Goal: Task Accomplishment & Management: Manage account settings

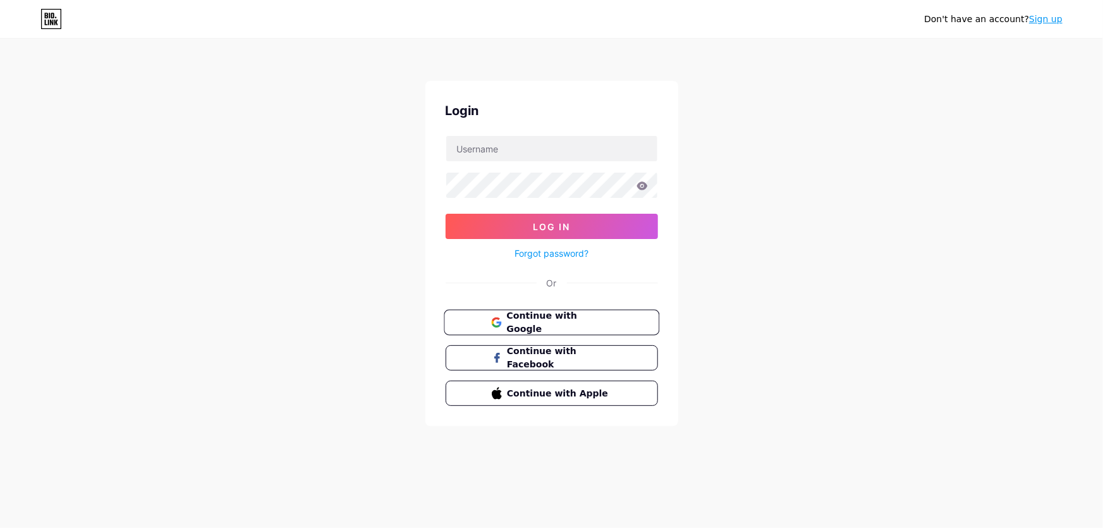
click at [619, 317] on button "Continue with Google" at bounding box center [552, 323] width 216 height 26
click at [586, 327] on span "Continue with Google" at bounding box center [559, 322] width 106 height 27
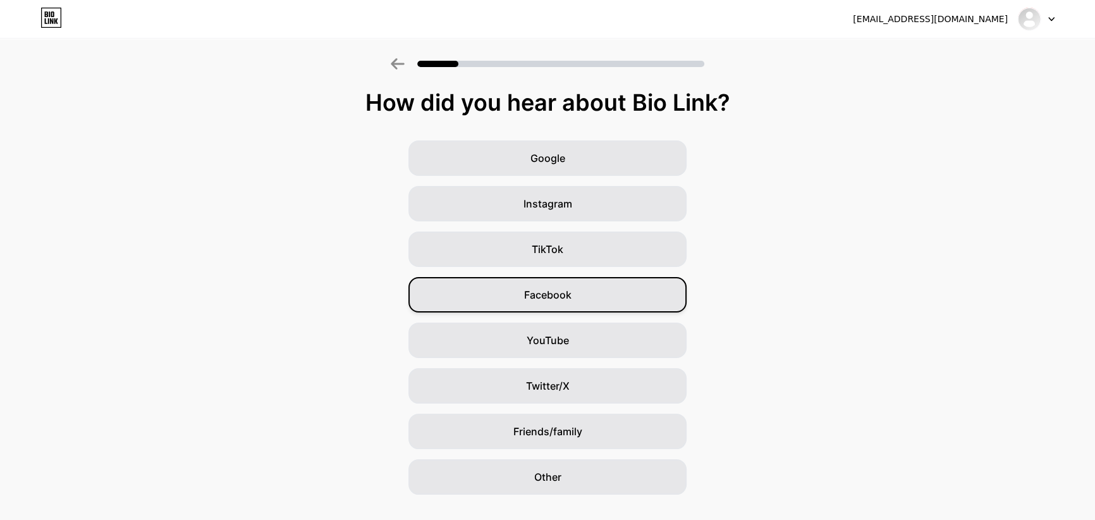
click at [580, 294] on div "Facebook" at bounding box center [547, 294] width 278 height 35
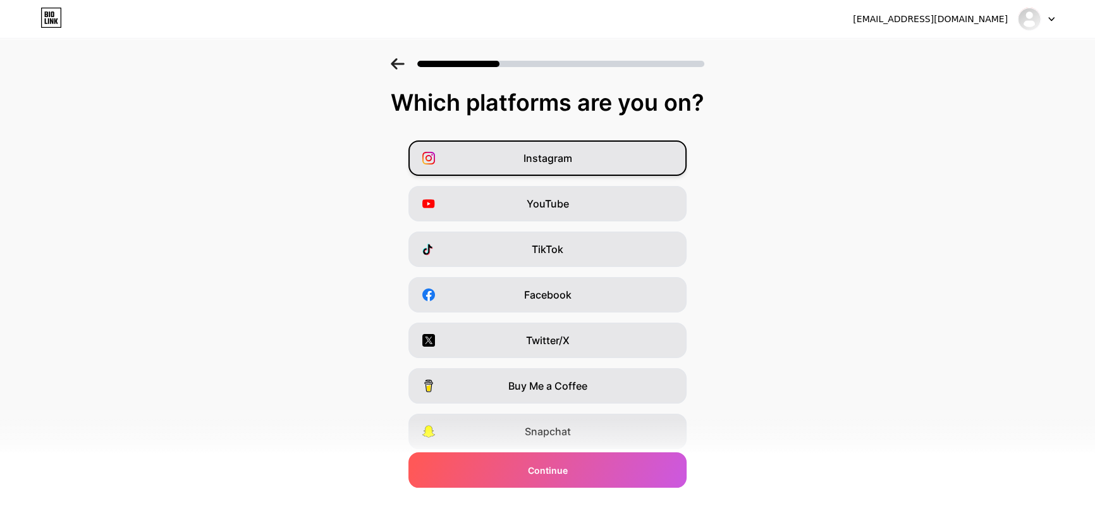
click at [599, 159] on div "Instagram" at bounding box center [547, 157] width 278 height 35
click at [599, 195] on div "YouTube" at bounding box center [547, 203] width 278 height 35
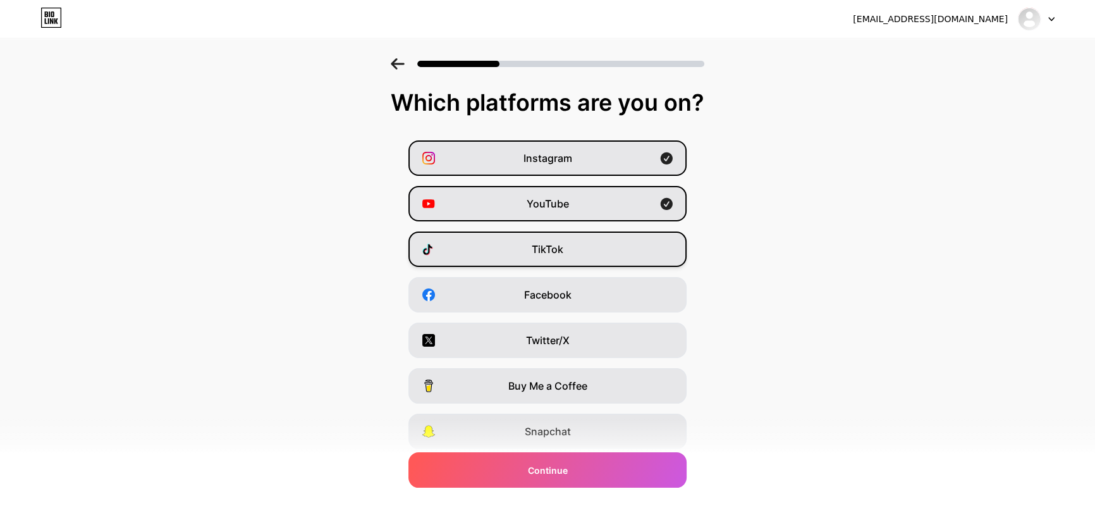
click at [593, 243] on div "TikTok" at bounding box center [547, 248] width 278 height 35
click at [602, 197] on div "YouTube" at bounding box center [547, 203] width 278 height 35
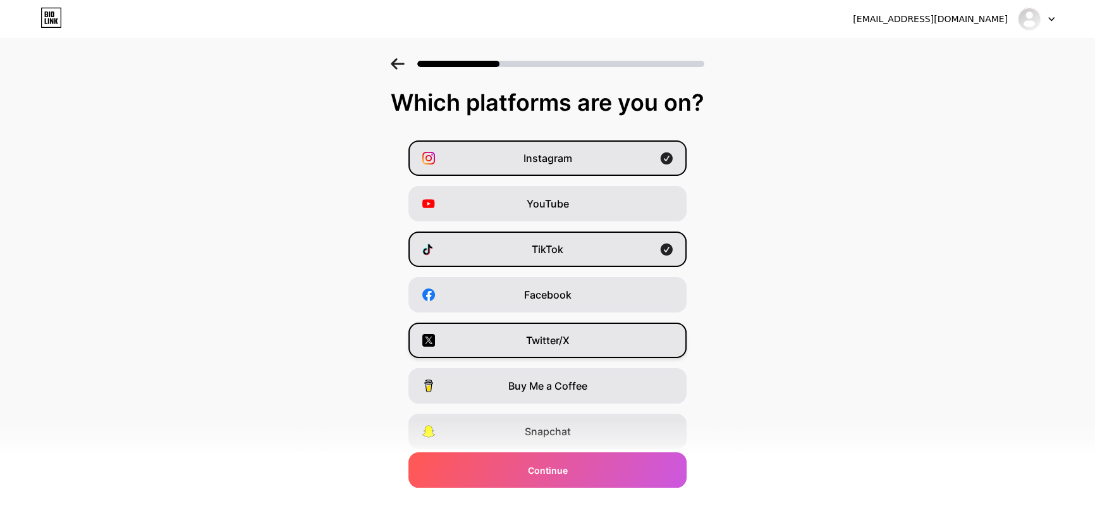
click at [599, 339] on div "Twitter/X" at bounding box center [547, 339] width 278 height 35
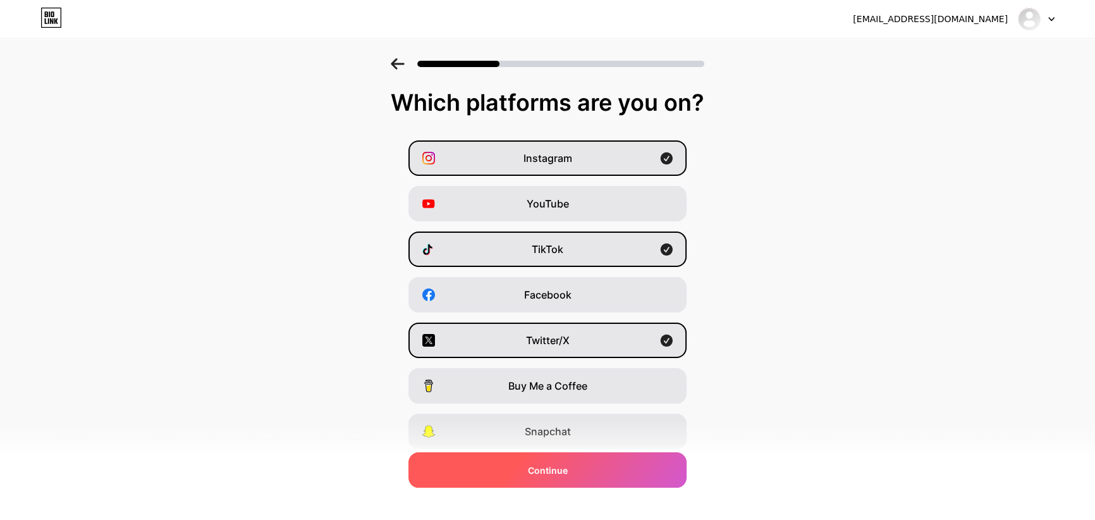
click at [574, 467] on div "Continue" at bounding box center [547, 469] width 278 height 35
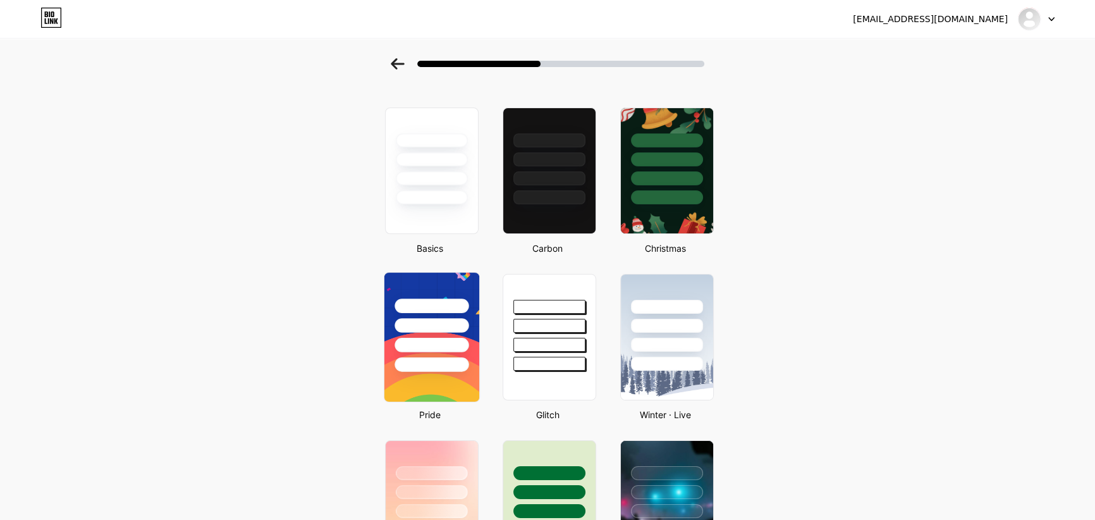
scroll to position [57, 0]
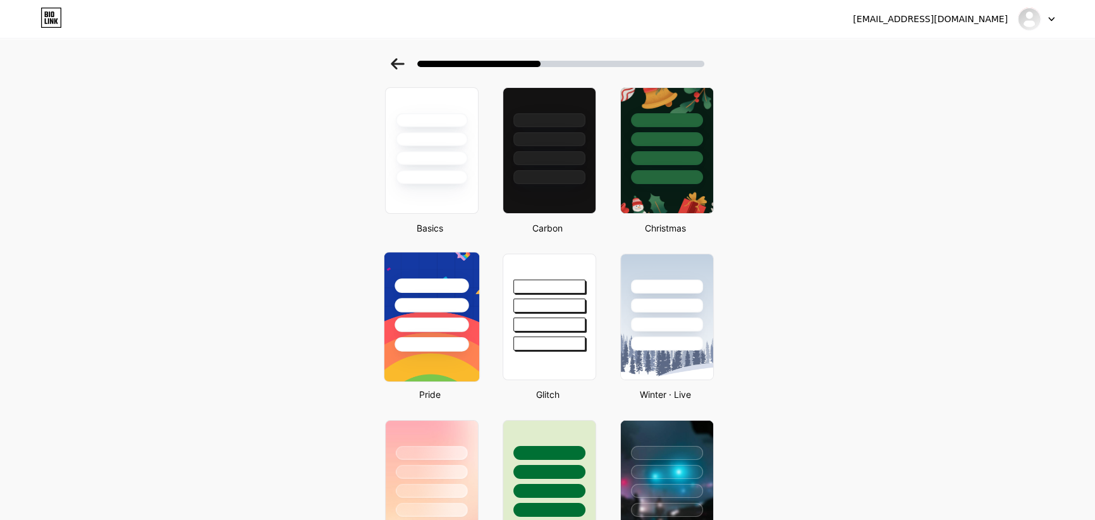
click at [430, 304] on div at bounding box center [431, 305] width 74 height 15
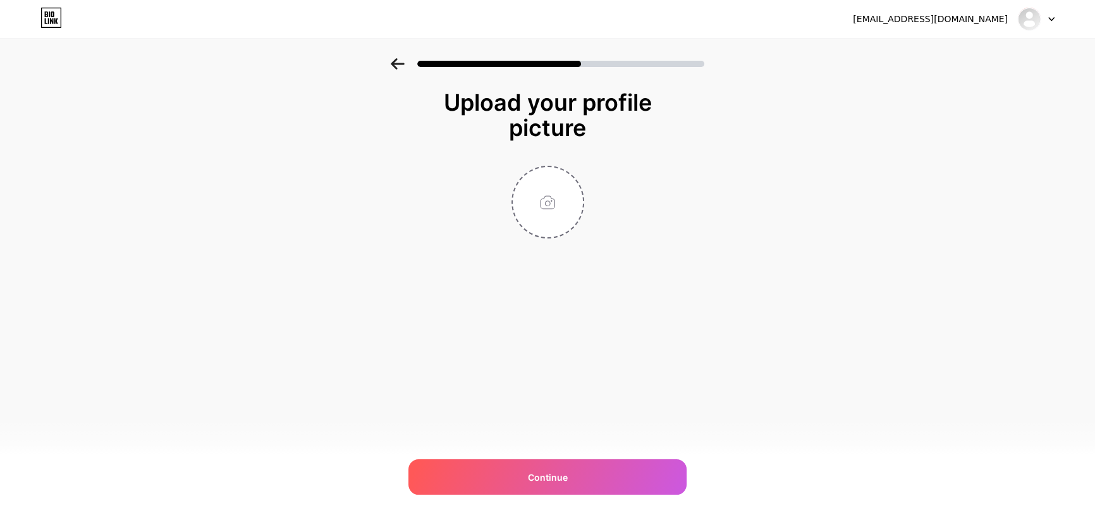
scroll to position [0, 0]
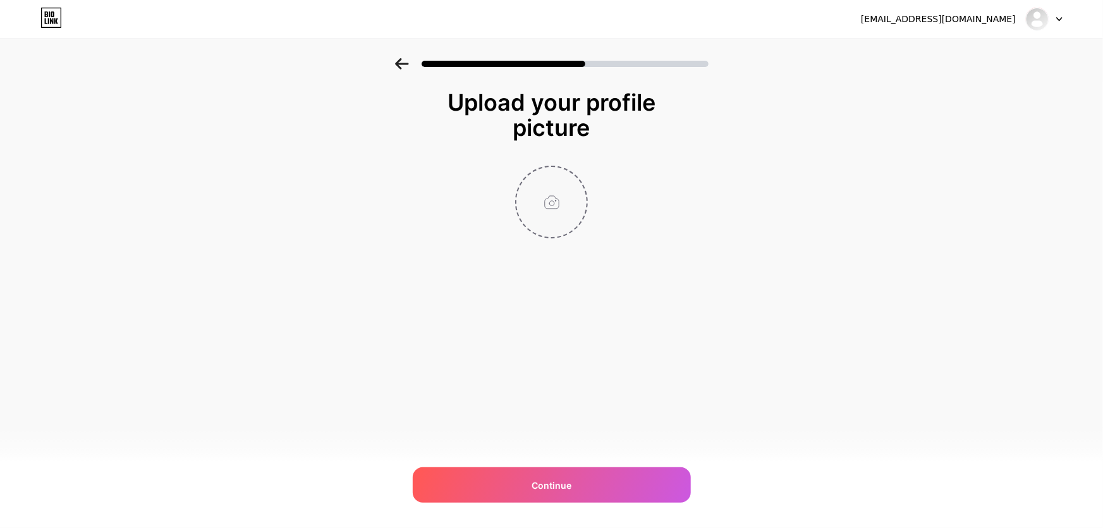
click at [550, 203] on input "file" at bounding box center [551, 202] width 70 height 70
click at [537, 194] on input "file" at bounding box center [551, 202] width 70 height 70
type input "C:\fakepath\grqaceoaey.png"
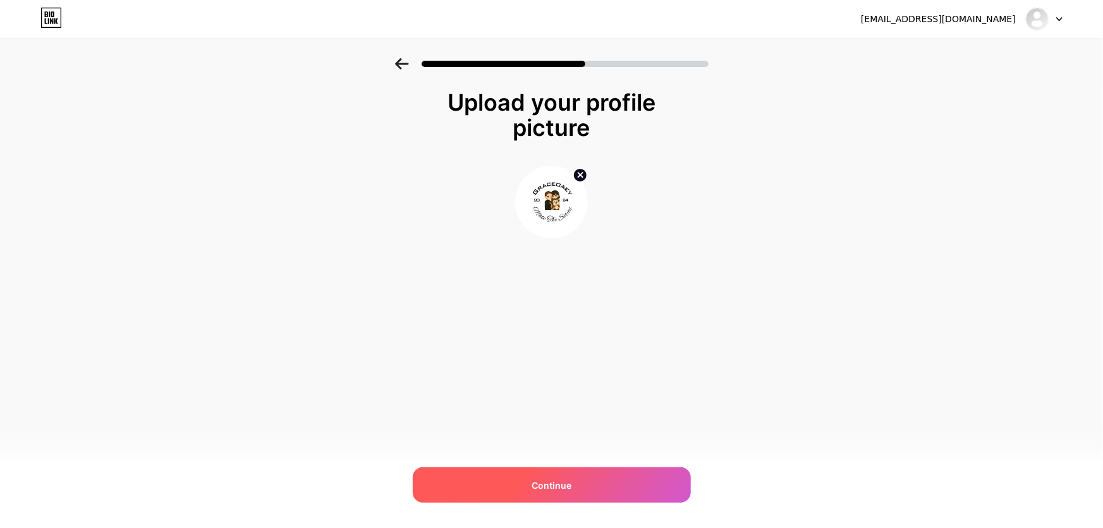
click at [597, 489] on div "Continue" at bounding box center [552, 484] width 278 height 35
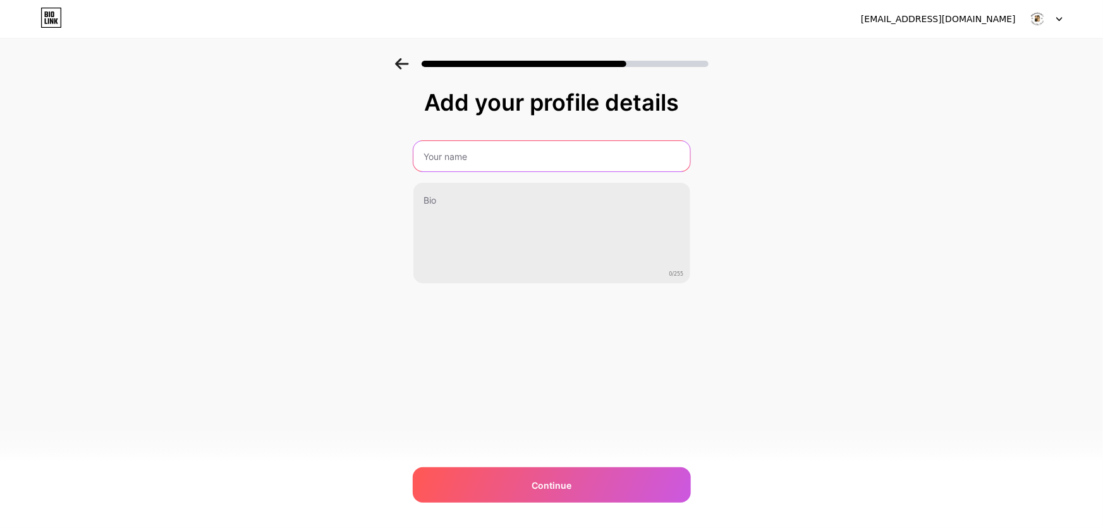
click at [485, 161] on input "text" at bounding box center [551, 156] width 277 height 30
type input "G"
type input "g"
type input "GraceOaeyPh"
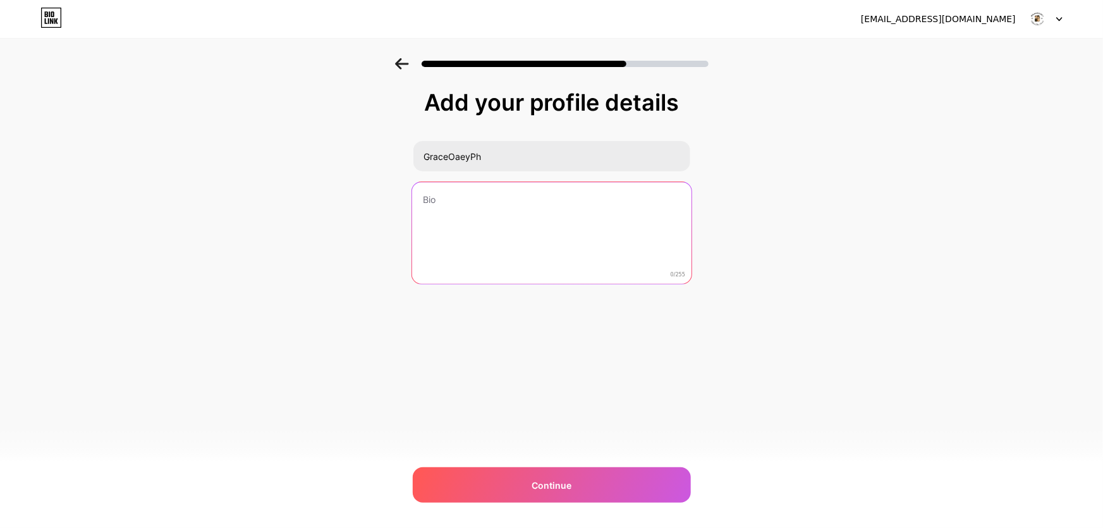
click at [489, 258] on textarea at bounding box center [550, 233] width 279 height 103
paste textarea "GO PH Fanclub since 2024 🇵🇭 | 𝗦𝘂𝗽𝗽𝗼𝗿𝘁 @gracebudsarin23 & @oaeyyeuei | #Gracebud…"
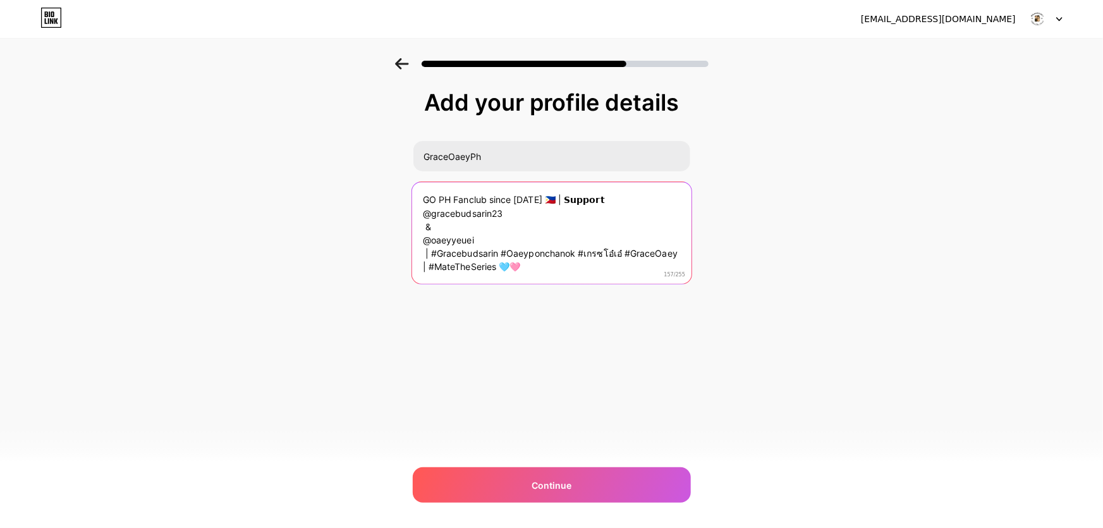
click at [525, 268] on textarea "GO PH Fanclub since 2024 🇵🇭 | 𝗦𝘂𝗽𝗽𝗼𝗿𝘁 @gracebudsarin23 & @oaeyyeuei | #Gracebud…" at bounding box center [550, 233] width 279 height 103
click at [416, 236] on textarea "GO PH Fanclub since 2024 🇵🇭 | 𝗦𝘂𝗽𝗽𝗼𝗿𝘁 @gracebudsarin23 & @oaeyyeuei | #Gracebud…" at bounding box center [550, 233] width 279 height 103
click at [423, 226] on textarea "GO PH Fanclub since 2024 🇵🇭 | 𝗦𝘂𝗽𝗽𝗼𝗿𝘁 @gracebudsarin23 & @oaeyyeuei | #Gracebud…" at bounding box center [550, 233] width 279 height 103
click at [425, 225] on textarea "GO PH Fanclub since 2024 🇵🇭 | 𝗦𝘂𝗽𝗽𝗼𝗿𝘁 @gracebudsarin23 & @oaeyyeuei | #Gracebud…" at bounding box center [550, 233] width 279 height 103
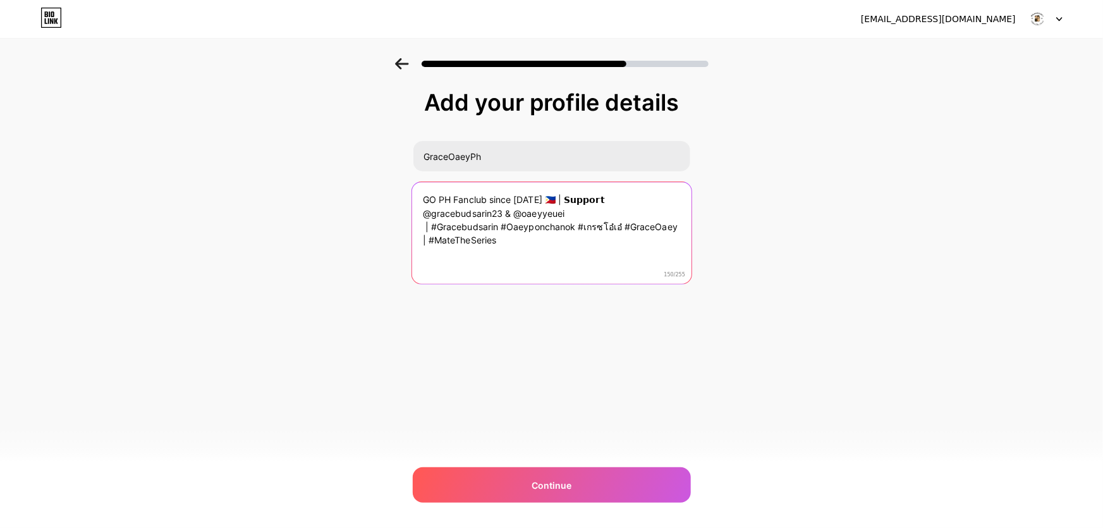
click at [574, 215] on textarea "GO PH Fanclub since 2024 🇵🇭 | 𝗦𝘂𝗽𝗽𝗼𝗿𝘁 @gracebudsarin23 & @oaeyyeuei | #Gracebud…" at bounding box center [550, 233] width 279 height 103
click at [581, 221] on textarea "GO PH Fanclub since 2024 🇵🇭 | 𝗦𝘂𝗽𝗽𝗼𝗿𝘁 @gracebudsarin23 & @oaeyyeuei | #Gracebud…" at bounding box center [550, 233] width 279 height 103
click at [658, 222] on textarea "GO PH Fanclub since 2024 🇵🇭 | 𝗦𝘂𝗽𝗽𝗼𝗿𝘁 @gracebudsarin23 & @oaeyyeuei | #Gracebud…" at bounding box center [550, 233] width 279 height 103
click at [669, 229] on textarea "GO PH Fanclub since 2024 🇵🇭 | 𝗦𝘂𝗽𝗽𝗼𝗿𝘁 @gracebudsarin23 & @oaeyyeuei | #Gracebud…" at bounding box center [550, 233] width 279 height 103
click at [611, 247] on textarea "GO PH Fanclub since 2024 🇵🇭 | 𝗦𝘂𝗽𝗽𝗼𝗿𝘁 @gracebudsarin23 & @oaeyyeuei | #Gracebud…" at bounding box center [550, 233] width 279 height 103
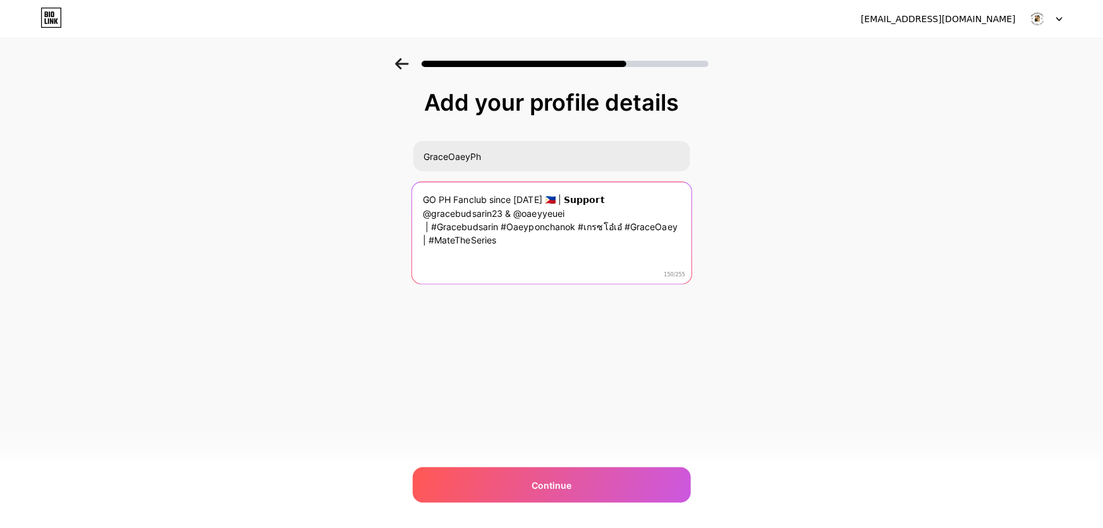
drag, startPoint x: 602, startPoint y: 234, endPoint x: 587, endPoint y: 240, distance: 16.4
click at [603, 234] on textarea "GO PH Fanclub since 2024 🇵🇭 | 𝗦𝘂𝗽𝗽𝗼𝗿𝘁 @gracebudsarin23 & @oaeyyeuei | #Gracebud…" at bounding box center [550, 233] width 279 height 103
drag, startPoint x: 424, startPoint y: 222, endPoint x: 434, endPoint y: 222, distance: 10.1
click at [424, 222] on textarea "GO PH Fanclub since 2024 🇵🇭 | 𝗦𝘂𝗽𝗽𝗼𝗿𝘁 @gracebudsarin23 & @oaeyyeuei | #Gracebud…" at bounding box center [550, 233] width 279 height 103
drag, startPoint x: 583, startPoint y: 255, endPoint x: 673, endPoint y: 258, distance: 90.4
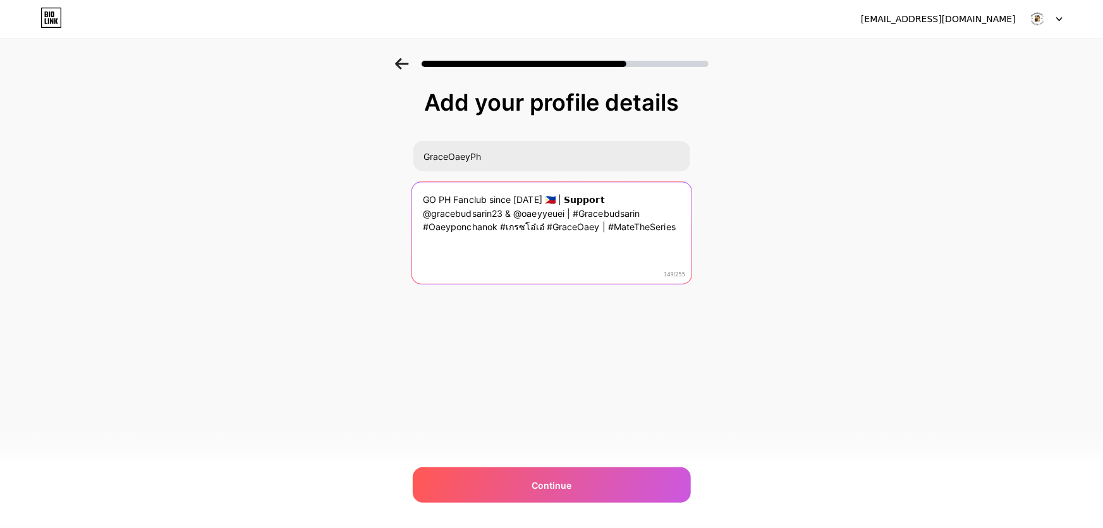
click at [582, 256] on textarea "GO PH Fanclub since 2024 🇵🇭 | 𝗦𝘂𝗽𝗽𝗼𝗿𝘁 @gracebudsarin23 & @oaeyyeuei | #Gracebud…" at bounding box center [550, 233] width 279 height 103
click at [676, 223] on textarea "GO PH Fanclub since 2024 🇵🇭 | 𝗦𝘂𝗽𝗽𝗼𝗿𝘁 @gracebudsarin23 & @oaeyyeuei | #Gracebud…" at bounding box center [550, 233] width 279 height 103
type textarea "GO PH Fanclub since 2024 🇵🇭 | 𝗦𝘂𝗽𝗽𝗼𝗿𝘁 @gracebudsarin23 & @oaeyyeuei | #Gracebud…"
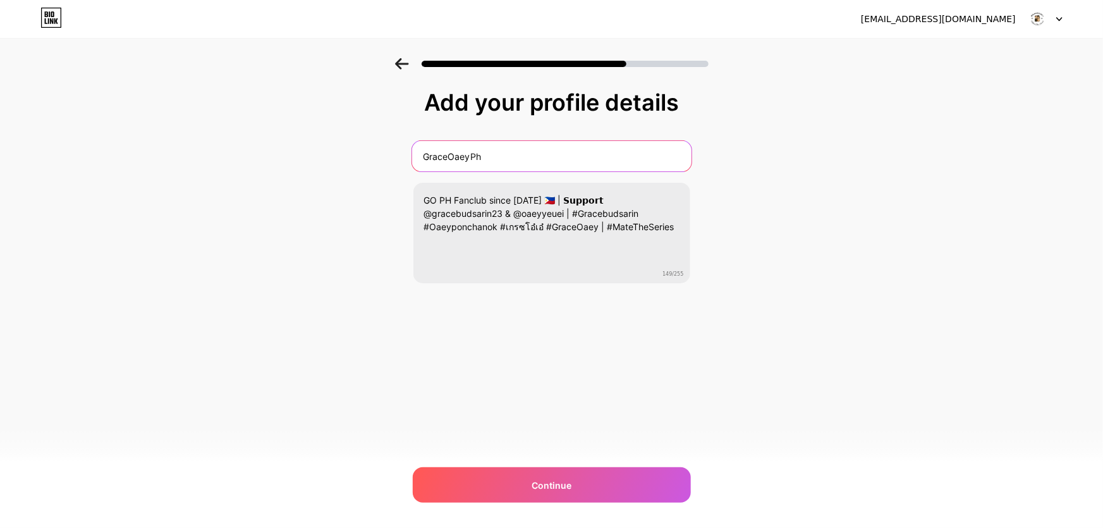
click at [570, 154] on input "GraceOaeyPh" at bounding box center [550, 156] width 279 height 30
type input "GraceOaeyPh"
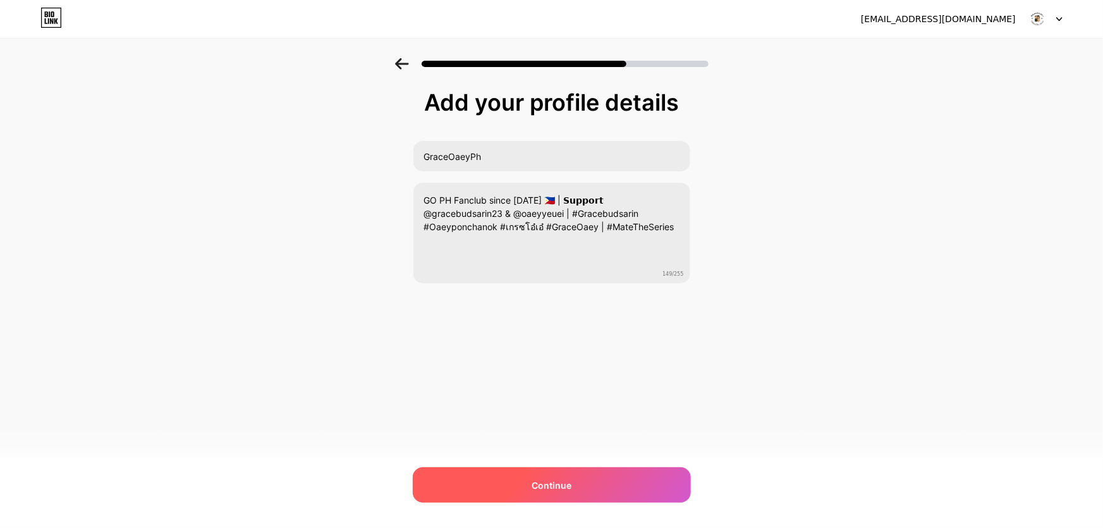
click at [643, 489] on div "Continue" at bounding box center [552, 484] width 278 height 35
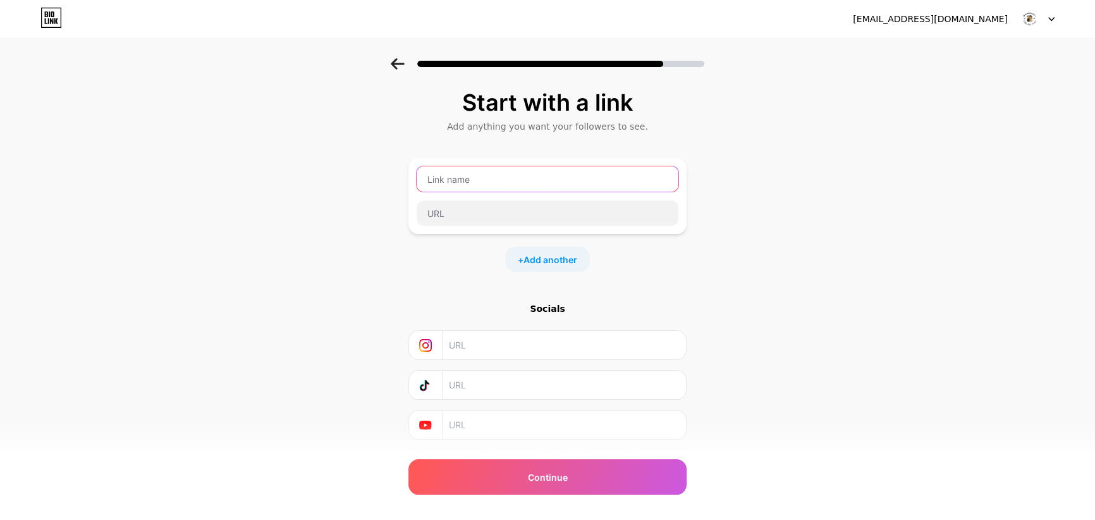
click at [561, 180] on input "text" at bounding box center [548, 178] width 262 height 25
type input "GraceOaeyPh"
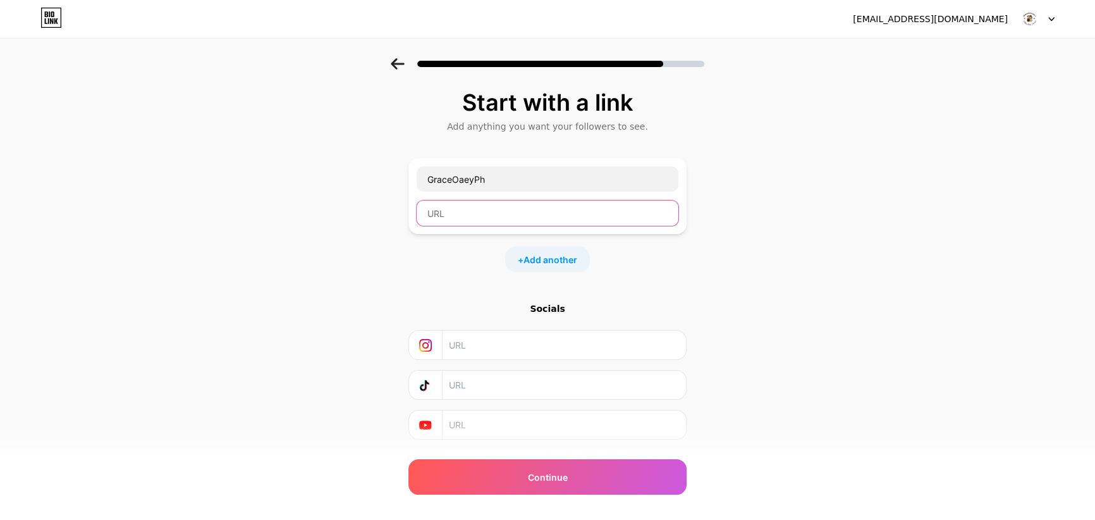
click at [511, 213] on input "text" at bounding box center [548, 212] width 262 height 25
paste input "https://x.com/GraceOaeyPH"
type input "https://x.com/GraceOaeyPH"
click at [656, 259] on div "+ Add another" at bounding box center [547, 259] width 278 height 25
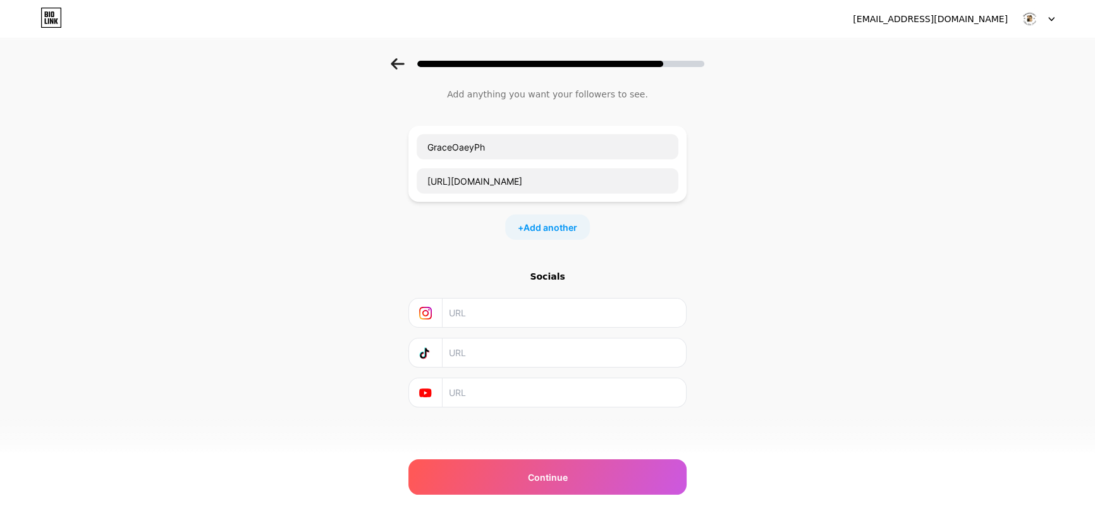
click at [552, 307] on input "text" at bounding box center [563, 312] width 229 height 28
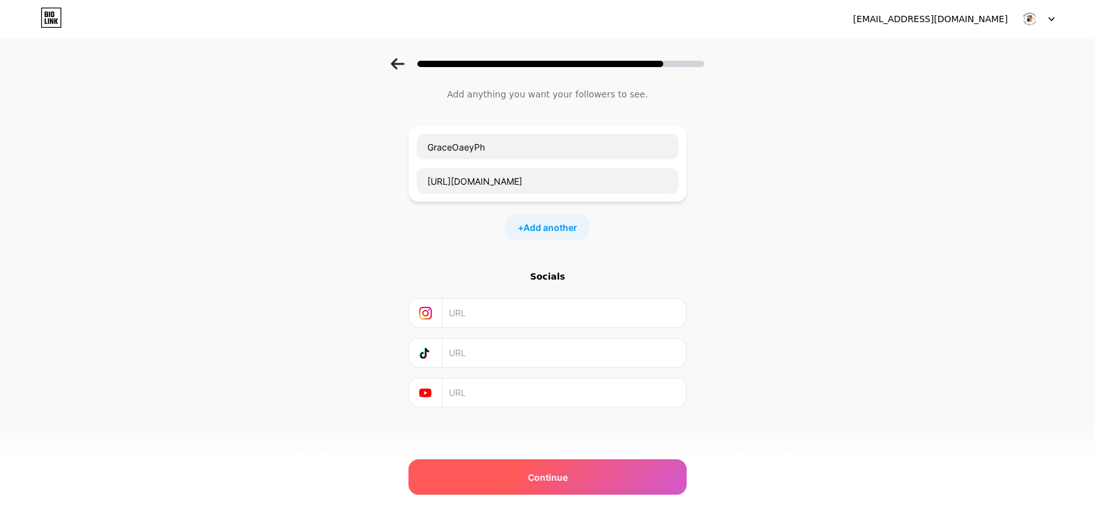
click at [598, 493] on div "Continue" at bounding box center [547, 476] width 278 height 35
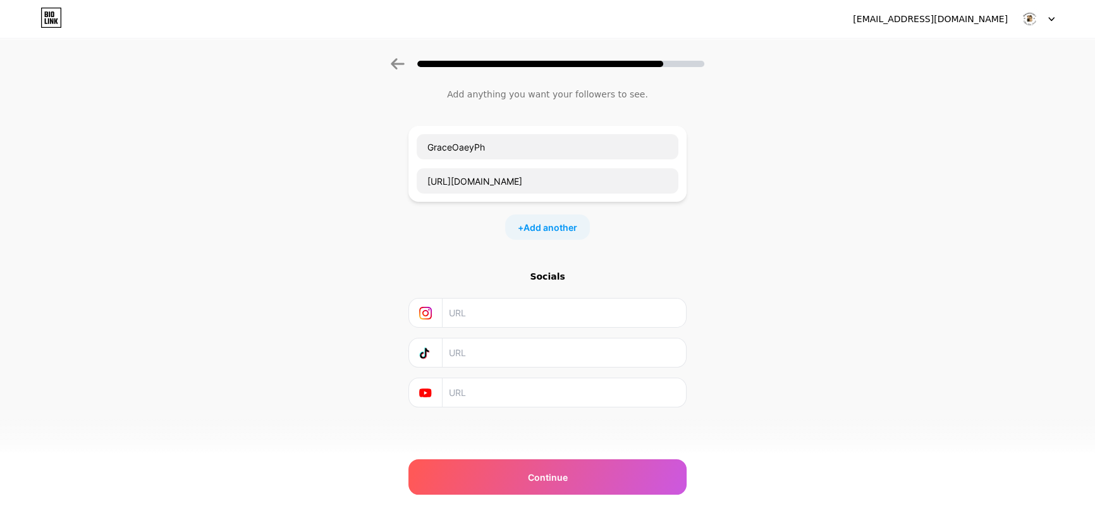
click at [609, 497] on div "graceoaey87@gmail.com Logout Link Copied Start with a link Add anything you wan…" at bounding box center [547, 244] width 1095 height 553
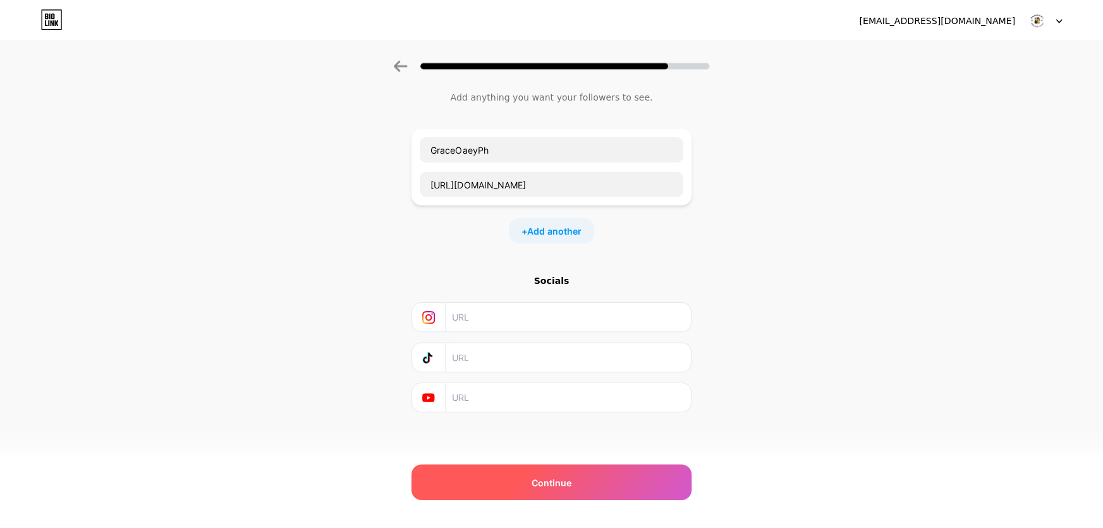
scroll to position [0, 0]
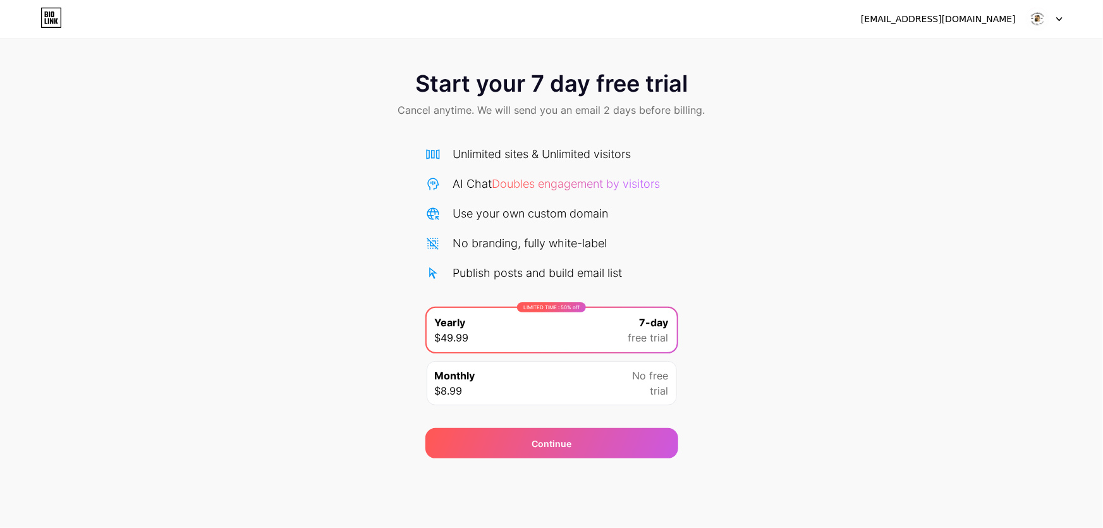
click at [642, 361] on div "Monthly $8.99 No free trial" at bounding box center [552, 383] width 250 height 44
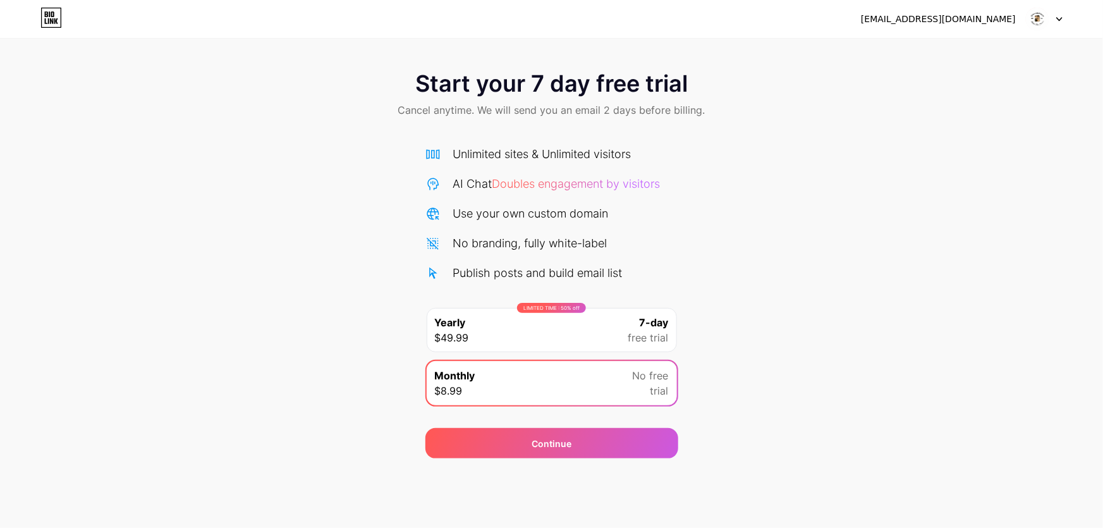
click at [655, 332] on span "free trial" at bounding box center [648, 337] width 40 height 15
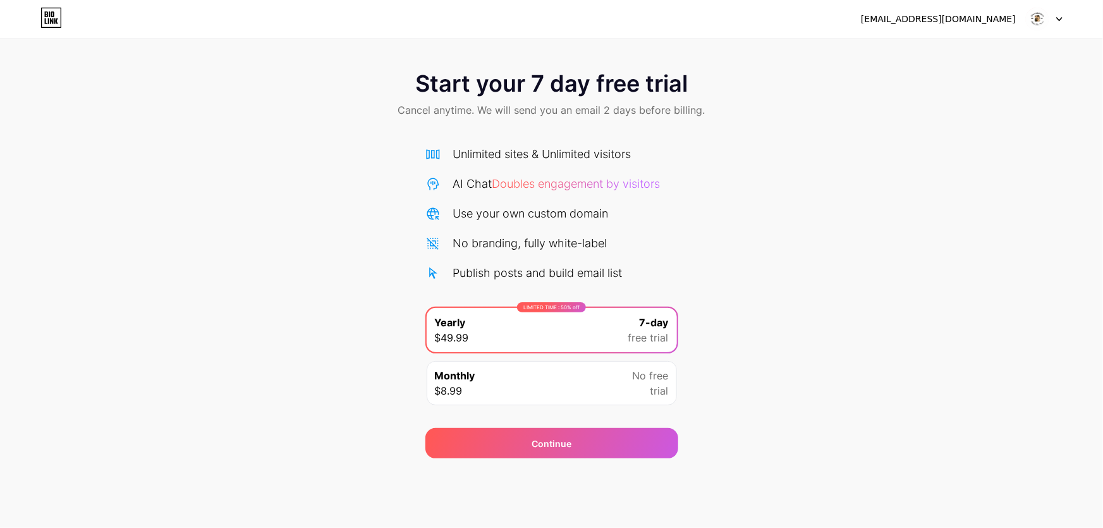
click at [666, 378] on span "No free" at bounding box center [651, 375] width 36 height 15
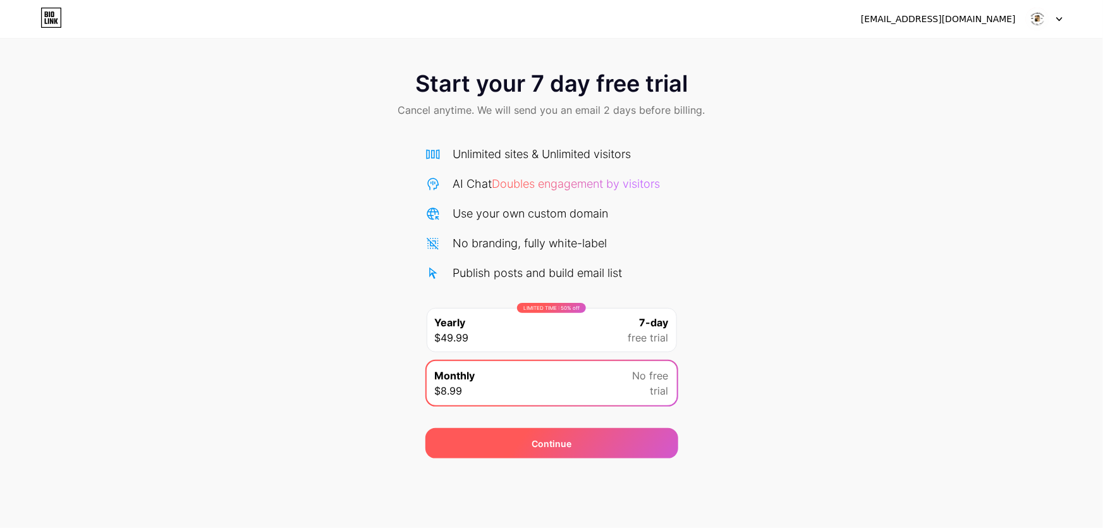
click at [662, 437] on div "Continue" at bounding box center [551, 443] width 253 height 30
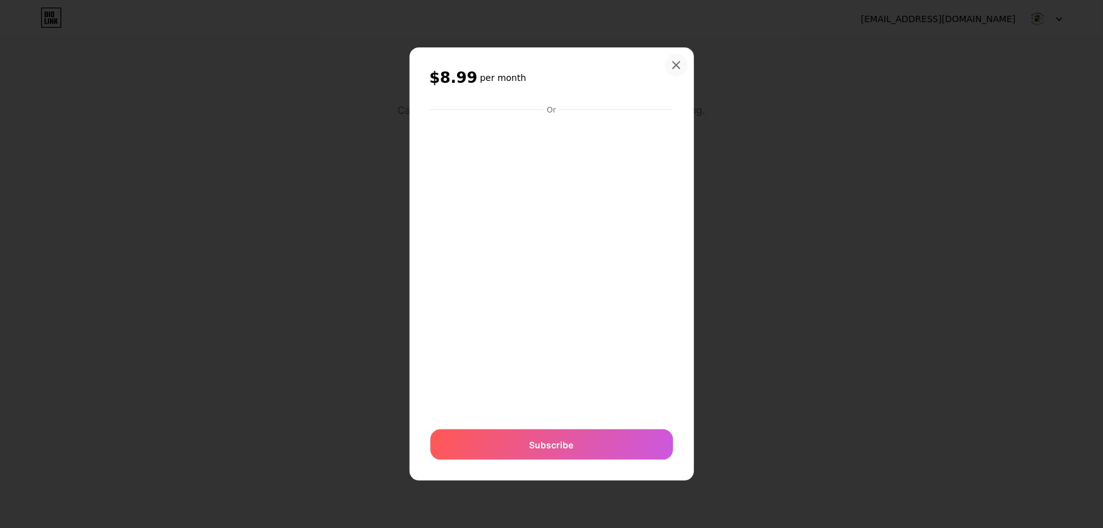
click at [678, 61] on icon at bounding box center [676, 65] width 10 height 10
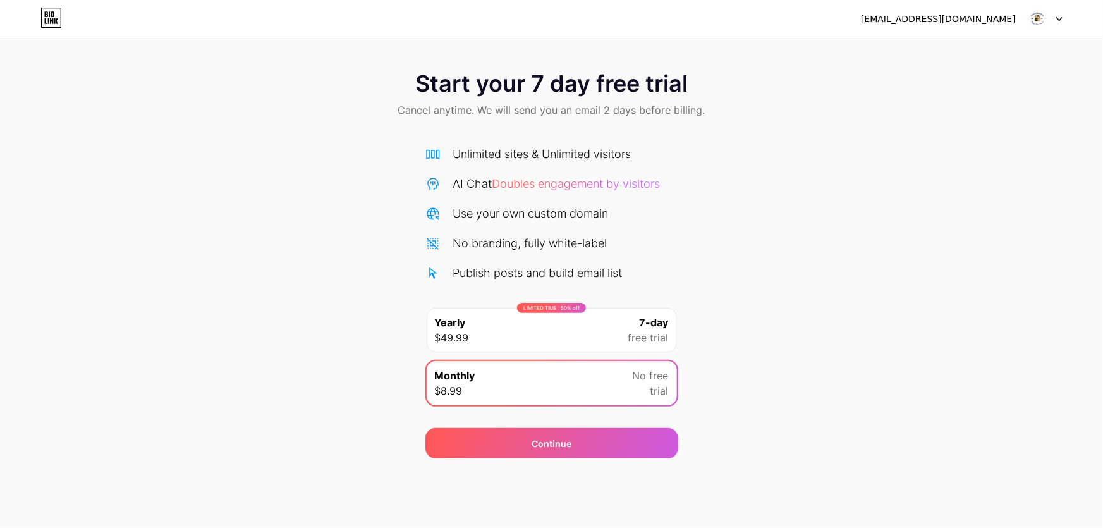
click at [657, 328] on span "7-day" at bounding box center [654, 322] width 29 height 15
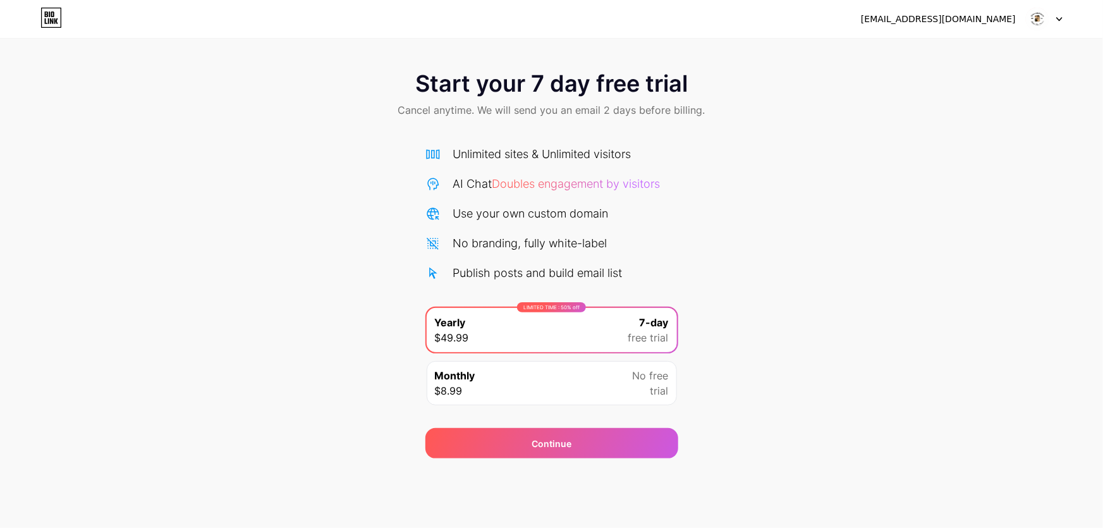
click at [878, 137] on div "Start your 7 day free trial Cancel anytime. We will send you an email 2 days be…" at bounding box center [551, 258] width 1103 height 400
click at [649, 442] on div "Continue" at bounding box center [551, 443] width 253 height 30
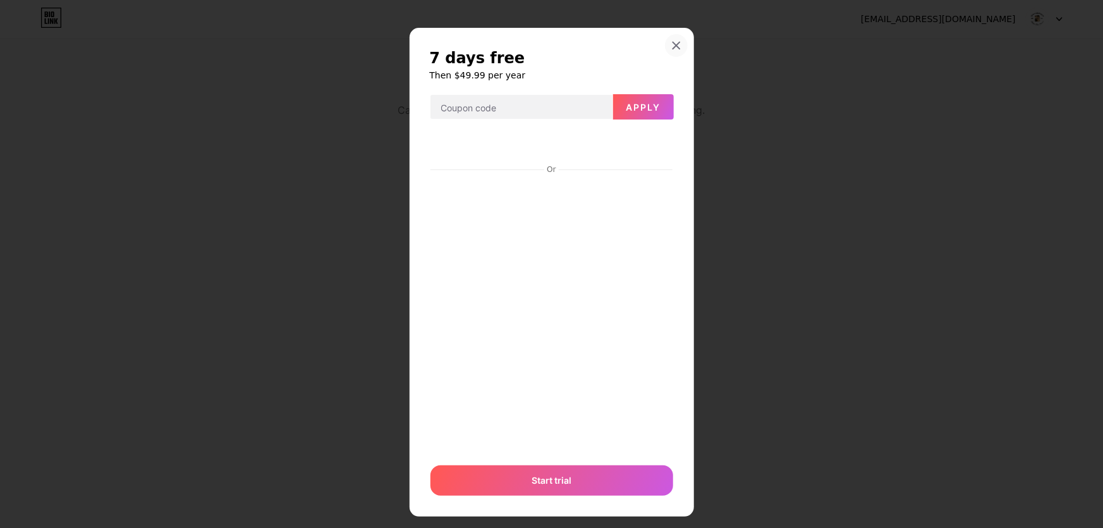
click at [676, 38] on div at bounding box center [676, 45] width 23 height 23
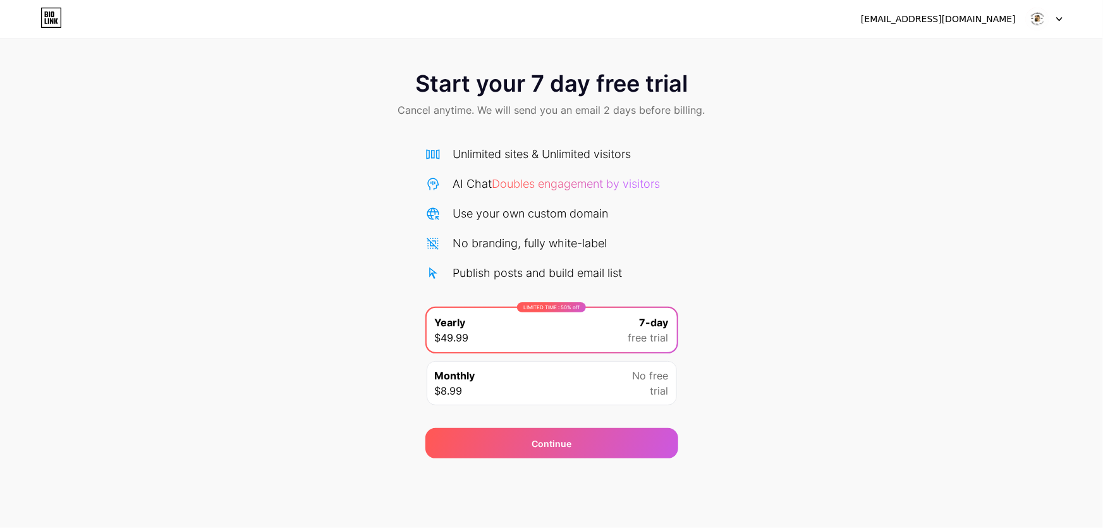
click at [765, 101] on div "Start your 7 day free trial Cancel anytime. We will send you an email 2 days be…" at bounding box center [551, 95] width 1103 height 75
click at [688, 360] on div "Start your 7 day free trial Cancel anytime. We will send you an email 2 days be…" at bounding box center [551, 258] width 1103 height 400
click at [532, 272] on div "Publish posts and build email list" at bounding box center [537, 272] width 169 height 17
click at [596, 181] on span "Doubles engagement by visitors" at bounding box center [576, 183] width 168 height 13
click at [688, 76] on div "Start your 7 day free trial Cancel anytime. We will send you an email 2 days be…" at bounding box center [551, 95] width 1103 height 75
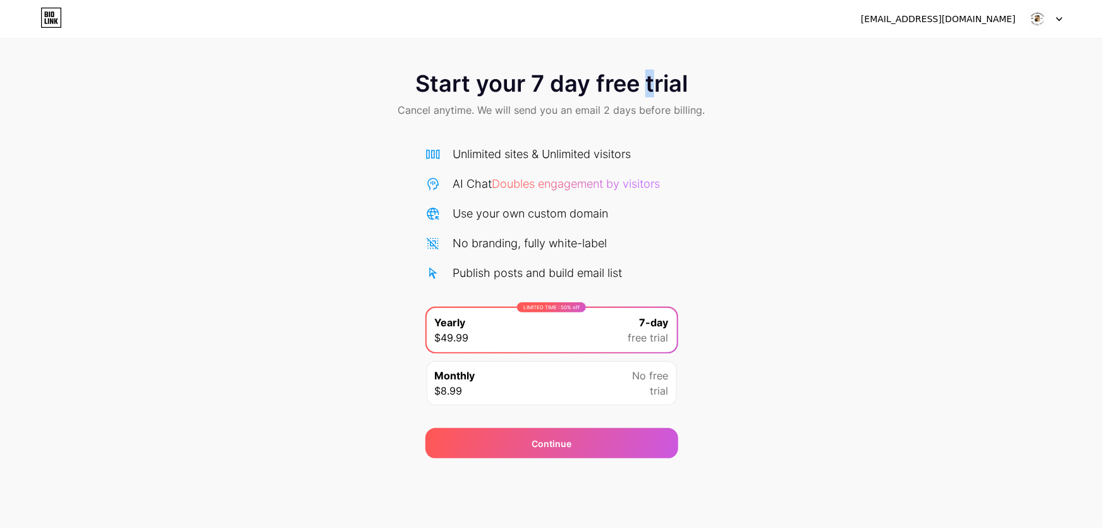
click at [649, 99] on div "Start your 7 day free trial Cancel anytime. We will send you an email 2 days be…" at bounding box center [551, 95] width 1103 height 75
drag, startPoint x: 765, startPoint y: 82, endPoint x: 1019, endPoint y: 25, distance: 259.8
click at [767, 82] on div "Start your 7 day free trial Cancel anytime. We will send you an email 2 days be…" at bounding box center [551, 95] width 1103 height 75
click at [1033, 18] on img at bounding box center [1037, 19] width 24 height 24
click at [945, 6] on div "graceoaey87@gmail.com Logout" at bounding box center [551, 19] width 1103 height 38
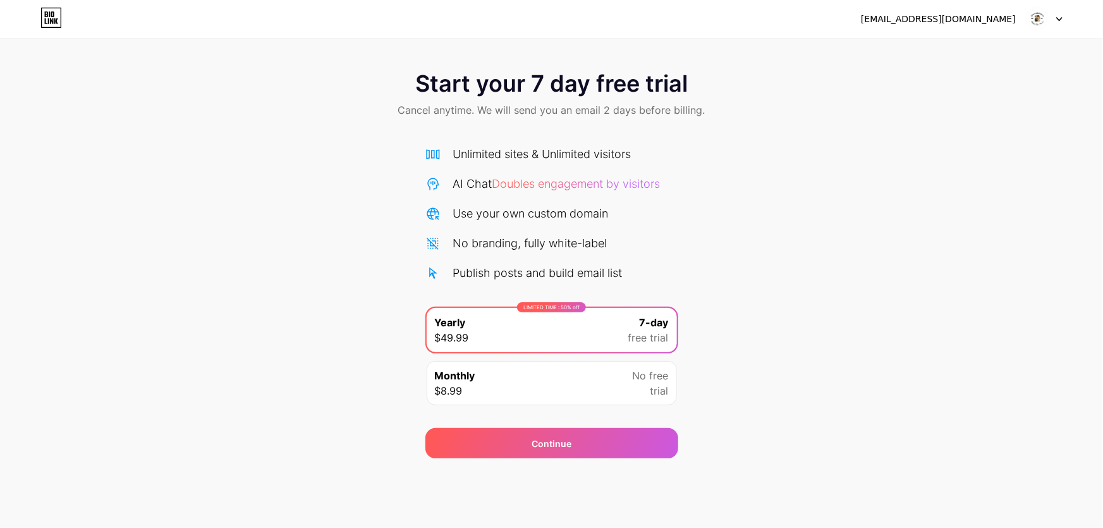
click at [932, 29] on div "graceoaey87@gmail.com" at bounding box center [962, 19] width 202 height 23
click at [938, 25] on div "graceoaey87@gmail.com" at bounding box center [938, 19] width 155 height 13
drag, startPoint x: 625, startPoint y: 333, endPoint x: 614, endPoint y: 343, distance: 14.3
click at [622, 336] on div "LIMITED TIME : 50% off Yearly $49.99 7-day free trial" at bounding box center [552, 330] width 250 height 44
click at [562, 284] on div "Unlimited sites & Unlimited visitors AI Chat Doubles engagement by visitors Use…" at bounding box center [551, 278] width 253 height 267
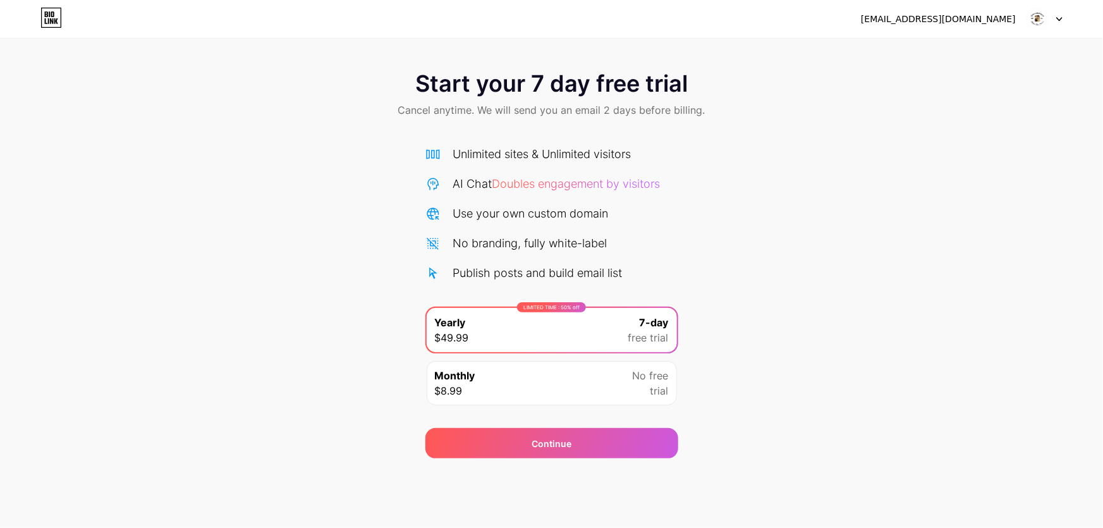
click at [558, 276] on div "Publish posts and build email list" at bounding box center [537, 272] width 169 height 17
drag, startPoint x: 561, startPoint y: 246, endPoint x: 566, endPoint y: 233, distance: 14.0
click at [566, 233] on div "Unlimited sites & Unlimited visitors AI Chat Doubles engagement by visitors Use…" at bounding box center [551, 213] width 253 height 136
click at [583, 162] on div "Unlimited sites & Unlimited visitors" at bounding box center [542, 153] width 178 height 17
click at [571, 176] on div "Unlimited sites & Unlimited visitors AI Chat Doubles engagement by visitors Use…" at bounding box center [551, 213] width 253 height 136
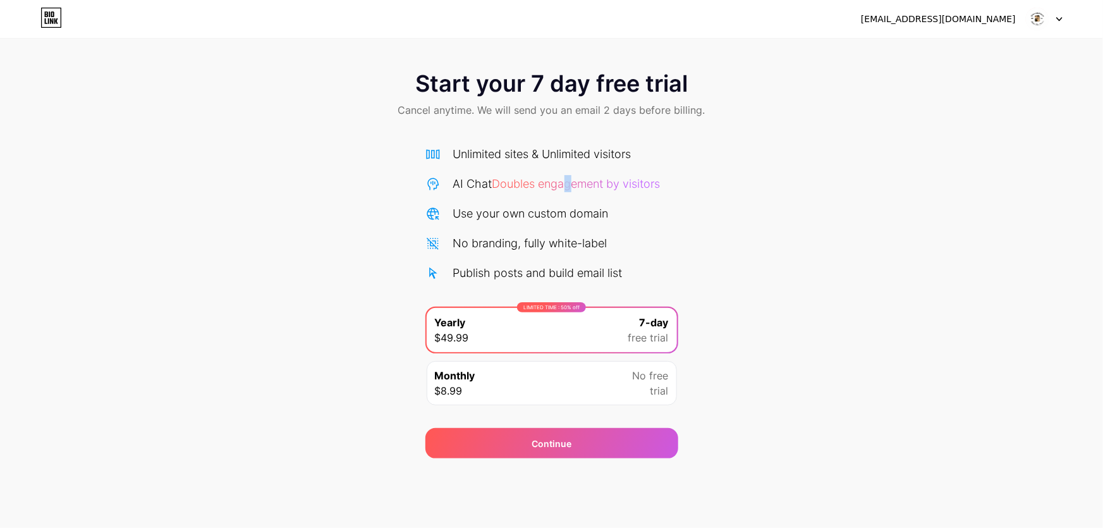
click at [570, 180] on span "Doubles engagement by visitors" at bounding box center [576, 183] width 168 height 13
click at [45, 16] on icon at bounding box center [46, 14] width 3 height 6
click at [585, 386] on div "Monthly $8.99 No free trial" at bounding box center [552, 383] width 250 height 44
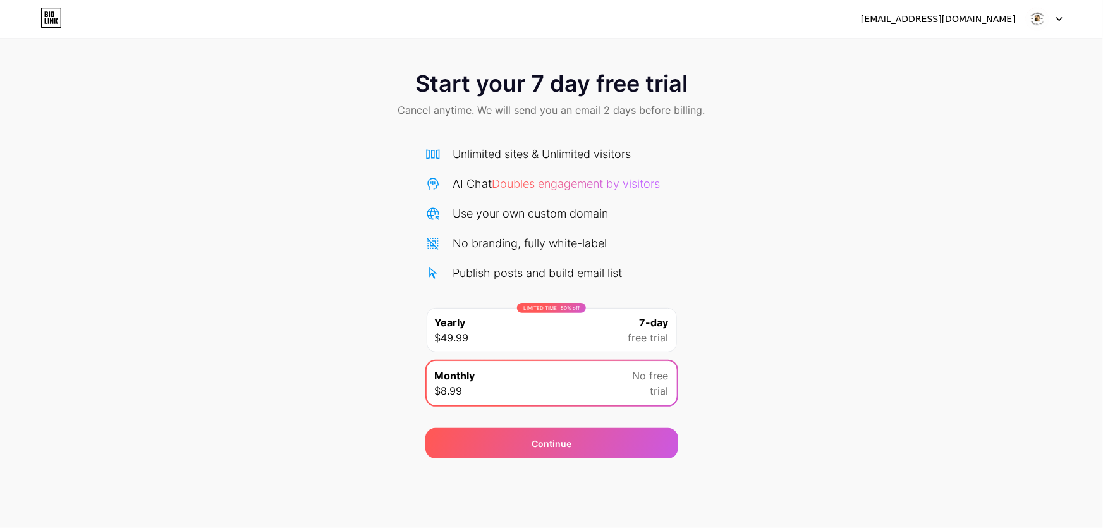
click at [629, 325] on div "7-day free trial" at bounding box center [648, 330] width 40 height 30
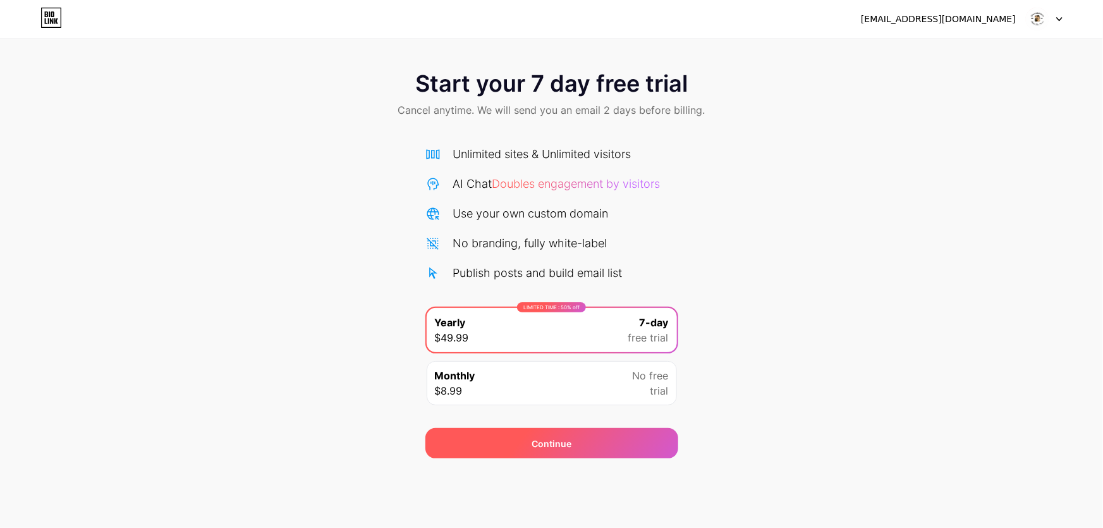
click at [584, 450] on div "Continue" at bounding box center [551, 443] width 253 height 30
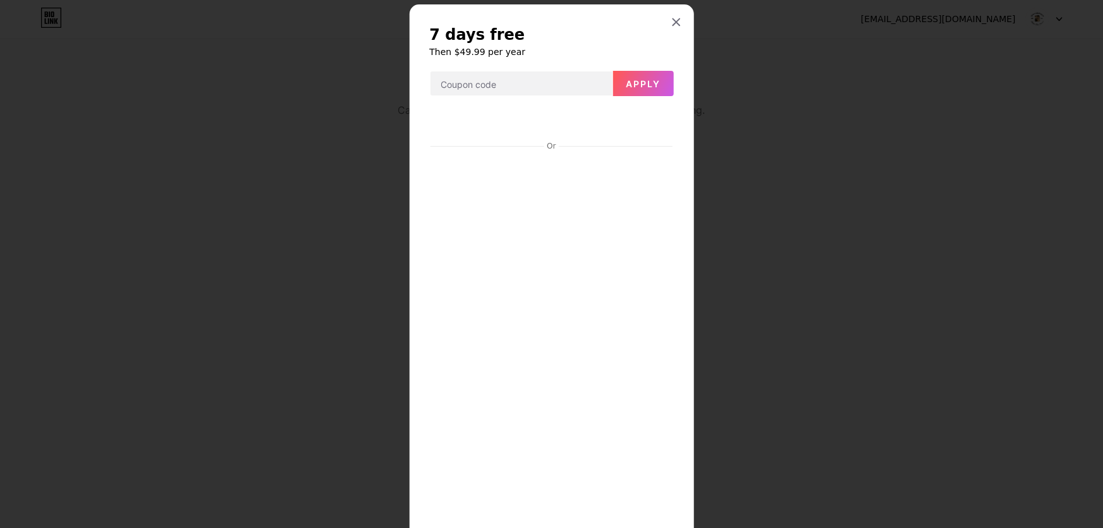
scroll to position [248, 0]
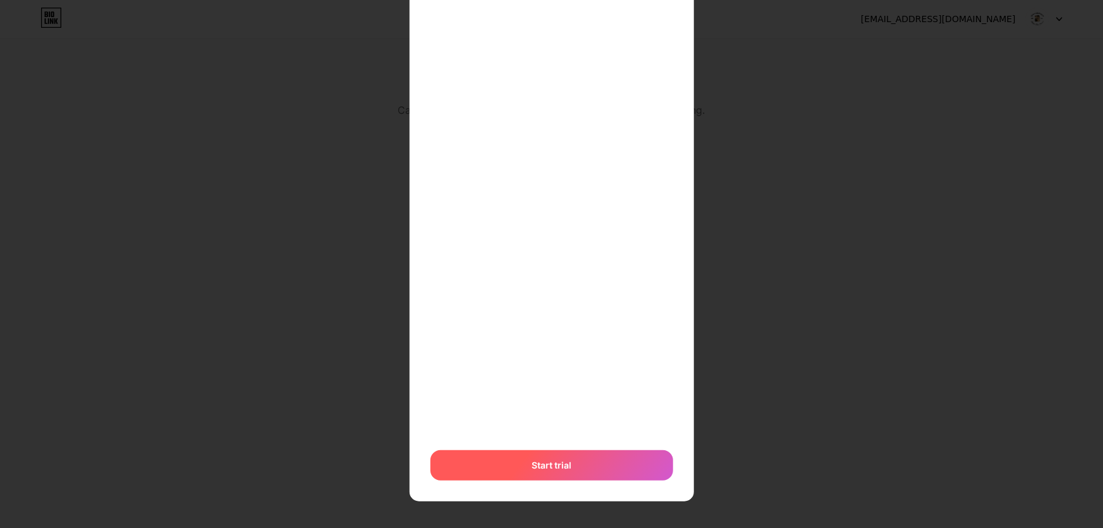
click at [610, 473] on div "Start trial" at bounding box center [551, 465] width 243 height 30
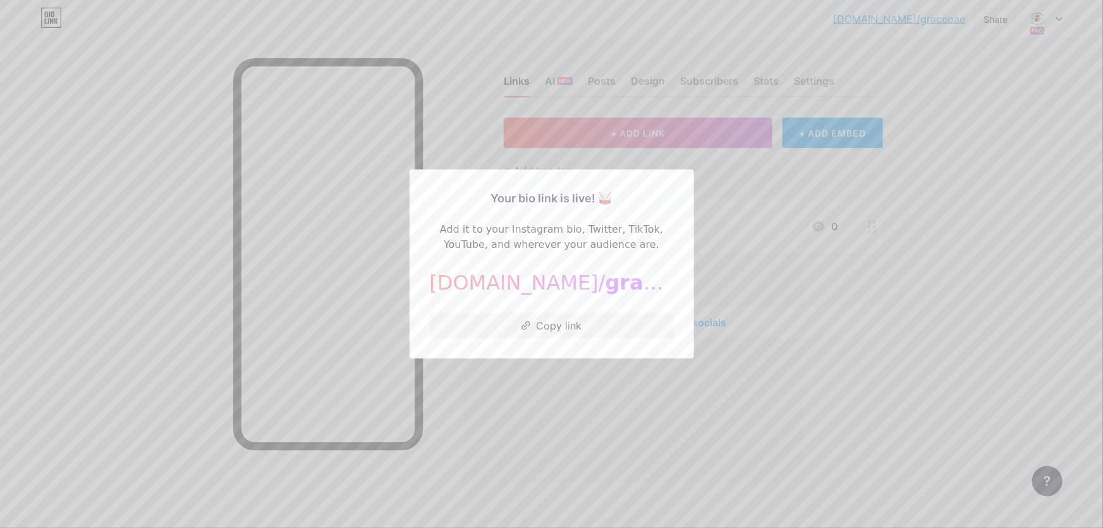
click at [726, 279] on div at bounding box center [551, 264] width 1103 height 528
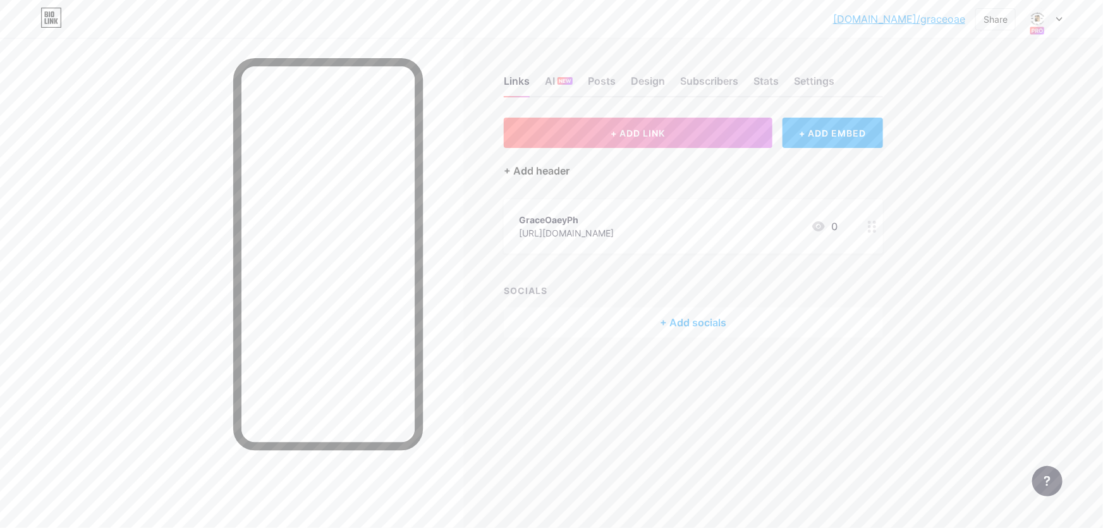
click at [558, 166] on div "+ Add header" at bounding box center [537, 170] width 66 height 15
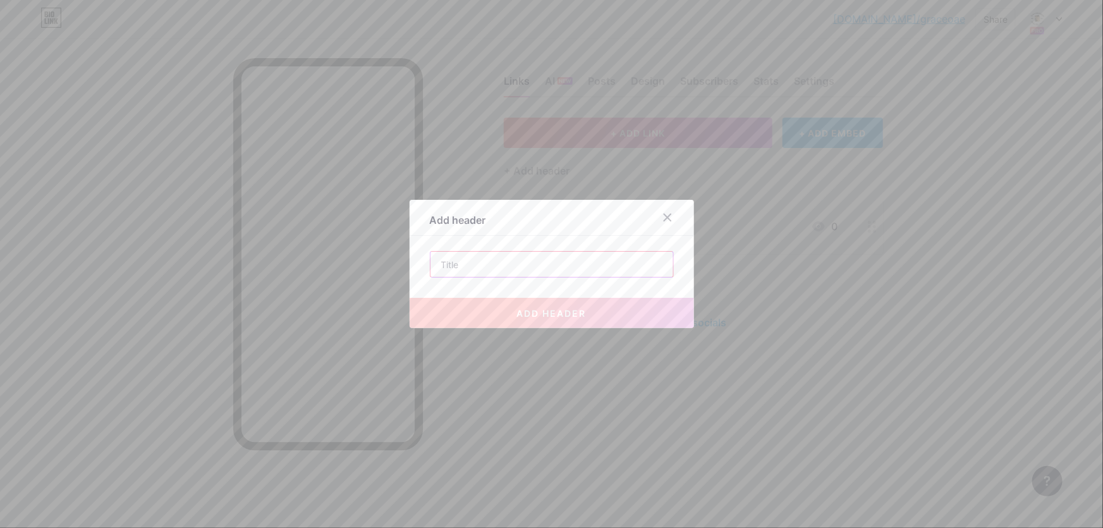
click at [600, 264] on input "text" at bounding box center [551, 264] width 243 height 25
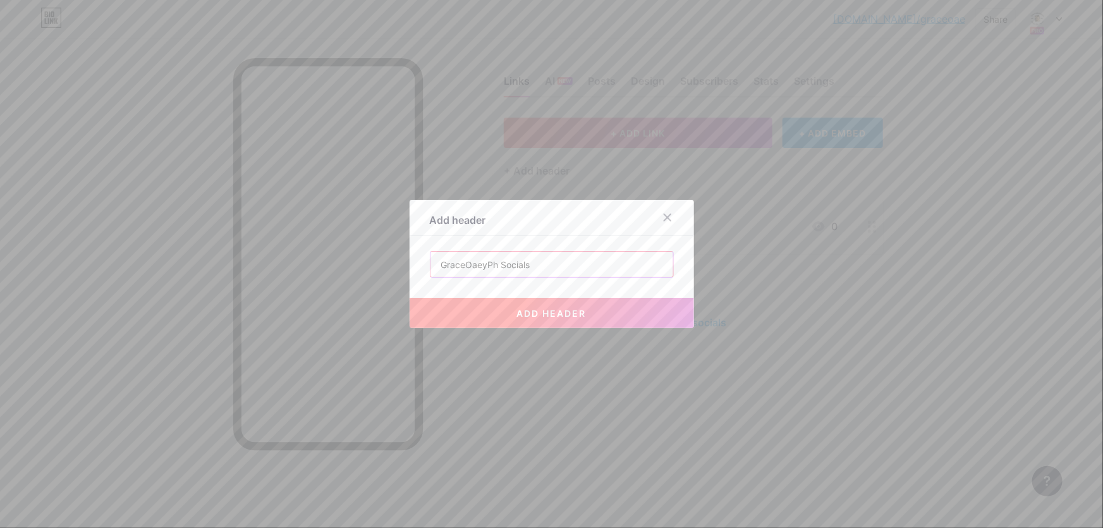
type input "GraceOaeyPh Socials"
click at [607, 315] on button "add header" at bounding box center [552, 313] width 284 height 30
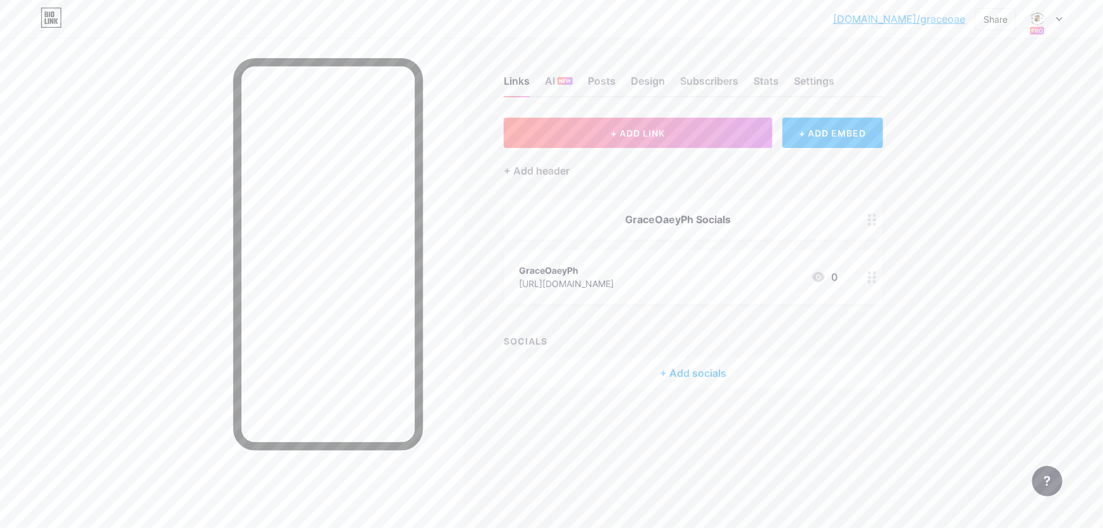
click at [880, 283] on div at bounding box center [872, 277] width 21 height 54
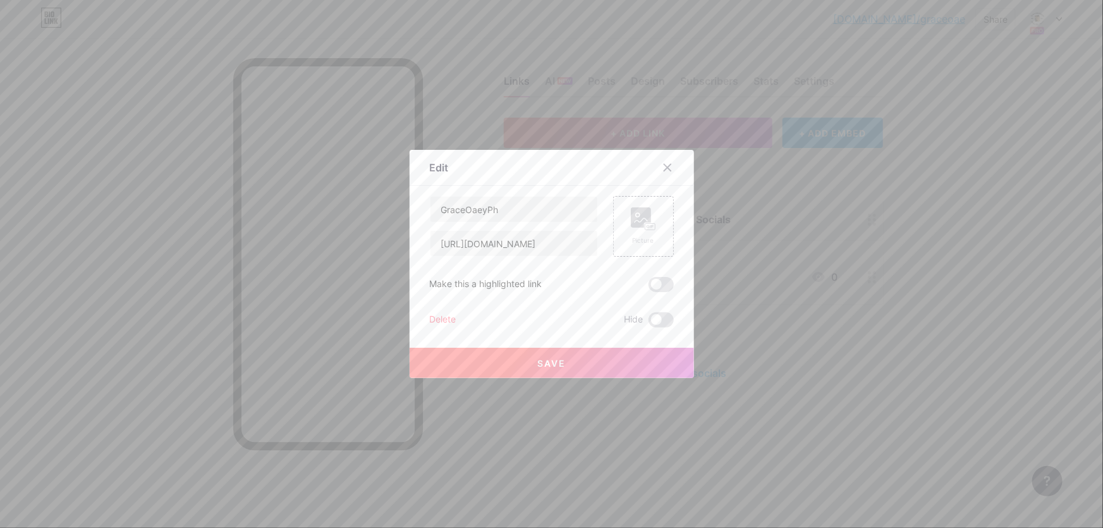
click at [451, 322] on div "Delete" at bounding box center [443, 319] width 27 height 15
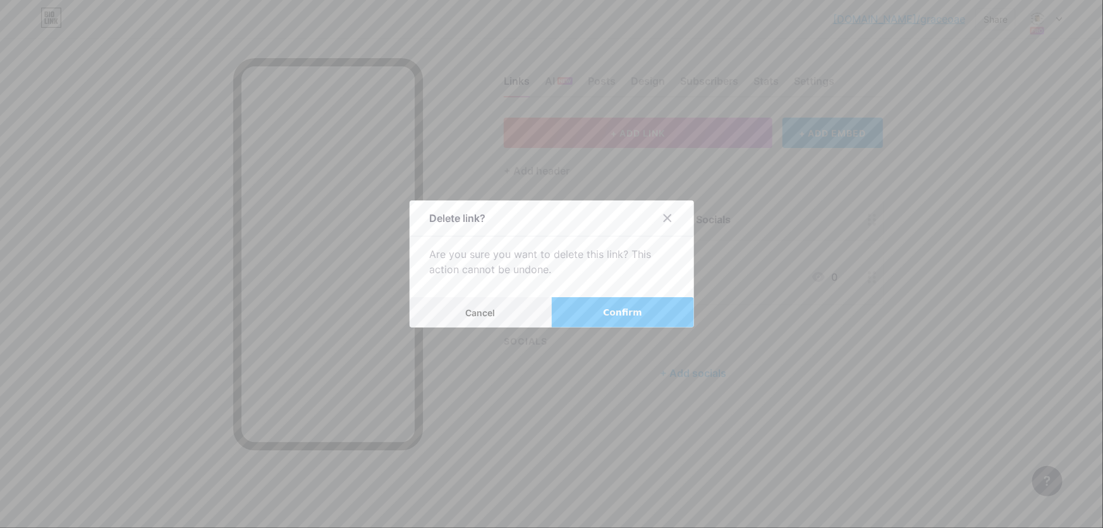
drag, startPoint x: 616, startPoint y: 312, endPoint x: 674, endPoint y: 346, distance: 67.2
click at [617, 311] on span "Confirm" at bounding box center [622, 312] width 39 height 13
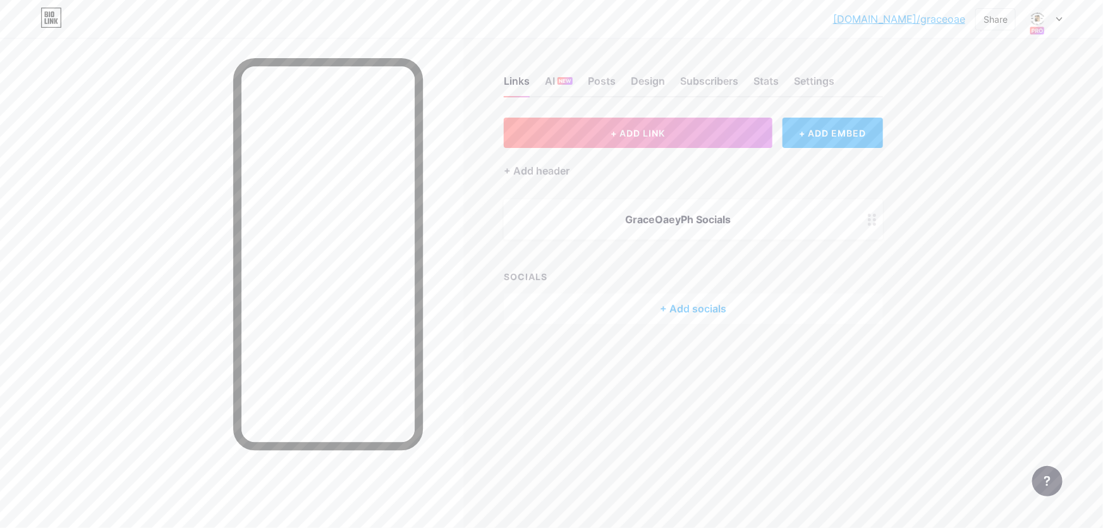
click at [700, 298] on div "+ Add socials" at bounding box center [693, 308] width 379 height 30
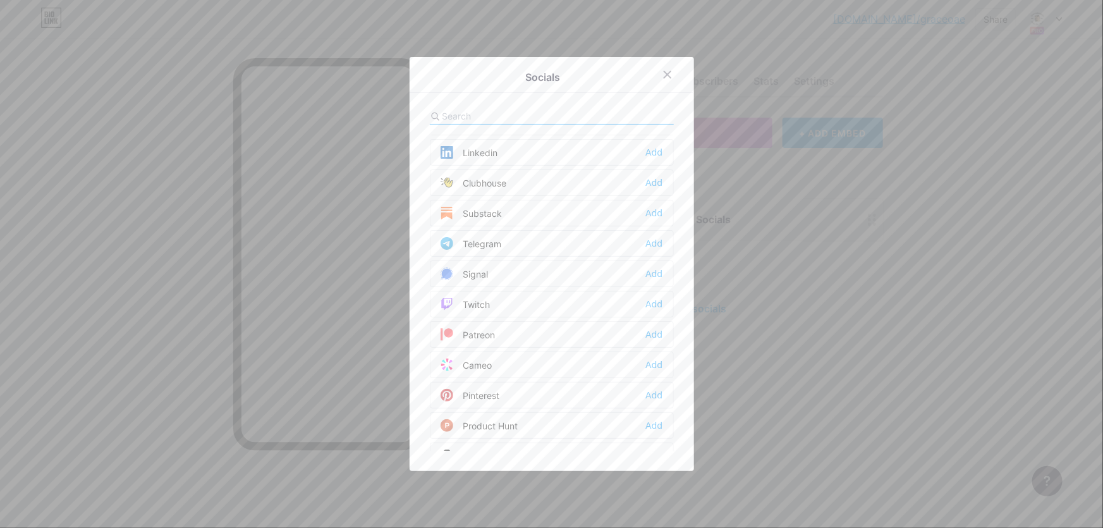
scroll to position [632, 0]
click at [507, 114] on input "text" at bounding box center [512, 115] width 140 height 13
type input "x"
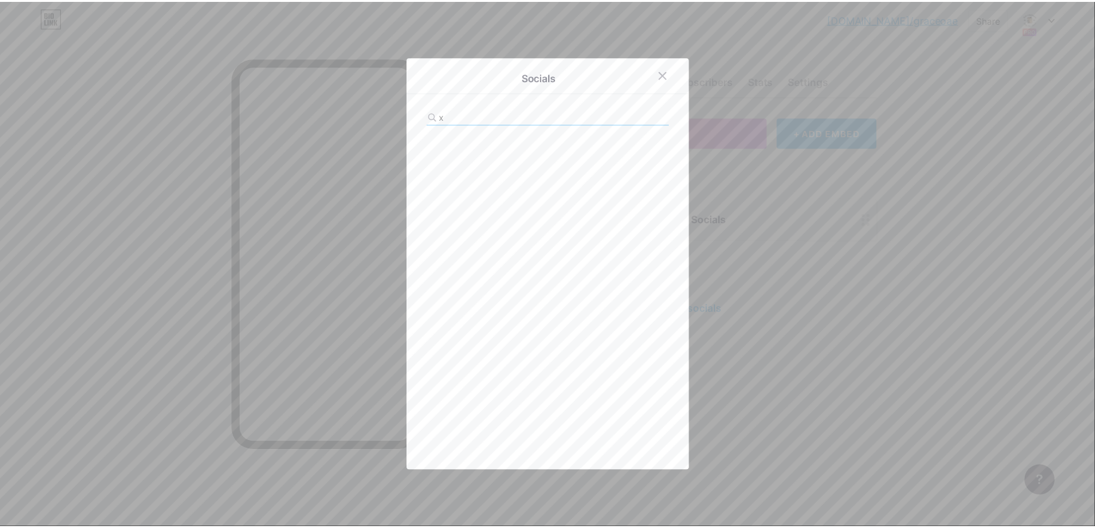
scroll to position [0, 0]
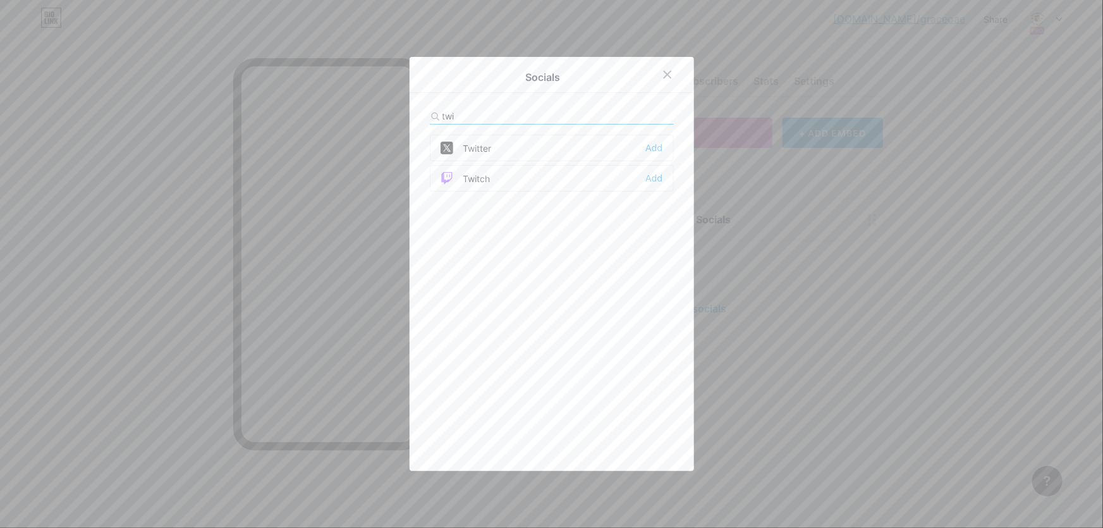
type input "twi"
click at [513, 144] on div "Twitter Add" at bounding box center [552, 148] width 244 height 27
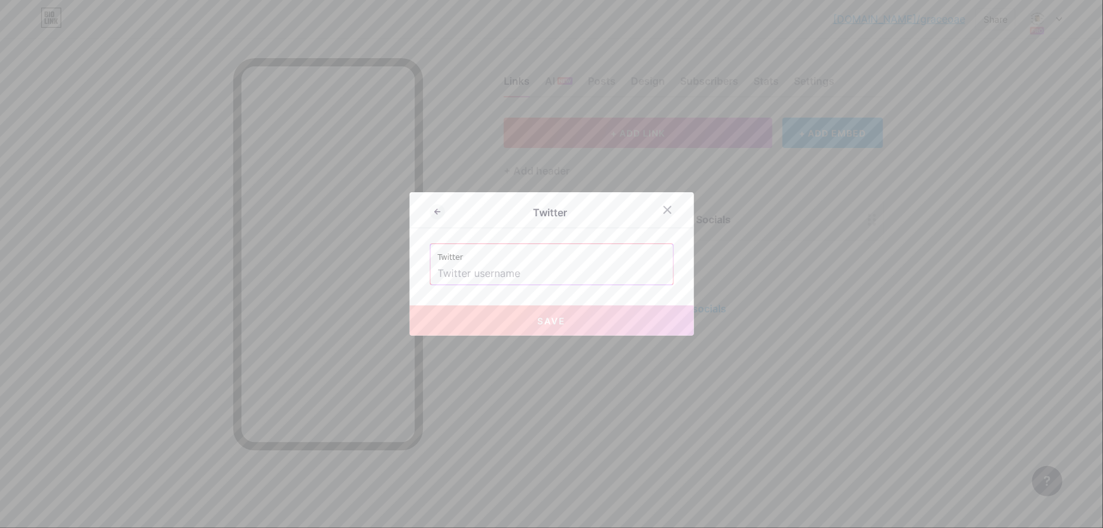
click at [559, 262] on label "Twitter" at bounding box center [552, 253] width 228 height 19
click at [550, 273] on input "text" at bounding box center [552, 273] width 228 height 21
paste input "GraceOaeyPH"
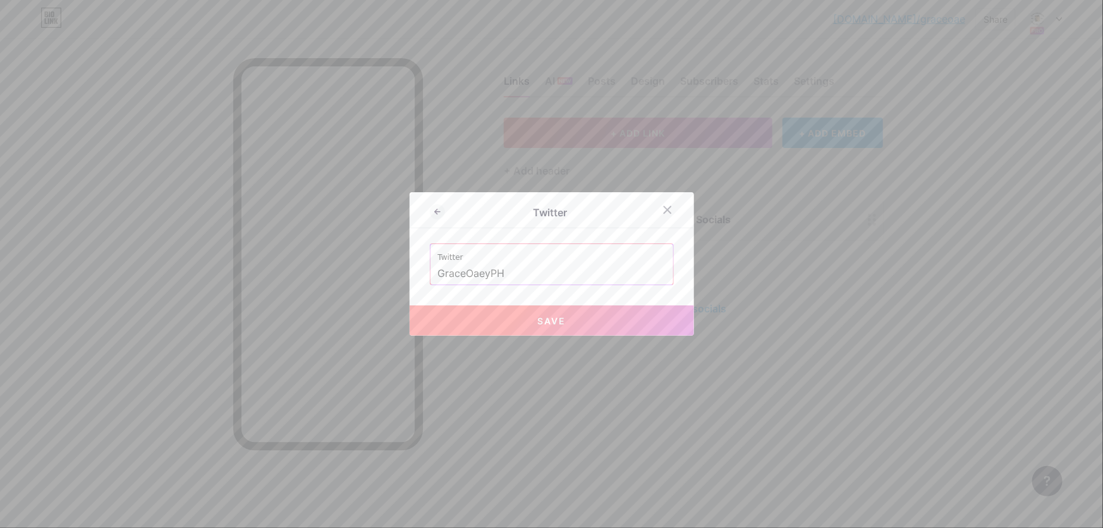
click at [575, 330] on button "Save" at bounding box center [552, 320] width 284 height 30
type input "https://twitter.com/GraceOaeyPH"
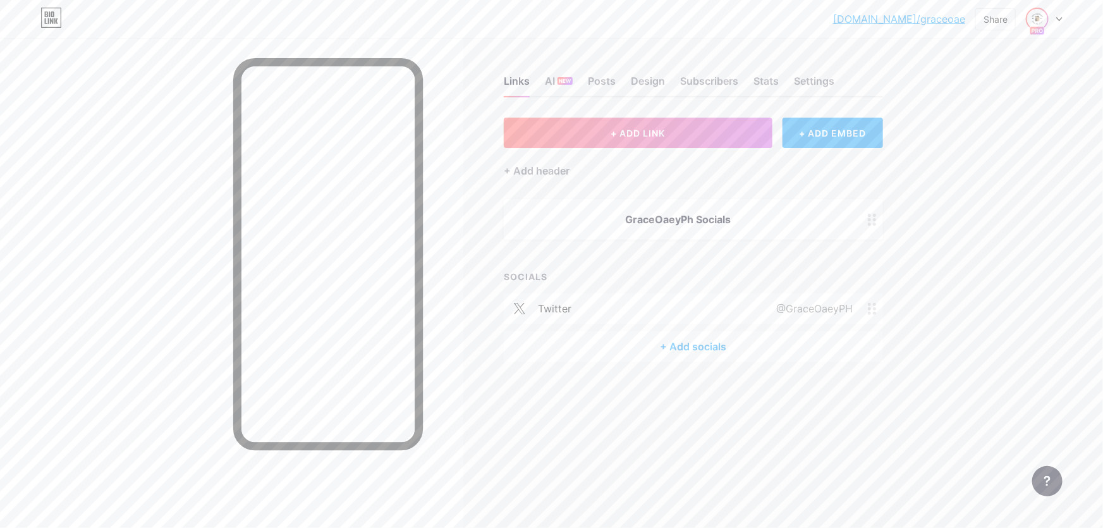
click at [1040, 16] on img at bounding box center [1037, 19] width 20 height 20
click at [826, 87] on div "Settings" at bounding box center [814, 84] width 40 height 23
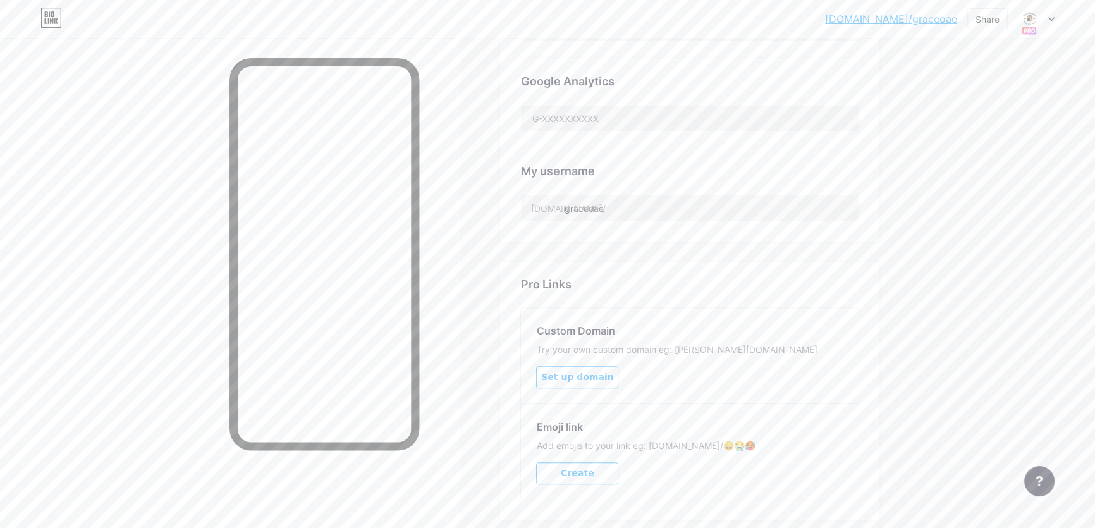
scroll to position [460, 0]
click at [642, 215] on input "graceoae" at bounding box center [690, 206] width 338 height 25
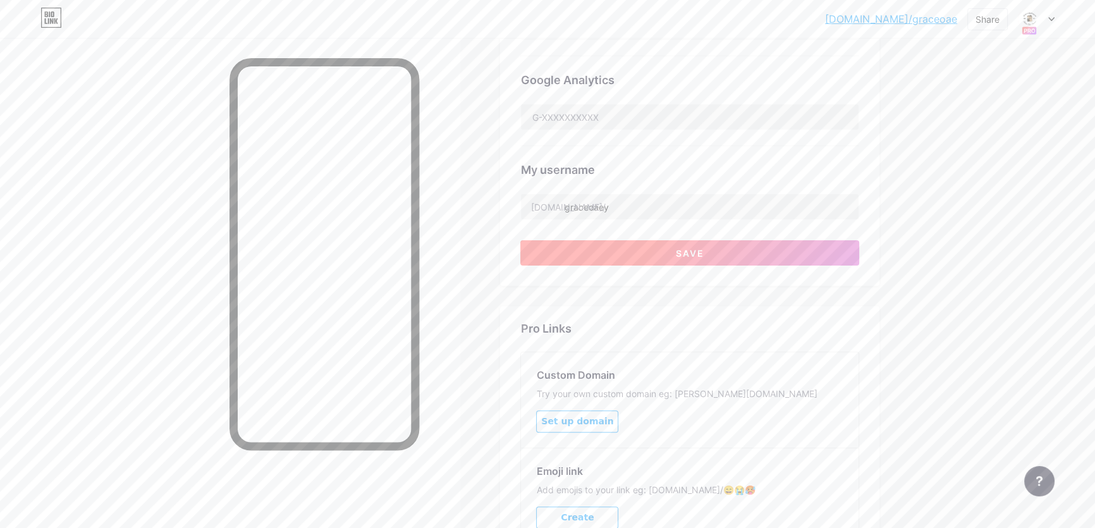
click at [662, 250] on button "Save" at bounding box center [689, 252] width 339 height 25
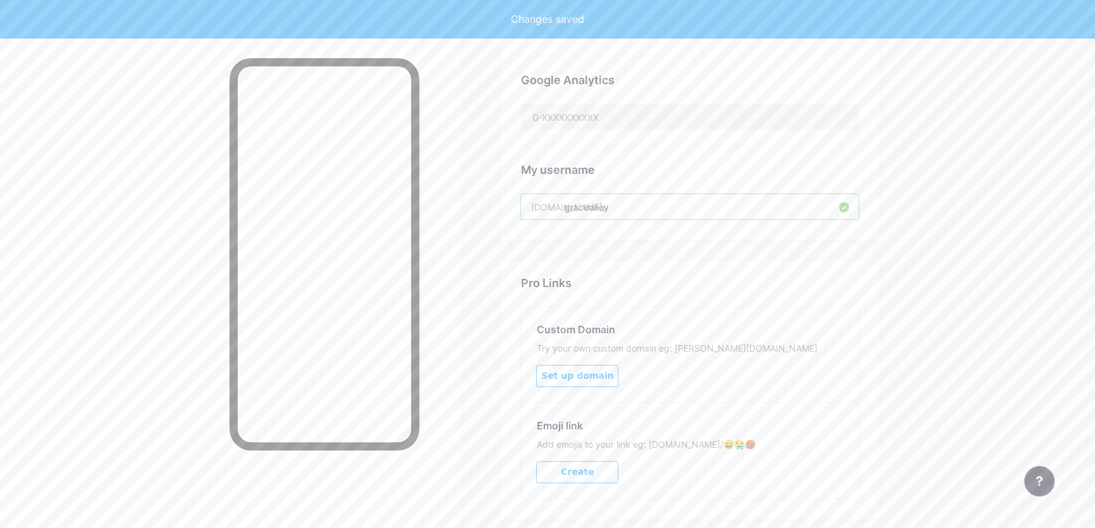
click at [717, 207] on input "graceoaey" at bounding box center [690, 206] width 338 height 25
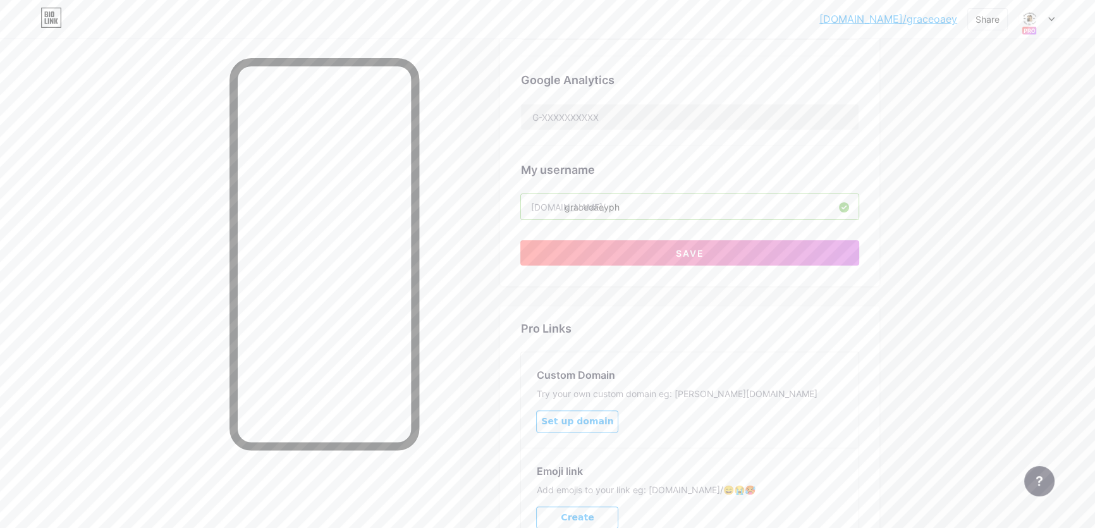
type input "graceoaeyph"
click at [717, 241] on button "Save" at bounding box center [689, 252] width 339 height 25
click at [717, 242] on button "Save" at bounding box center [689, 252] width 339 height 25
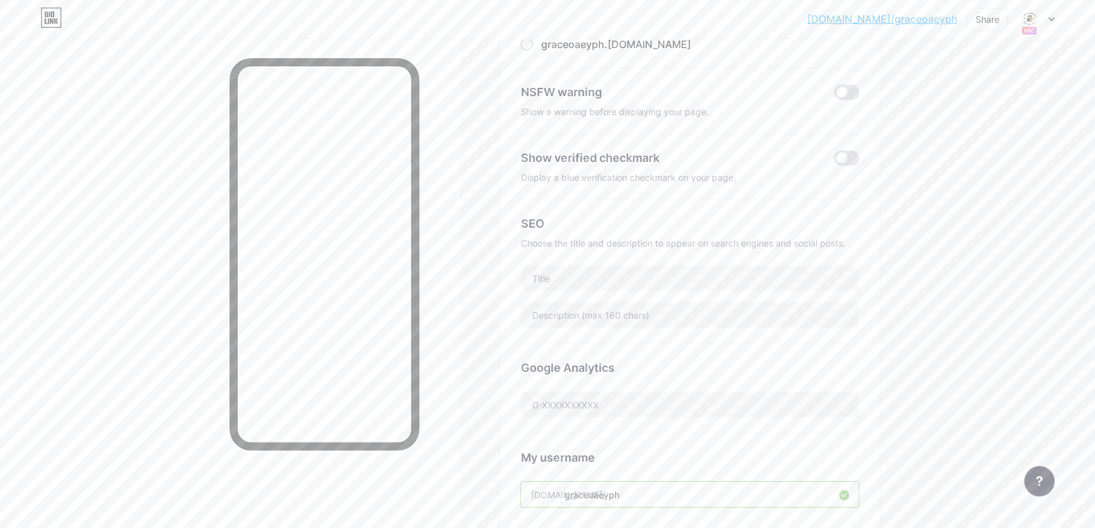
scroll to position [229, 0]
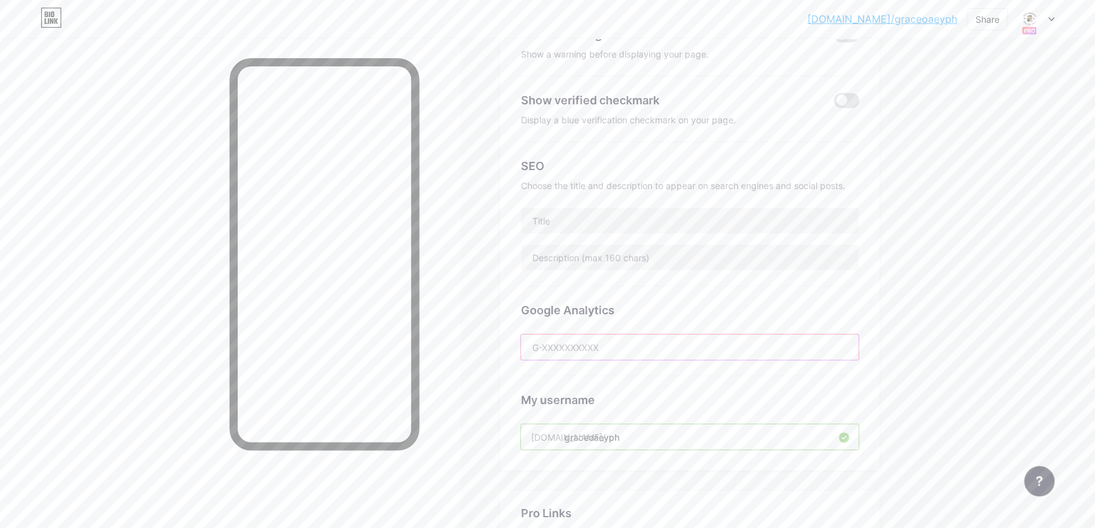
click at [613, 341] on input "text" at bounding box center [690, 346] width 338 height 25
click at [733, 315] on div "Google Analytics" at bounding box center [689, 310] width 339 height 17
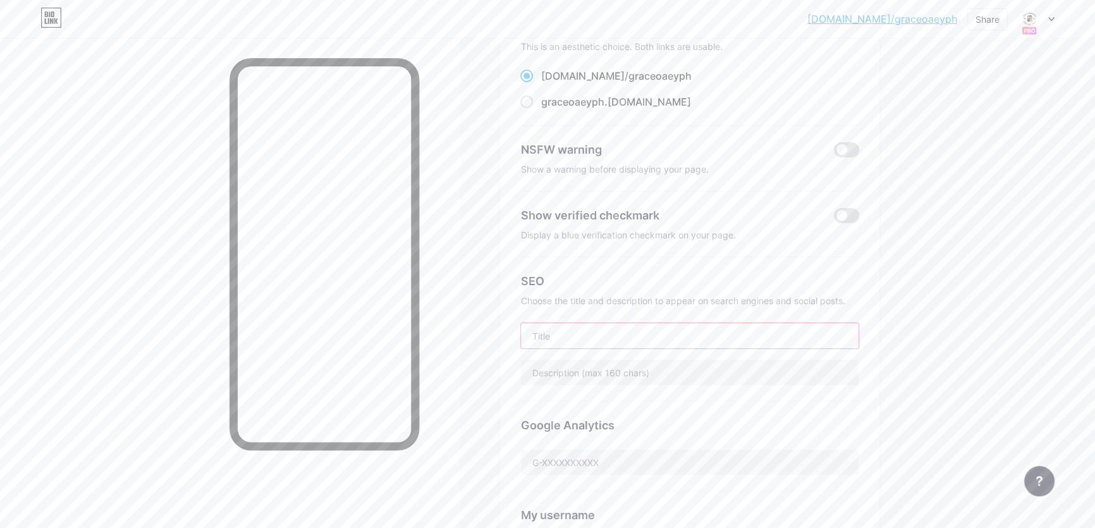
click at [592, 335] on input "text" at bounding box center [690, 335] width 338 height 25
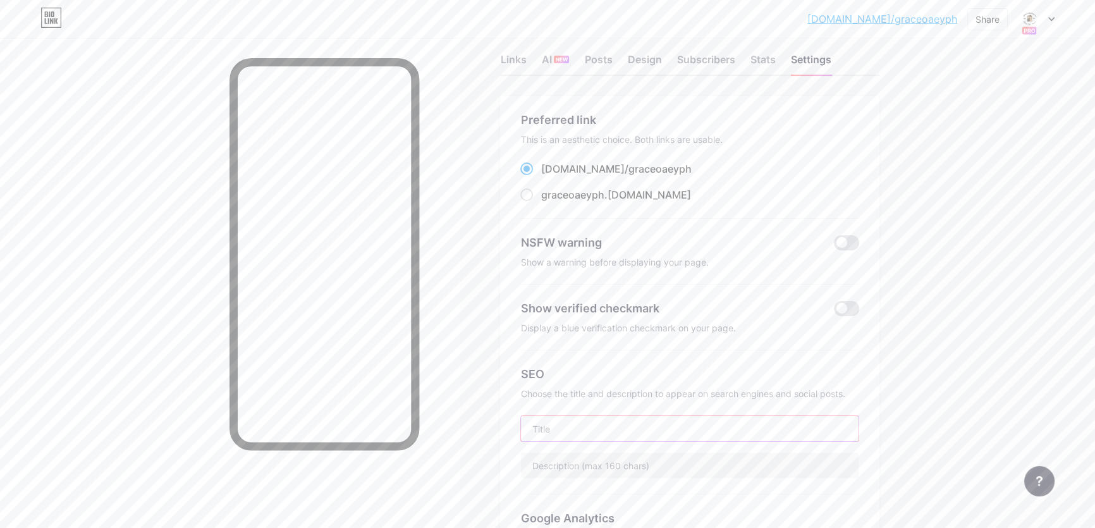
scroll to position [0, 0]
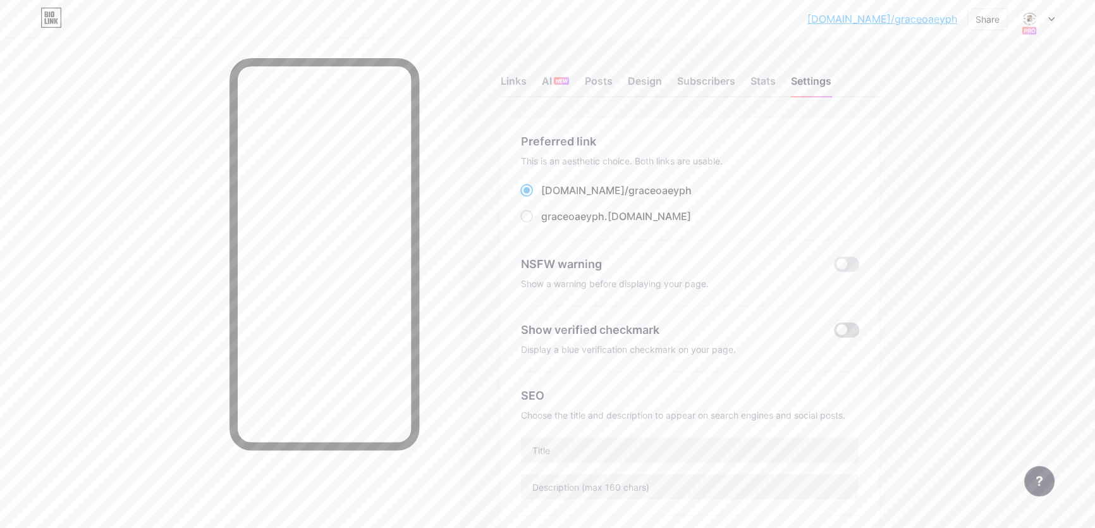
click at [848, 335] on span at bounding box center [846, 329] width 25 height 15
click at [834, 333] on input "checkbox" at bounding box center [834, 333] width 0 height 0
click at [848, 264] on span at bounding box center [846, 264] width 25 height 15
click at [834, 267] on input "checkbox" at bounding box center [834, 267] width 0 height 0
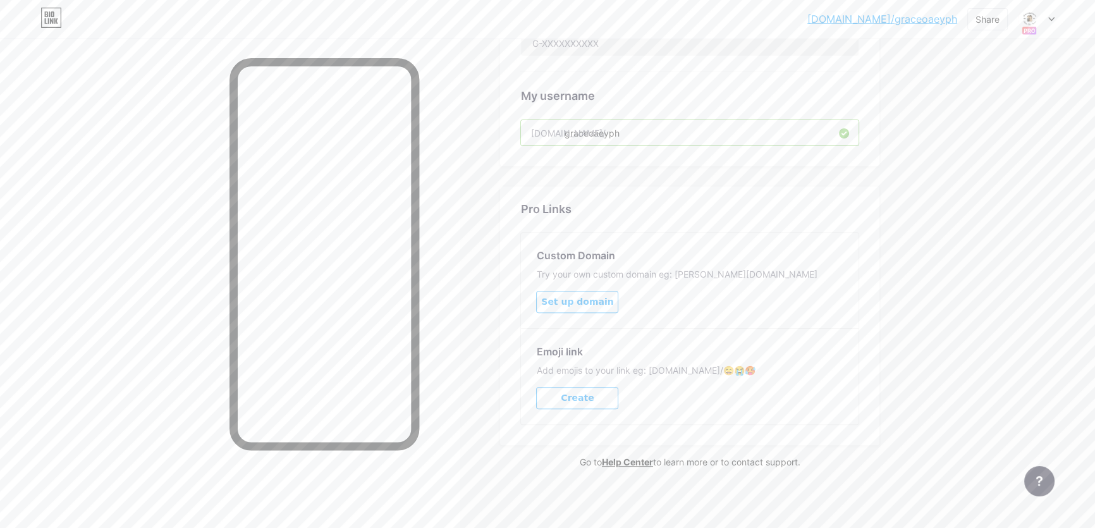
scroll to position [535, 0]
click at [584, 300] on span "Set up domain" at bounding box center [577, 300] width 72 height 11
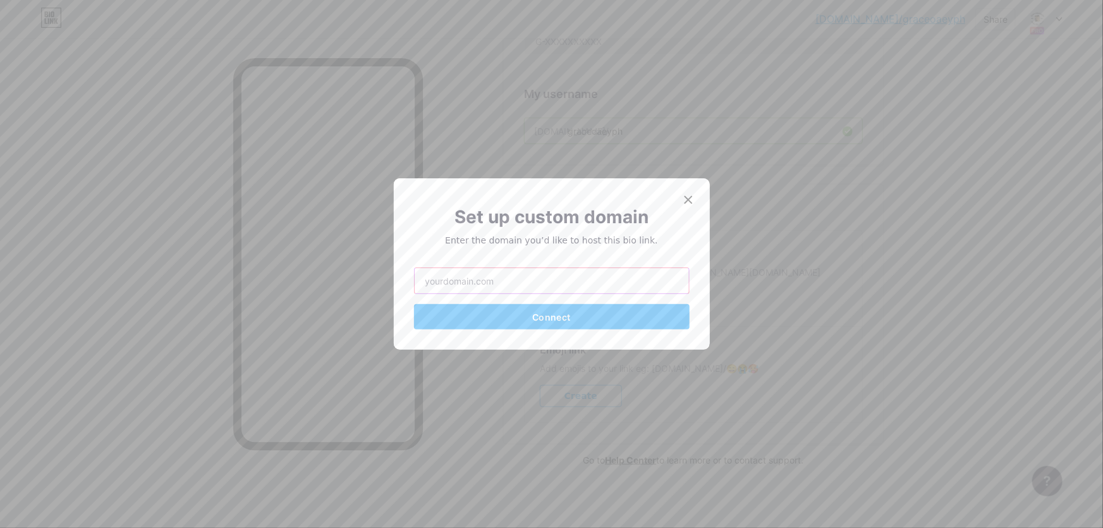
click at [552, 284] on input "text" at bounding box center [552, 280] width 274 height 25
type input "graceoaeyph.socials"
click at [554, 315] on span "Connect" at bounding box center [551, 317] width 38 height 11
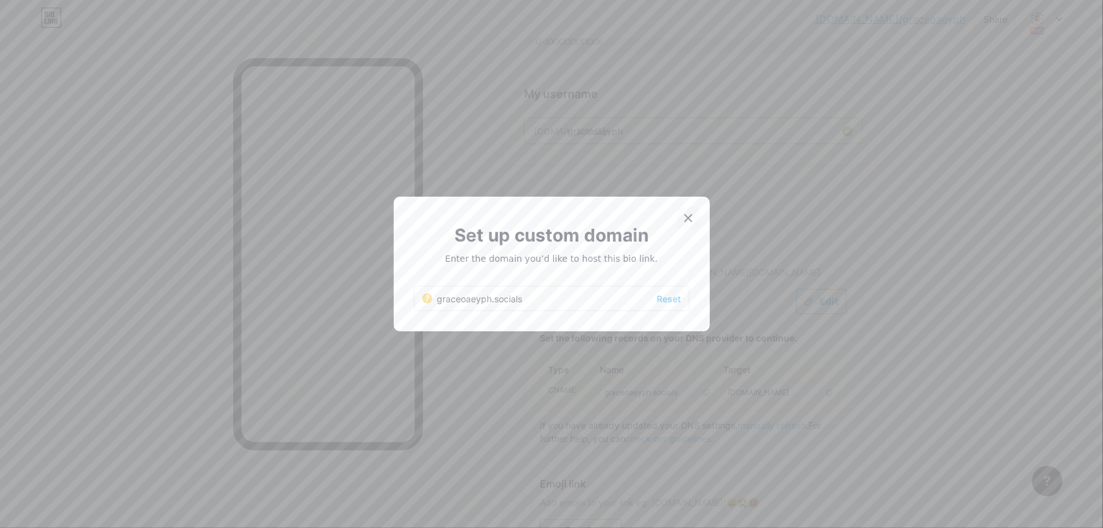
click at [683, 221] on icon at bounding box center [688, 218] width 10 height 10
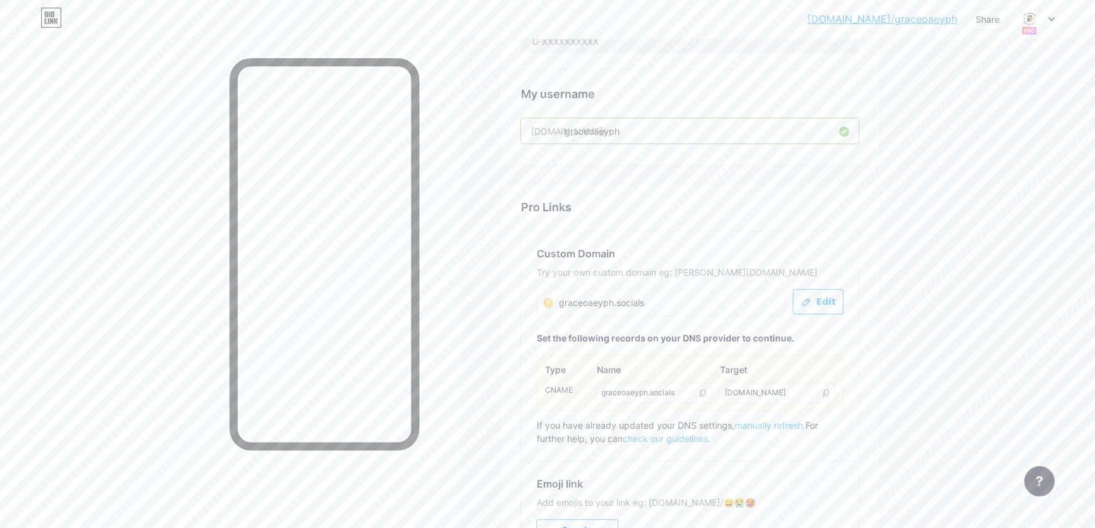
click at [1087, 338] on div "bio.link/graceo... bio.link/graceoaeyph Share Switch accounts GraceOaeyPh bio.l…" at bounding box center [547, 64] width 1095 height 1199
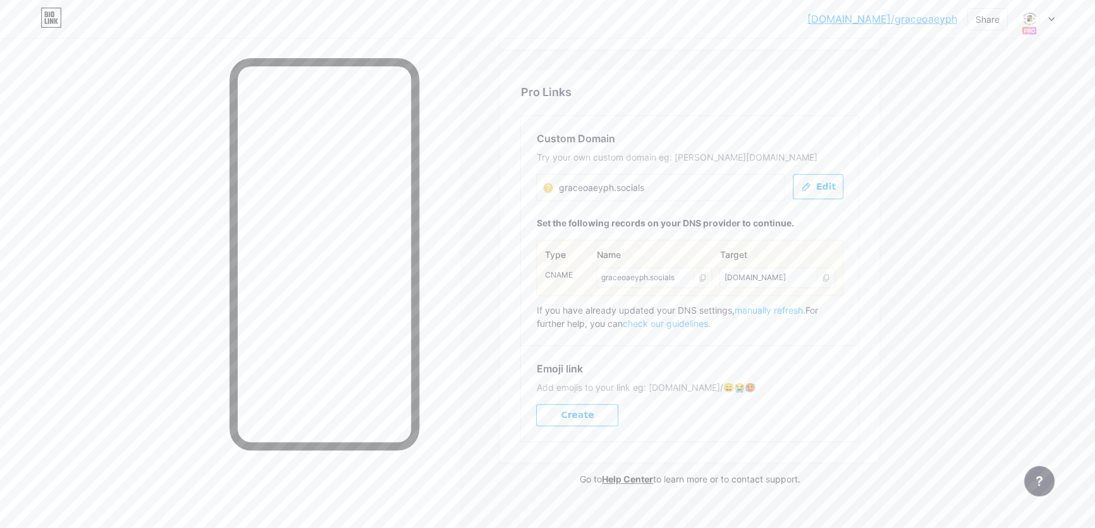
scroll to position [669, 0]
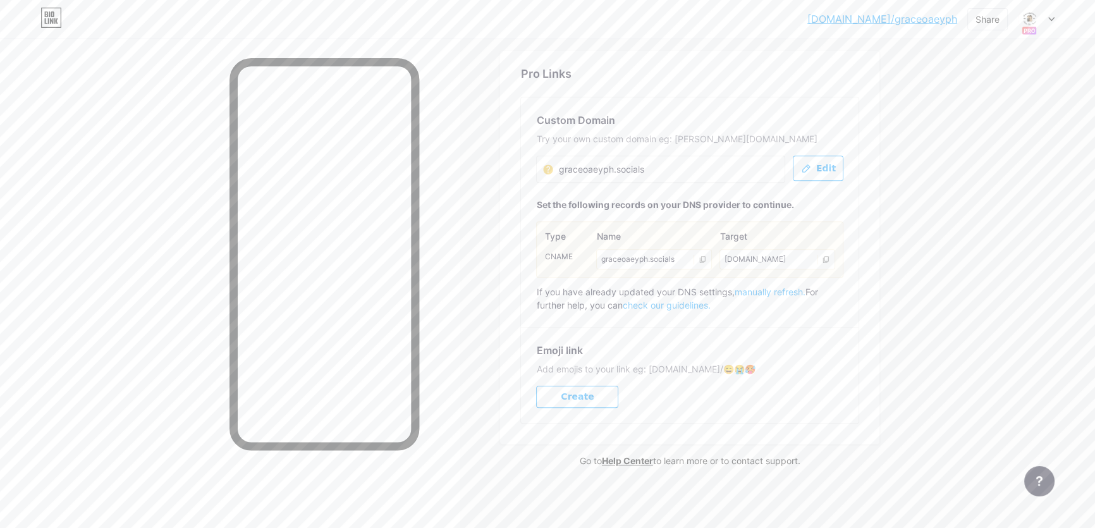
click at [582, 394] on span "Create" at bounding box center [577, 396] width 33 height 11
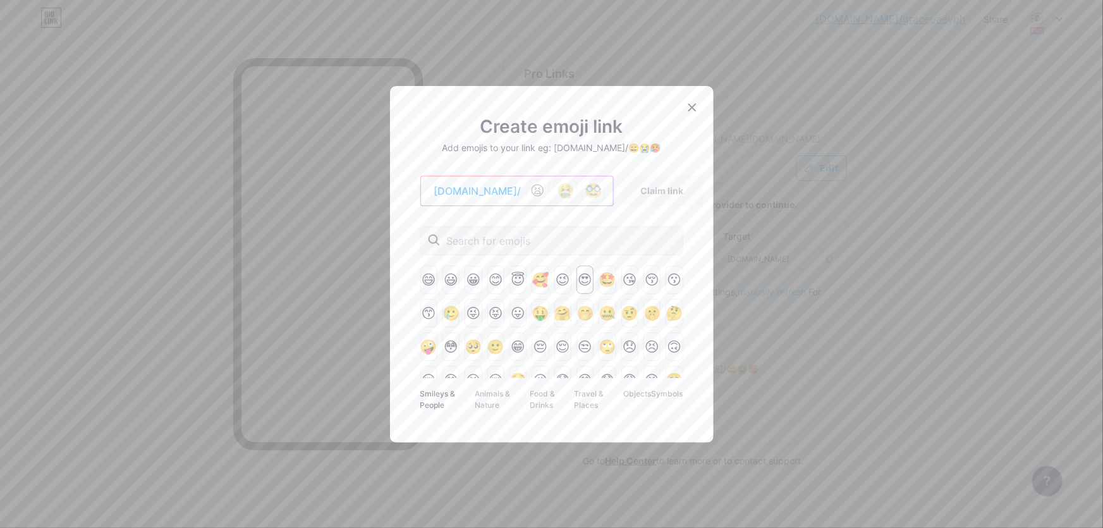
click at [576, 279] on div "😍" at bounding box center [584, 279] width 17 height 28
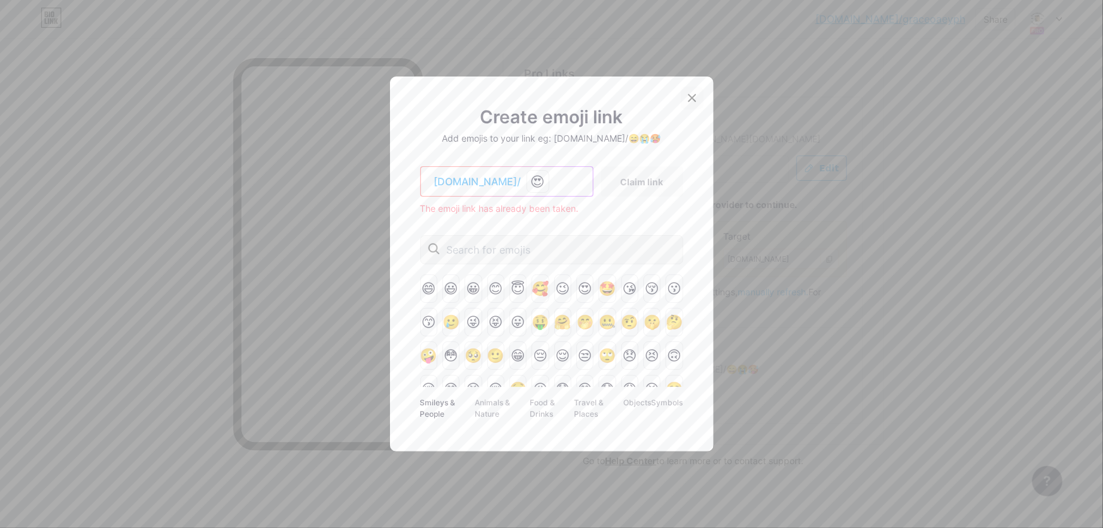
click at [689, 94] on icon at bounding box center [692, 98] width 10 height 10
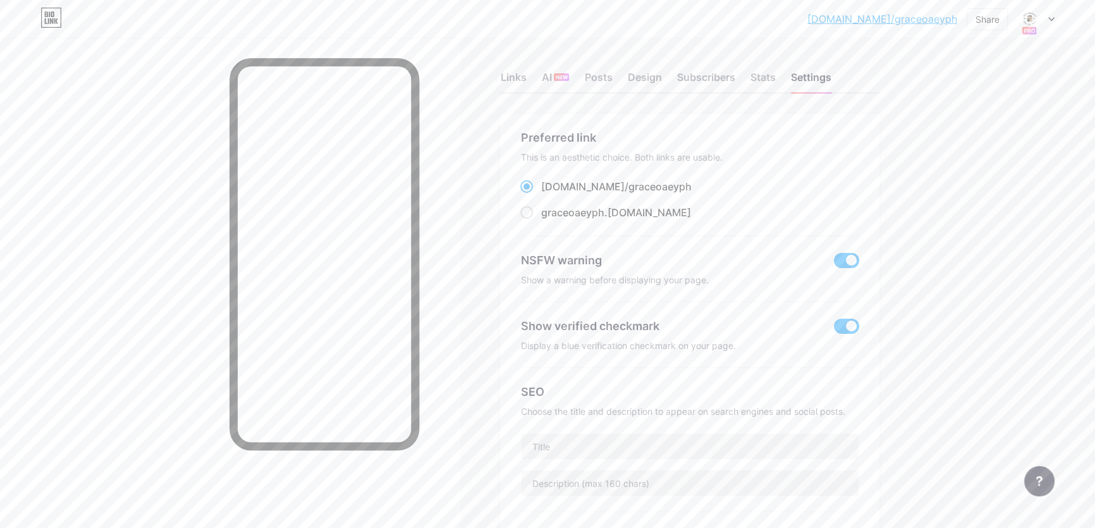
scroll to position [0, 0]
click at [728, 84] on div "Subscribers" at bounding box center [705, 84] width 58 height 23
click at [760, 85] on div "Stats" at bounding box center [762, 84] width 25 height 23
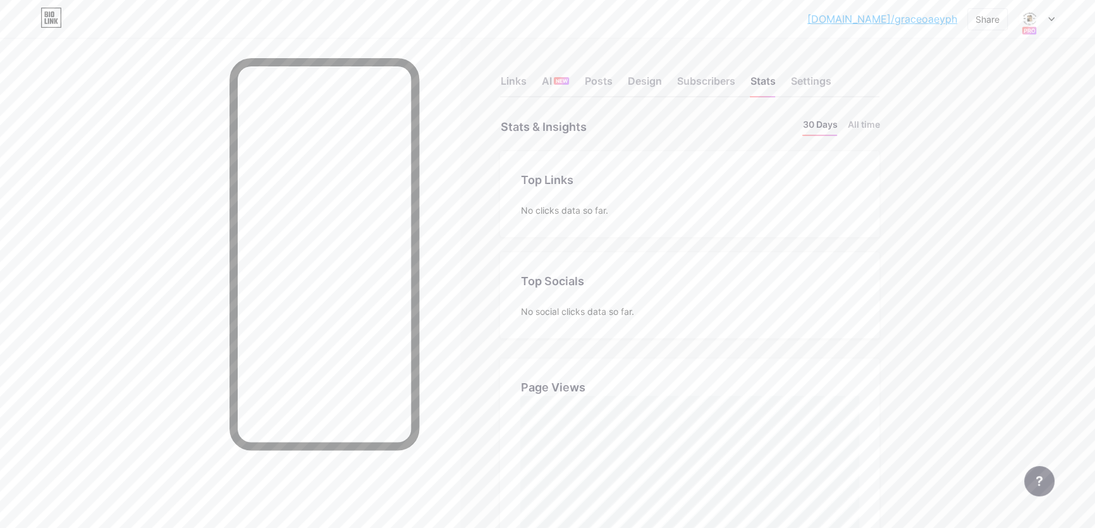
scroll to position [528, 1094]
click at [652, 82] on div "Design" at bounding box center [644, 84] width 34 height 23
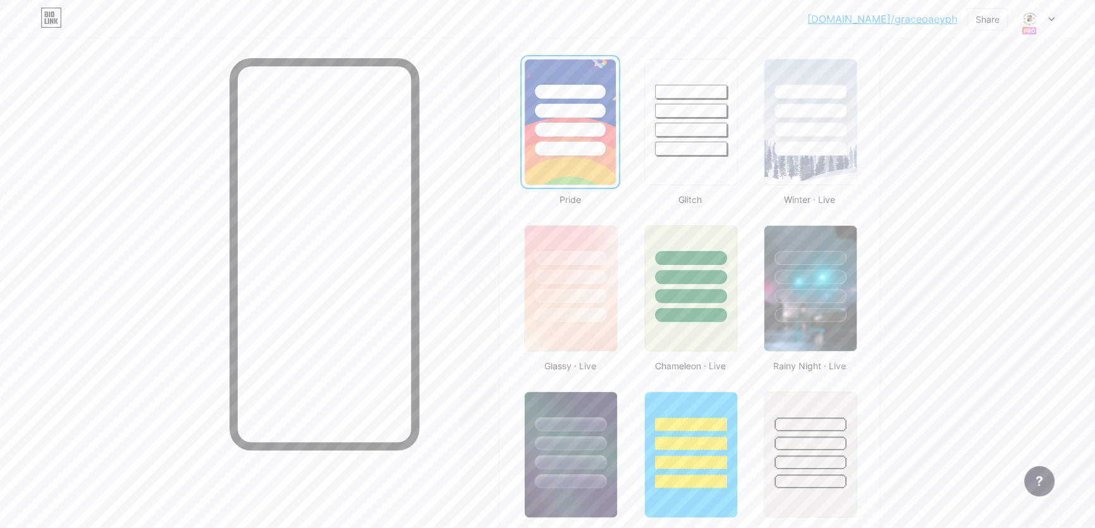
scroll to position [575, 0]
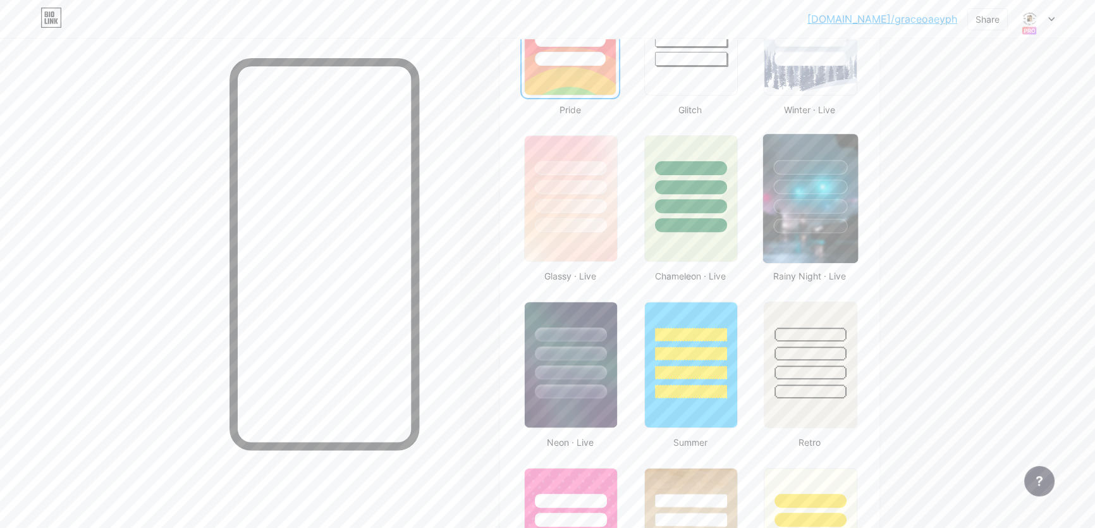
type input "GO PH Fanclub since 2024 🇵🇭 | 𝗦𝘂𝗽𝗽𝗼𝗿𝘁 @gracebudsarin23 & @oaeyyeuei | #Gracebud…"
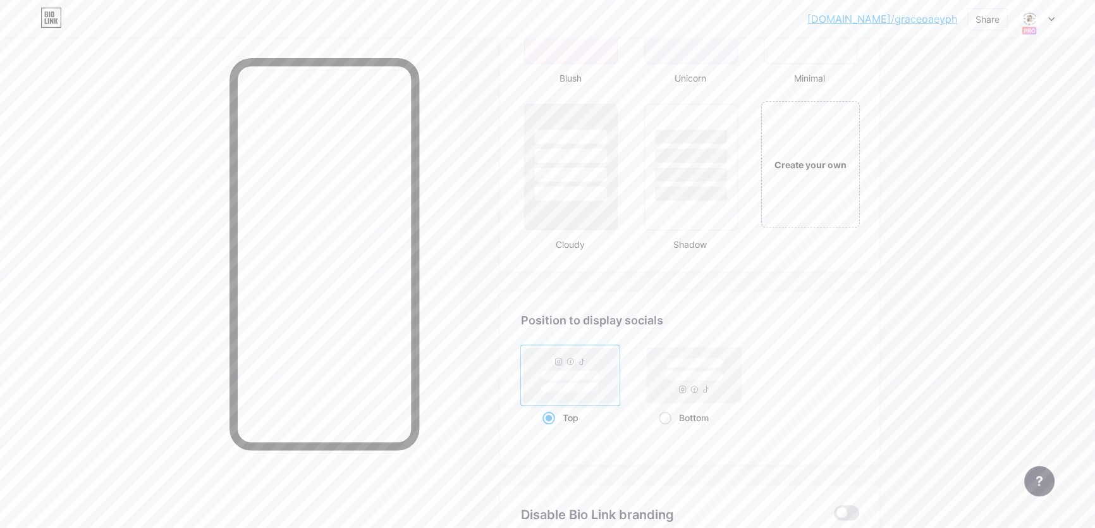
scroll to position [1494, 0]
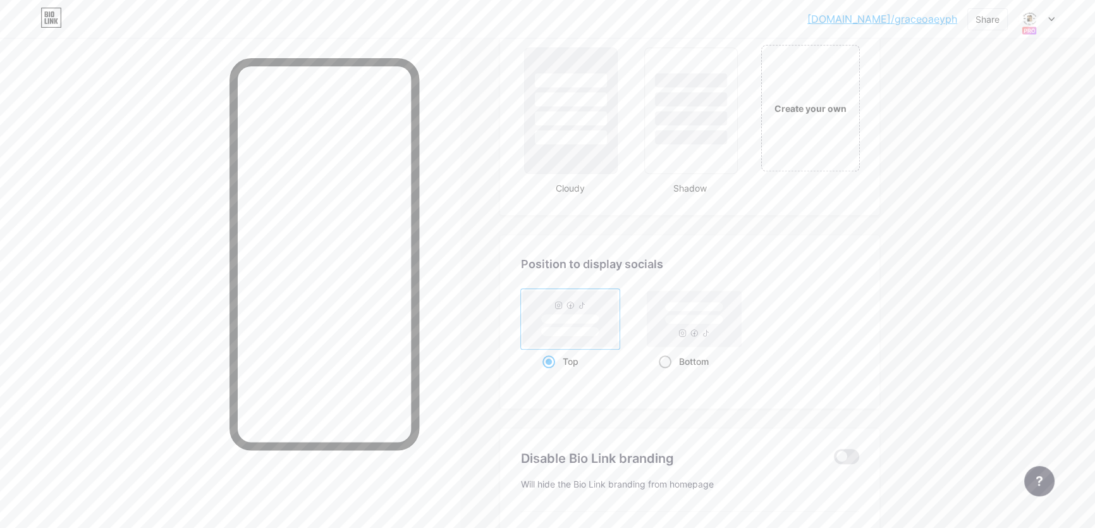
click at [692, 320] on rect at bounding box center [693, 319] width 58 height 9
click at [667, 373] on input "Bottom" at bounding box center [663, 377] width 8 height 8
radio input "true"
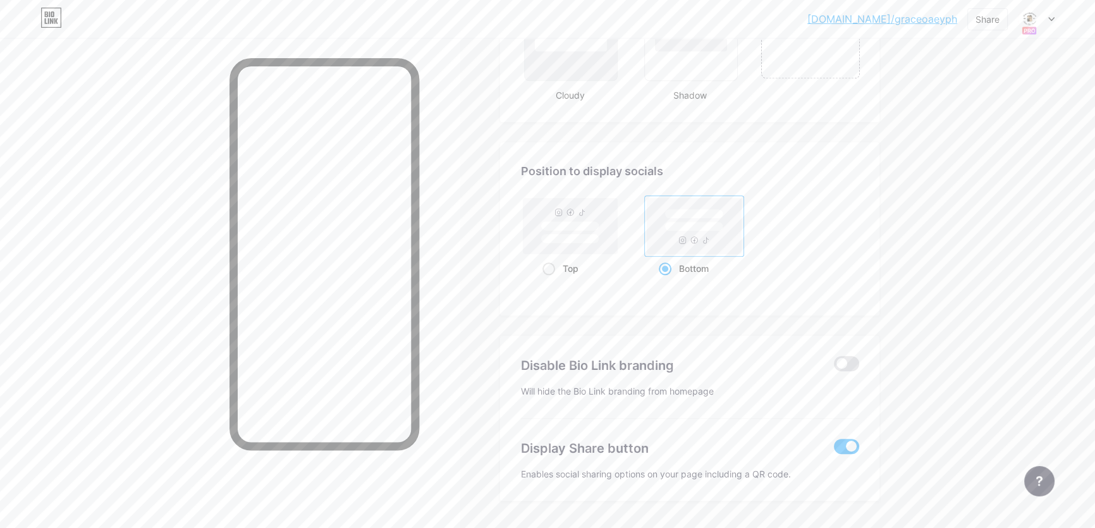
scroll to position [1620, 0]
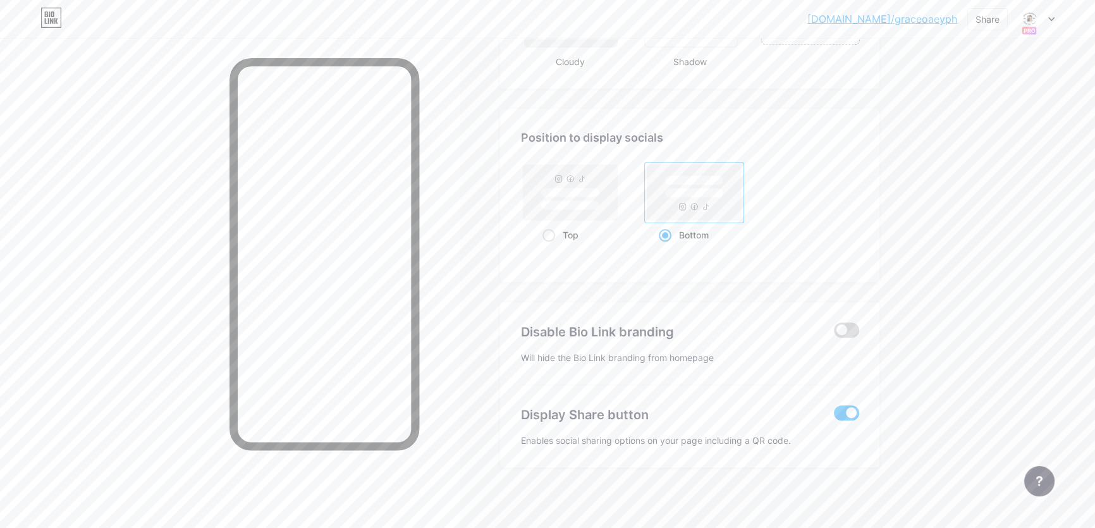
click at [846, 327] on span at bounding box center [846, 329] width 25 height 15
click at [834, 333] on input "checkbox" at bounding box center [834, 333] width 0 height 0
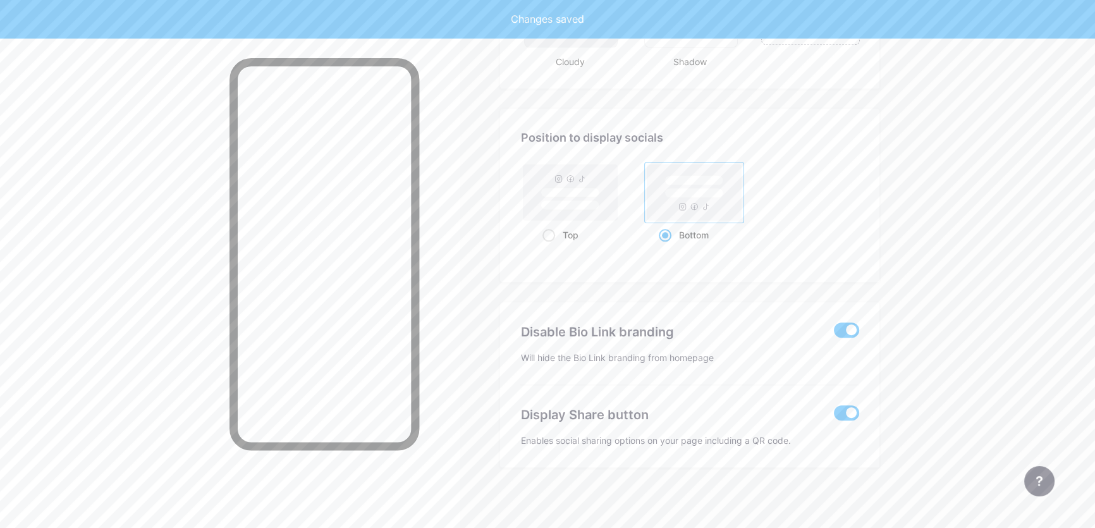
click at [831, 224] on div "Top Bottom" at bounding box center [689, 203] width 339 height 85
type input "GO PH Fanclub since 2024 🇵🇭 | 𝗦𝘂𝗽𝗽𝗼𝗿𝘁 @gracebudsarin23 & @oaeyyeuei | #Gracebud…"
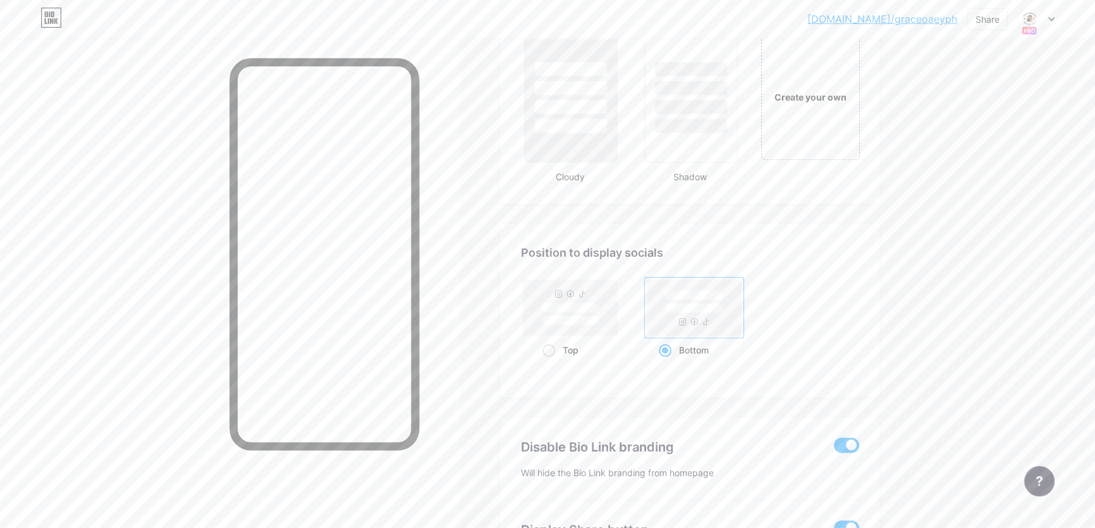
scroll to position [1391, 0]
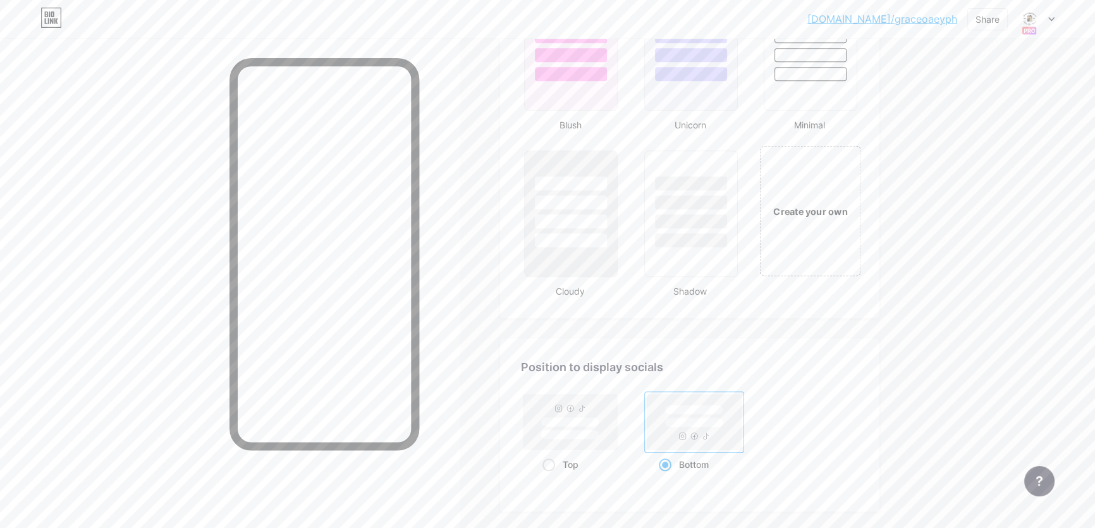
click at [790, 215] on div "Create your own" at bounding box center [810, 211] width 95 height 14
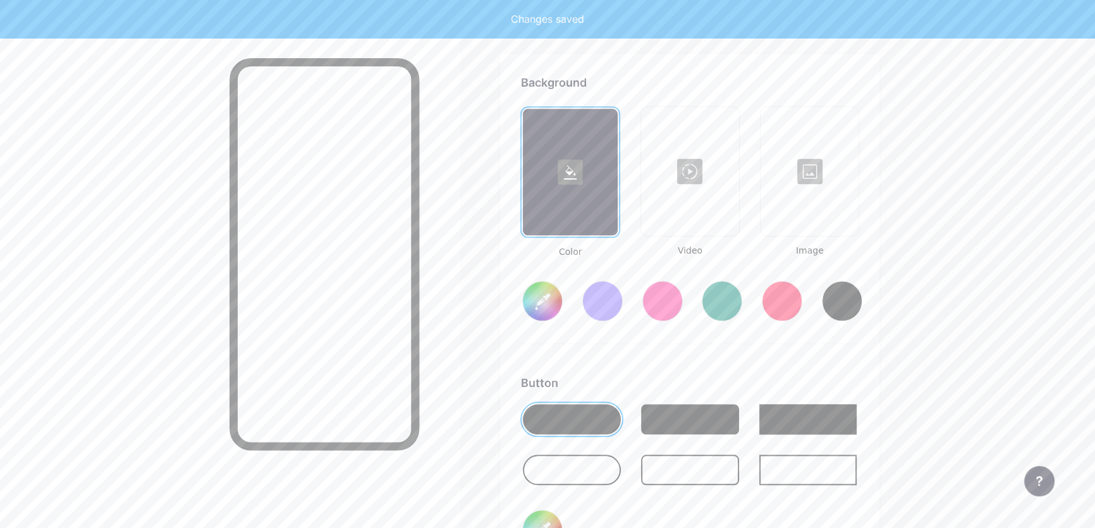
scroll to position [1676, 0]
type input "#ffffff"
type input "#000000"
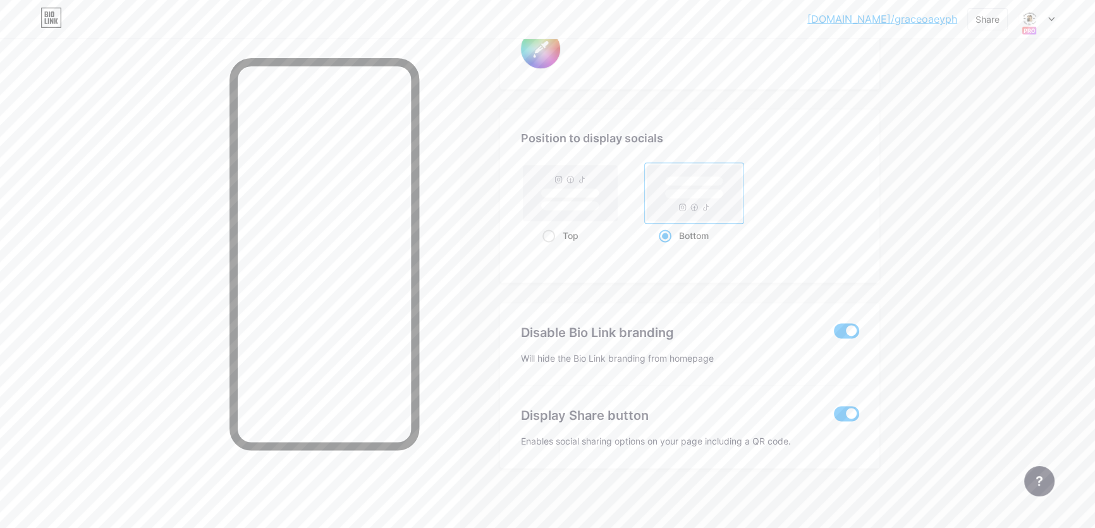
type input "GO PH Fanclub since 2024 🇵🇭 | 𝗦𝘂𝗽𝗽𝗼𝗿𝘁 @gracebudsarin23 & @oaeyyeuei | #Gracebud…"
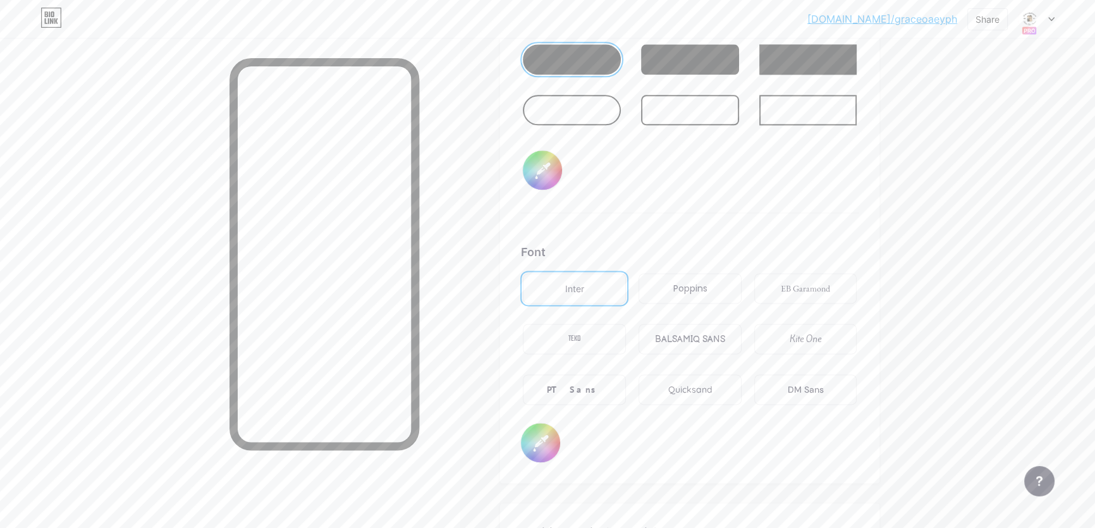
scroll to position [2026, 0]
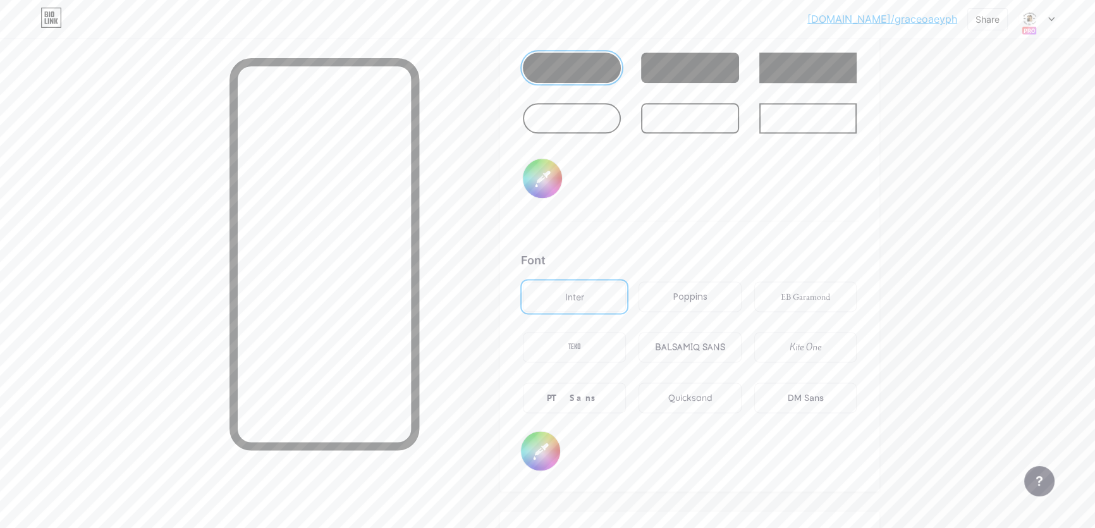
click at [549, 442] on input "#000000" at bounding box center [540, 450] width 39 height 39
type input "#ffffff"
type input "#cabfbf"
type input "#ffffff"
type input "#cabebe"
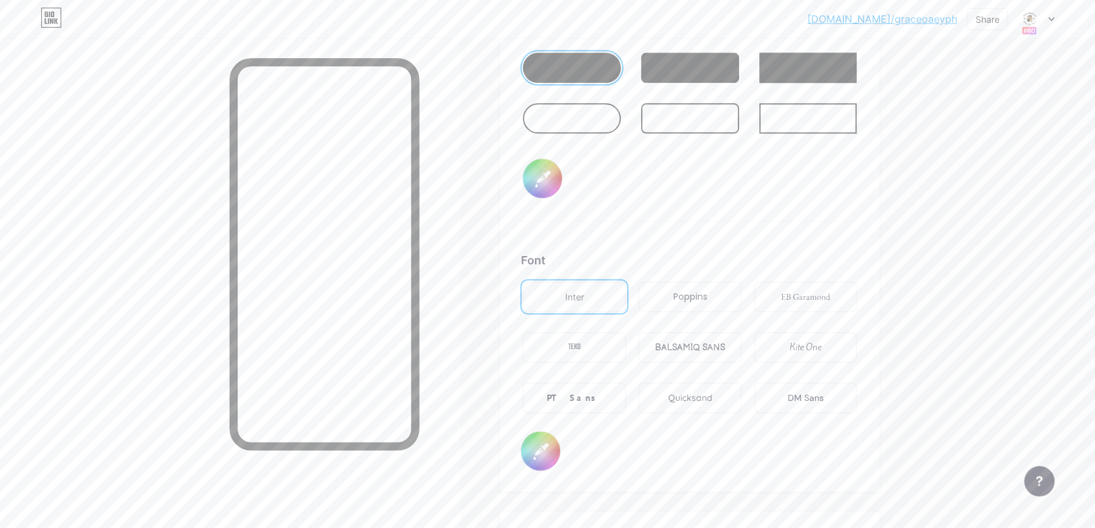
type input "#ffffff"
type input "#cbbebe"
type input "#ffffff"
type input "#c7b8b8"
type input "#ffffff"
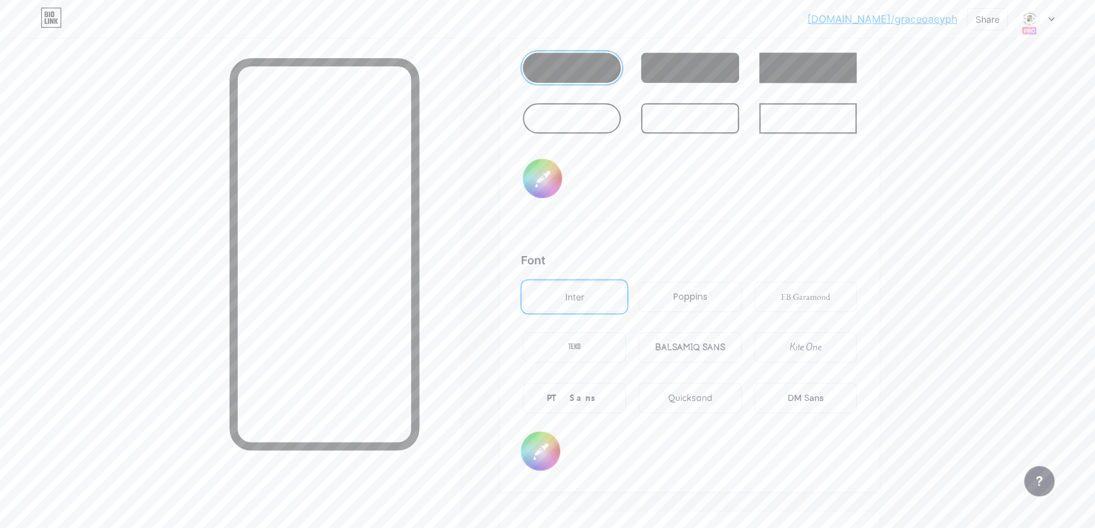
type input "#c4b5b5"
type input "#ffffff"
type input "#bdadad"
type input "#ffffff"
type input "#b3a2a2"
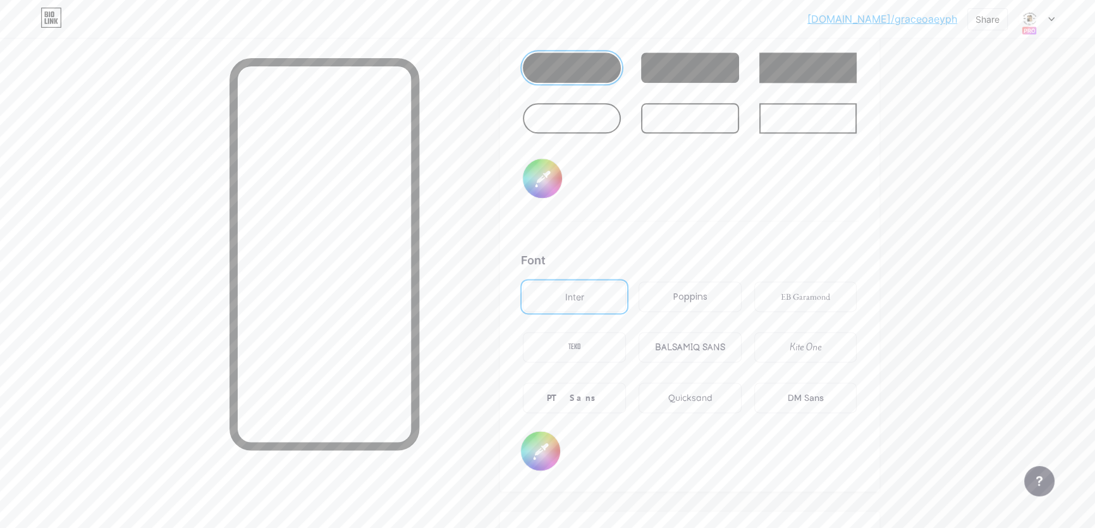
type input "#ffffff"
type input "#ab9b9b"
type input "#ffffff"
type input "#a59393"
type input "#ffffff"
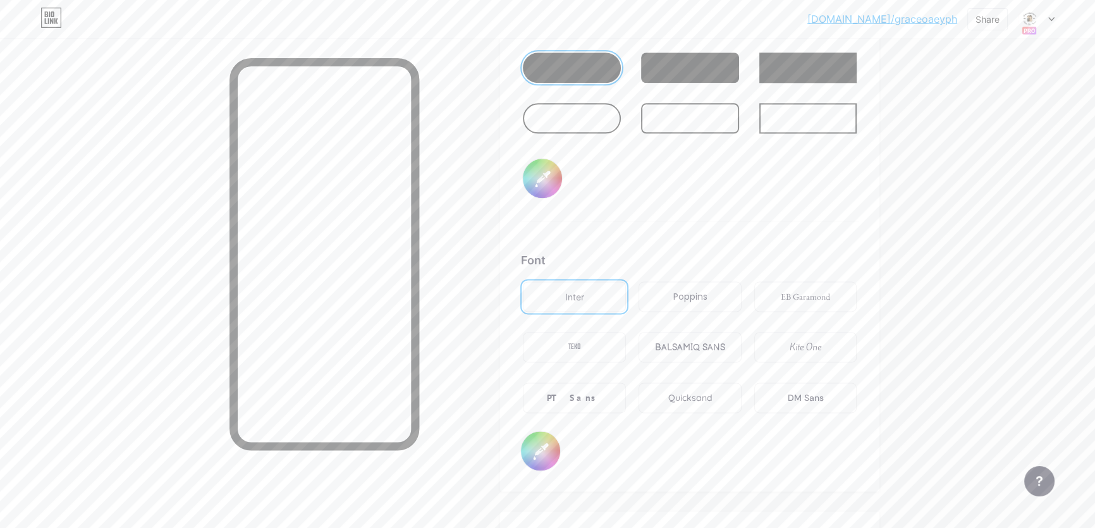
type input "#a29090"
type input "#ffffff"
type input "#9a8989"
type input "#ffffff"
type input "#988686"
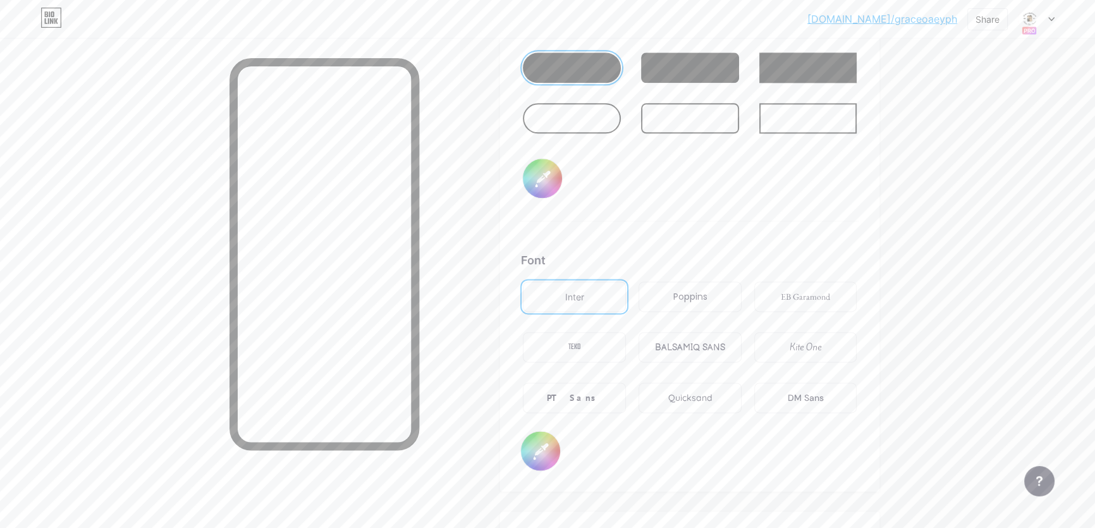
type input "#ffffff"
type input "#928181"
type input "#ffffff"
type input "#907f7f"
type input "#ffffff"
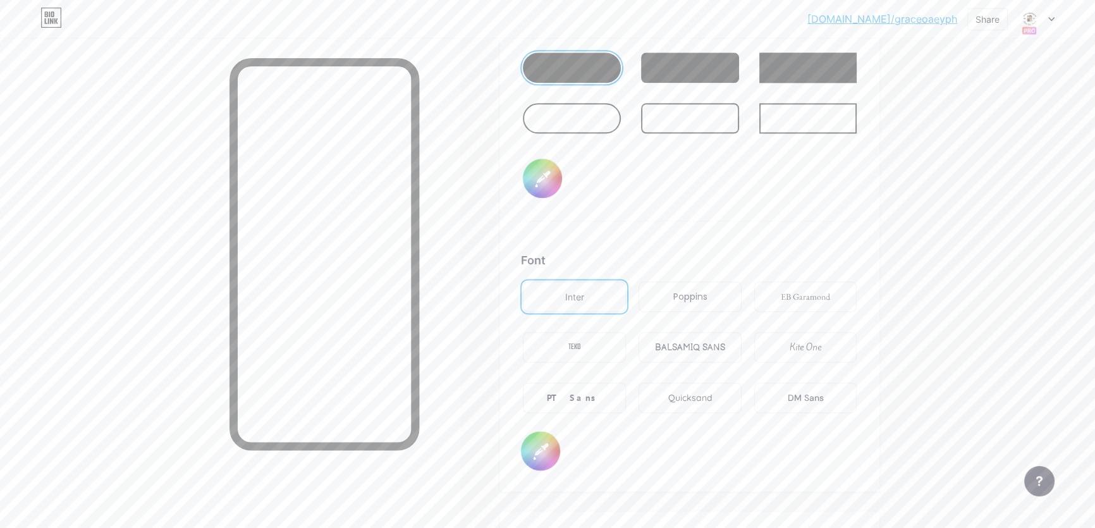
type input "#8d7c7c"
type input "#ffffff"
type input "#877878"
type input "#ffffff"
type input "#847575"
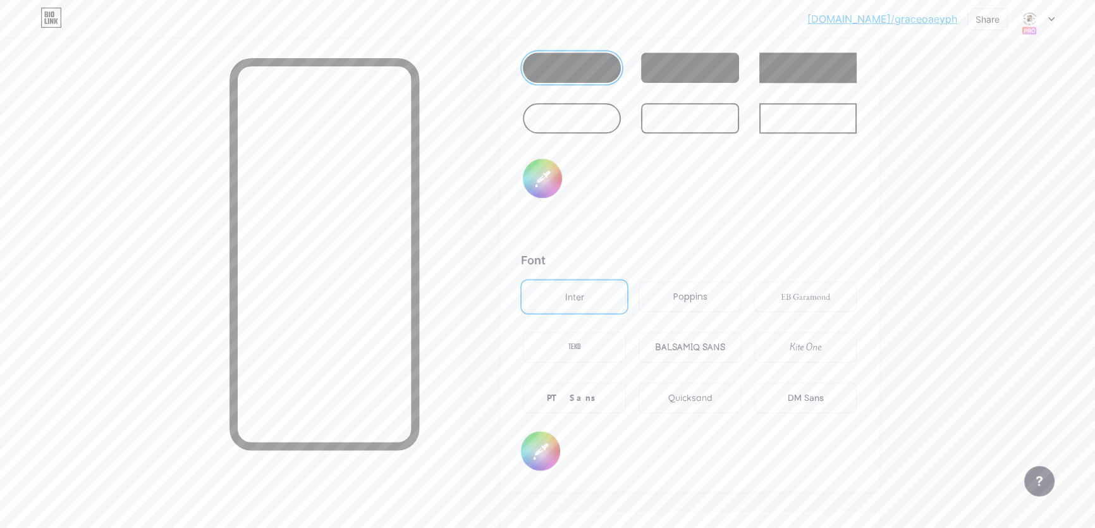
type input "#ffffff"
type input "#827373"
type input "#ffffff"
type input "#7f7171"
type input "#ffffff"
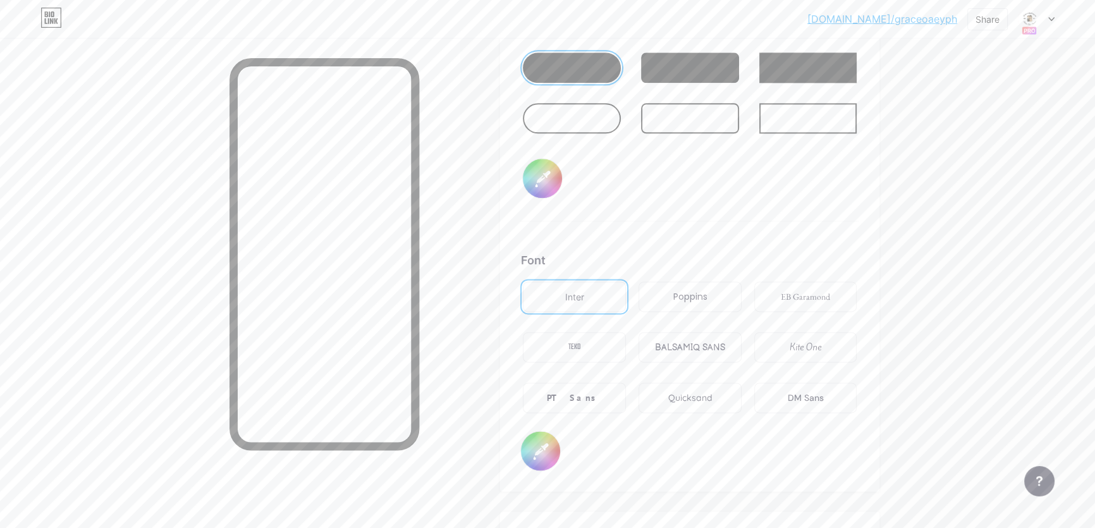
type input "#7c6e6e"
type input "#ffffff"
type input "#7a6c6c"
type input "#ffffff"
type input "#776969"
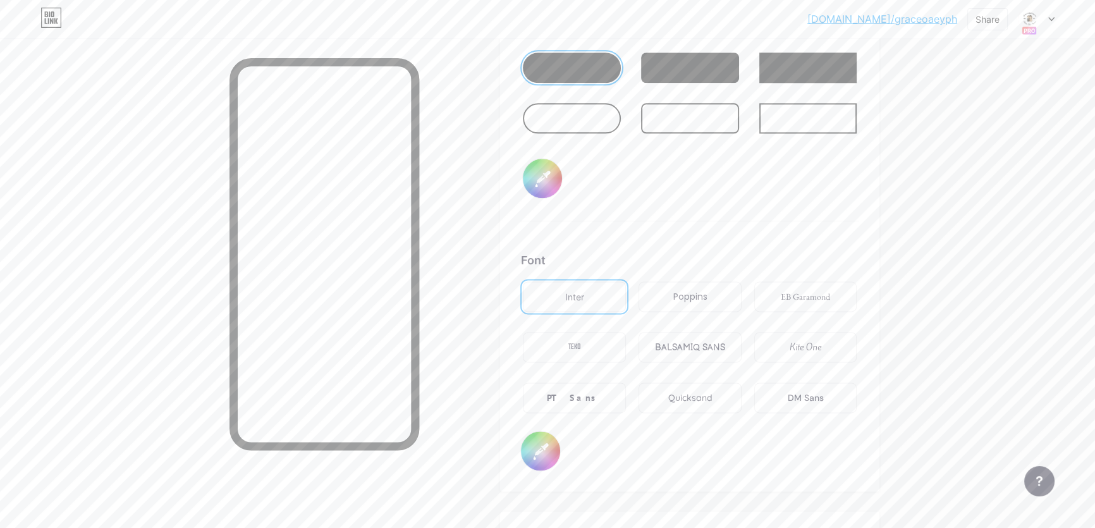
type input "#ffffff"
type input "#746767"
type input "#ffffff"
type input "#726565"
type input "#ffffff"
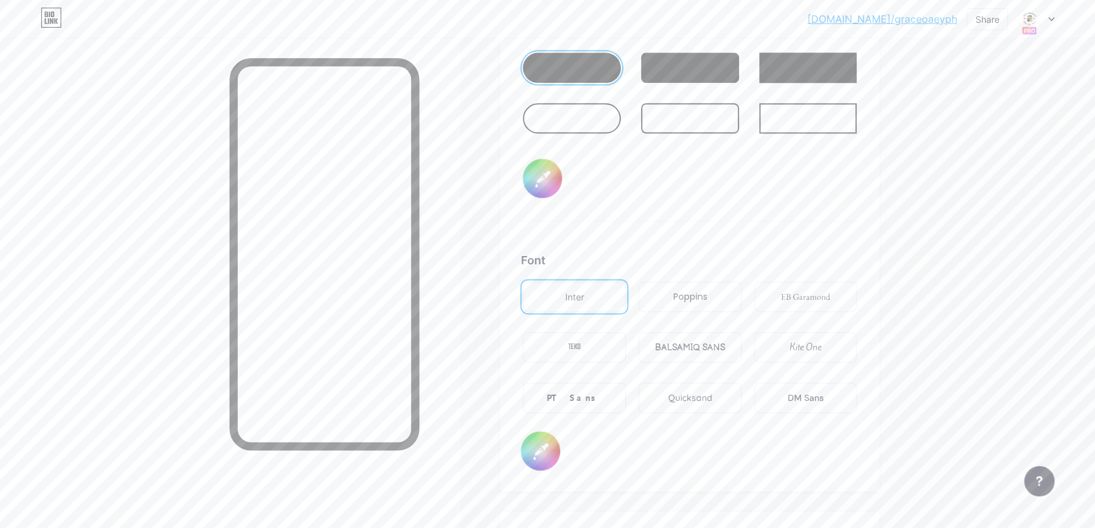
type input "#6f6262"
type input "#ffffff"
type input "#726565"
type input "#ffffff"
type input "#756666"
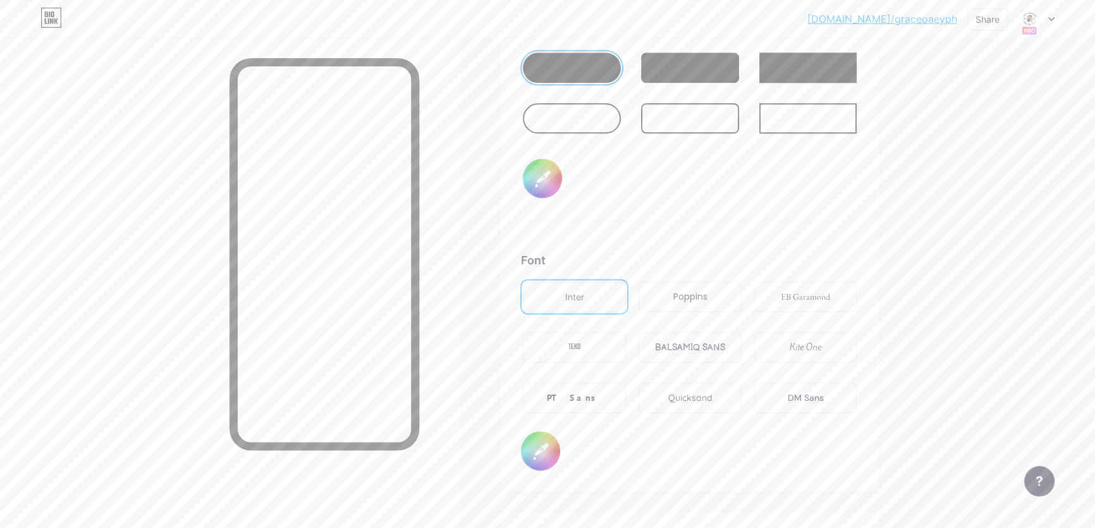
type input "#ffffff"
type input "#796767"
type input "#ffffff"
type input "#7c6a6a"
type input "#ffffff"
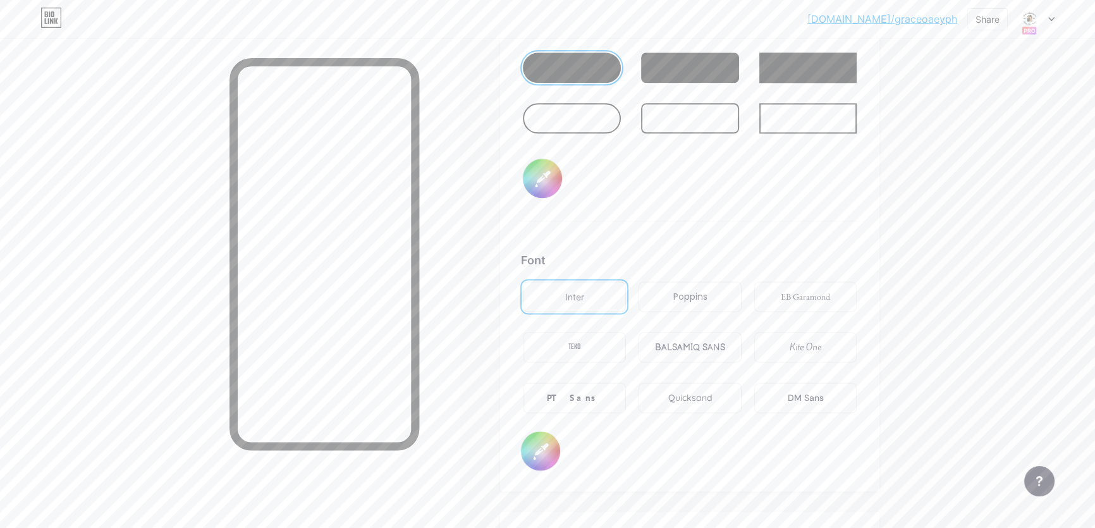
type input "#7d6868"
type input "#ffffff"
type input "#7e6767"
type input "#ffffff"
type input "#826868"
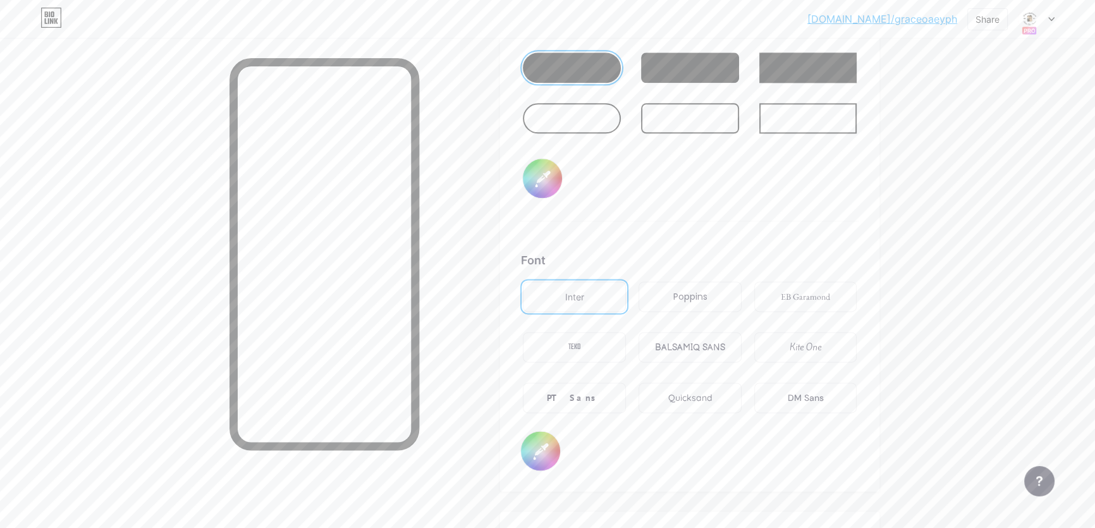
type input "#ffffff"
type input "#856b6b"
type input "#ffffff"
type input "#826868"
type input "#ffffff"
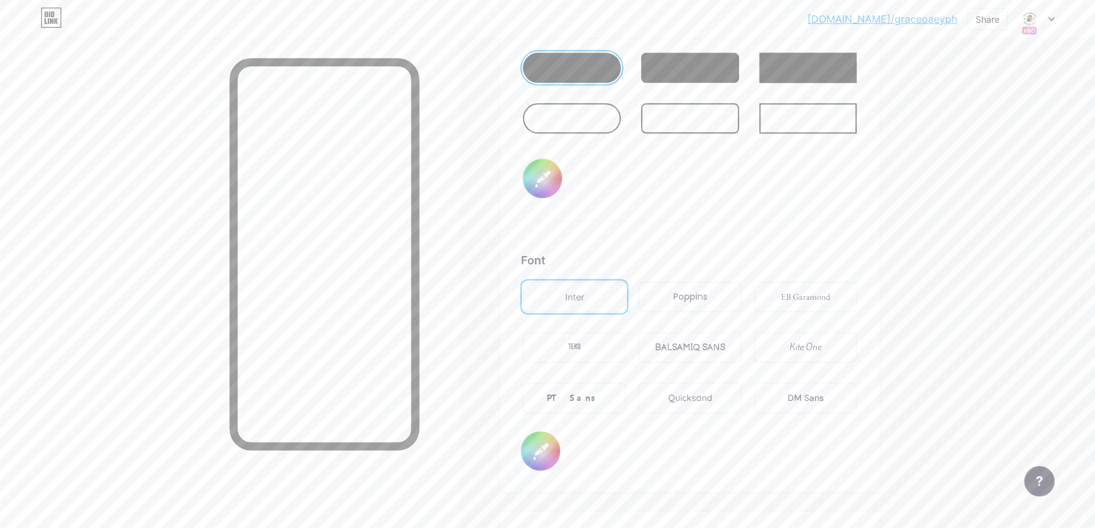
type input "#836767"
type input "#ffffff"
type input "#836363"
type input "#ffffff"
type input "#876464"
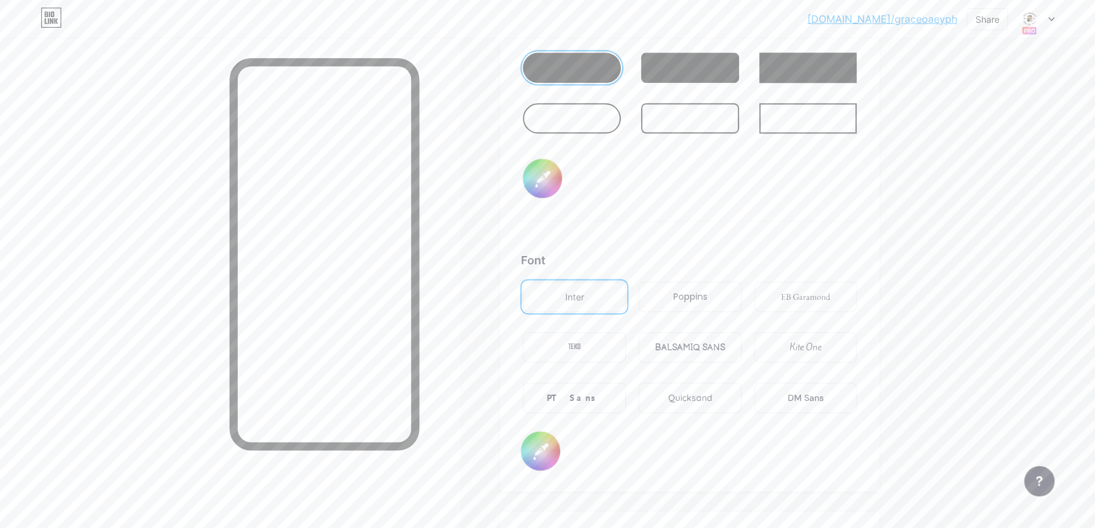
type input "#ffffff"
type input "#856060"
type input "#ffffff"
type input "#886363"
type input "#ffffff"
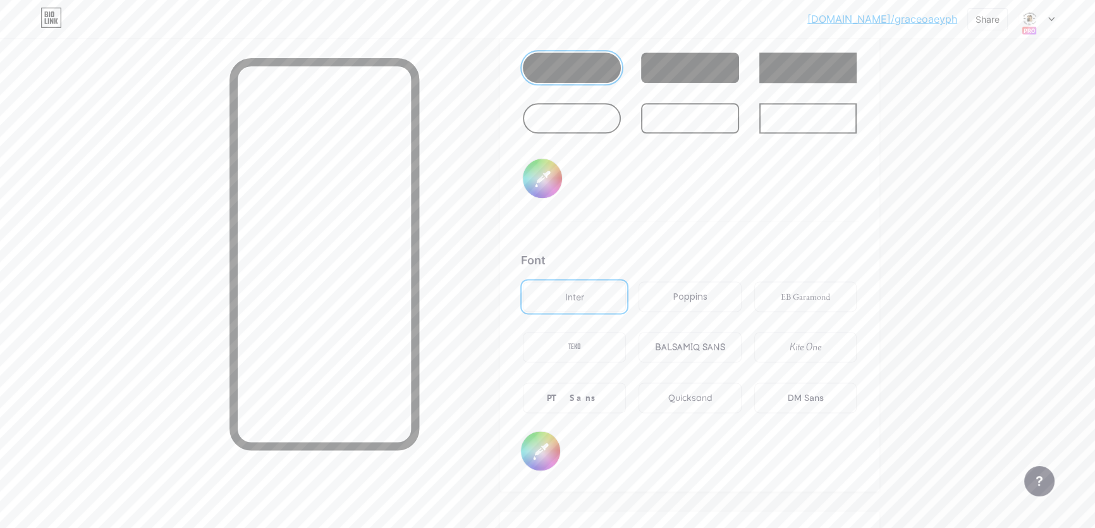
type input "#8c6363"
type input "#ffffff"
type input "#906464"
type input "#ffffff"
type input "#936666"
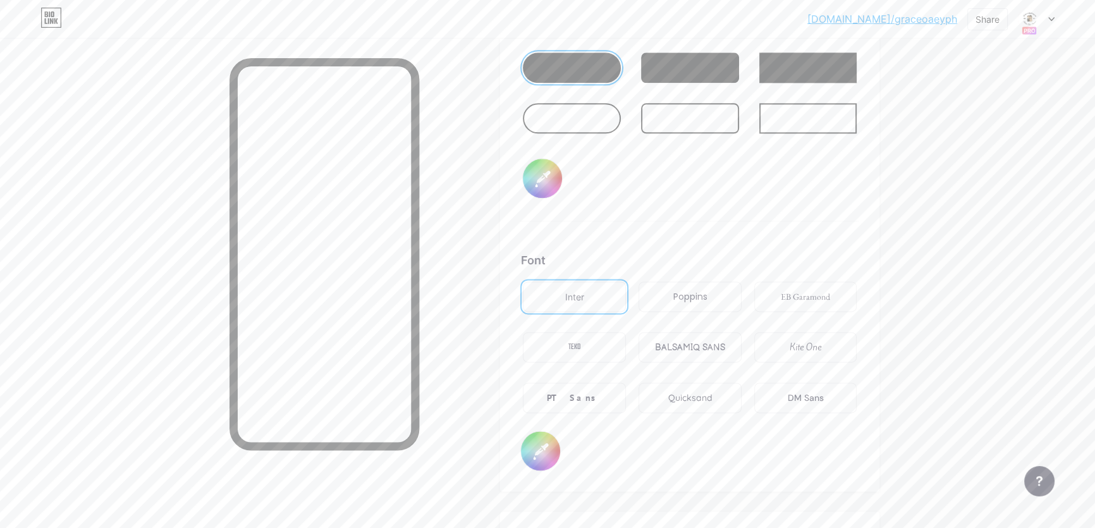
type input "#ffffff"
type input "#956565"
type input "#ffffff"
type input "#996666"
type input "#ffffff"
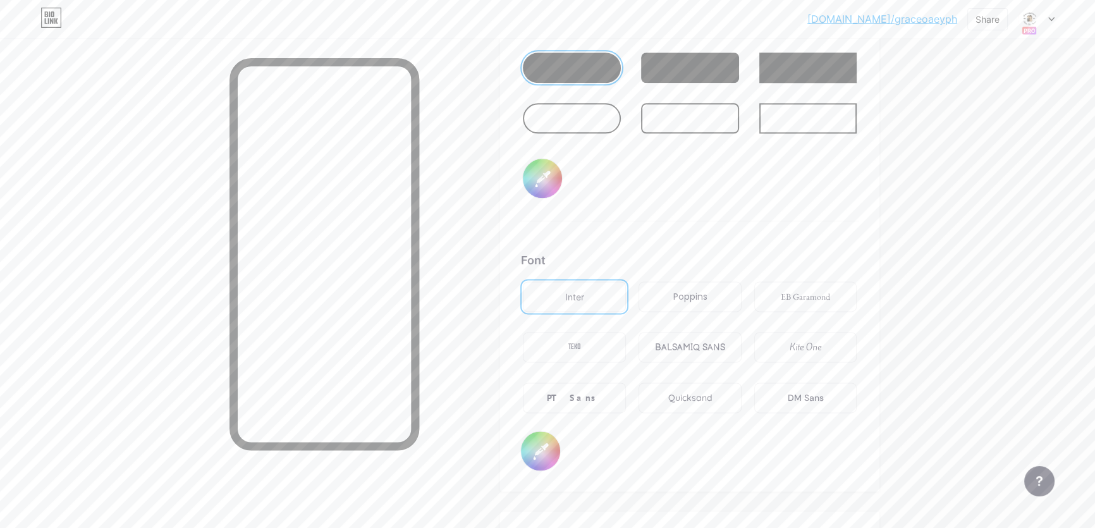
type input "#9b6969"
type input "#ffffff"
type input "#9c6868"
type input "#ffffff"
type input "#a06a6a"
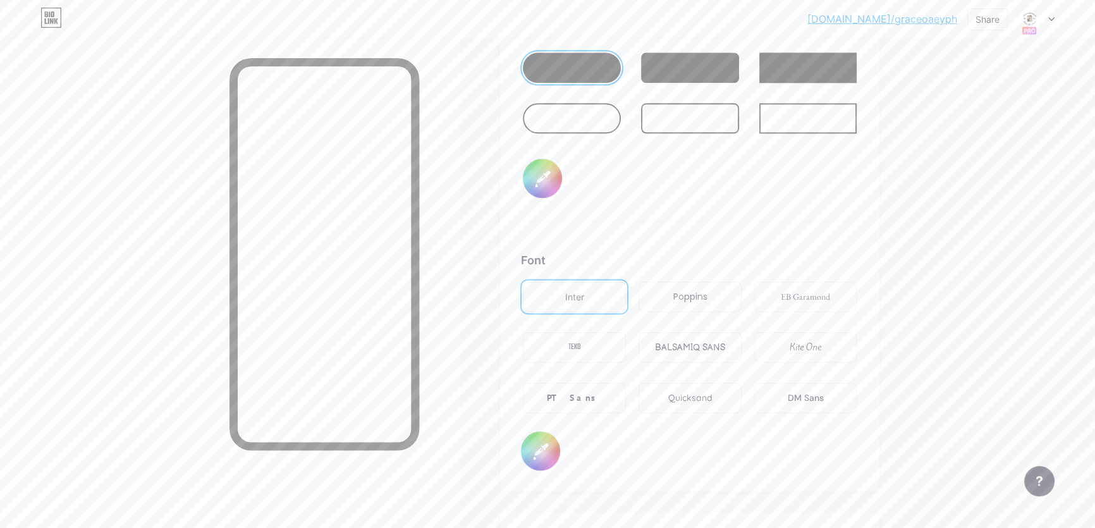
type input "#ffffff"
type input "#a16868"
type input "#ffffff"
type input "#a36c6c"
type input "#ffffff"
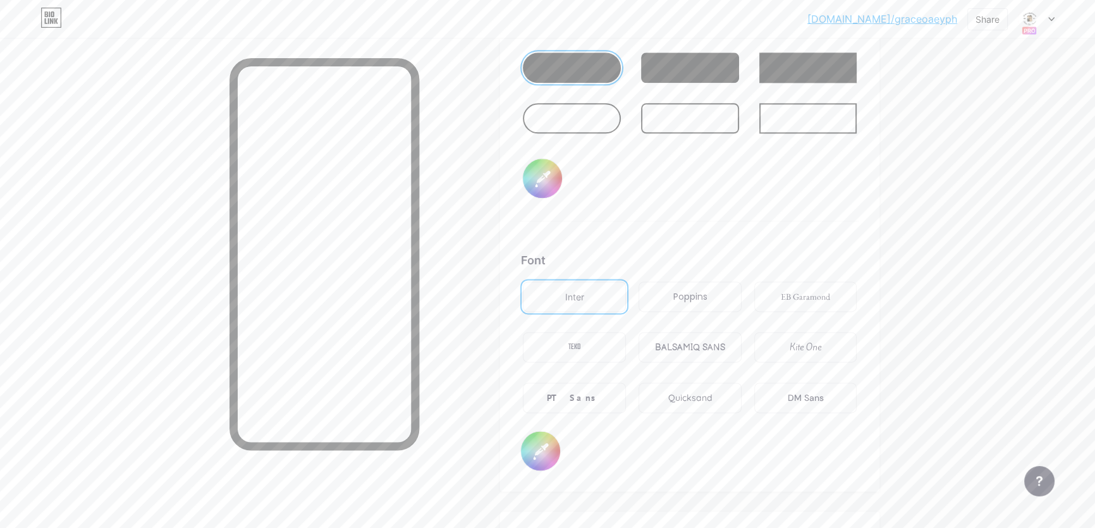
type input "#a46a6a"
type input "#ffffff"
type input "#a56969"
type input "#ffffff"
type input "#a86b6b"
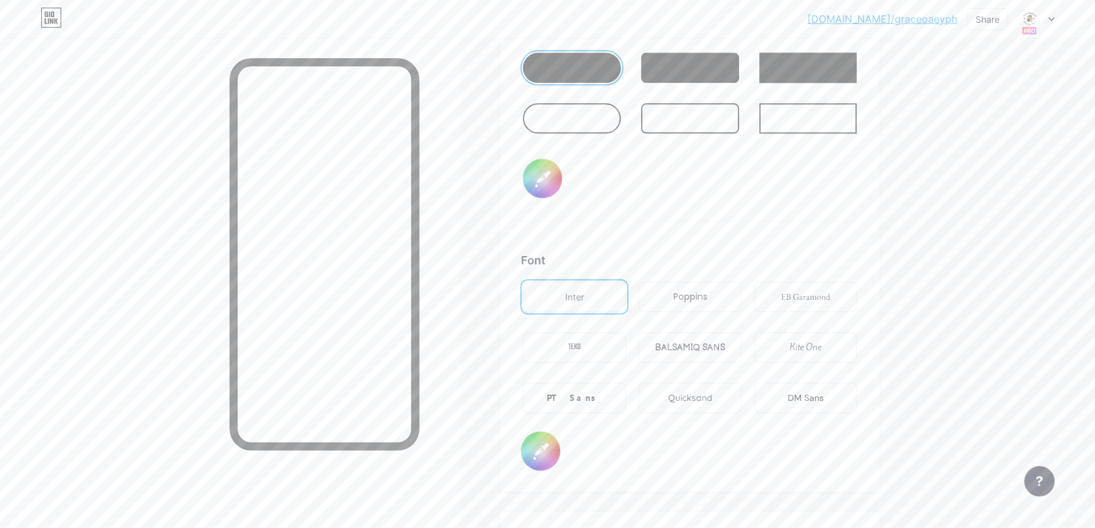
type input "#ffffff"
type input "#ab6d6d"
type input "#ffffff"
type input "#a96a6a"
type input "#ffffff"
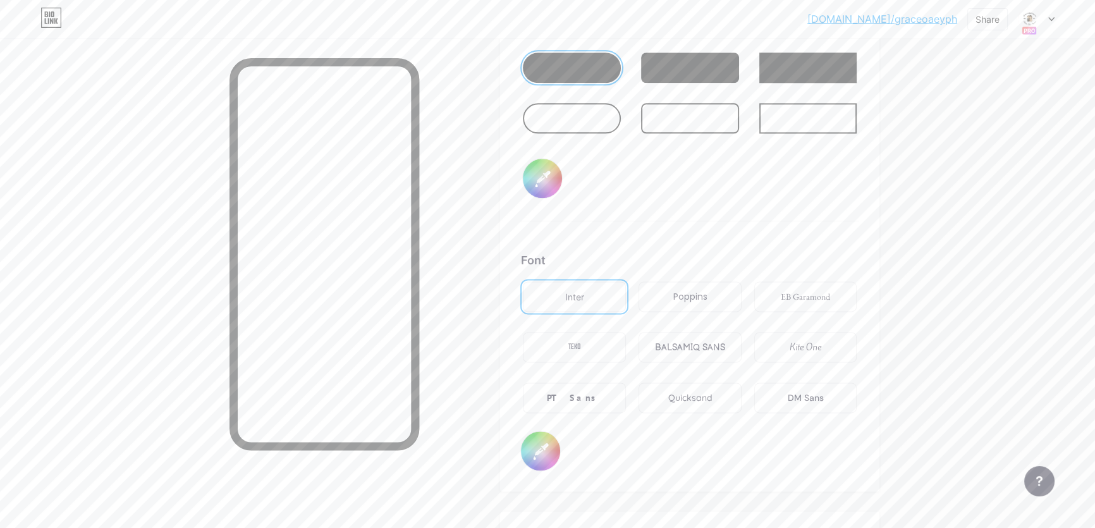
type input "#ac6c6c"
type input "#ffffff"
type input "#ae6b6b"
type input "#ffffff"
type input "#af6e6e"
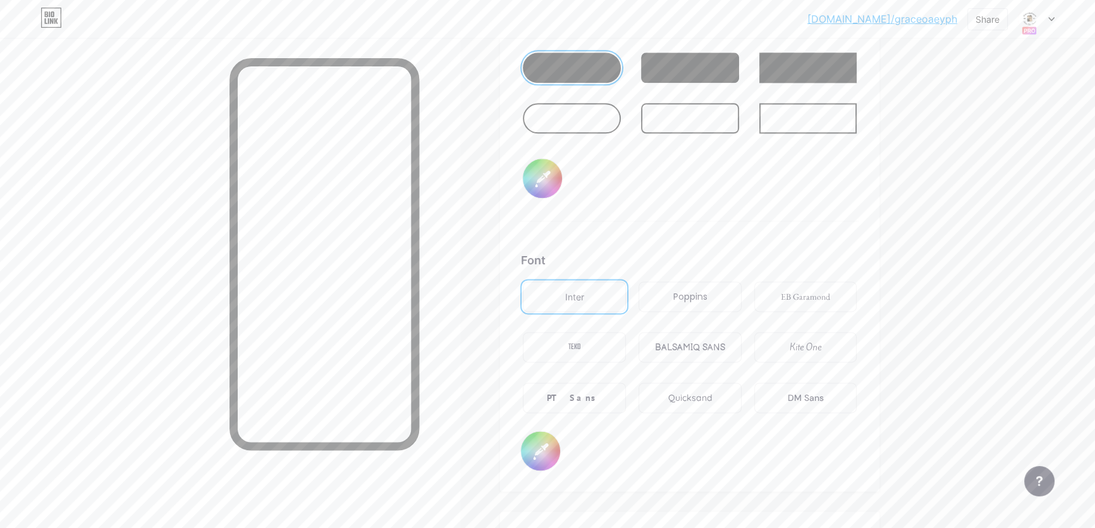
type input "#ffffff"
type input "#b07373"
type input "#ffffff"
type input "#af7474"
type input "#ffffff"
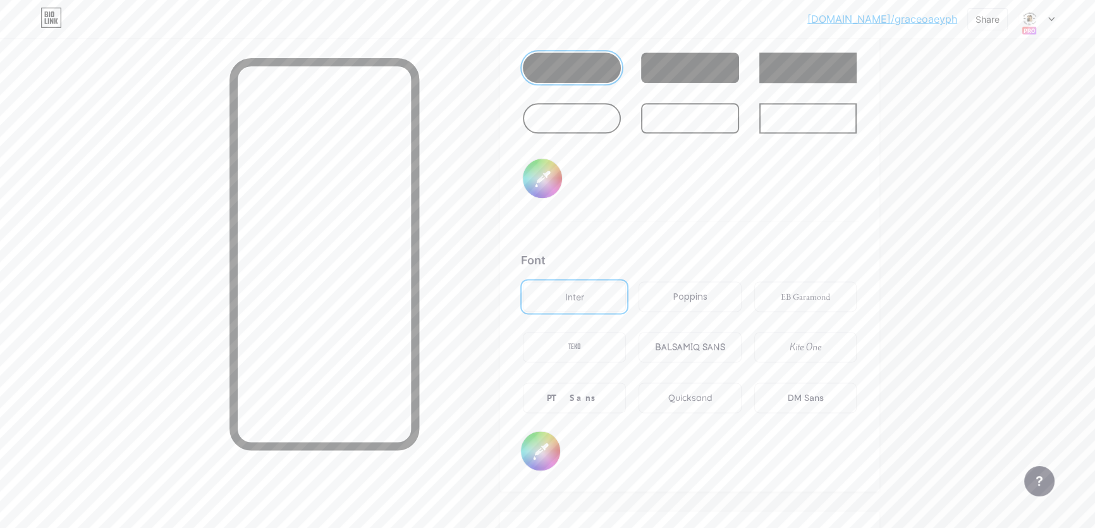
type input "#b17777"
type input "#ffffff"
type input "#b07878"
type input "#ffffff"
type input "#af7979"
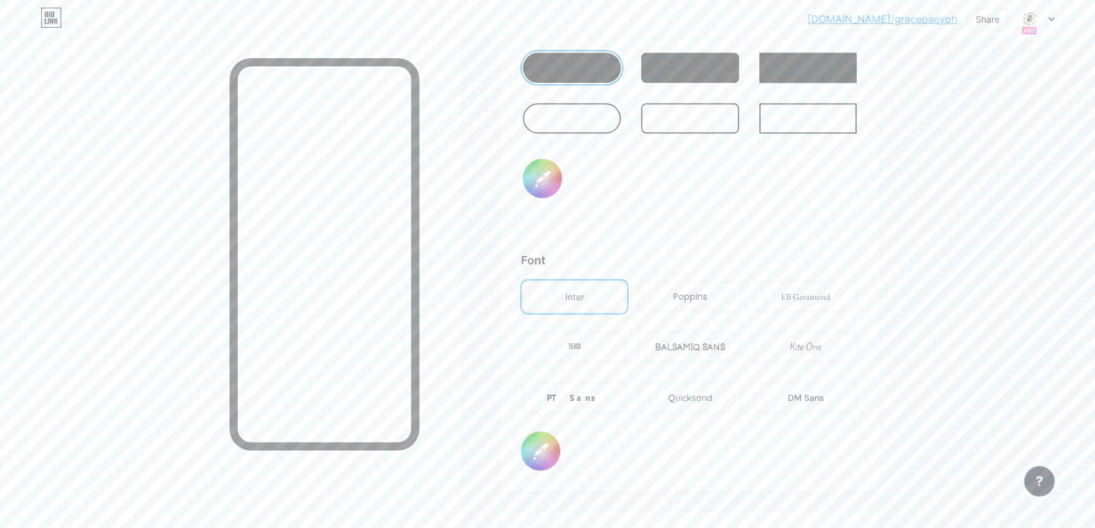
type input "#ffffff"
type input "#b17c7c"
type input "#ffffff"
type input "#b18181"
type input "#ffffff"
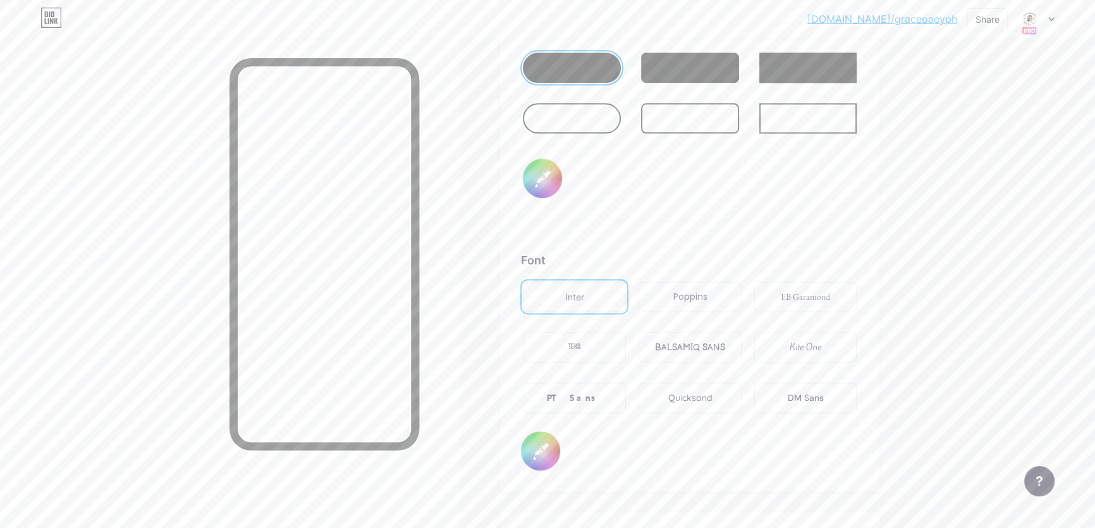
type input "#b18686"
type input "#ffffff"
type input "#b08787"
type input "#ffffff"
type input "#b18b8b"
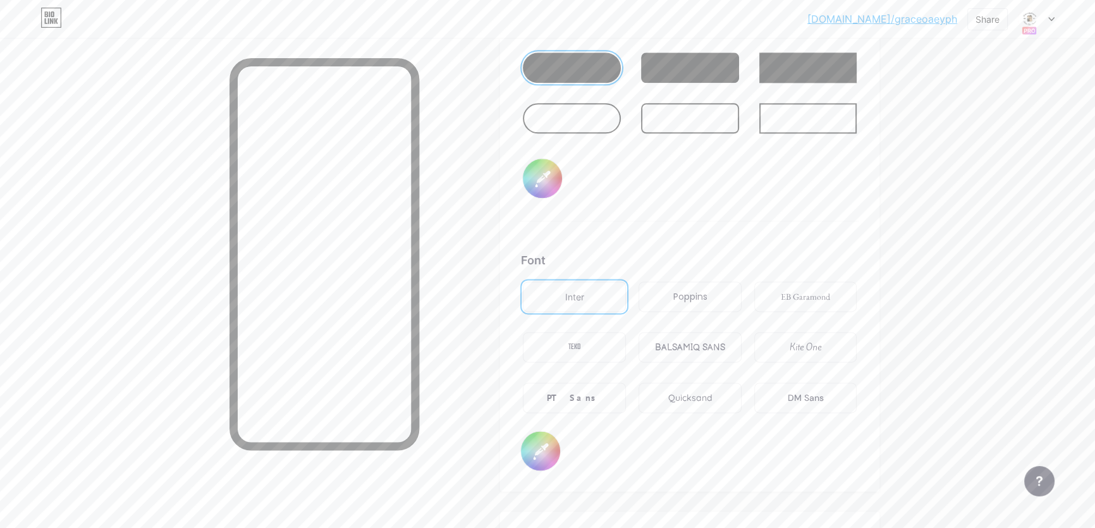
type input "#ffffff"
type input "#b18c8c"
type input "#ffffff"
type input "#b29090"
type input "#ffffff"
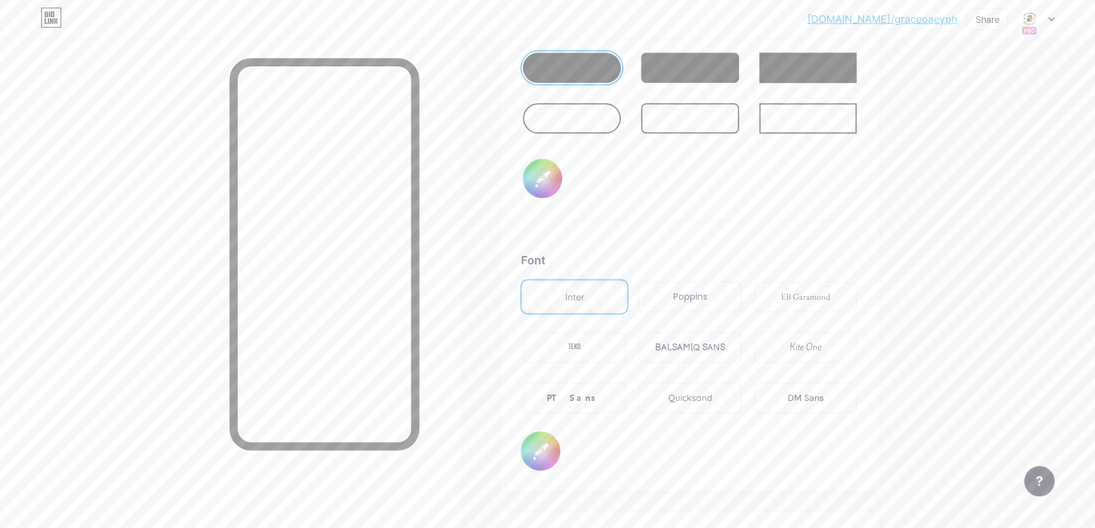
type input "#b19191"
type input "#ffffff"
type input "#b29595"
type input "#ffffff"
type input "#b19595"
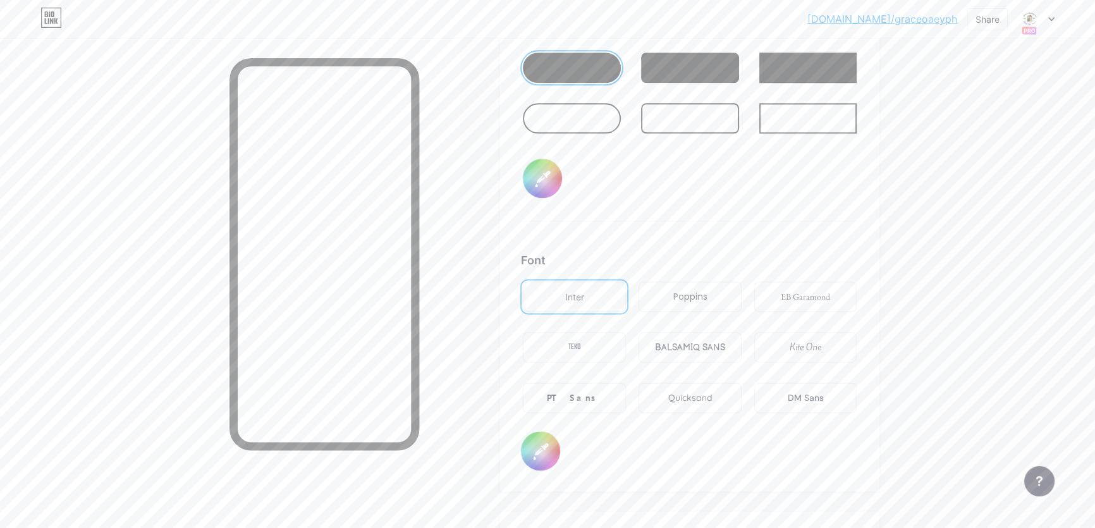
type input "#ffffff"
type input "#b29999"
type input "#ffffff"
type input "#b19a9a"
type input "#ffffff"
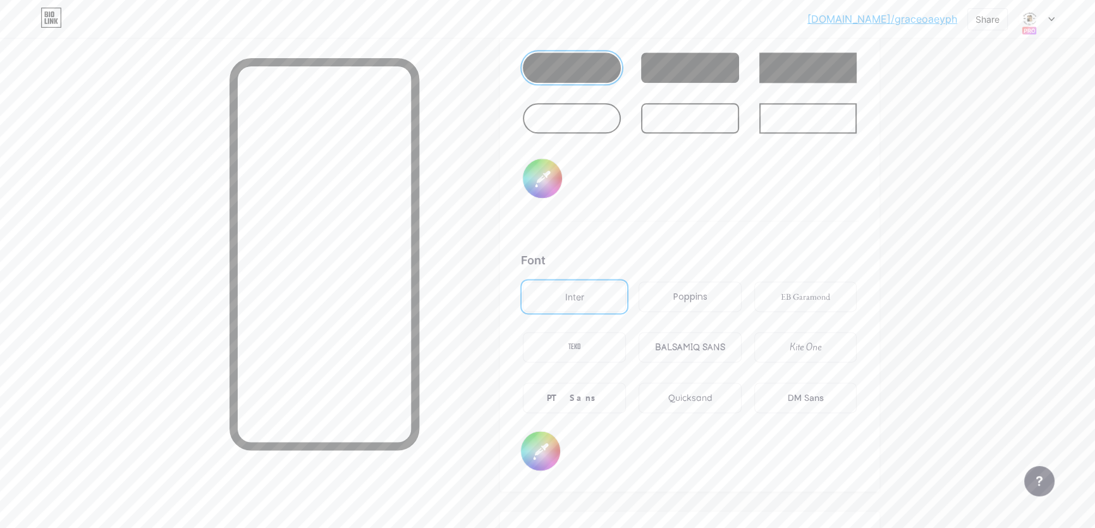
type input "#b09b9b"
type input "#ffffff"
type input "#b09c9c"
type input "#ffffff"
type input "#b29f9f"
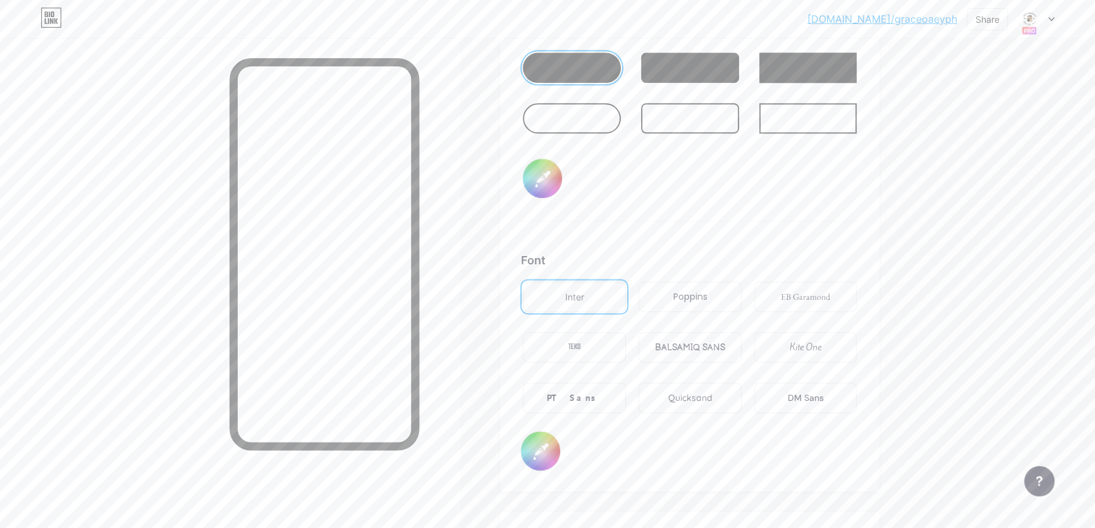
type input "#ffffff"
type input "#b1a0a0"
type input "#ffffff"
type input "#b0a0a0"
type input "#ffffff"
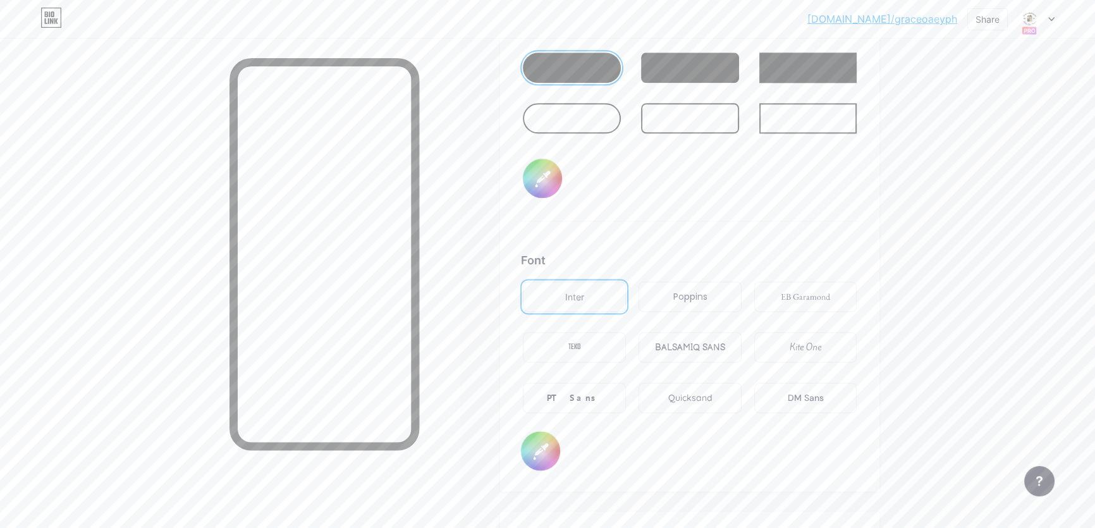
type input "#b2a4a4"
type input "#ffffff"
type input "#b1a5a5"
type input "#ffffff"
type input "#b3a8a8"
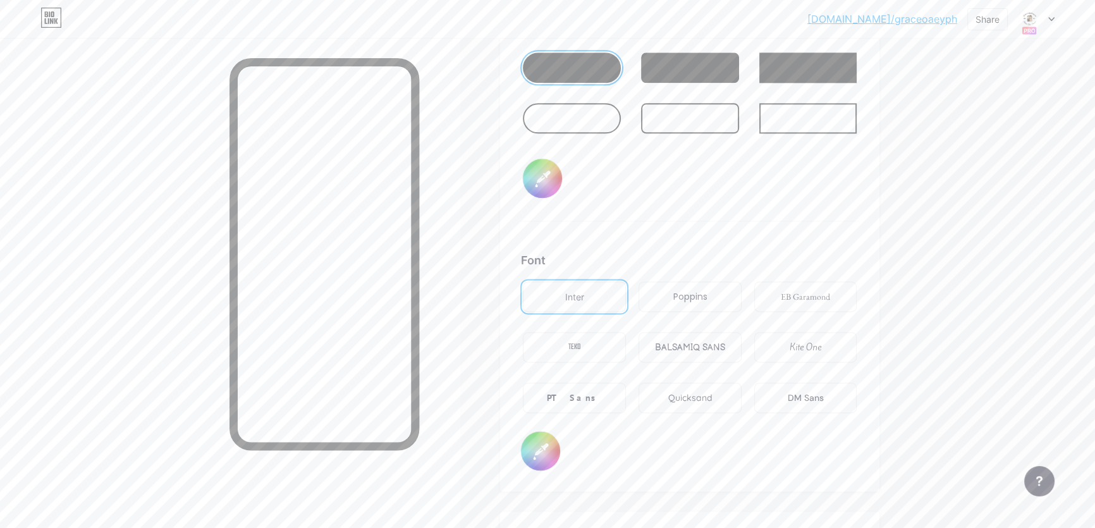
type input "#ffffff"
type input "#b8adad"
type input "#ffffff"
type input "#bdb2b2"
type input "#ffffff"
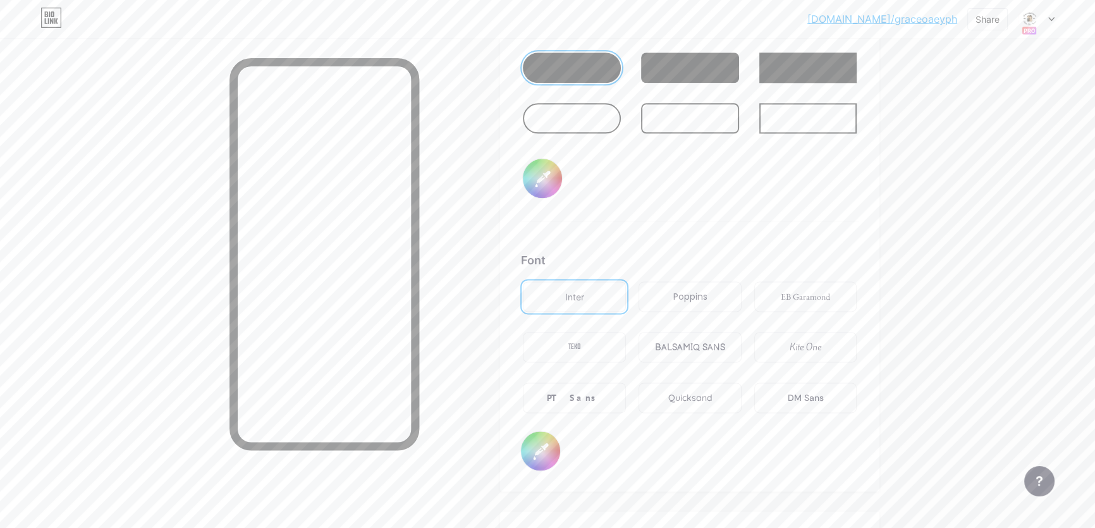
type input "#c3b7b7"
type input "#ffffff"
type input "#cabebe"
type input "#ffffff"
type input "#cfc4c4"
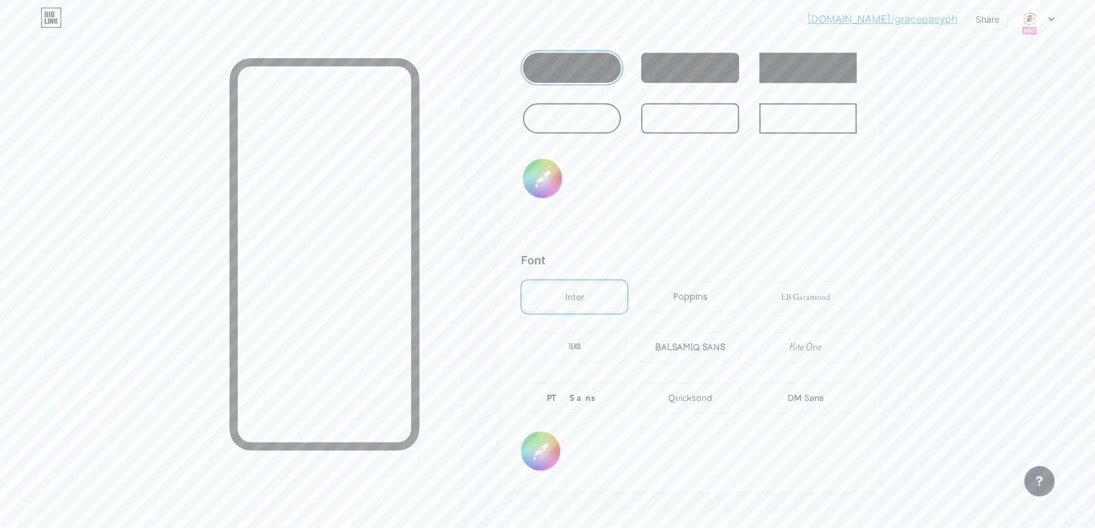
type input "#ffffff"
type input "#d4c9c9"
type input "#ffffff"
type input "#d6cccc"
type input "#ffffff"
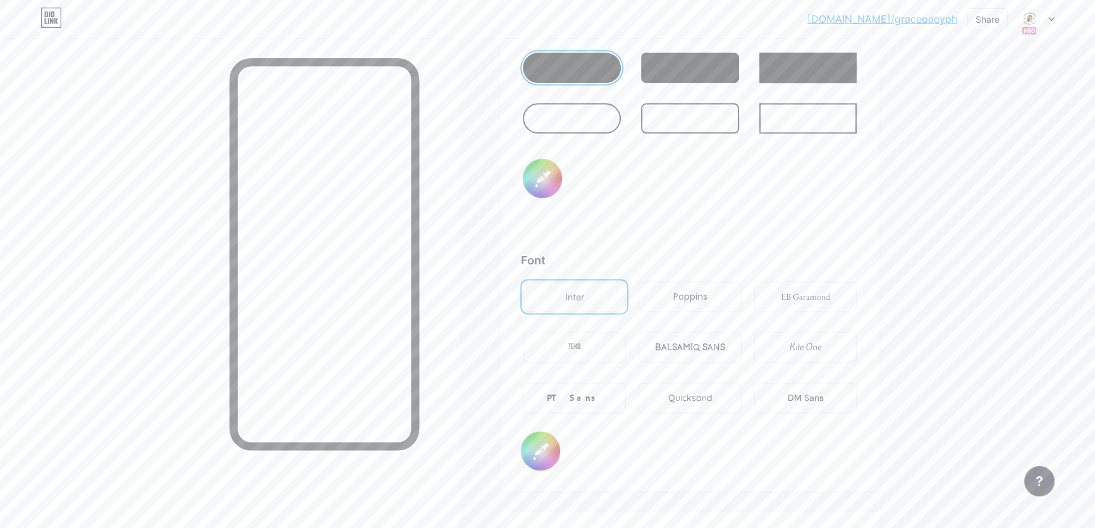
type input "#ded3d3"
click at [790, 231] on div "Background Color Video Image #ffffff Button #000000 Font Inter Poppins EB Garam…" at bounding box center [689, 97] width 339 height 748
click at [545, 449] on input "#ffffff" at bounding box center [540, 450] width 39 height 39
drag, startPoint x: 523, startPoint y: 269, endPoint x: 535, endPoint y: 294, distance: 28.0
click at [535, 294] on div "Background Color Video Image #ffffff Button #000000 Font Inter Poppins EB Garam…" at bounding box center [689, 96] width 379 height 789
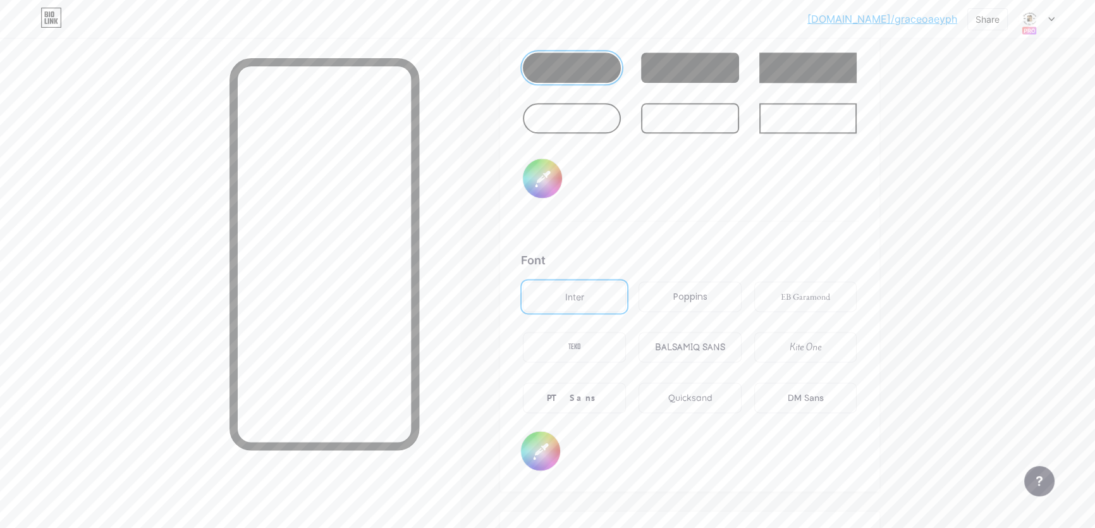
click at [551, 444] on input "#ffffff" at bounding box center [540, 450] width 39 height 39
click at [863, 243] on div "Background Color Video Image #ffffff Button #000000 Font Inter Poppins EB Garam…" at bounding box center [689, 96] width 379 height 789
click at [590, 394] on div "PT Sans" at bounding box center [575, 397] width 56 height 13
click at [803, 393] on div "DM Sans" at bounding box center [806, 397] width 36 height 13
click at [764, 193] on div "Button #000000" at bounding box center [689, 122] width 339 height 198
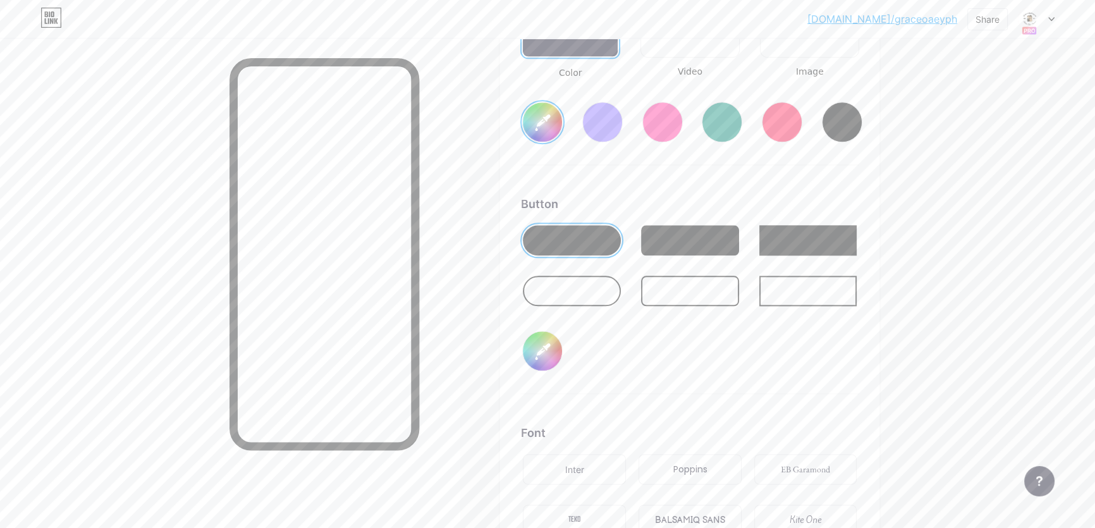
scroll to position [1796, 0]
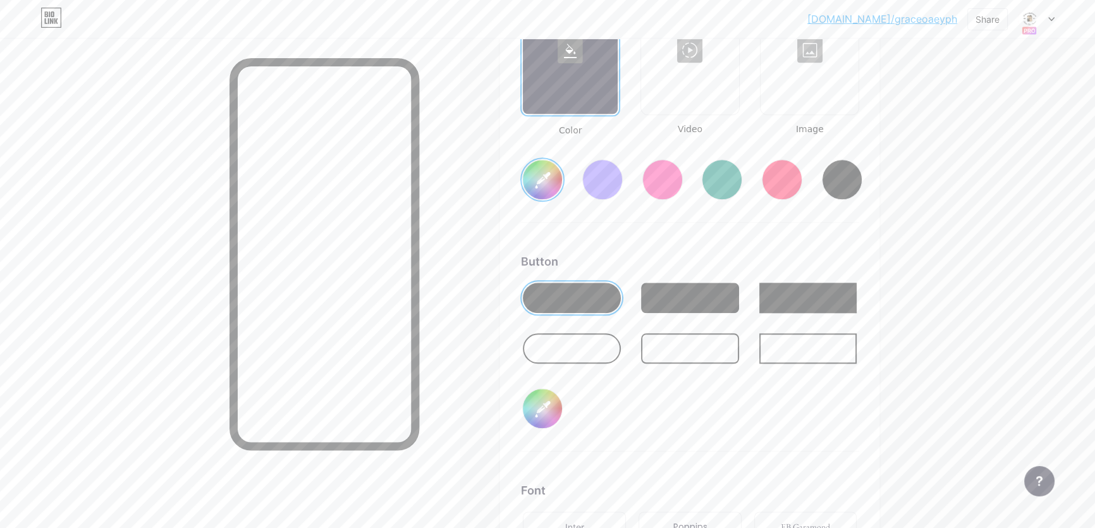
click at [727, 298] on div at bounding box center [690, 298] width 98 height 30
click at [570, 298] on div at bounding box center [572, 298] width 98 height 30
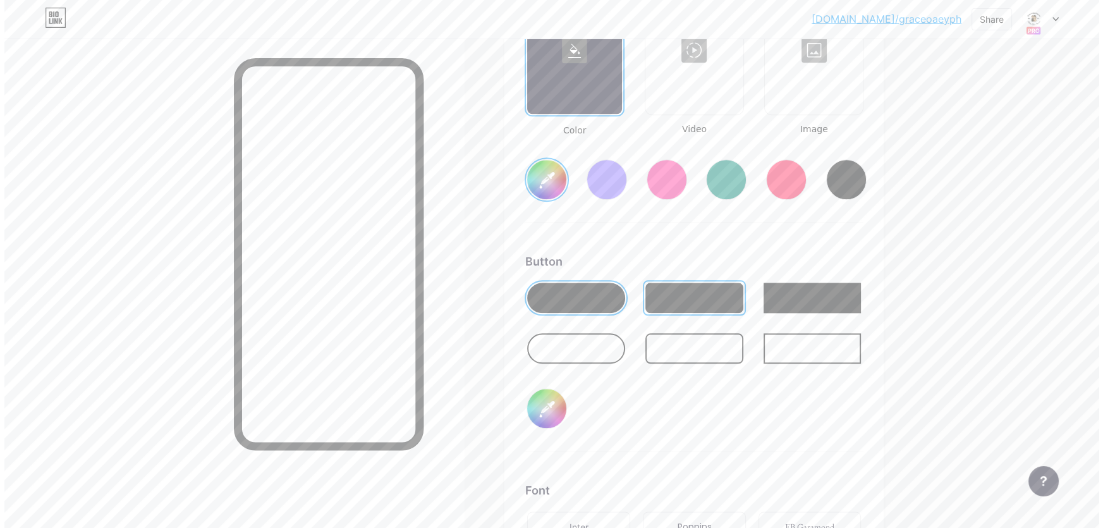
scroll to position [1624, 0]
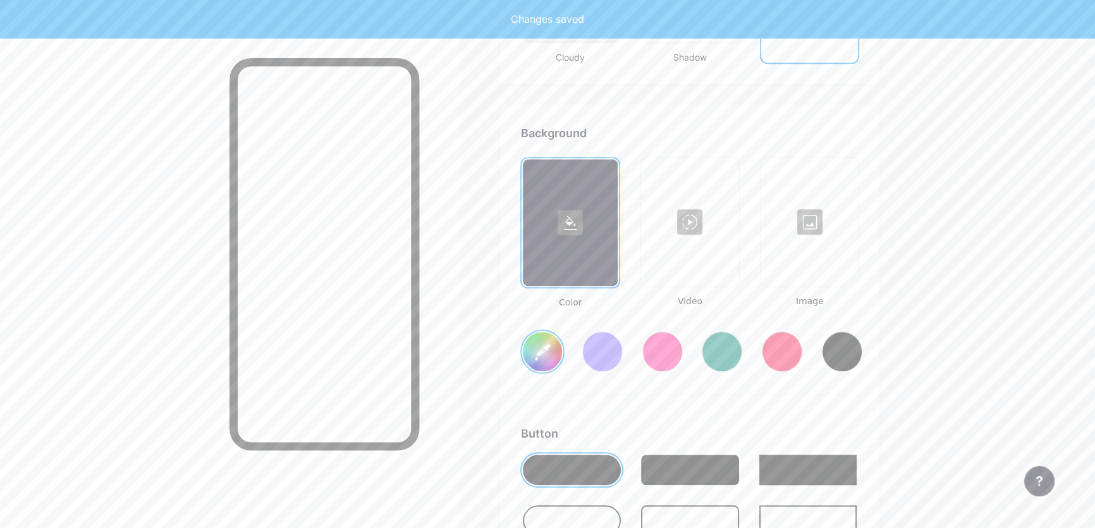
click at [693, 220] on div at bounding box center [689, 222] width 95 height 126
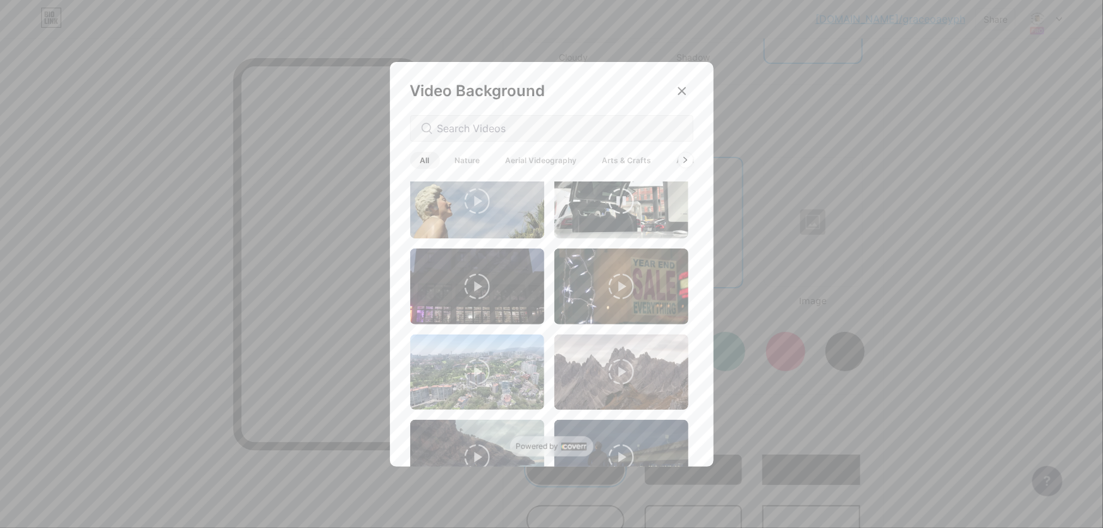
scroll to position [74, 0]
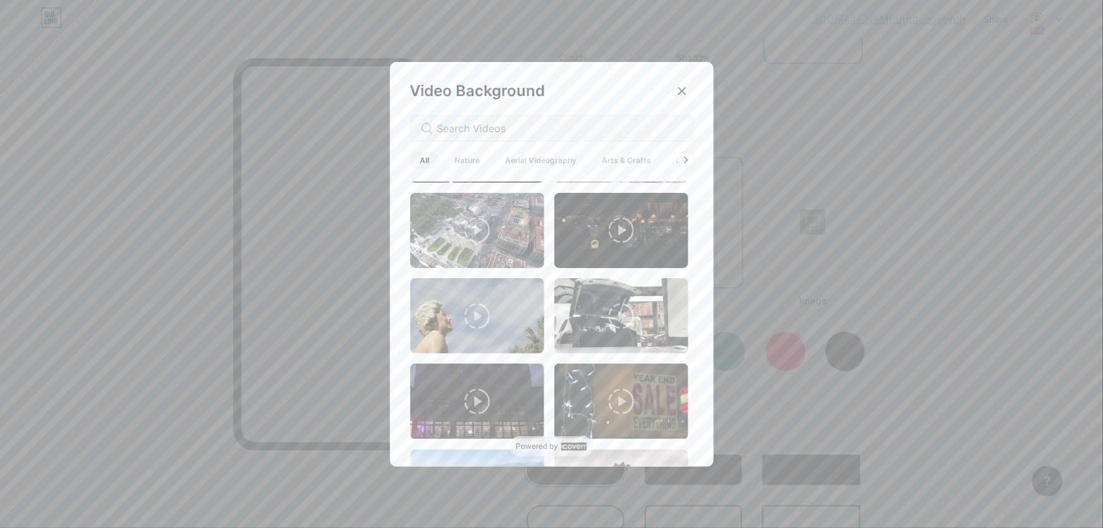
click at [688, 159] on icon at bounding box center [685, 160] width 5 height 7
click at [688, 159] on div "All Nature Aerial Videography Arts & Crafts Architecture Backgrounds Animated" at bounding box center [551, 160] width 283 height 22
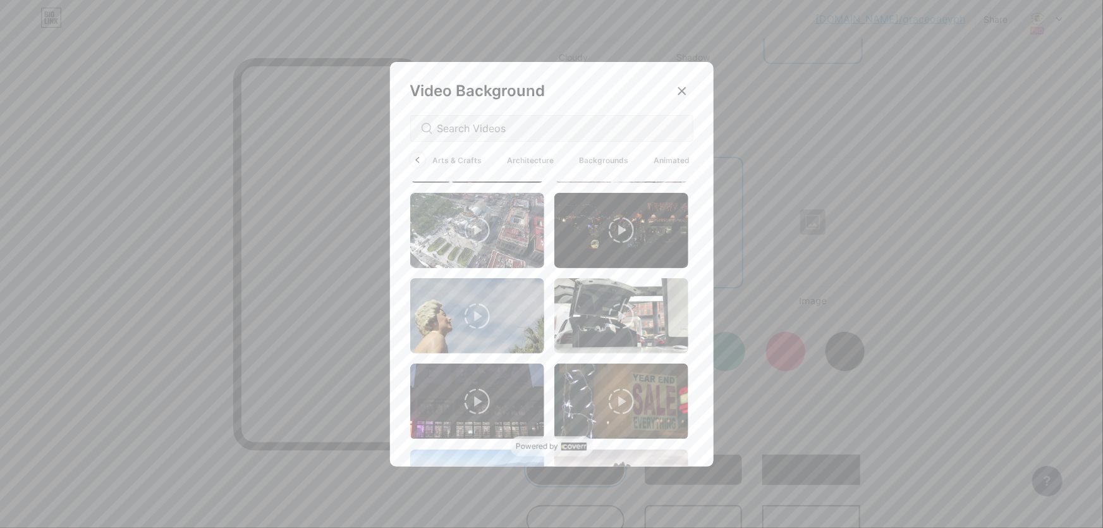
click at [688, 159] on span "Animated" at bounding box center [672, 160] width 56 height 17
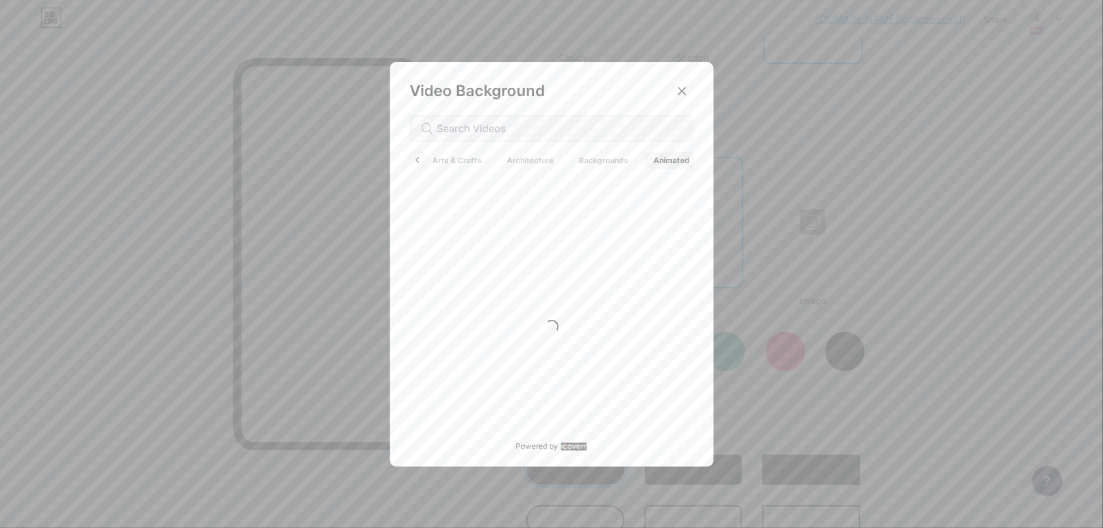
click at [688, 159] on span "Animated" at bounding box center [672, 160] width 56 height 17
click at [599, 164] on span "Backgrounds" at bounding box center [605, 160] width 70 height 17
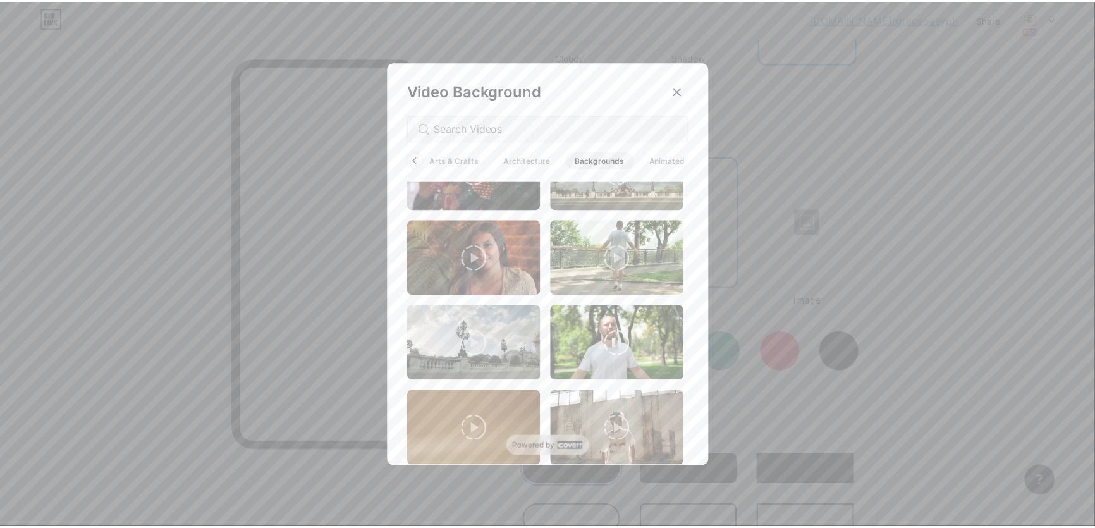
scroll to position [1822, 0]
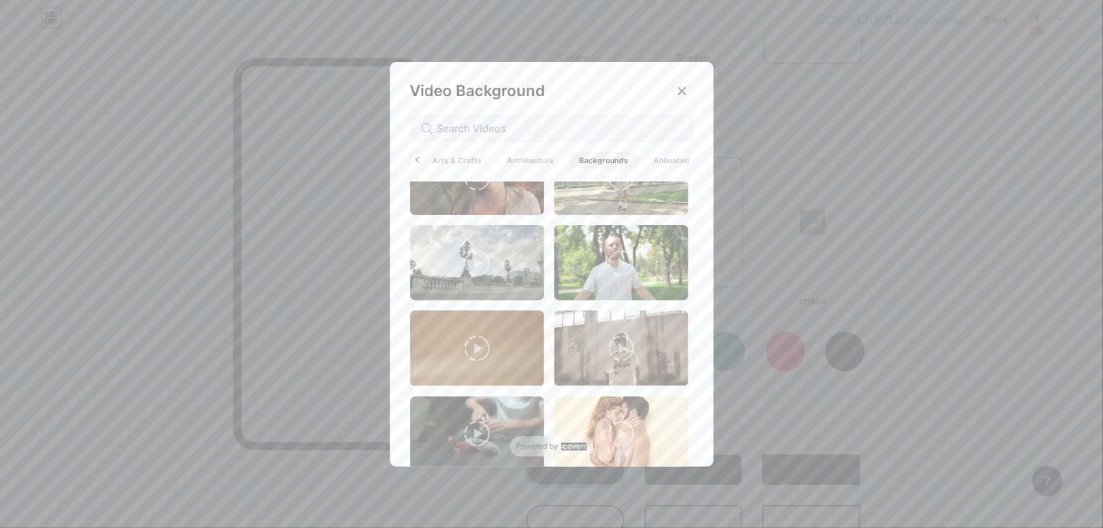
click at [677, 88] on icon at bounding box center [682, 91] width 10 height 10
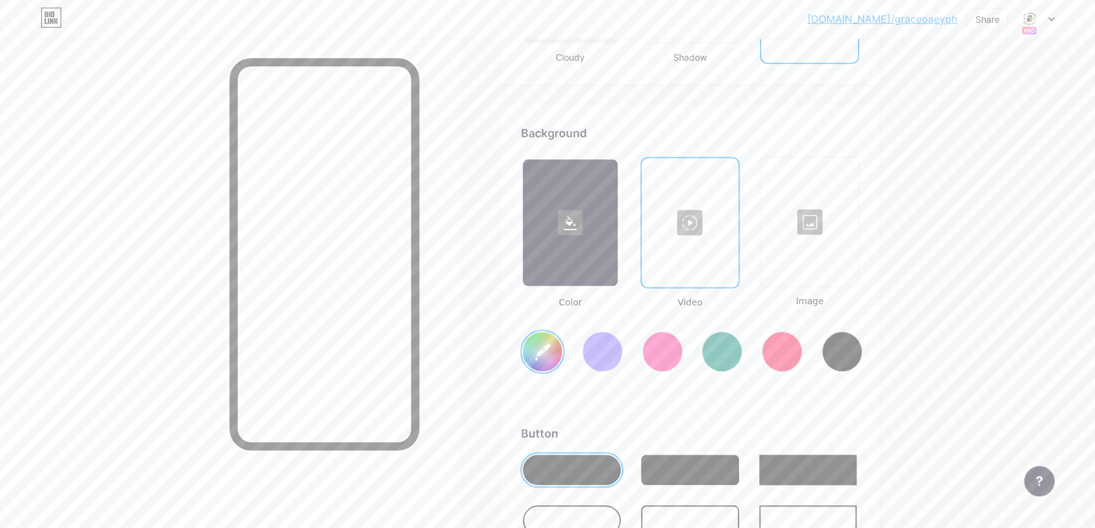
click at [813, 236] on div at bounding box center [809, 222] width 95 height 126
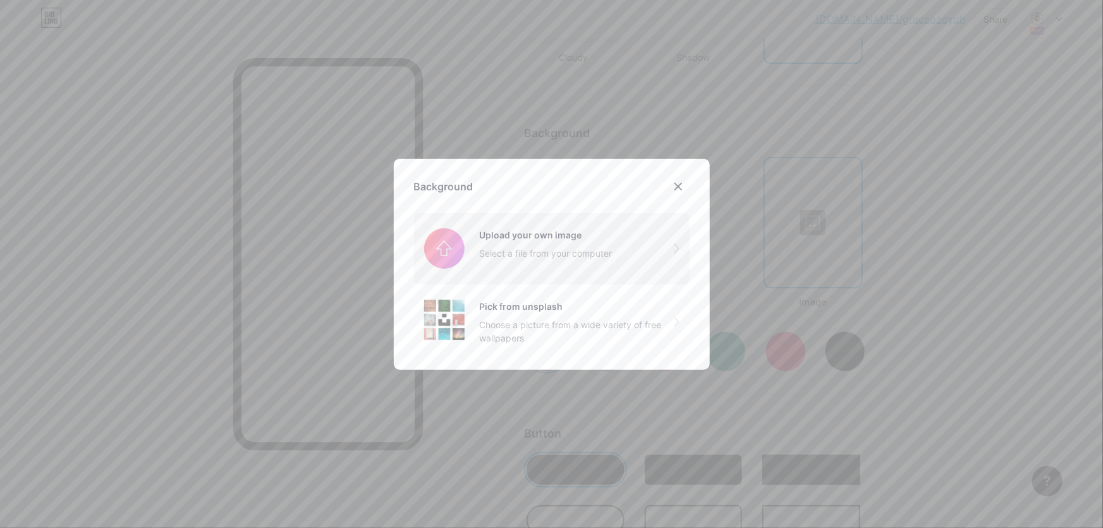
click at [549, 235] on input "file" at bounding box center [552, 248] width 276 height 71
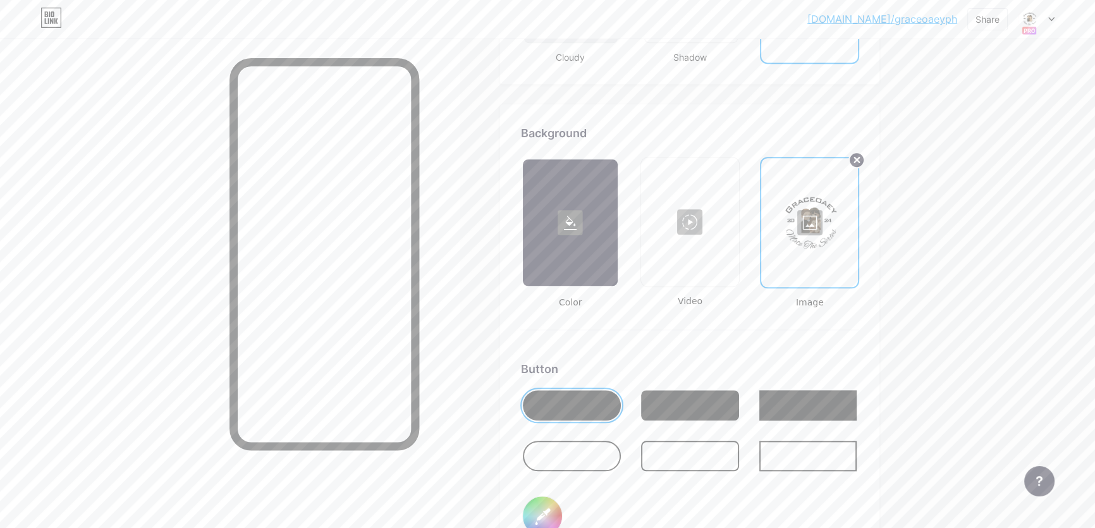
click at [863, 161] on circle at bounding box center [856, 159] width 15 height 15
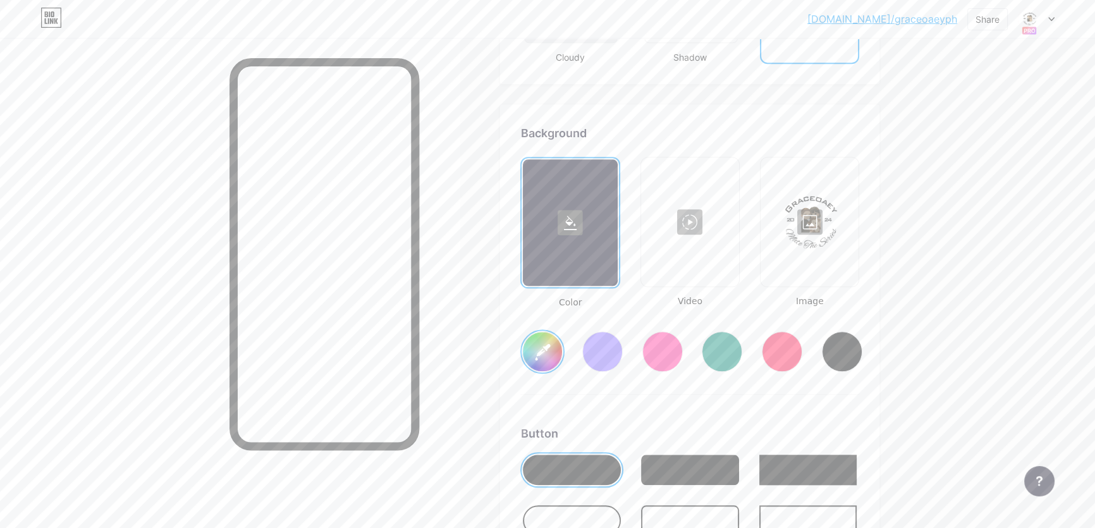
click at [578, 223] on rect at bounding box center [570, 222] width 25 height 25
click at [567, 210] on icon at bounding box center [570, 222] width 25 height 25
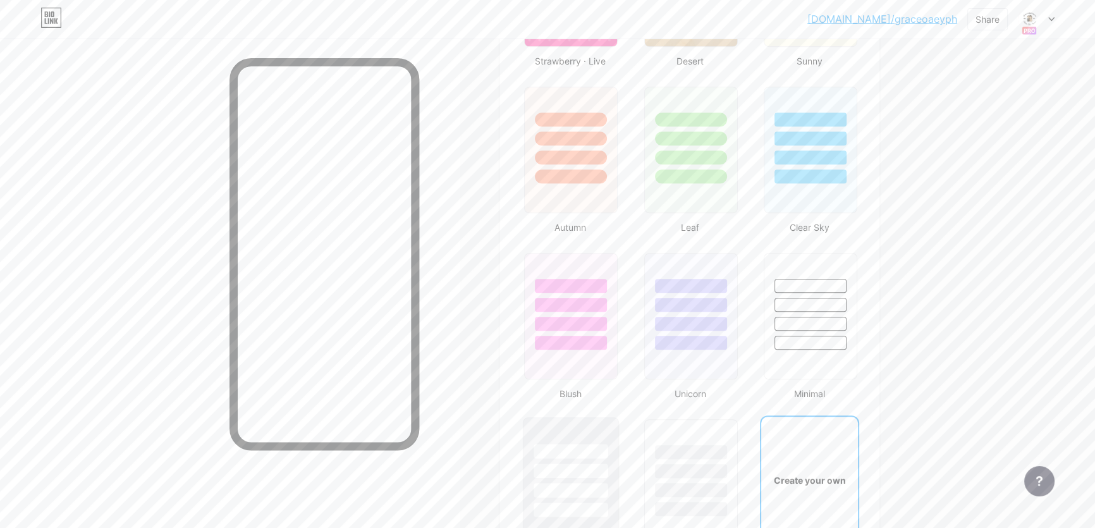
scroll to position [1107, 0]
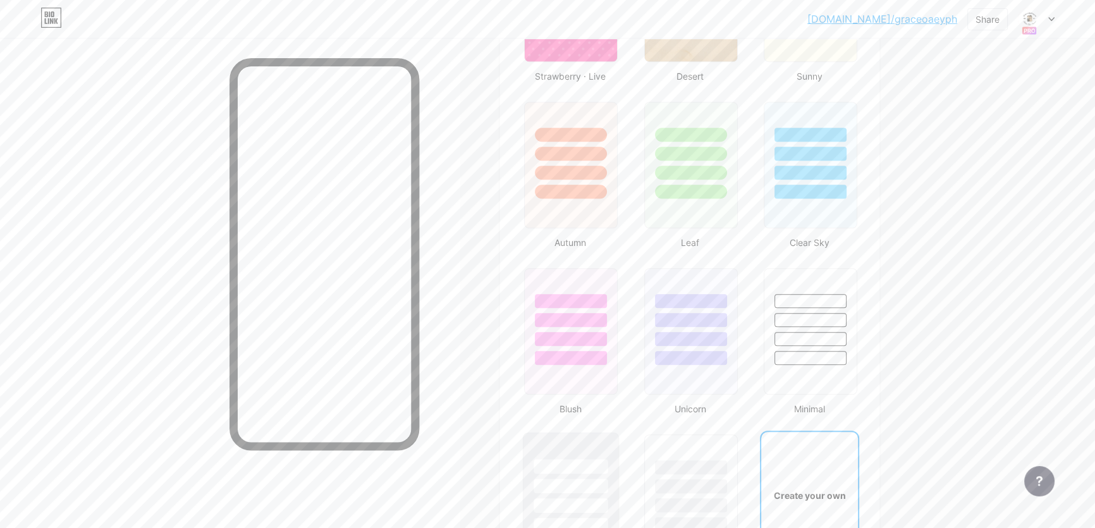
click at [600, 324] on div at bounding box center [571, 317] width 92 height 96
click at [577, 168] on div at bounding box center [571, 173] width 74 height 15
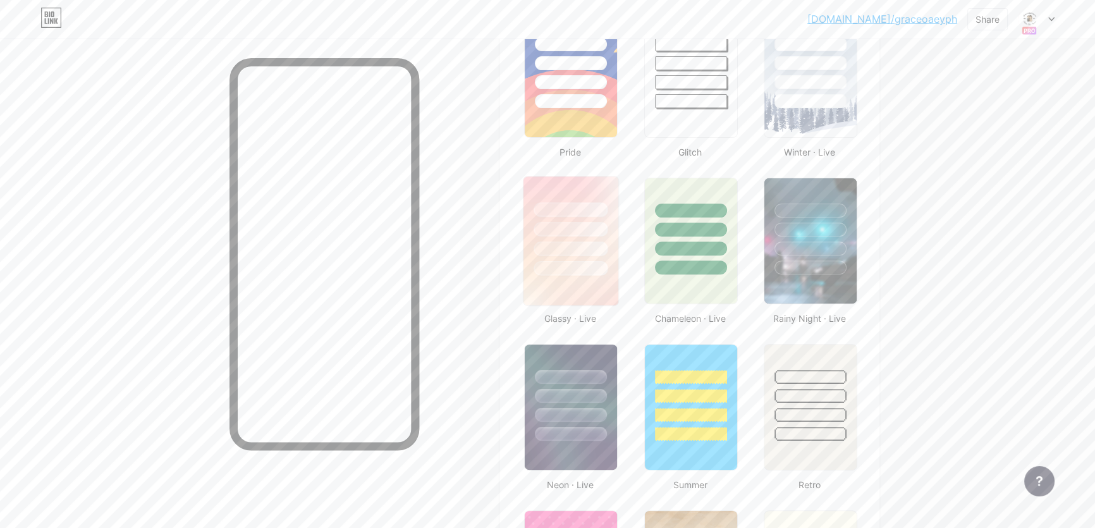
scroll to position [360, 0]
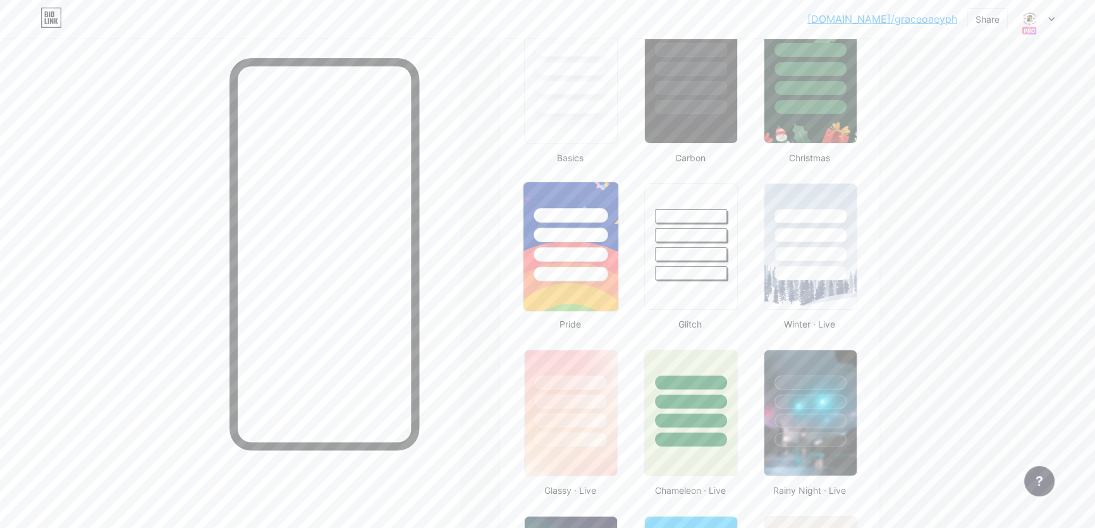
click at [600, 201] on div at bounding box center [570, 231] width 95 height 99
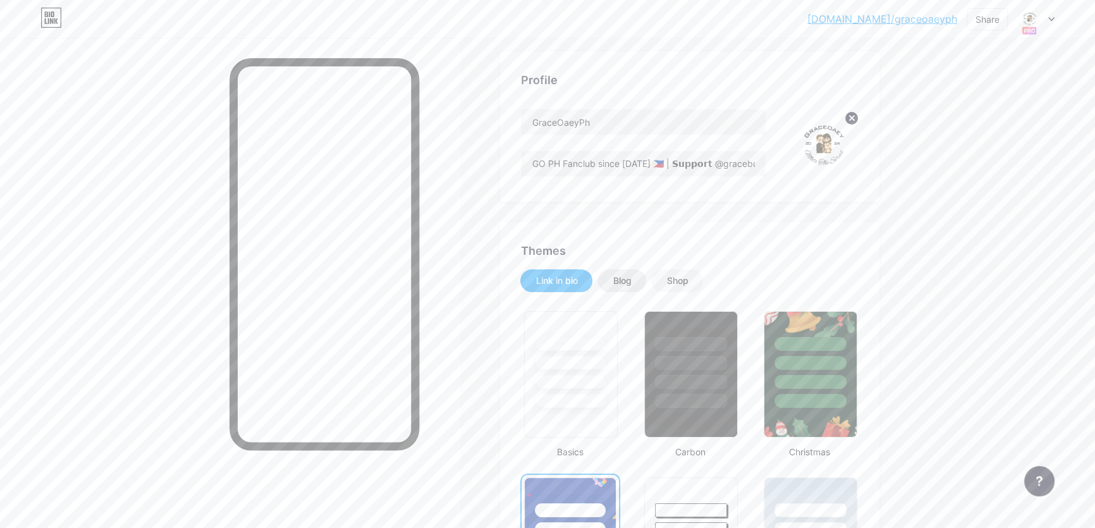
scroll to position [0, 0]
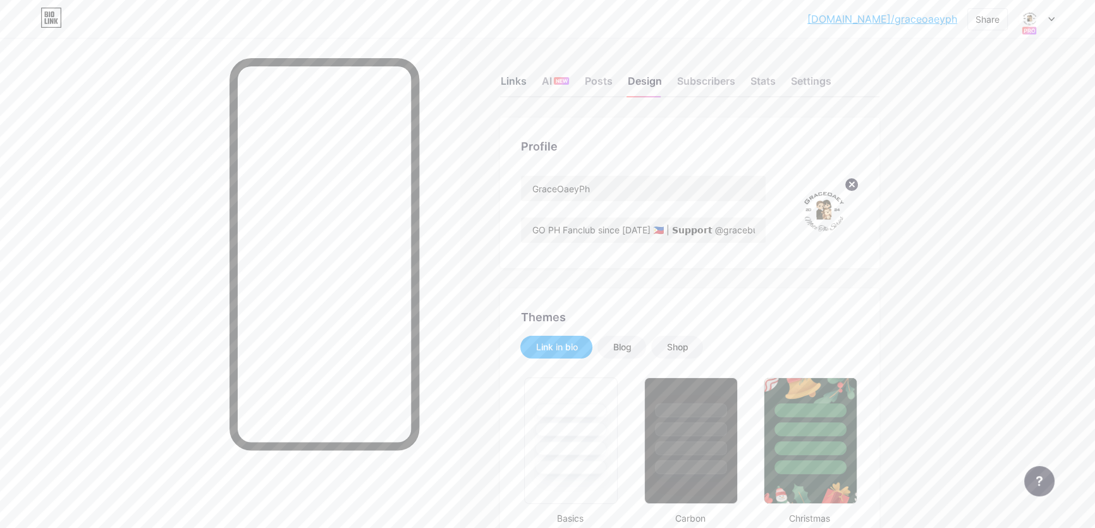
click at [523, 77] on div "Links" at bounding box center [513, 84] width 26 height 23
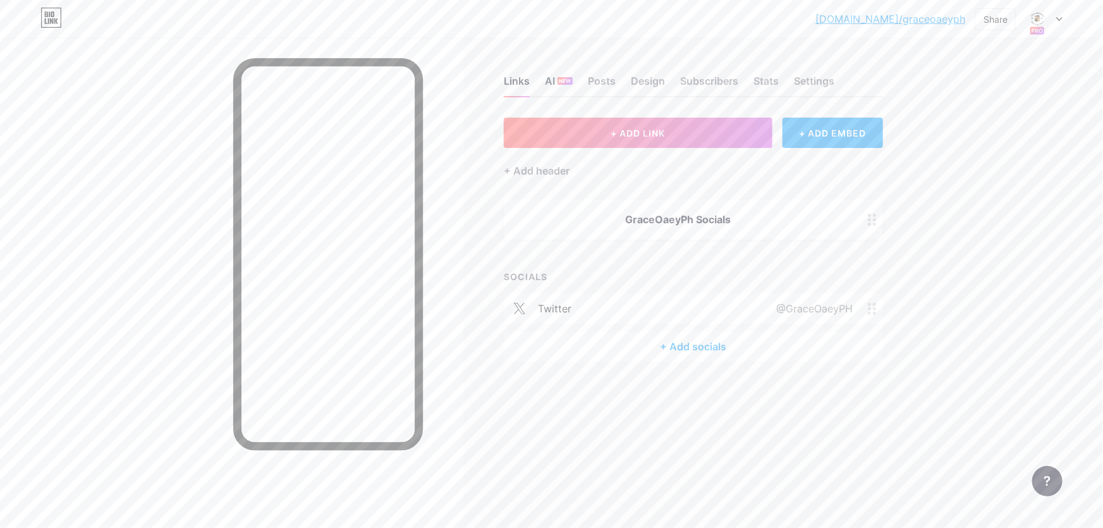
click at [569, 80] on span "NEW" at bounding box center [565, 81] width 12 height 8
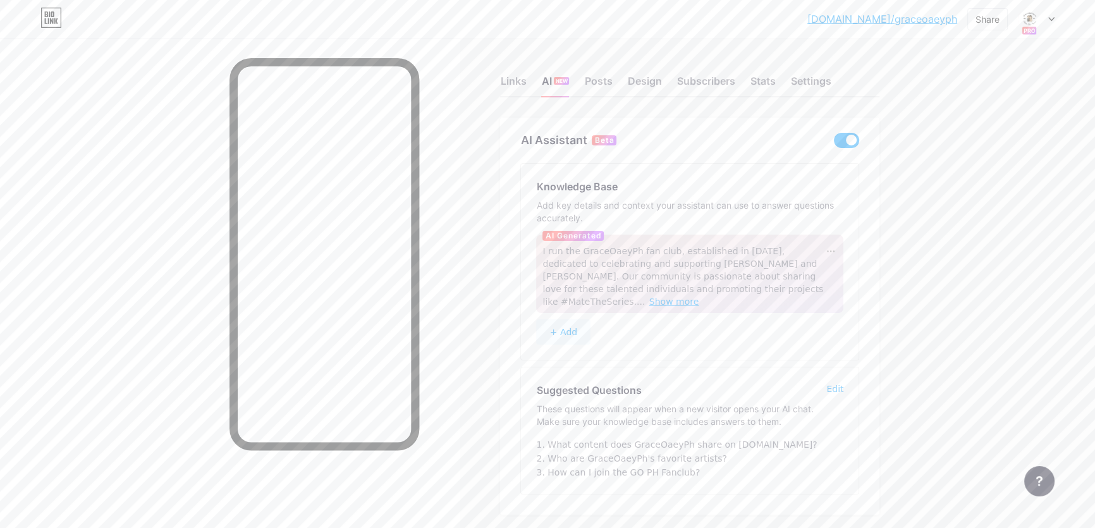
click at [699, 296] on span "Show more" at bounding box center [674, 301] width 50 height 10
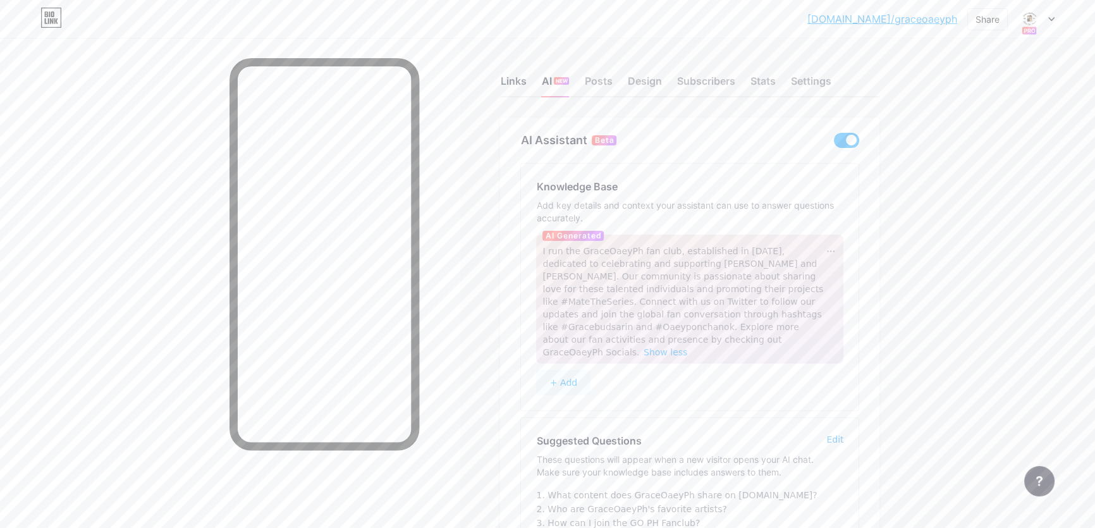
click at [516, 87] on div "Links" at bounding box center [513, 84] width 26 height 23
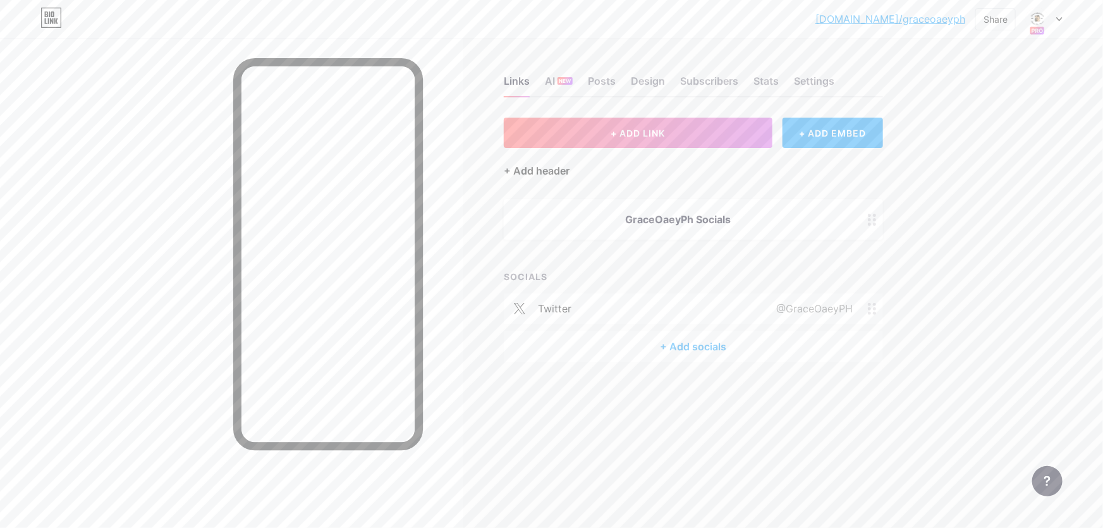
click at [549, 170] on div "+ Add header" at bounding box center [537, 170] width 66 height 15
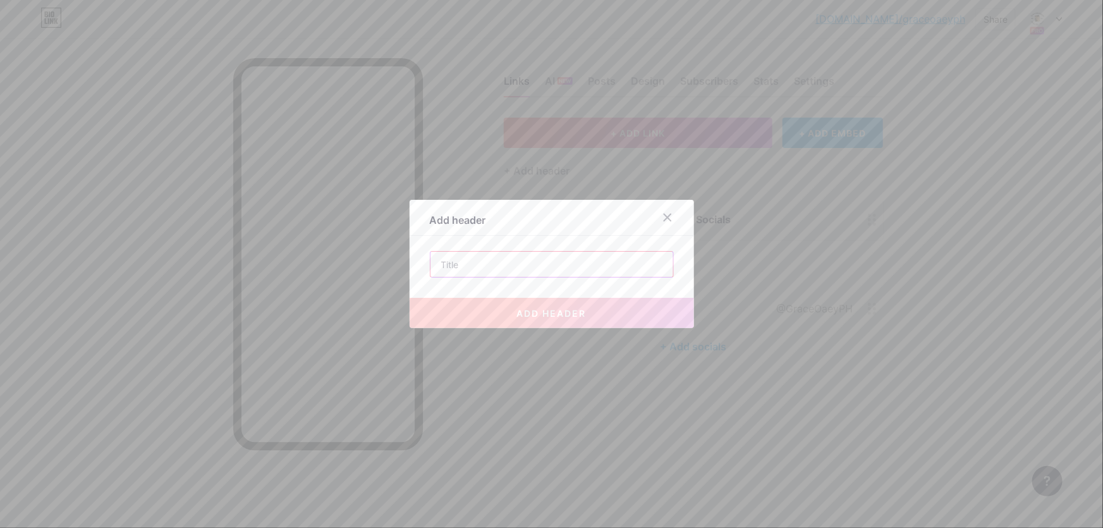
click at [570, 265] on input "text" at bounding box center [551, 264] width 243 height 25
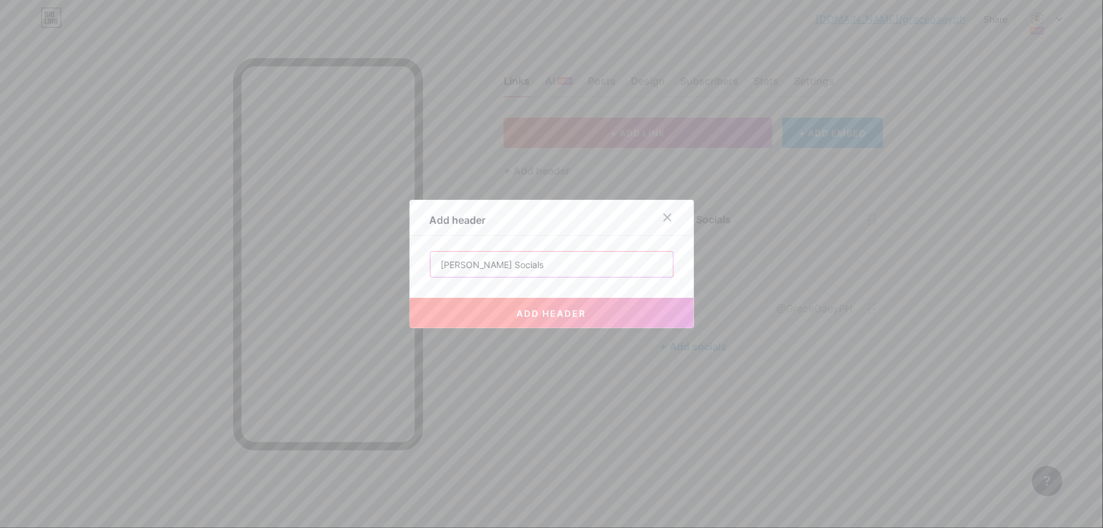
click at [579, 270] on input "Grace Budsarin Socials" at bounding box center [551, 264] width 243 height 25
click at [575, 306] on button "add header" at bounding box center [552, 313] width 284 height 30
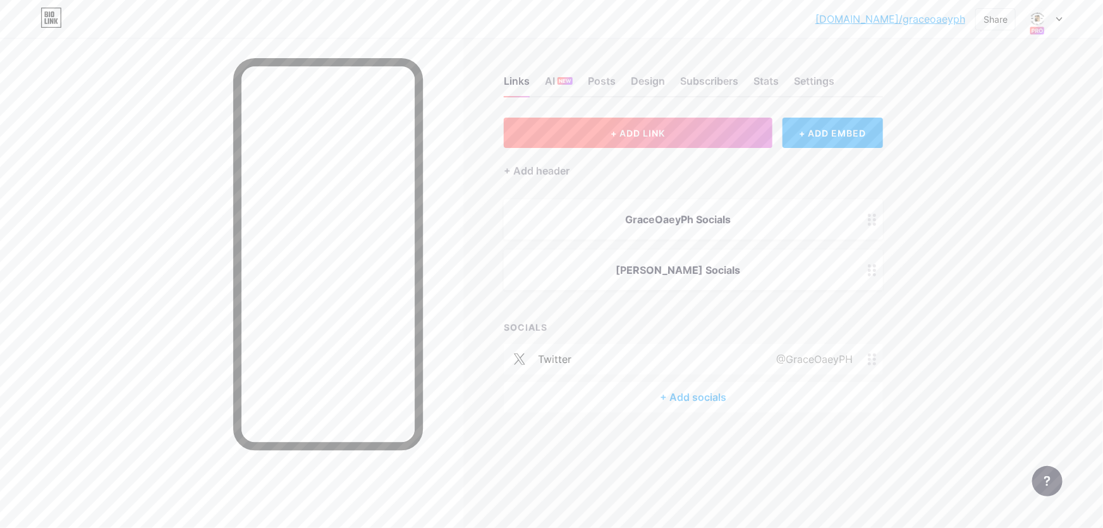
click at [715, 133] on button "+ ADD LINK" at bounding box center [638, 133] width 269 height 30
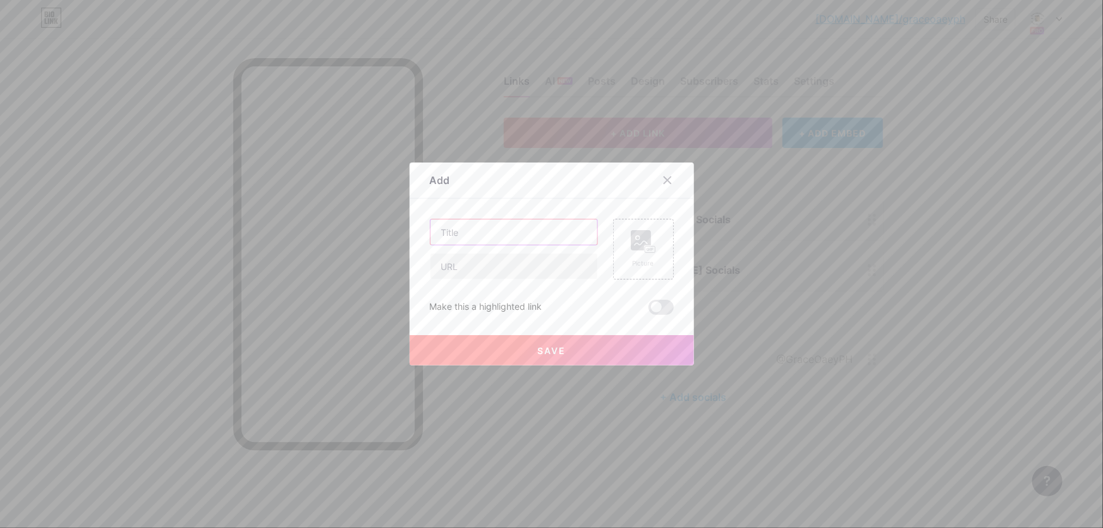
click at [515, 228] on input "text" at bounding box center [513, 231] width 167 height 25
click at [504, 264] on input "text" at bounding box center [513, 265] width 167 height 25
paste input "[URL][DOMAIN_NAME][DOMAIN_NAME]"
click at [660, 307] on span at bounding box center [661, 307] width 25 height 15
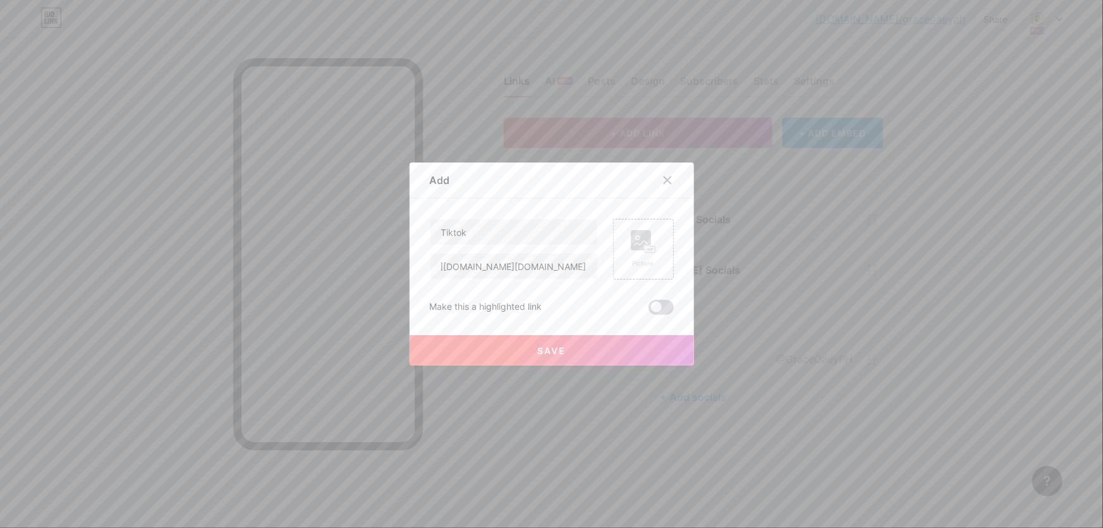
click at [649, 310] on input "checkbox" at bounding box center [649, 310] width 0 height 0
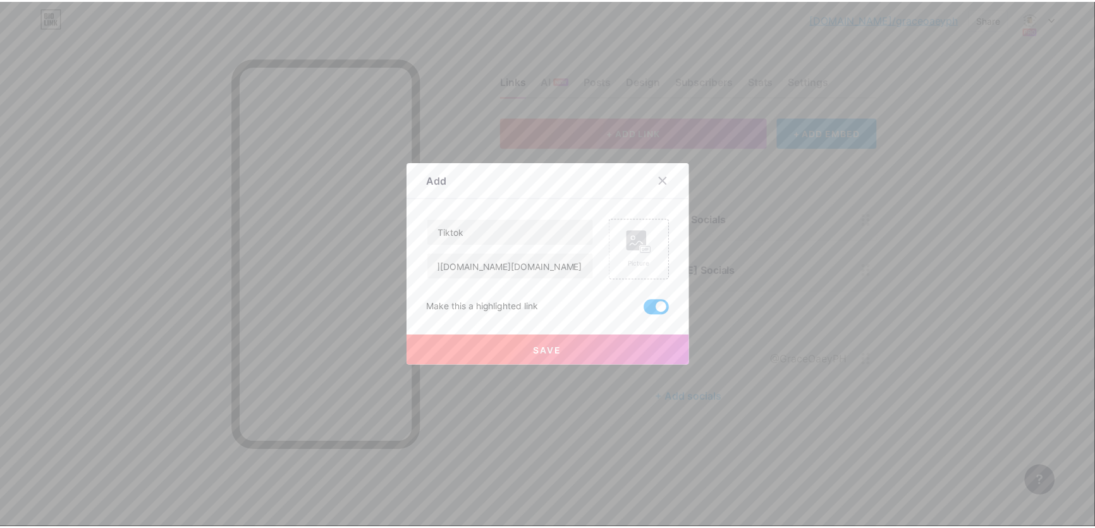
scroll to position [0, 0]
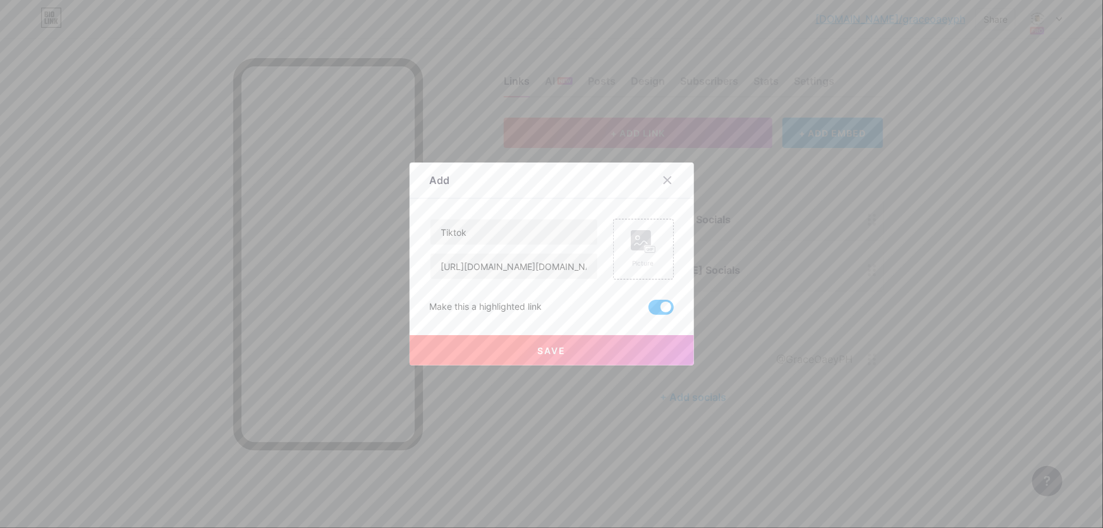
click at [611, 339] on button "Save" at bounding box center [552, 350] width 284 height 30
click at [641, 241] on rect at bounding box center [641, 240] width 20 height 20
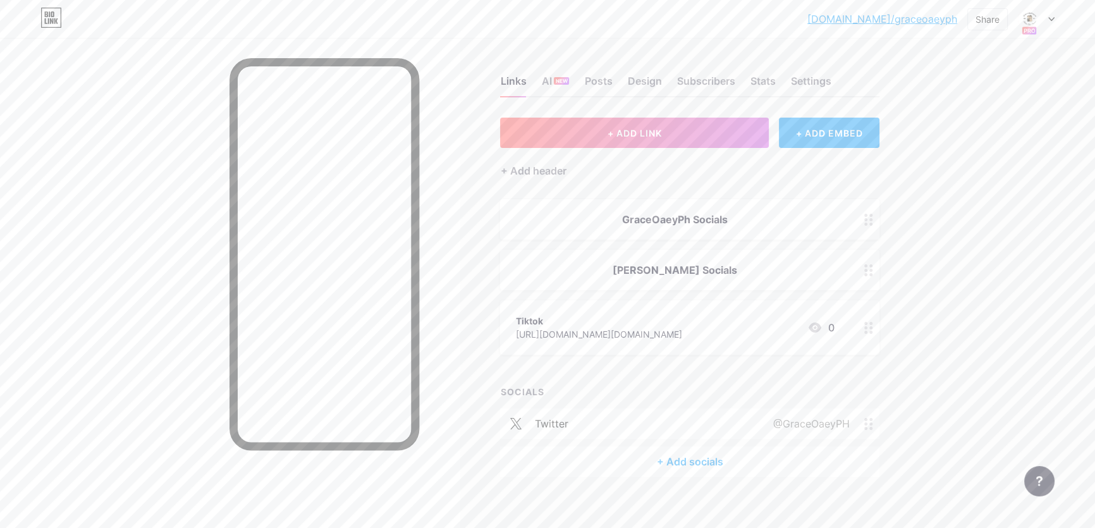
click at [600, 241] on span "GraceOaeyPh Socials Grace Budsarin Socials Tiktok https://www.tiktok.com/@grace…" at bounding box center [689, 276] width 379 height 155
click at [567, 219] on div "GraceOaeyPh Socials" at bounding box center [674, 219] width 319 height 15
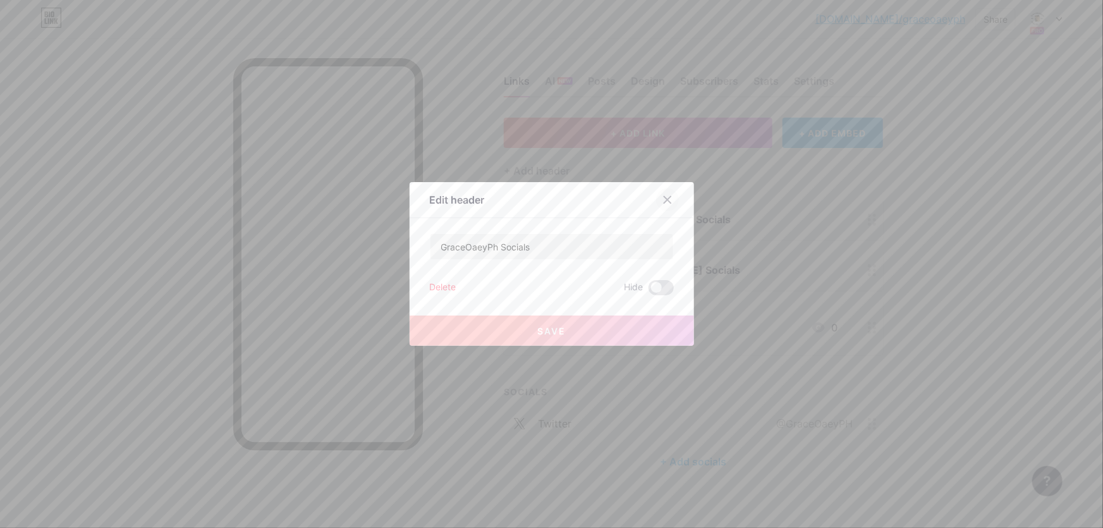
click at [670, 197] on icon at bounding box center [667, 200] width 7 height 7
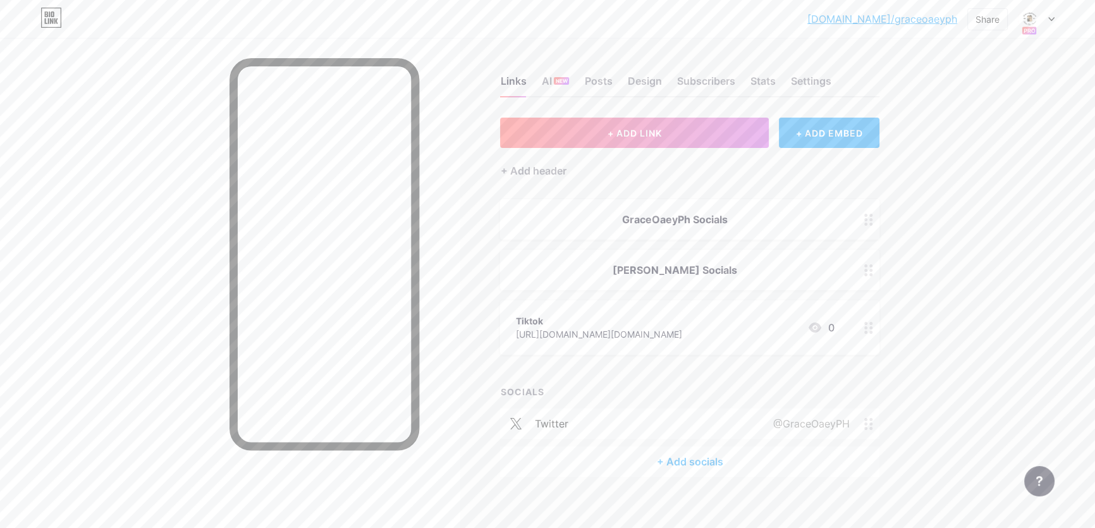
click at [446, 265] on div at bounding box center [230, 302] width 460 height 528
click at [503, 262] on div "Grace Budsarin Socials" at bounding box center [689, 270] width 379 height 40
click at [659, 200] on div at bounding box center [667, 199] width 23 height 23
click at [652, 229] on div "GraceOaeyPh Socials" at bounding box center [689, 219] width 379 height 40
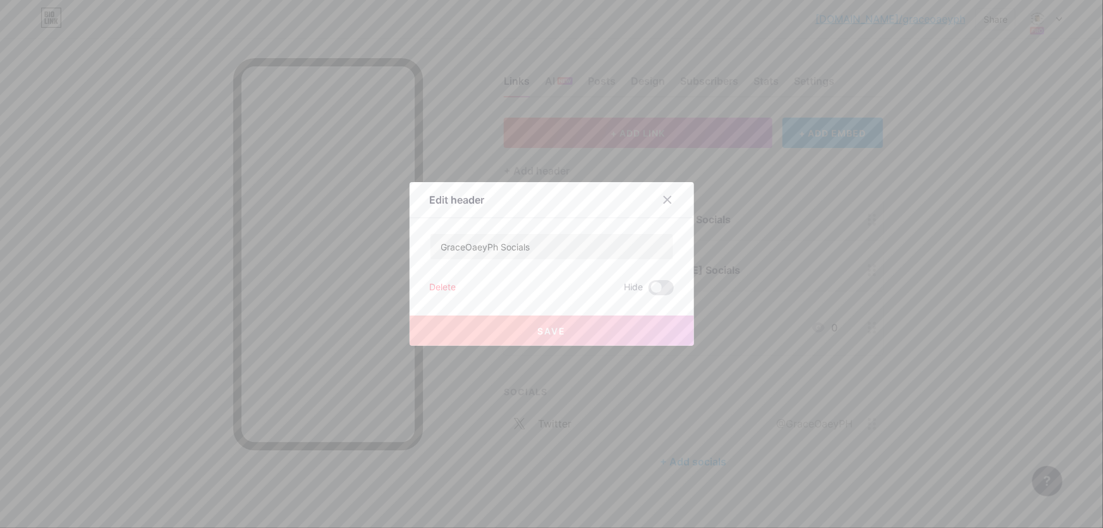
click at [438, 283] on div "Delete" at bounding box center [443, 287] width 27 height 15
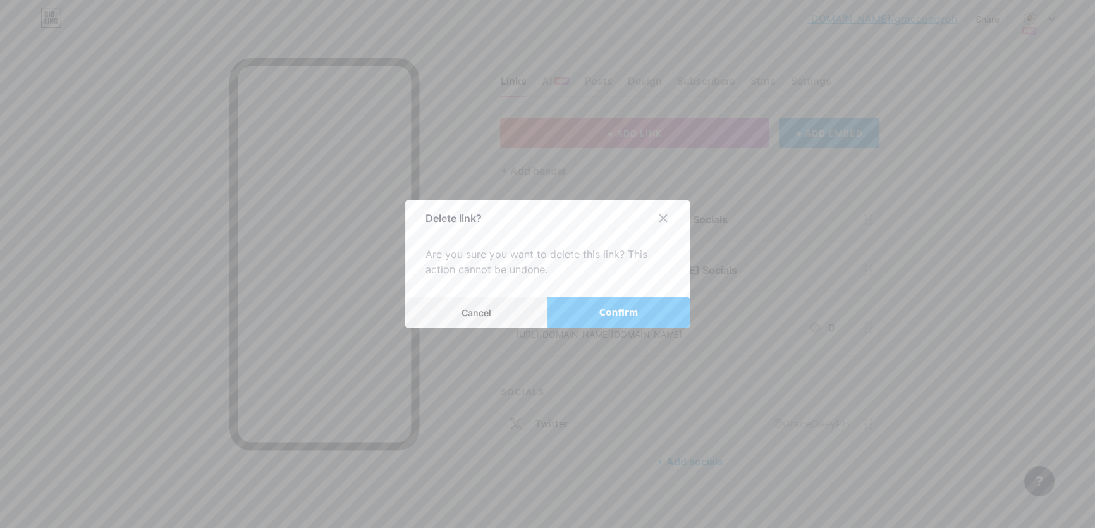
click at [587, 302] on button "Confirm" at bounding box center [618, 312] width 142 height 30
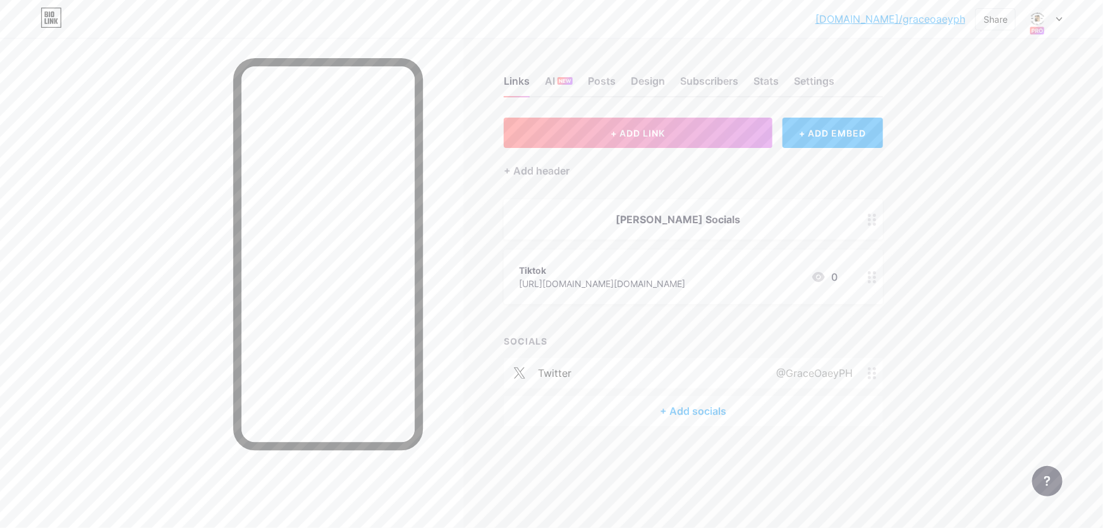
click at [740, 271] on div "Tiktok https://www.tiktok.com/@grace.budsarin 0" at bounding box center [678, 276] width 319 height 29
click at [661, 237] on div "Picture" at bounding box center [643, 226] width 61 height 61
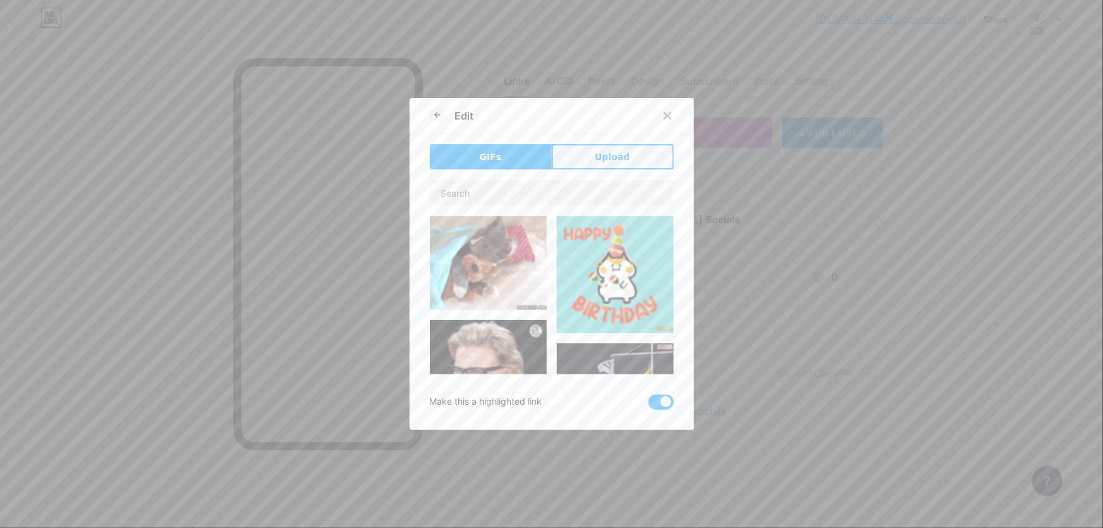
drag, startPoint x: 610, startPoint y: 171, endPoint x: 626, endPoint y: 164, distance: 17.0
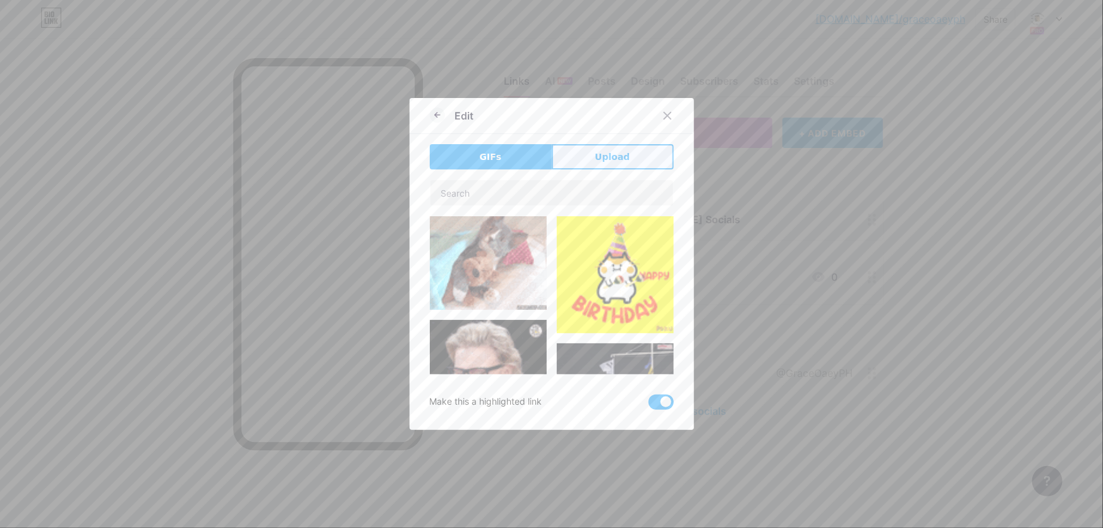
click at [612, 170] on div "GIFs Upload Content YouTube Play YouTube video without leaving your page. ADD V…" at bounding box center [552, 276] width 244 height 265
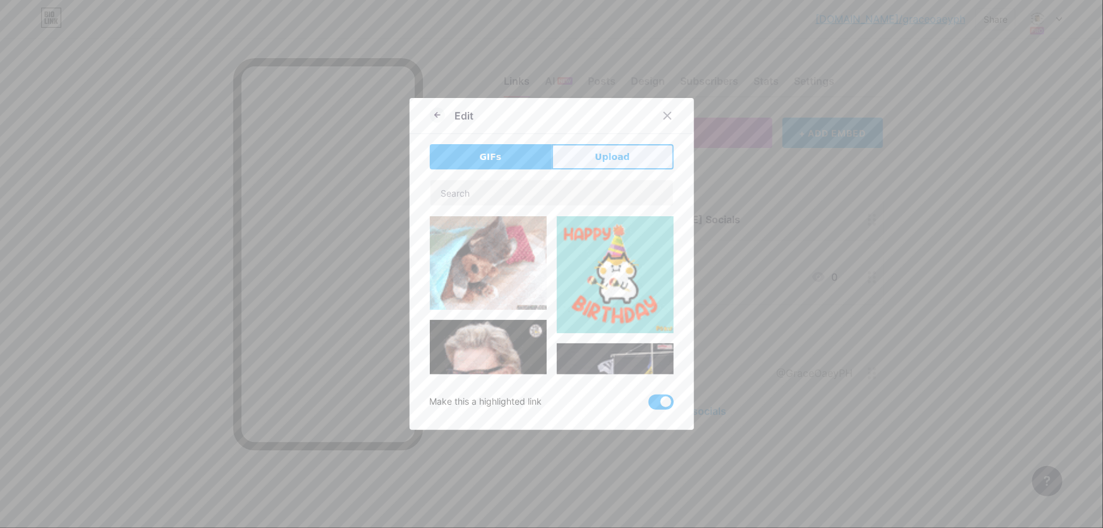
click at [629, 162] on button "Upload" at bounding box center [613, 156] width 122 height 25
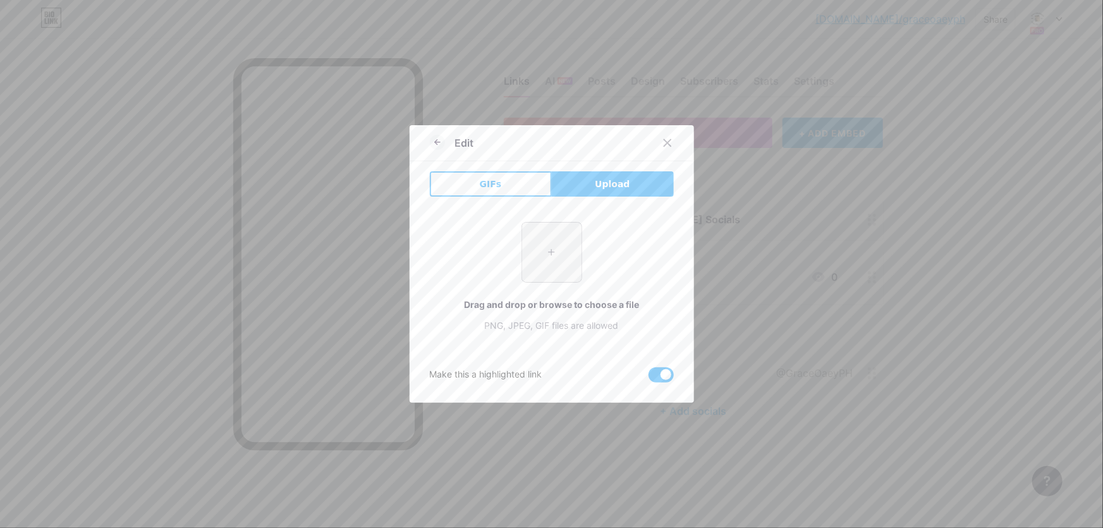
click at [553, 265] on input "file" at bounding box center [551, 251] width 59 height 59
click at [549, 247] on input "file" at bounding box center [551, 251] width 59 height 59
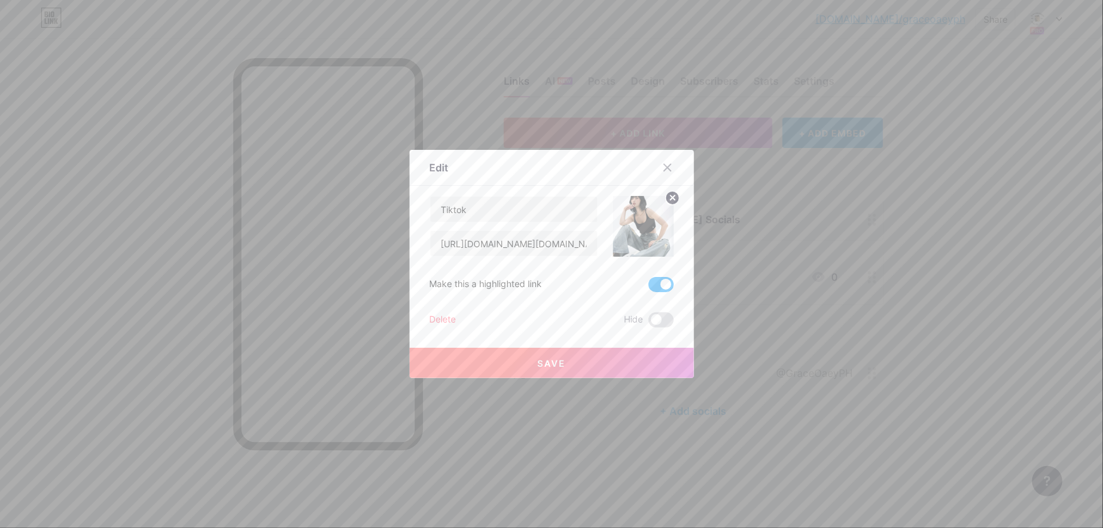
click at [655, 227] on img at bounding box center [643, 226] width 61 height 61
click at [605, 363] on button "Save" at bounding box center [552, 363] width 284 height 30
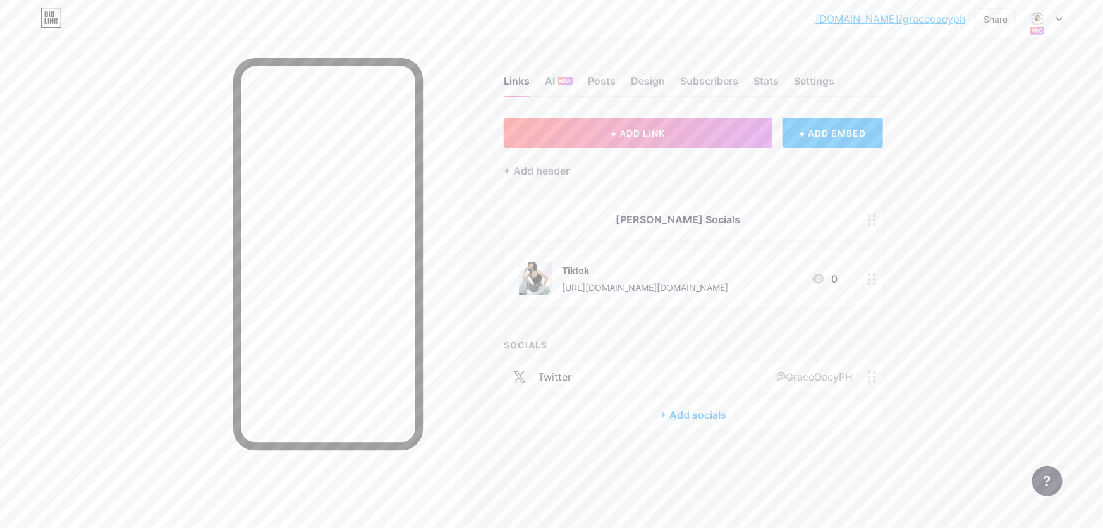
click at [683, 406] on div "+ Add socials" at bounding box center [693, 414] width 379 height 30
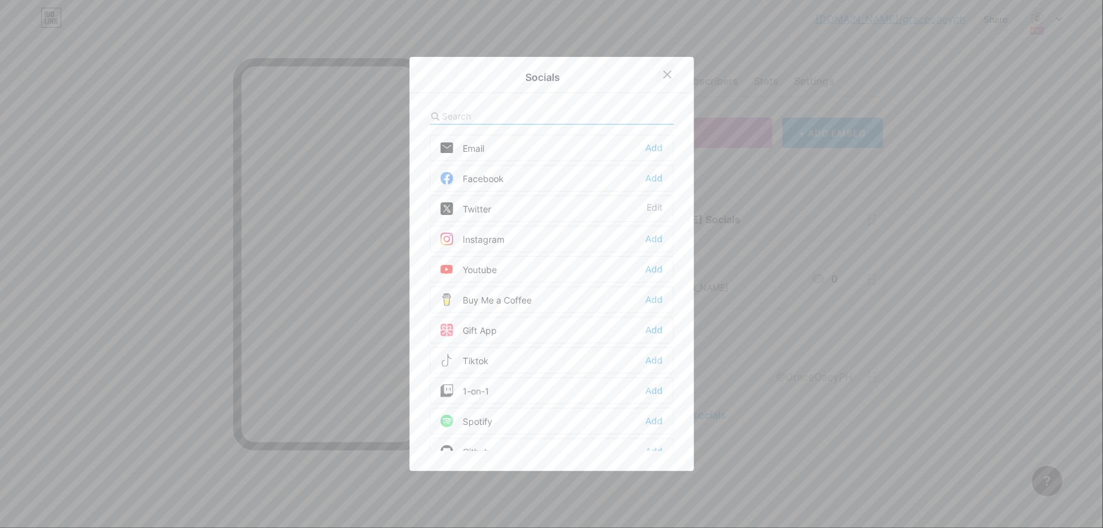
click at [671, 76] on icon at bounding box center [667, 75] width 10 height 10
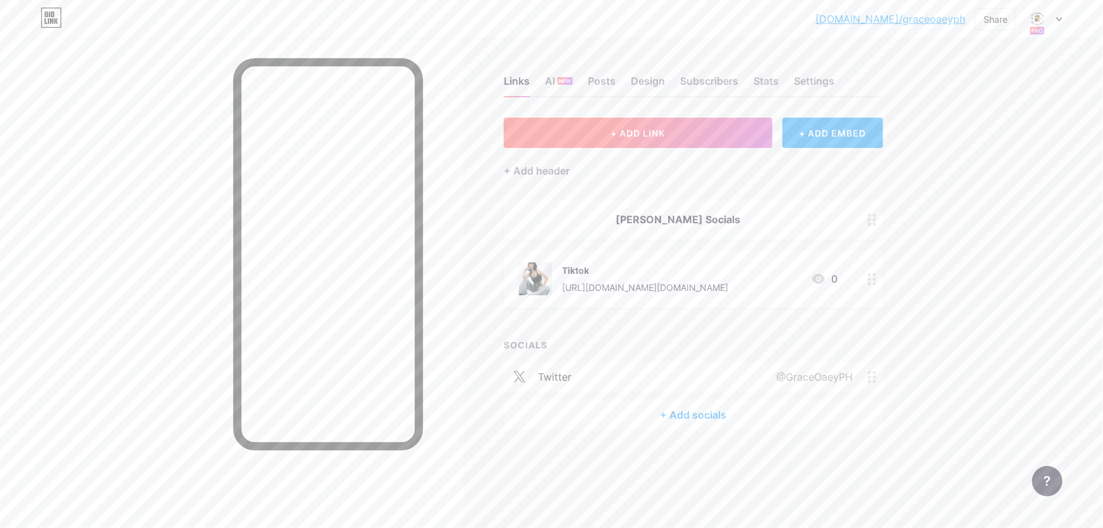
click at [619, 132] on span "+ ADD LINK" at bounding box center [638, 133] width 54 height 11
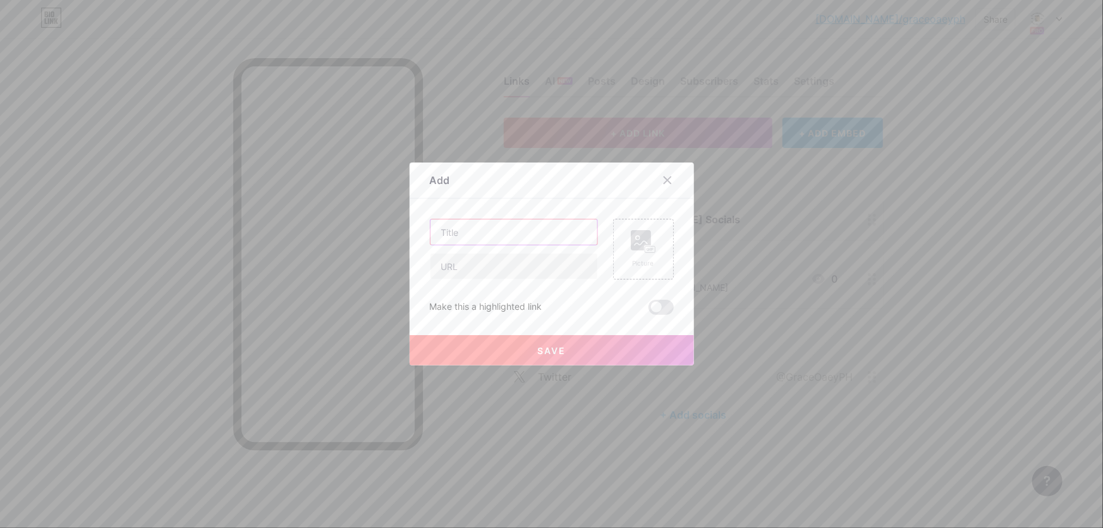
click at [525, 231] on input "text" at bounding box center [513, 231] width 167 height 25
click at [519, 264] on input "text" at bounding box center [513, 265] width 167 height 25
paste input "[URL][DOMAIN_NAME]"
click at [670, 234] on div "Picture" at bounding box center [643, 249] width 61 height 61
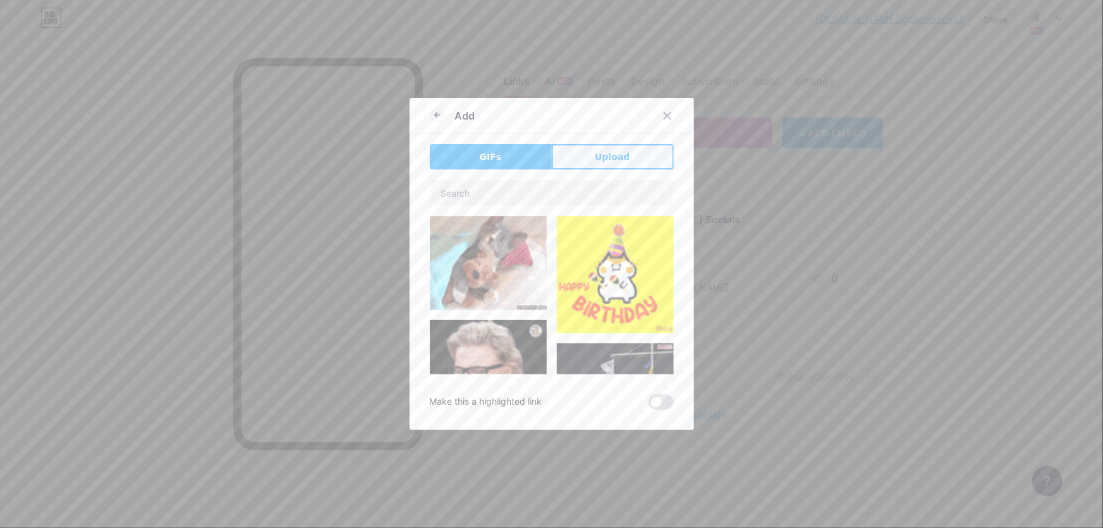
click at [617, 161] on span "Upload" at bounding box center [612, 156] width 35 height 13
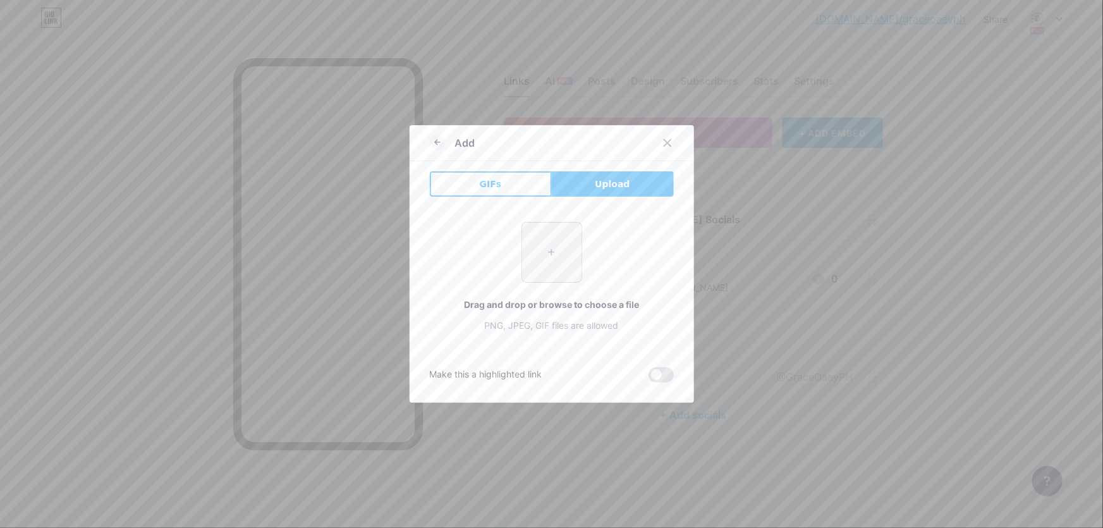
click at [554, 247] on input "file" at bounding box center [551, 251] width 59 height 59
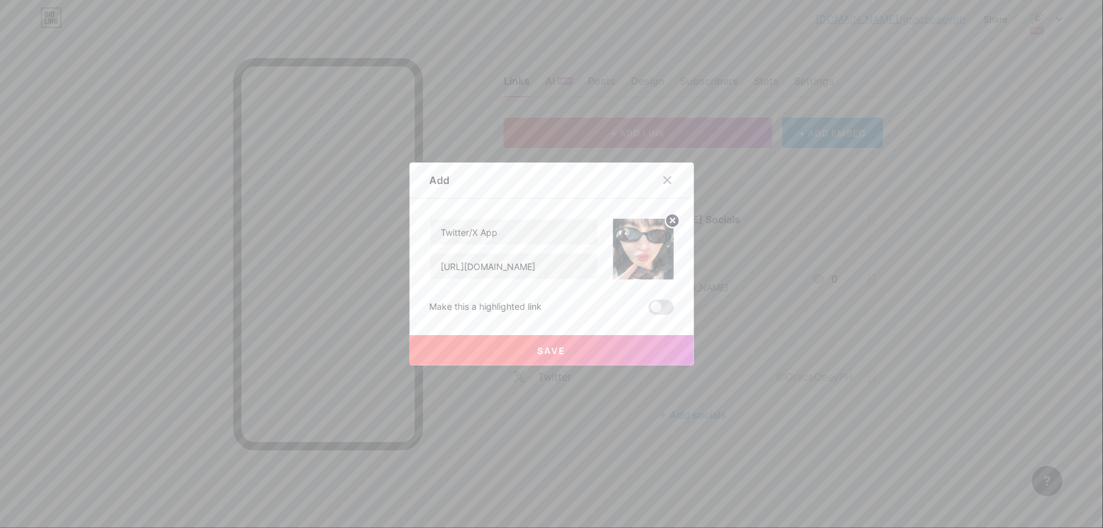
click at [632, 344] on button "Save" at bounding box center [552, 350] width 284 height 30
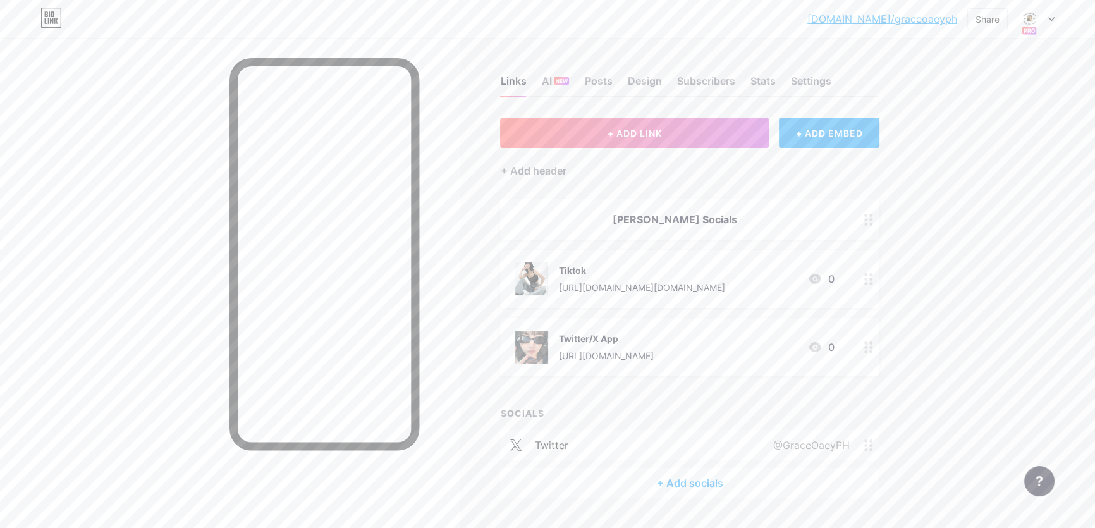
click at [677, 215] on div "Grace Budsarin Socials" at bounding box center [674, 219] width 319 height 15
drag, startPoint x: 506, startPoint y: 247, endPoint x: 415, endPoint y: 247, distance: 91.0
click at [415, 247] on div "Edit header Grace Budsarin Socials Delete Hide Save" at bounding box center [552, 264] width 284 height 164
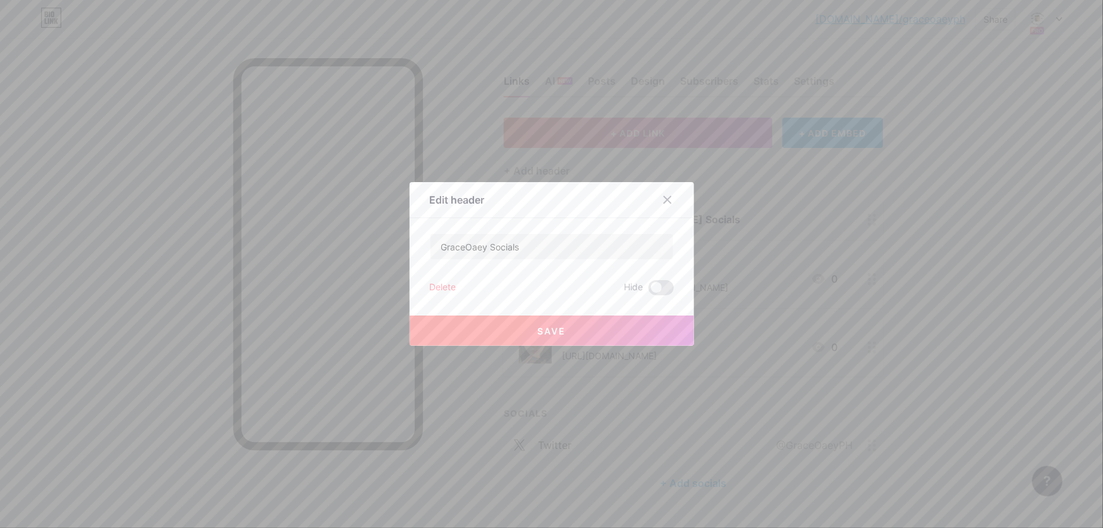
click at [582, 333] on button "Save" at bounding box center [552, 330] width 284 height 30
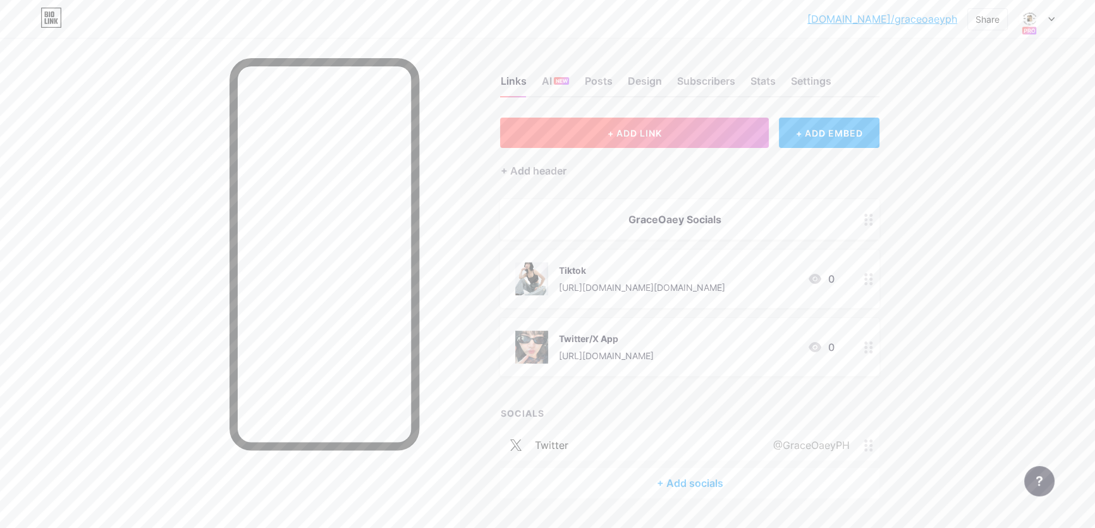
click at [686, 128] on button "+ ADD LINK" at bounding box center [634, 133] width 269 height 30
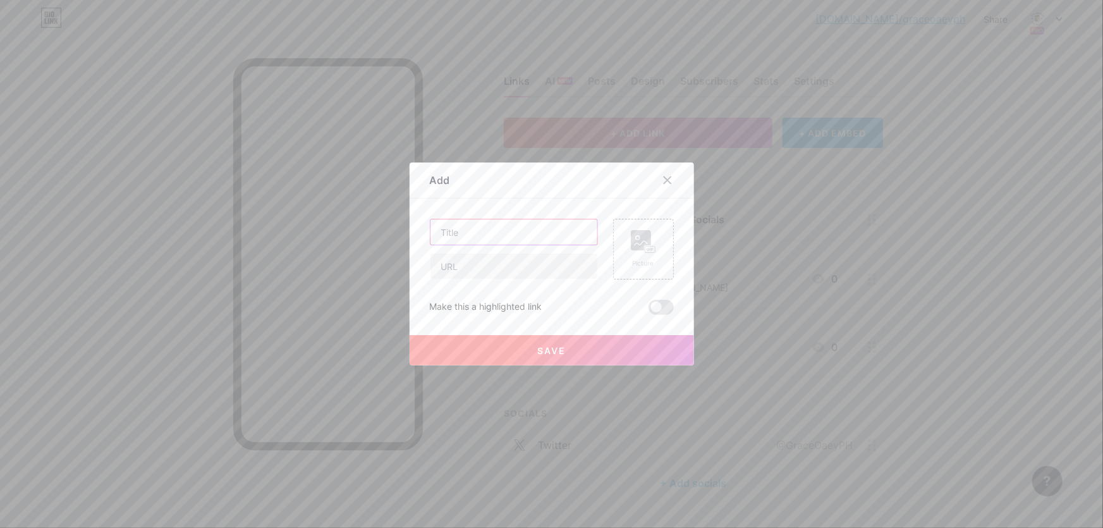
click at [466, 235] on input "text" at bounding box center [513, 231] width 167 height 25
click at [795, 265] on div at bounding box center [551, 264] width 1103 height 528
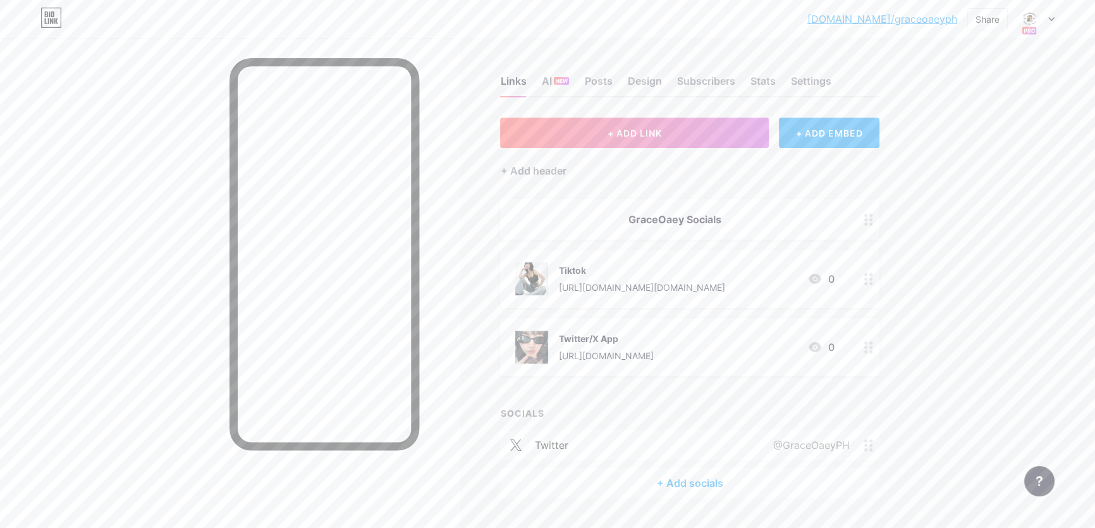
click at [758, 280] on div "Tiktok https://www.tiktok.com/@grace.budsarin 0" at bounding box center [674, 278] width 319 height 33
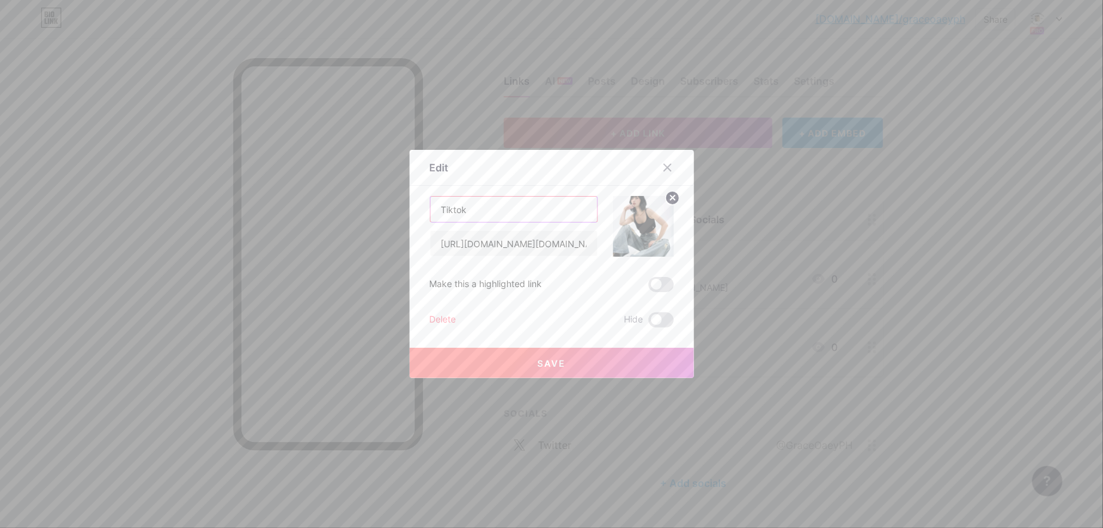
click at [491, 207] on input "Tiktok" at bounding box center [513, 209] width 167 height 25
paste input "grace.budsarin"
click at [600, 370] on button "Save" at bounding box center [552, 363] width 284 height 30
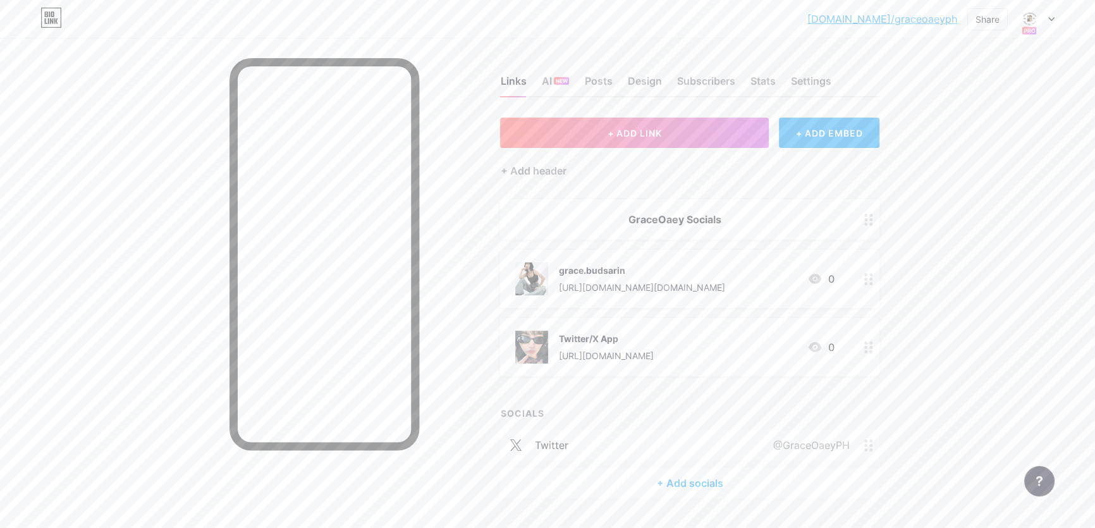
click at [721, 269] on div "grace.budsarin" at bounding box center [641, 270] width 166 height 13
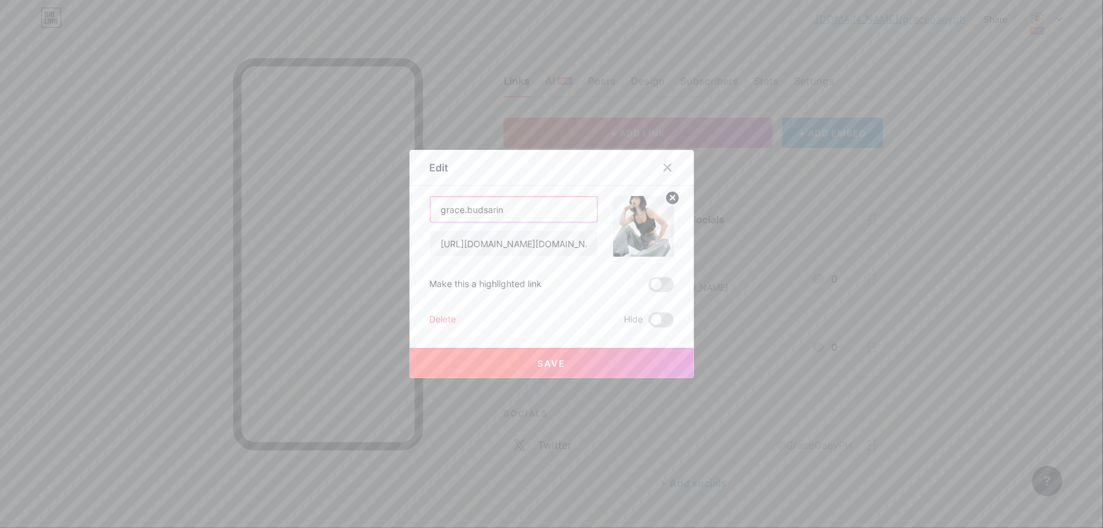
click at [439, 207] on input "grace.budsarin" at bounding box center [513, 209] width 167 height 25
click at [590, 360] on button "Save" at bounding box center [552, 363] width 284 height 30
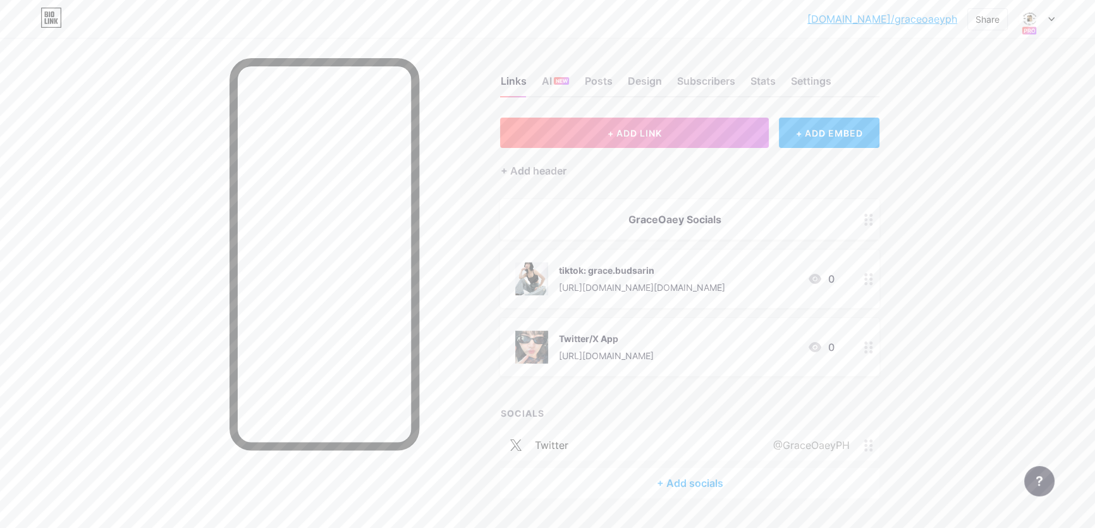
click at [993, 325] on div "bio.link/graceo... bio.link/graceoaeyph Share Switch accounts GraceOaeyPh bio.l…" at bounding box center [547, 280] width 1095 height 561
click at [673, 131] on button "+ ADD LINK" at bounding box center [634, 133] width 269 height 30
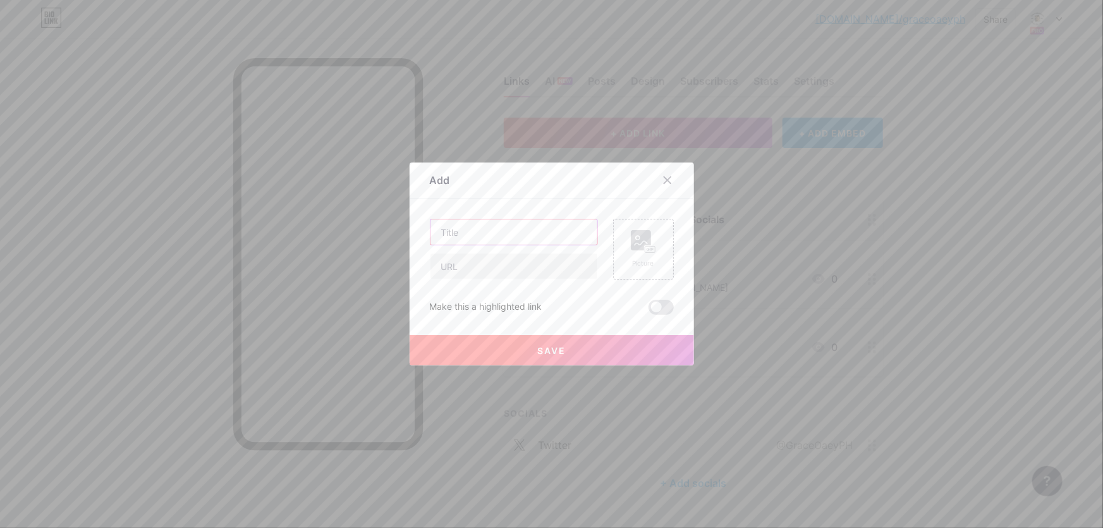
click at [480, 232] on input "text" at bounding box center [513, 231] width 167 height 25
paste input "pponchanokk"
click at [516, 269] on input "text" at bounding box center [513, 265] width 167 height 25
paste input "[URL][DOMAIN_NAME]"
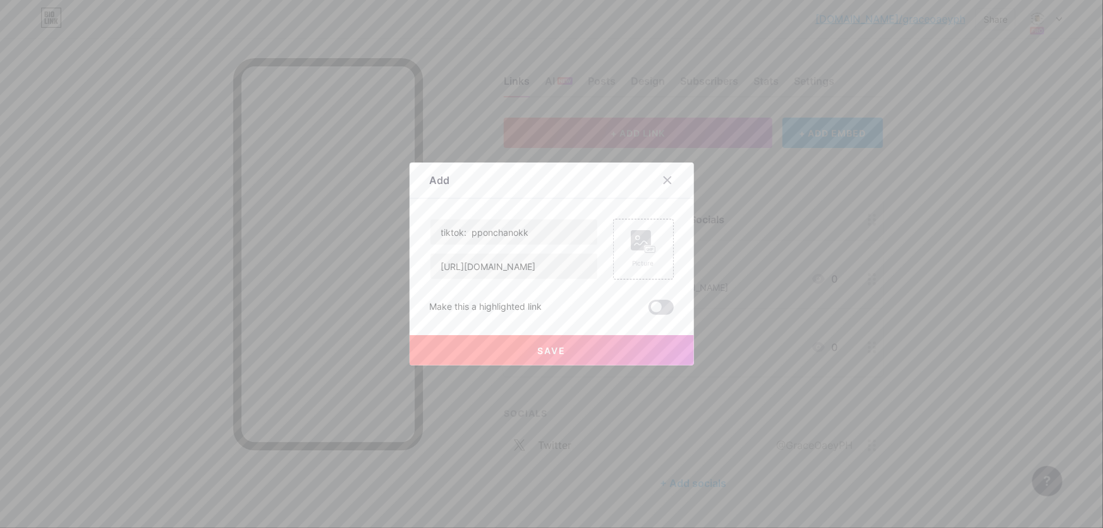
click at [660, 305] on span at bounding box center [661, 307] width 25 height 15
click at [649, 310] on input "checkbox" at bounding box center [649, 310] width 0 height 0
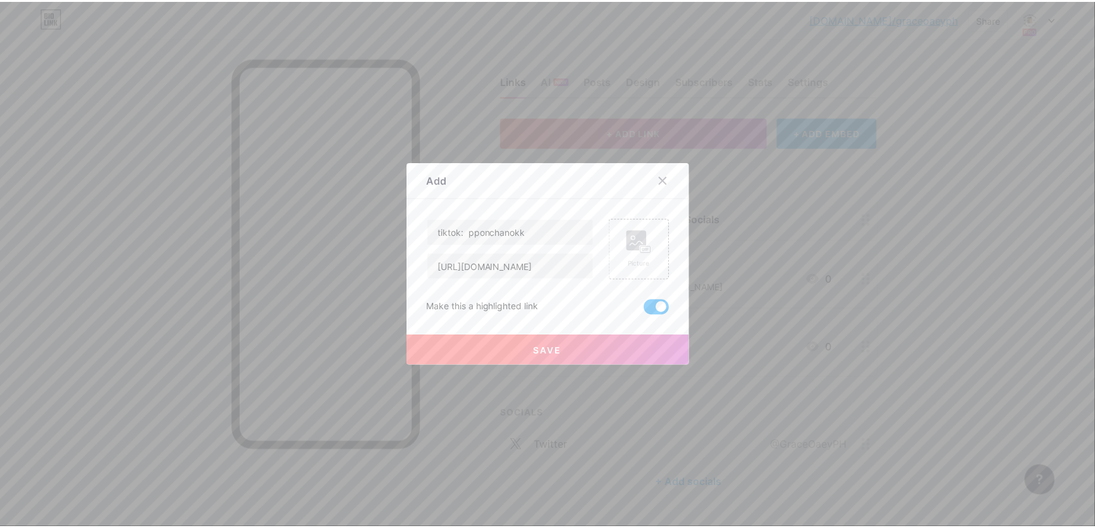
scroll to position [0, 0]
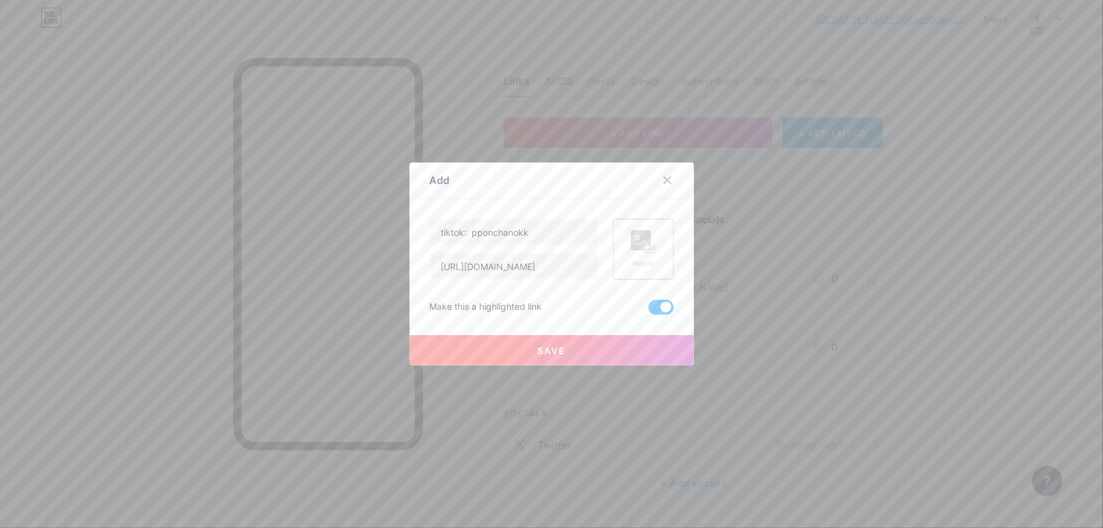
click at [629, 338] on button "Save" at bounding box center [552, 350] width 284 height 30
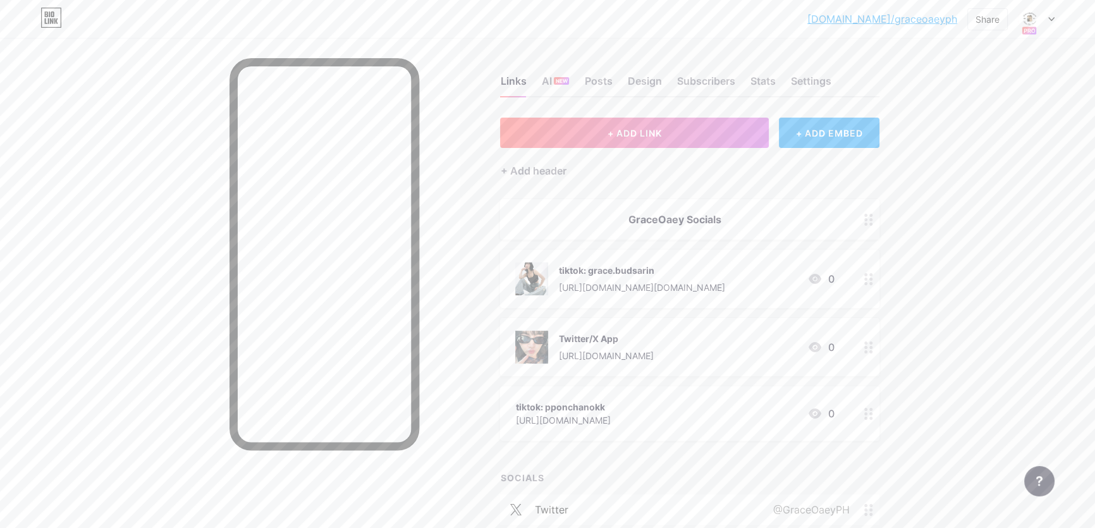
scroll to position [96, 0]
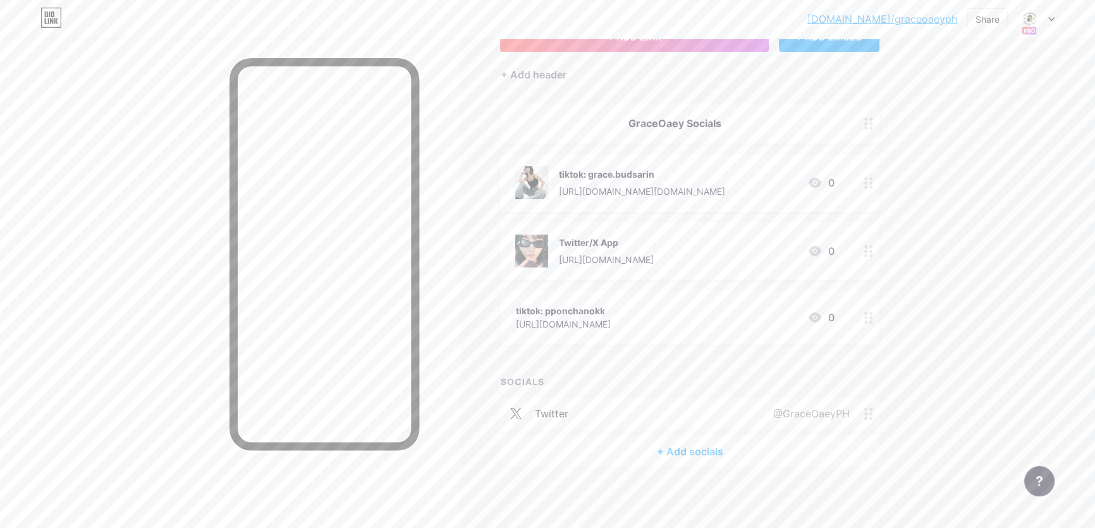
click at [742, 317] on div "tiktok: pponchanokk https://www.tiktok.com/@pponchanokk 0" at bounding box center [674, 317] width 319 height 29
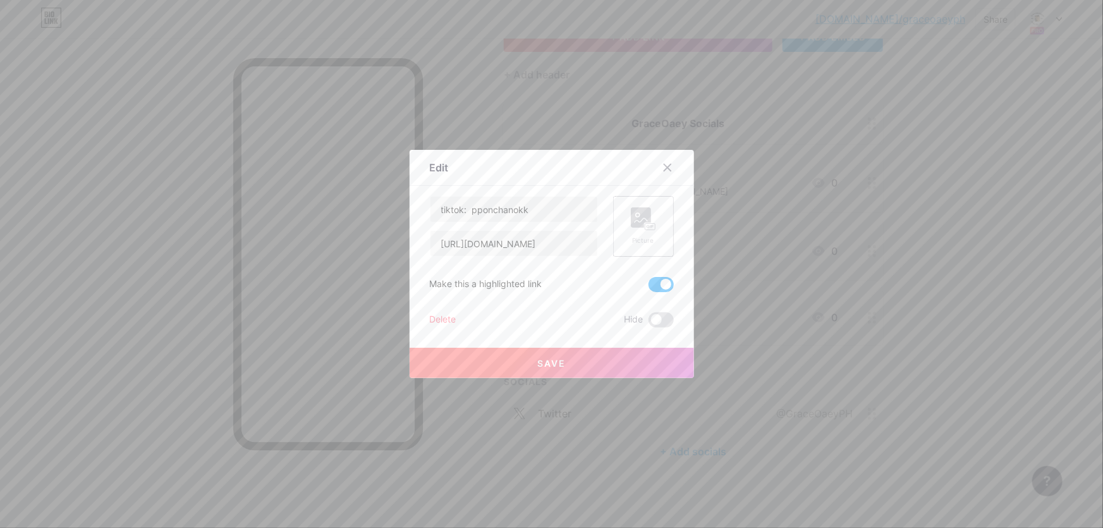
click at [640, 223] on rect at bounding box center [641, 217] width 20 height 20
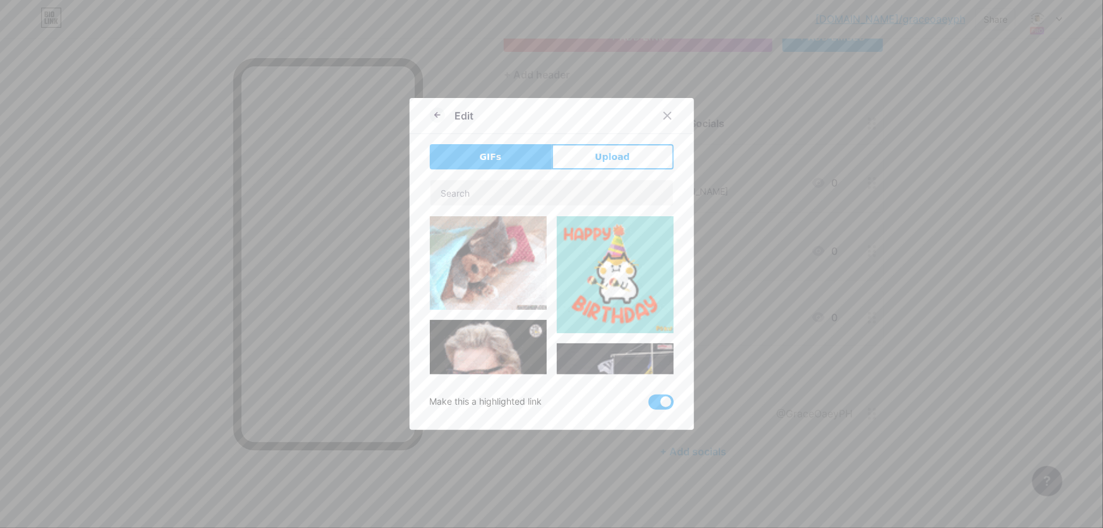
click at [667, 113] on icon at bounding box center [667, 116] width 10 height 10
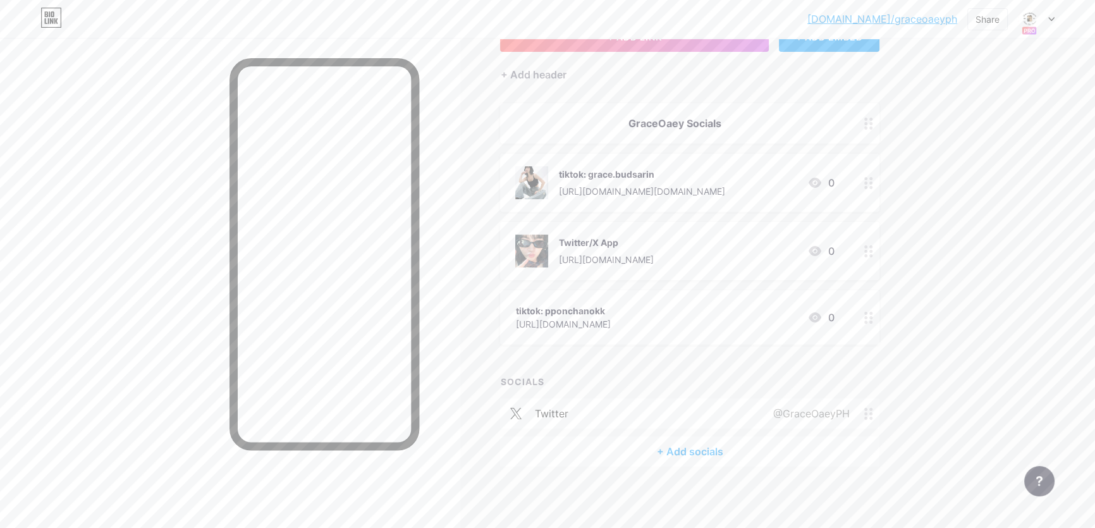
click at [583, 306] on div "tiktok: pponchanokk" at bounding box center [562, 310] width 95 height 13
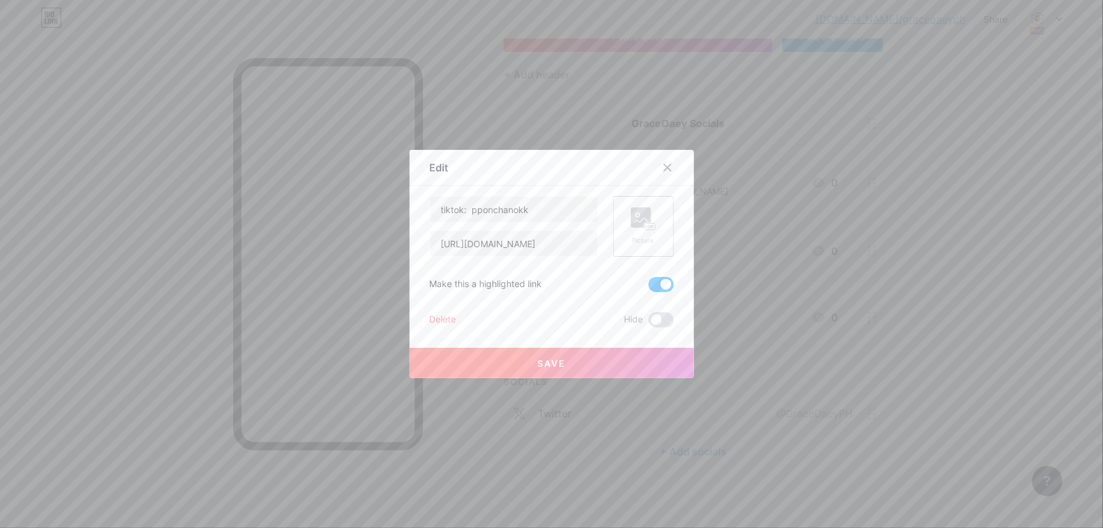
click at [645, 219] on icon at bounding box center [643, 218] width 25 height 23
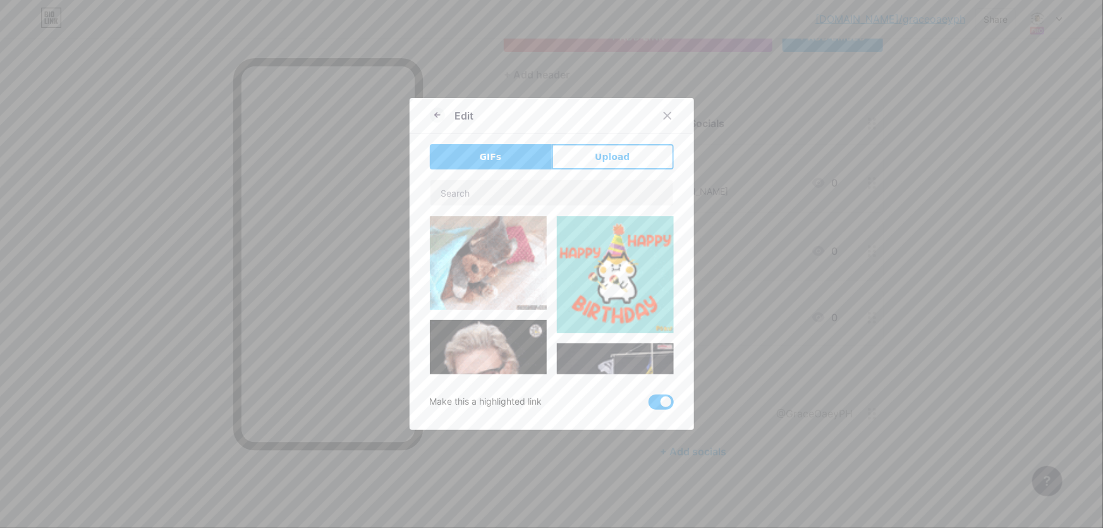
click at [673, 171] on div "GIFs Upload Content YouTube Play YouTube video without leaving your page. ADD V…" at bounding box center [552, 276] width 244 height 265
click at [671, 166] on button "Upload" at bounding box center [613, 156] width 122 height 25
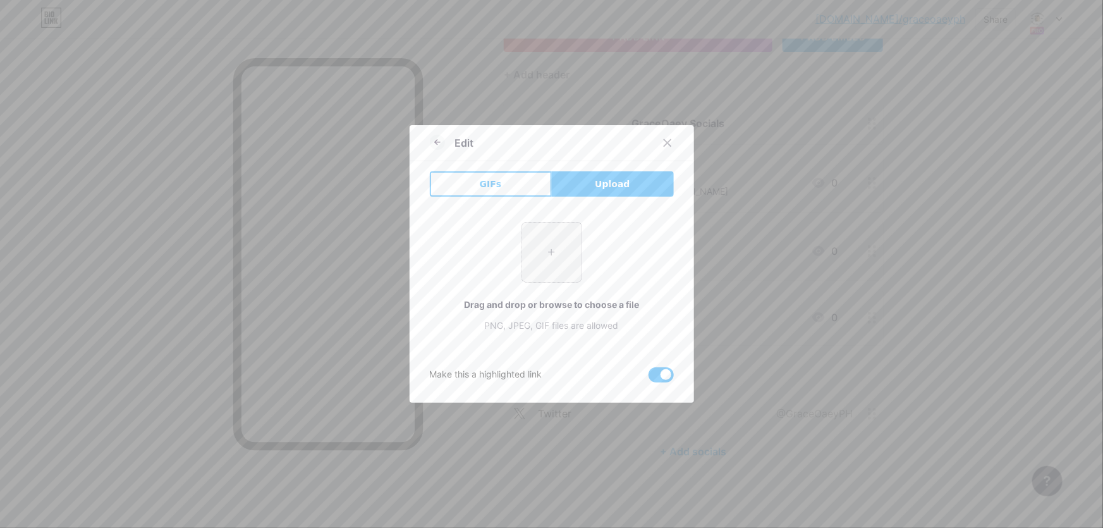
click at [525, 243] on input "file" at bounding box center [551, 251] width 59 height 59
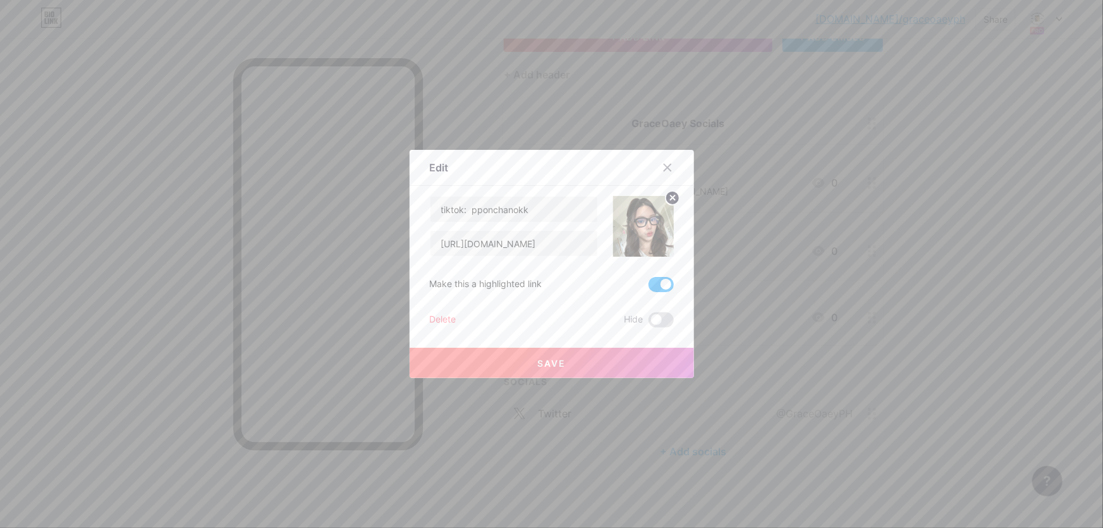
click at [594, 360] on button "Save" at bounding box center [552, 363] width 284 height 30
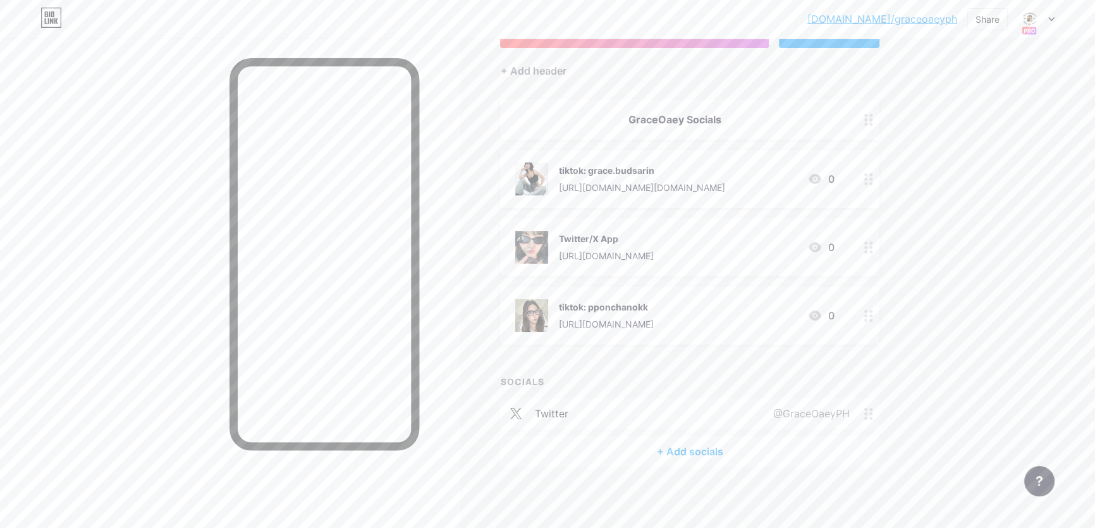
scroll to position [101, 0]
click at [975, 324] on div "bio.link/graceo... bio.link/graceoaeyph Share Switch accounts GraceOaeyPh bio.l…" at bounding box center [547, 214] width 1095 height 630
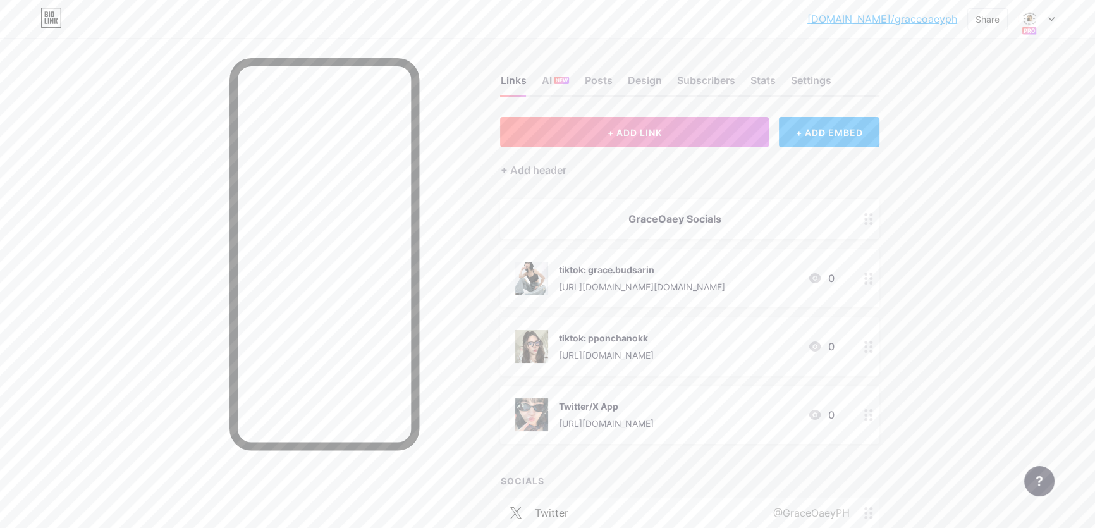
scroll to position [0, 0]
click at [703, 293] on div "[URL][DOMAIN_NAME][DOMAIN_NAME]" at bounding box center [641, 287] width 166 height 13
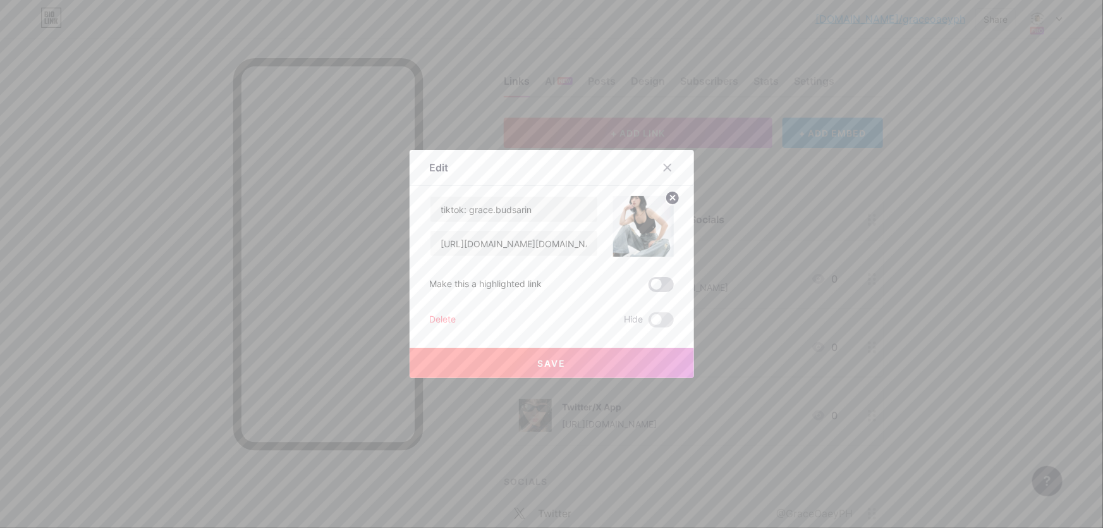
click at [663, 284] on span at bounding box center [661, 284] width 25 height 15
click at [649, 288] on input "checkbox" at bounding box center [649, 288] width 0 height 0
click at [663, 284] on span at bounding box center [661, 284] width 25 height 15
click at [649, 288] on input "checkbox" at bounding box center [649, 288] width 0 height 0
click at [573, 361] on button "Save" at bounding box center [552, 363] width 284 height 30
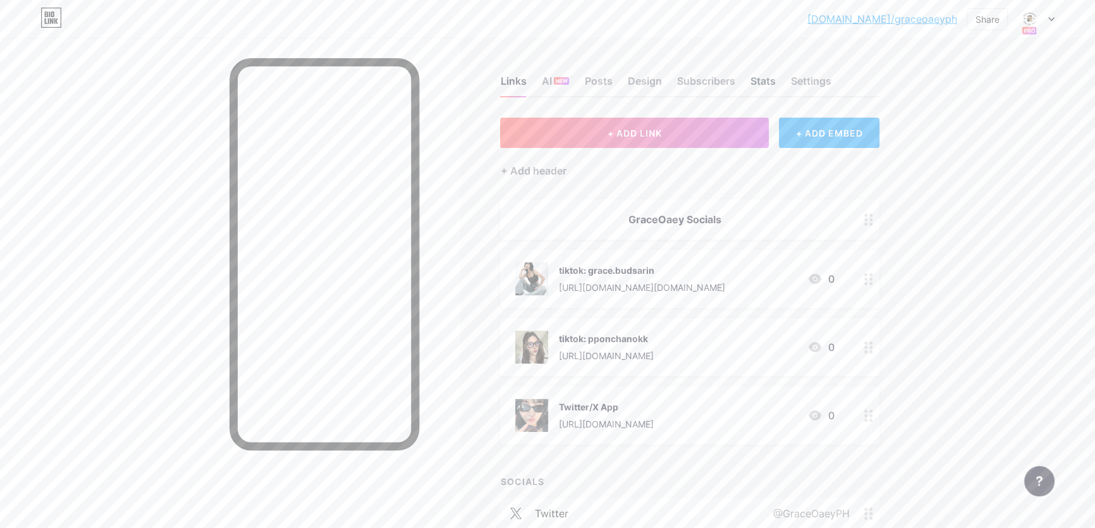
click at [758, 78] on div "Stats" at bounding box center [762, 84] width 25 height 23
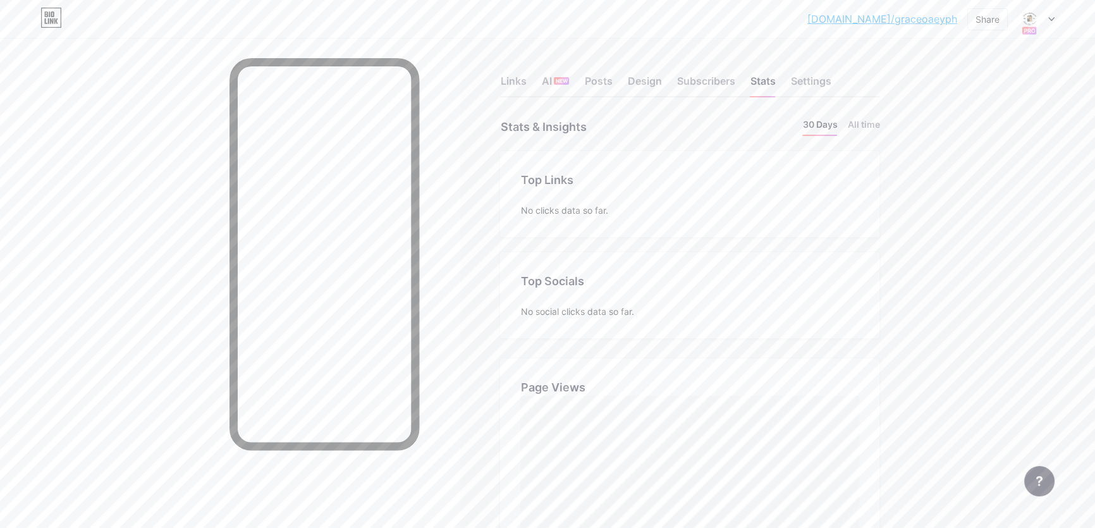
scroll to position [528, 1094]
click at [612, 82] on div "Posts" at bounding box center [598, 84] width 28 height 23
click at [642, 78] on div "Design" at bounding box center [644, 84] width 34 height 23
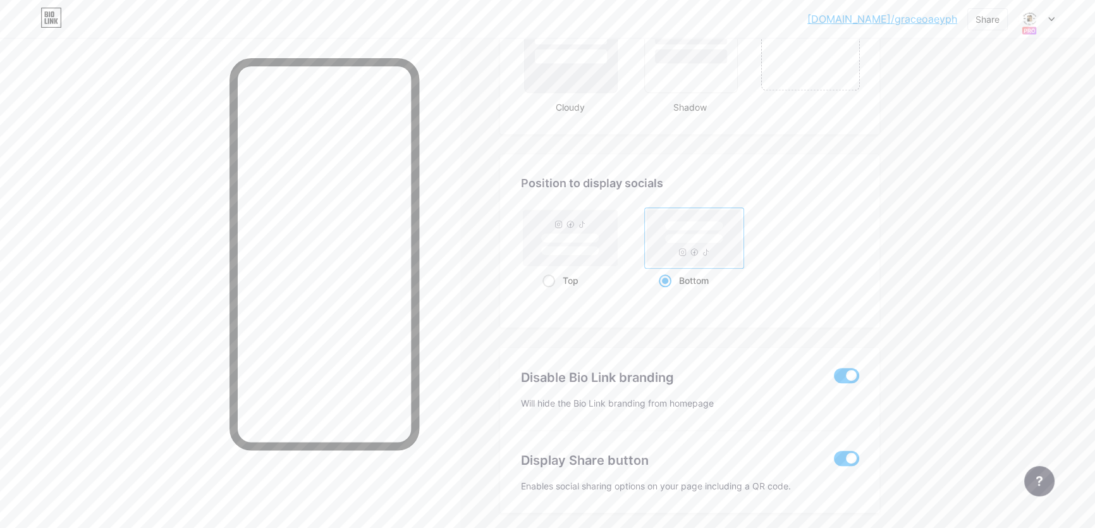
scroll to position [1505, 0]
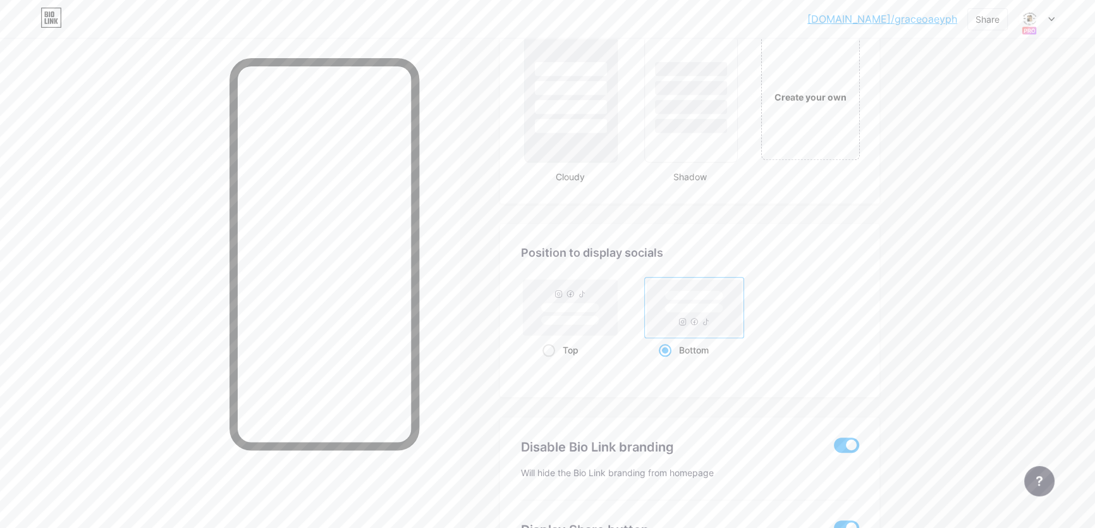
click at [688, 322] on rect at bounding box center [694, 307] width 94 height 56
click at [667, 362] on input "Bottom" at bounding box center [663, 366] width 8 height 8
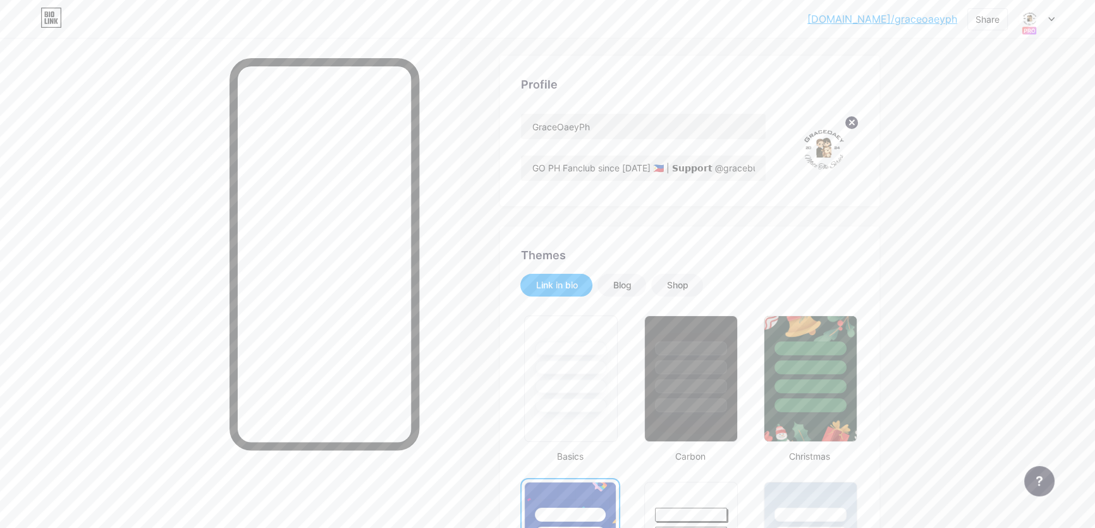
scroll to position [11, 0]
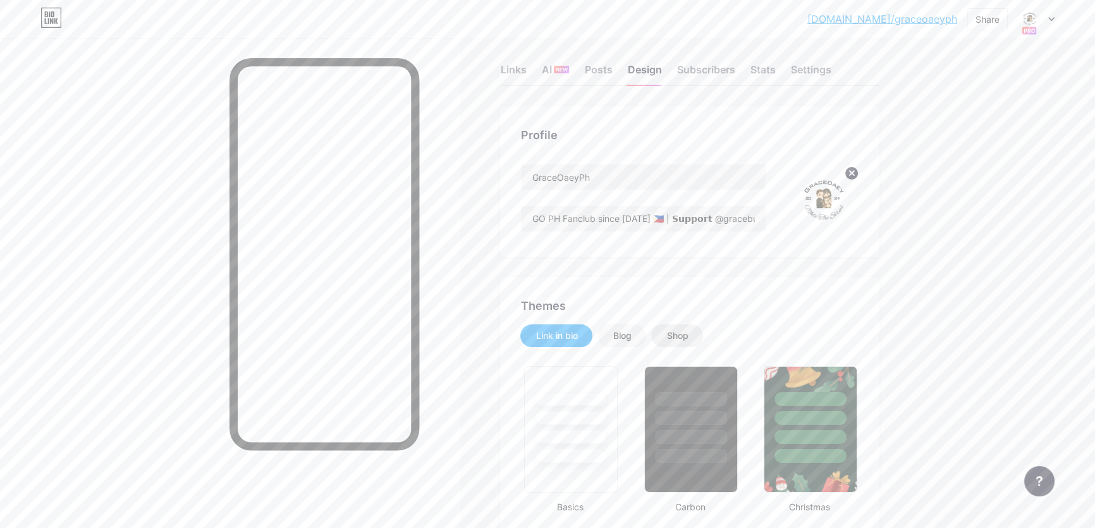
click at [676, 332] on div "Shop" at bounding box center [676, 335] width 21 height 13
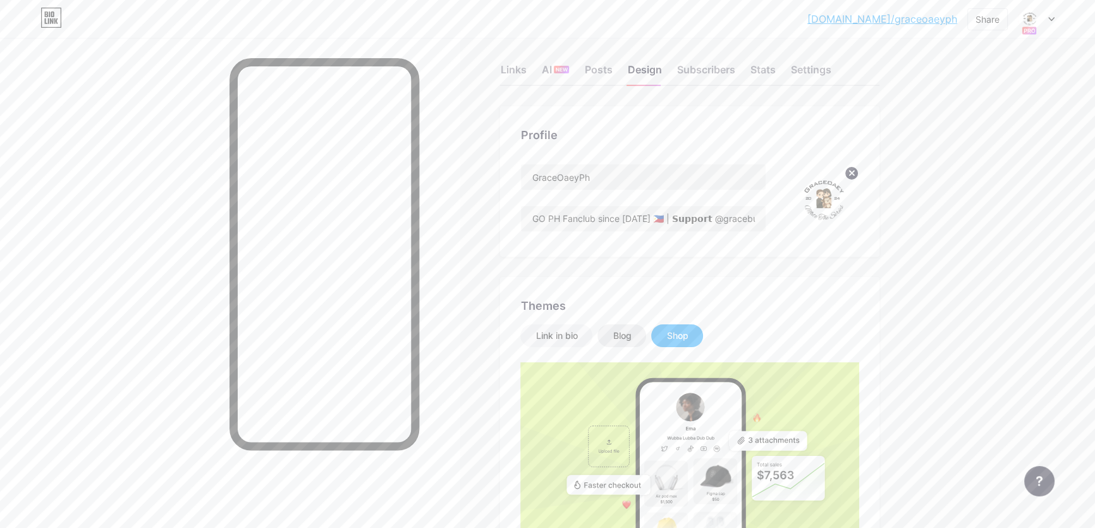
click at [628, 335] on div "Blog" at bounding box center [621, 335] width 18 height 13
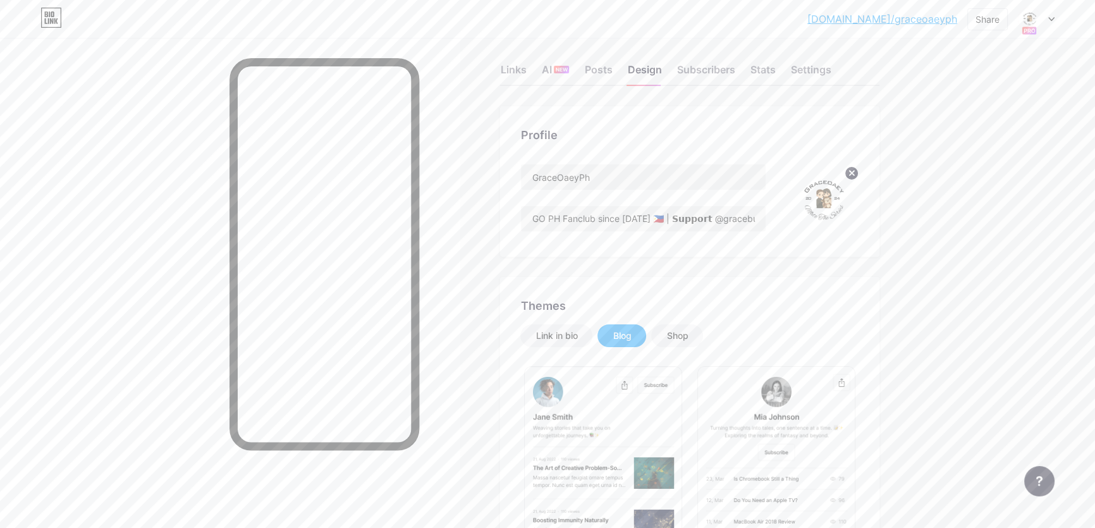
scroll to position [0, 0]
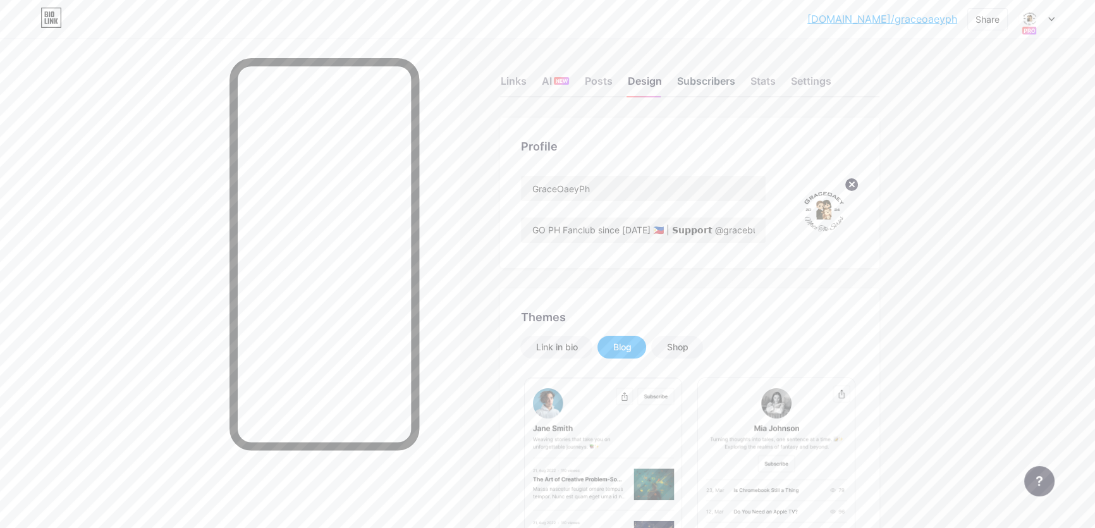
click at [690, 81] on div "Subscribers" at bounding box center [705, 84] width 58 height 23
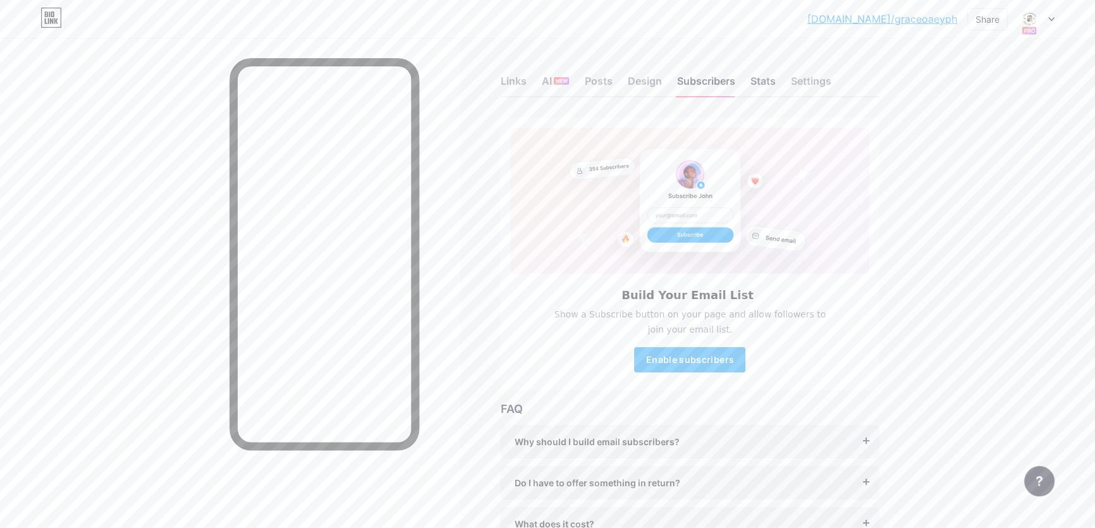
click at [756, 83] on div "Stats" at bounding box center [762, 84] width 25 height 23
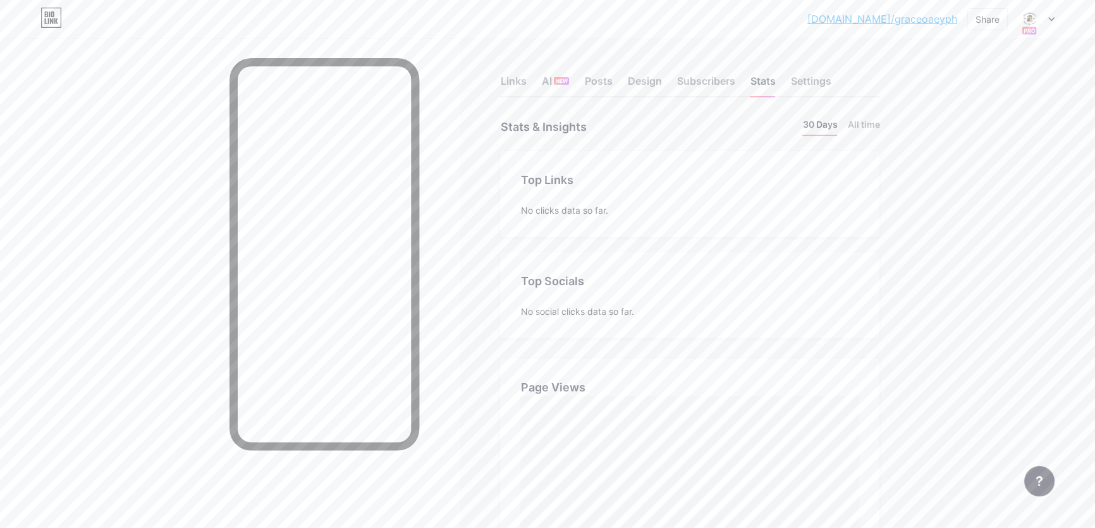
scroll to position [528, 1094]
click at [649, 84] on div "Design" at bounding box center [644, 84] width 34 height 23
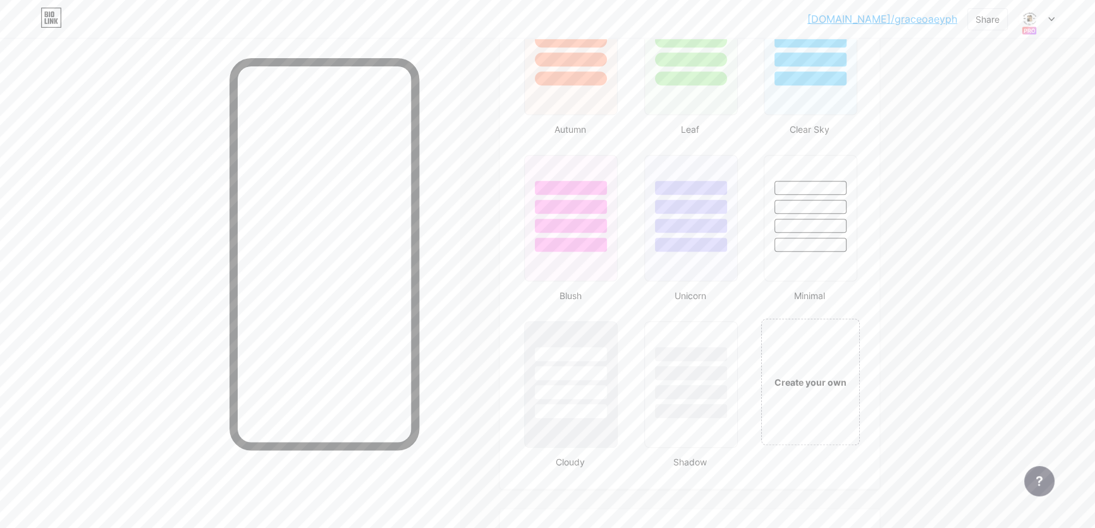
scroll to position [1218, 0]
click at [798, 385] on div "Create your own" at bounding box center [810, 384] width 95 height 14
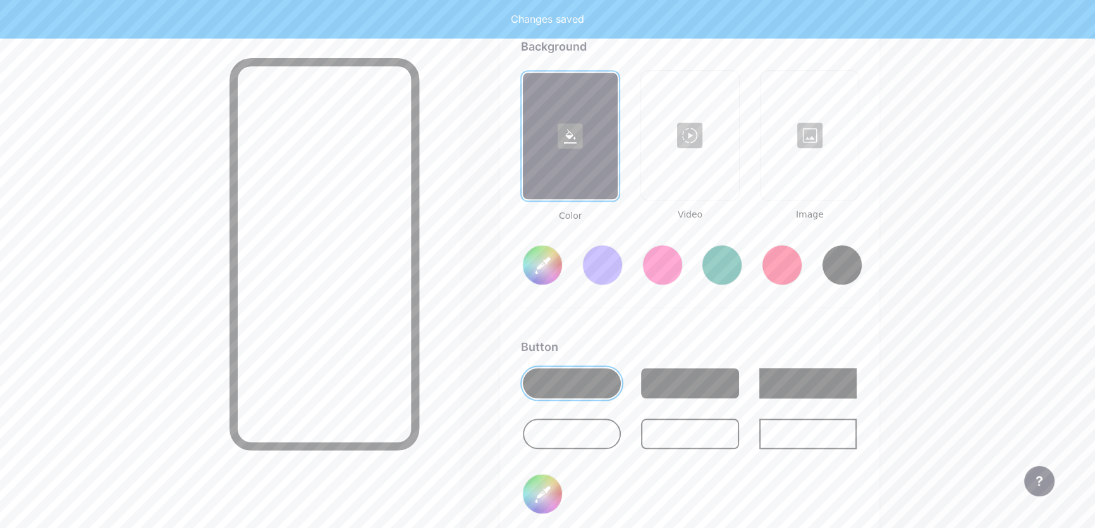
scroll to position [1848, 0]
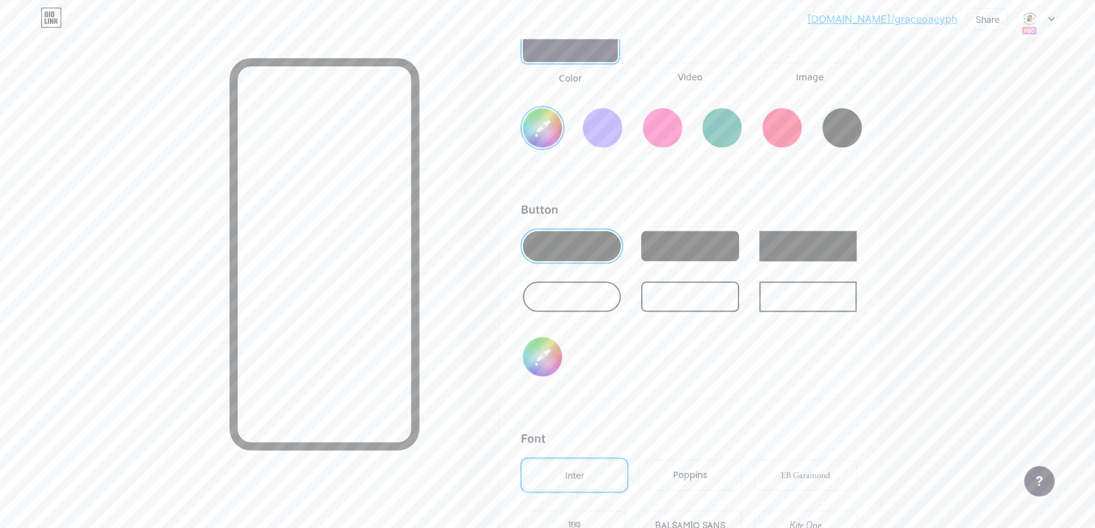
click at [590, 250] on div at bounding box center [572, 246] width 98 height 30
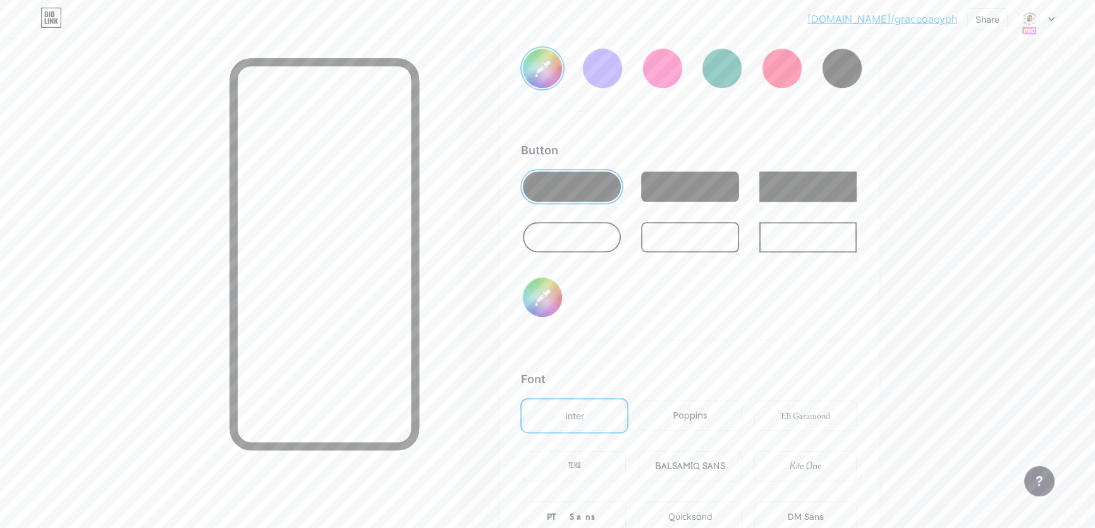
scroll to position [1963, 0]
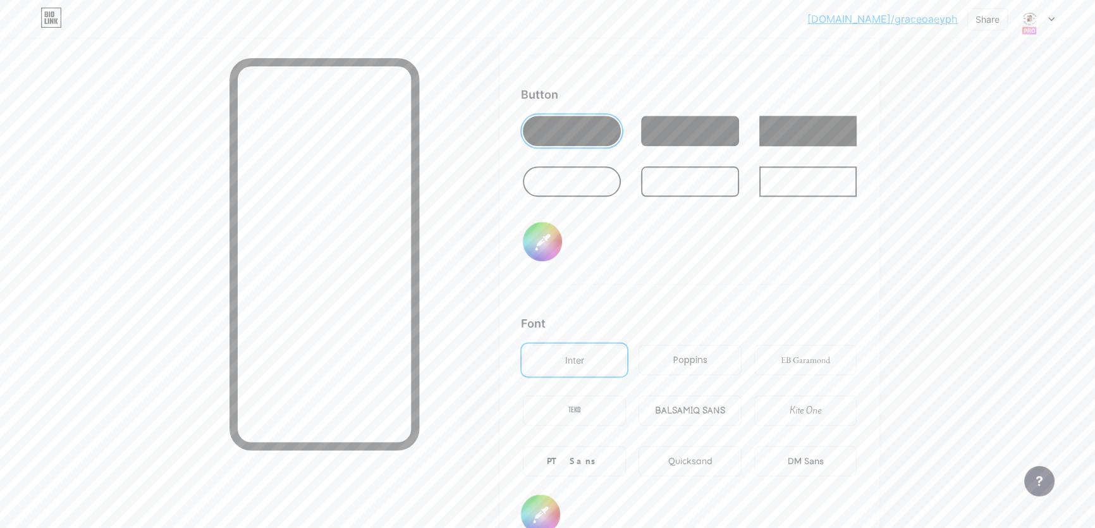
click at [607, 185] on div at bounding box center [572, 181] width 98 height 30
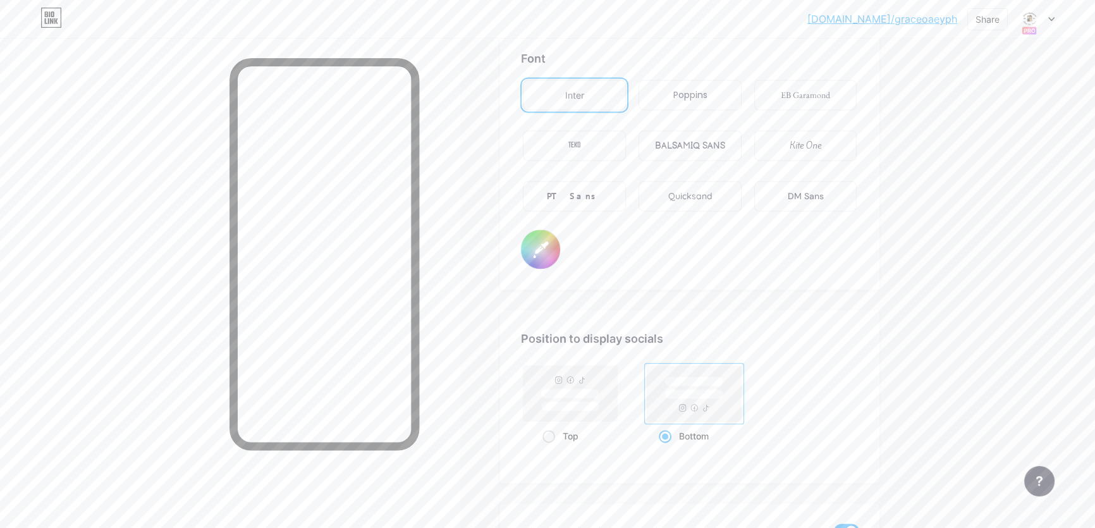
scroll to position [2250, 0]
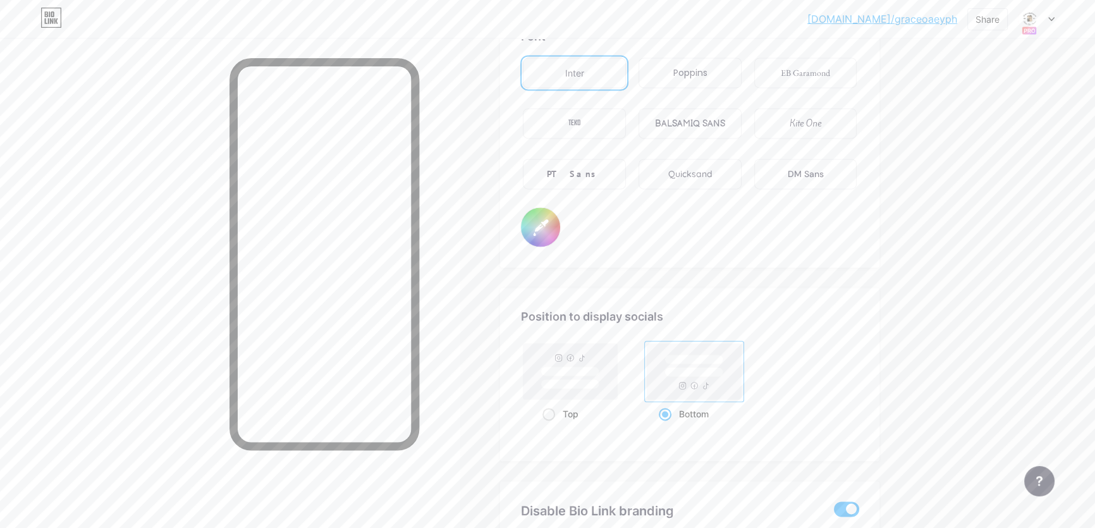
click at [960, 15] on div "bio.link/graceo... bio.link/graceoaeyph Share Switch accounts GraceOaeyPh bio.l…" at bounding box center [930, 19] width 247 height 23
click at [948, 19] on link "[DOMAIN_NAME]/graceoaeyph" at bounding box center [882, 18] width 150 height 15
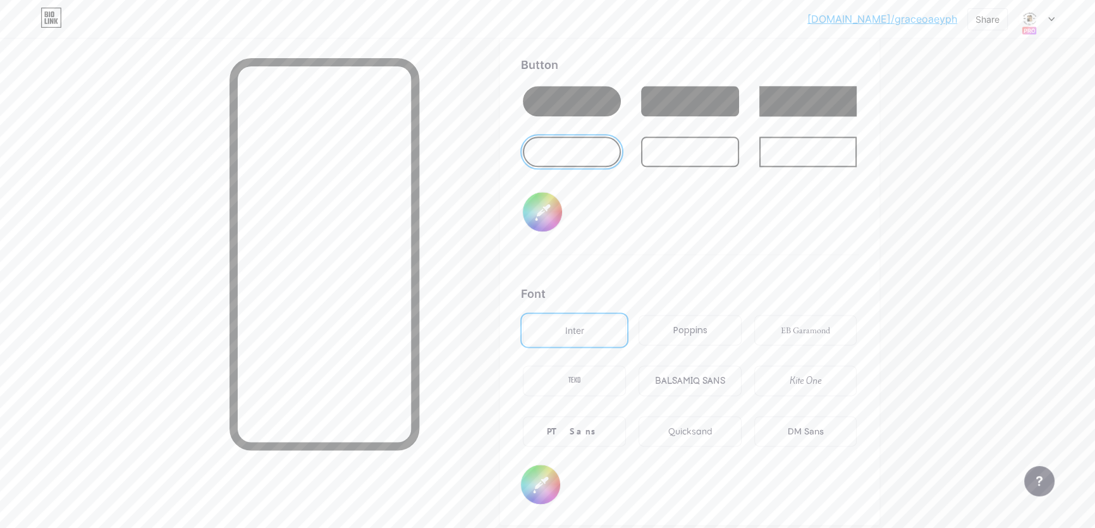
scroll to position [1848, 0]
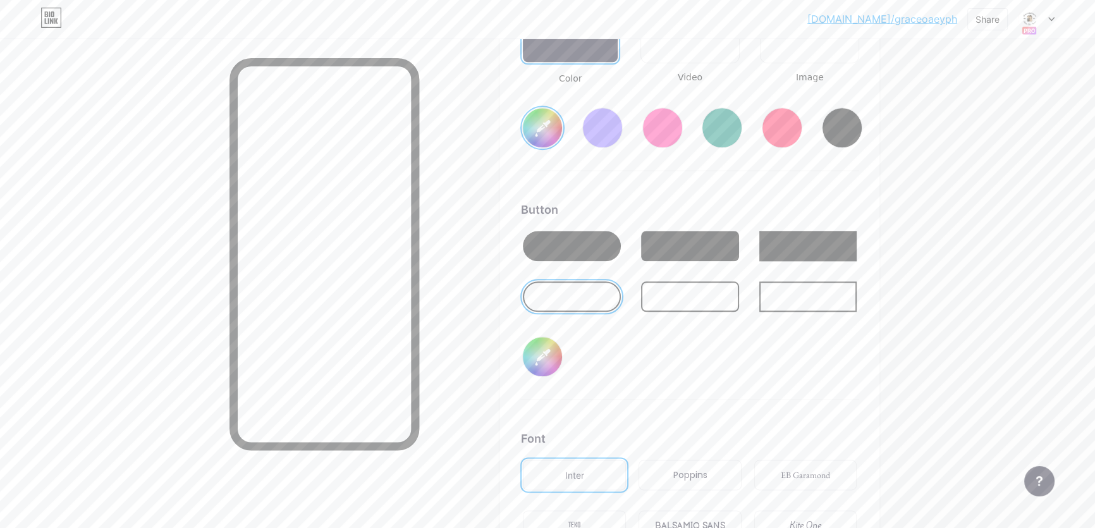
click at [611, 259] on div at bounding box center [571, 245] width 103 height 35
click at [694, 299] on div at bounding box center [690, 296] width 98 height 30
click at [800, 290] on div at bounding box center [808, 296] width 98 height 30
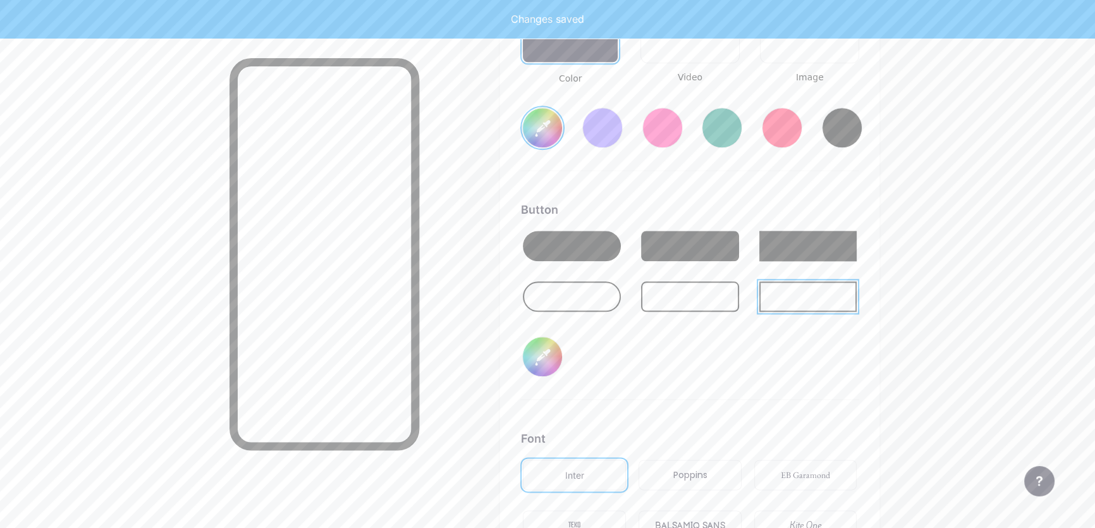
click at [606, 247] on div at bounding box center [572, 246] width 98 height 30
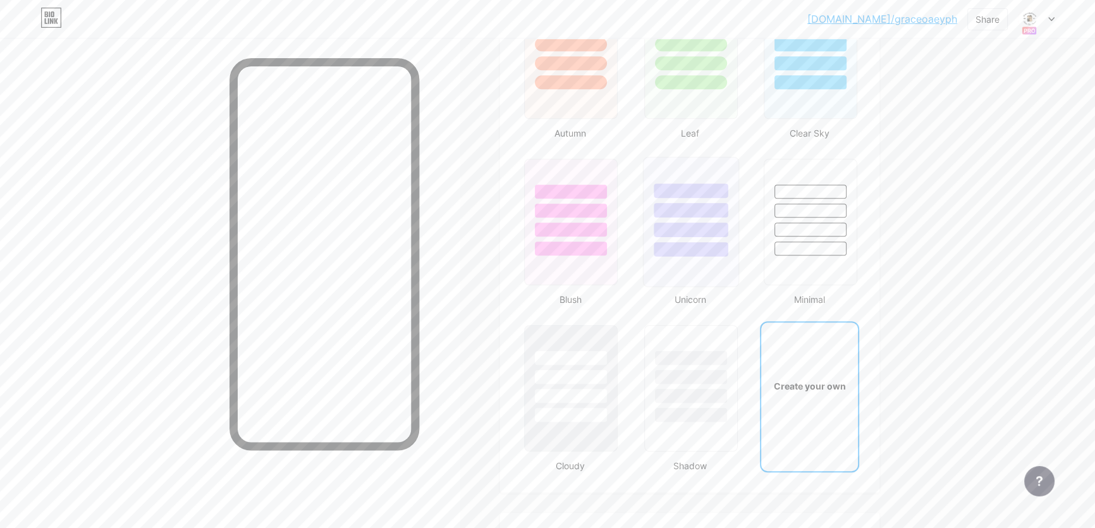
scroll to position [1044, 0]
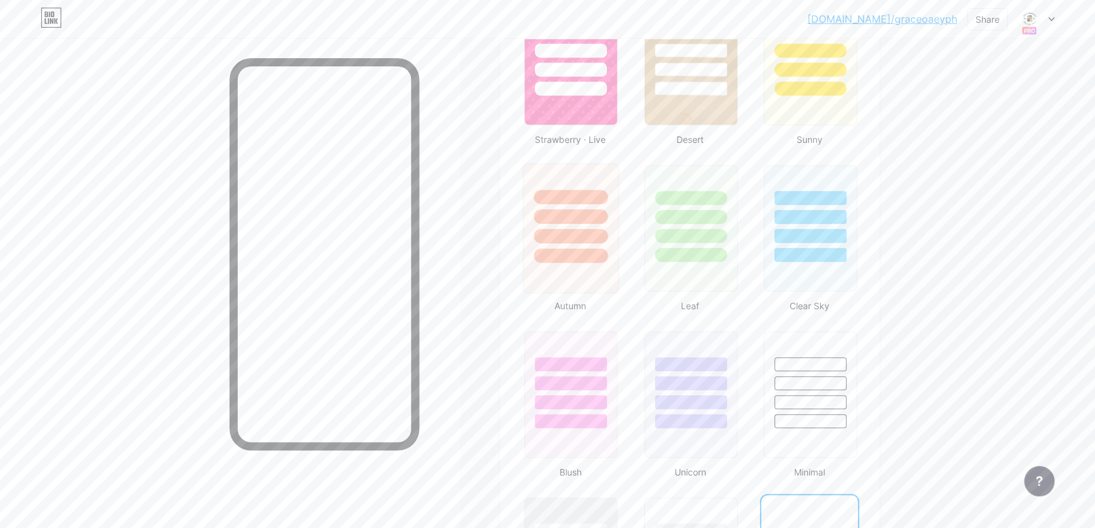
click at [594, 243] on div at bounding box center [570, 213] width 95 height 99
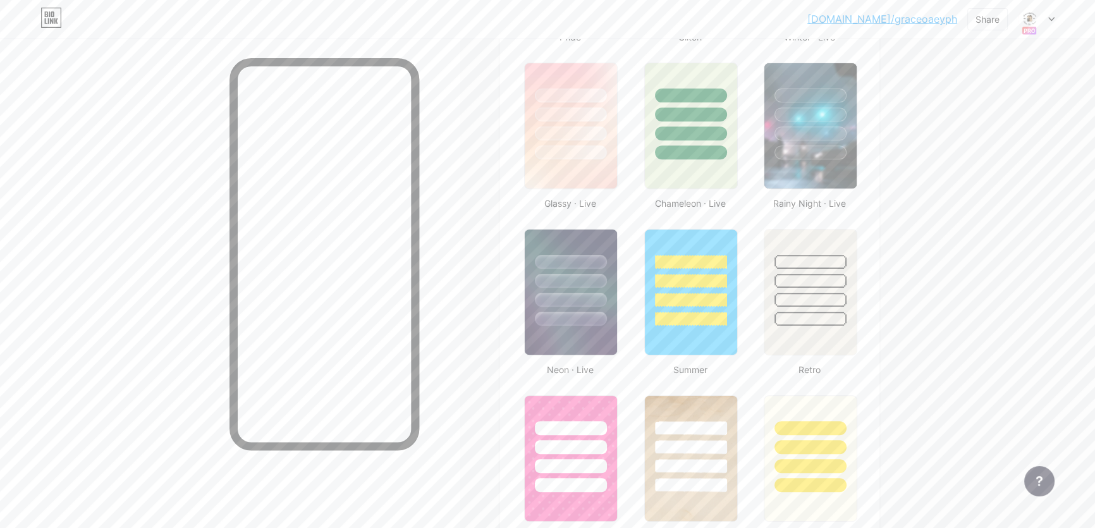
scroll to position [643, 0]
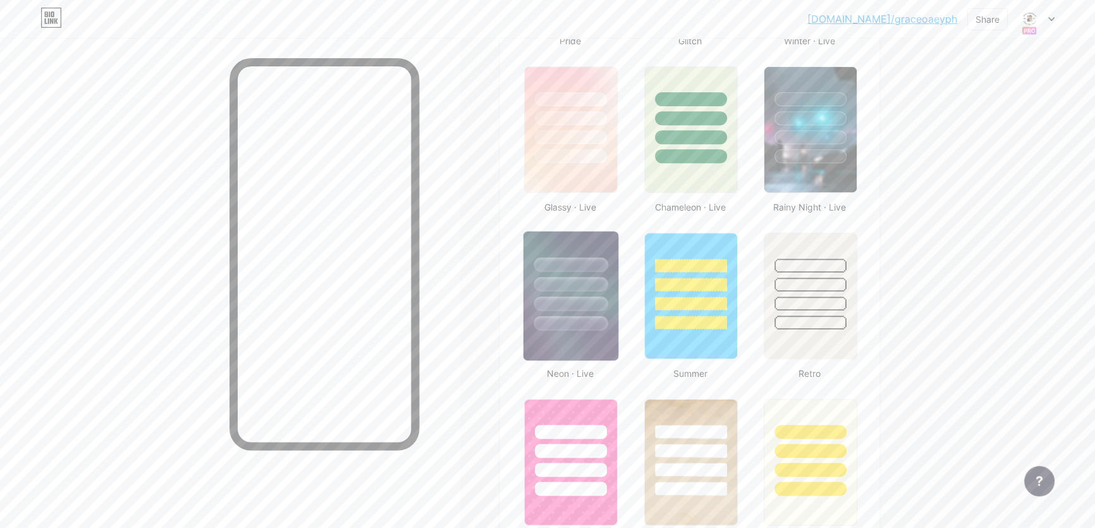
click at [574, 293] on div at bounding box center [570, 280] width 95 height 99
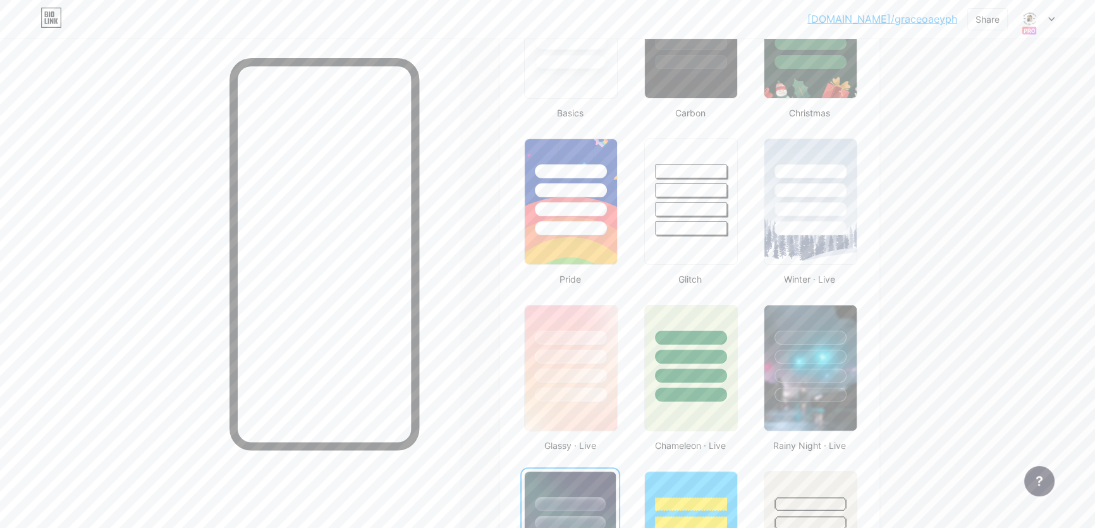
scroll to position [298, 0]
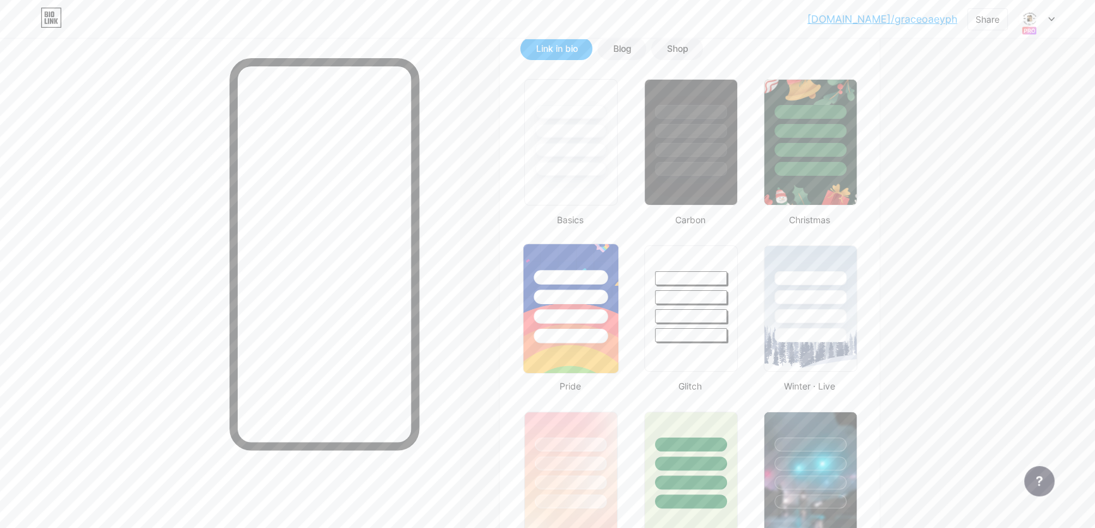
click at [582, 277] on div at bounding box center [571, 277] width 74 height 15
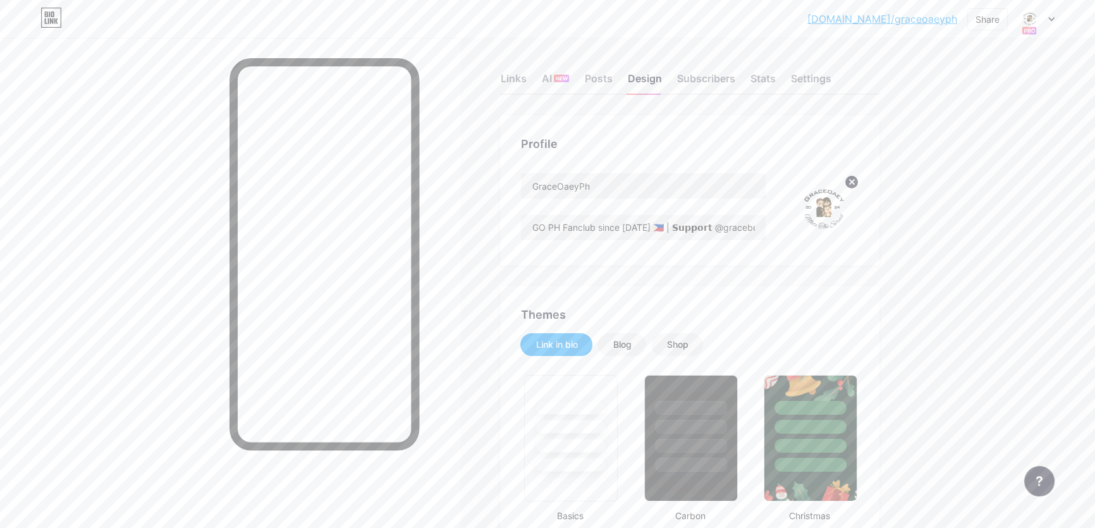
scroll to position [0, 0]
click at [811, 76] on div "Settings" at bounding box center [810, 84] width 40 height 23
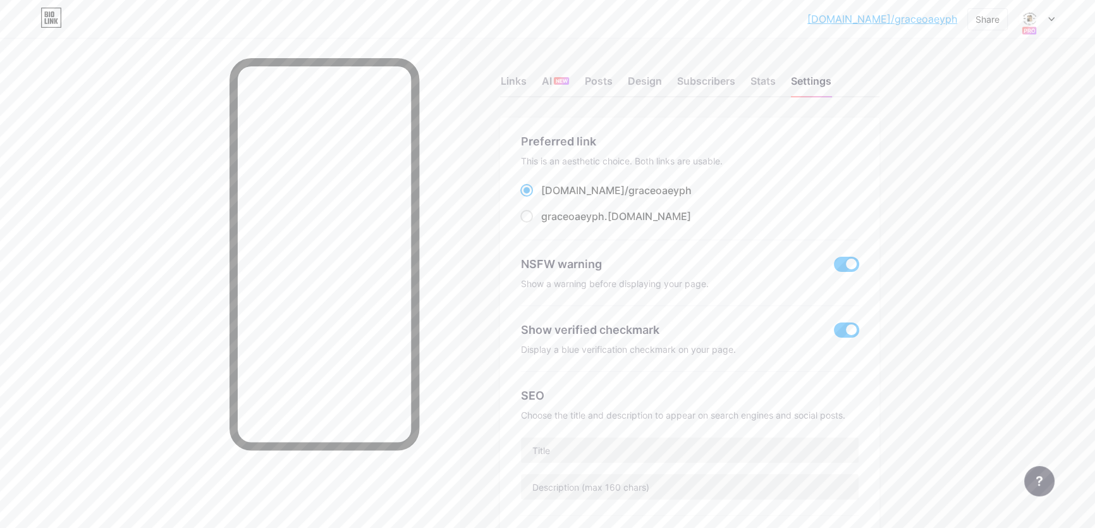
click at [856, 265] on span at bounding box center [846, 264] width 25 height 15
click at [834, 267] on input "checkbox" at bounding box center [834, 267] width 0 height 0
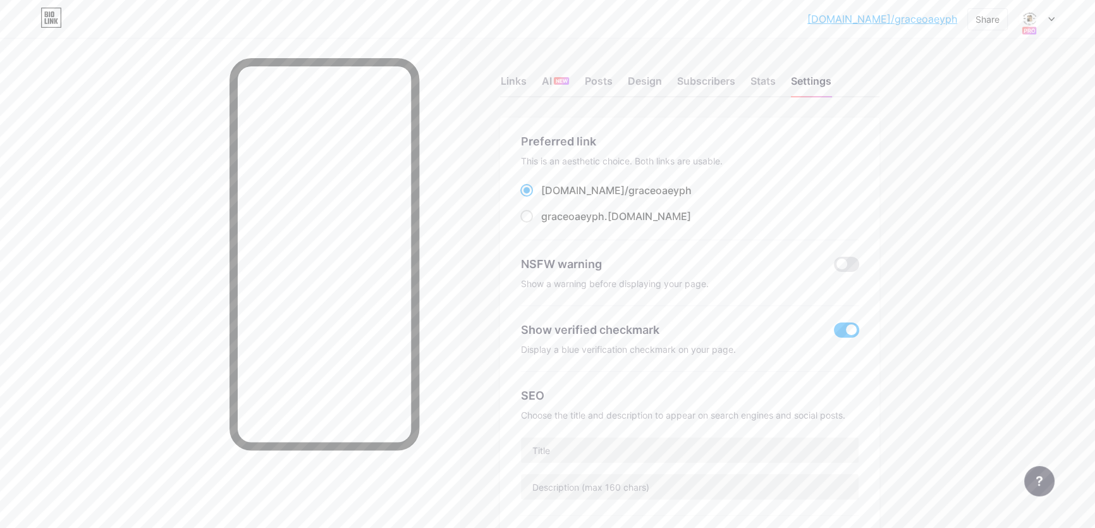
click at [928, 20] on link "[DOMAIN_NAME]/graceoaeyph" at bounding box center [882, 18] width 150 height 15
click at [511, 82] on div "Links" at bounding box center [513, 84] width 26 height 23
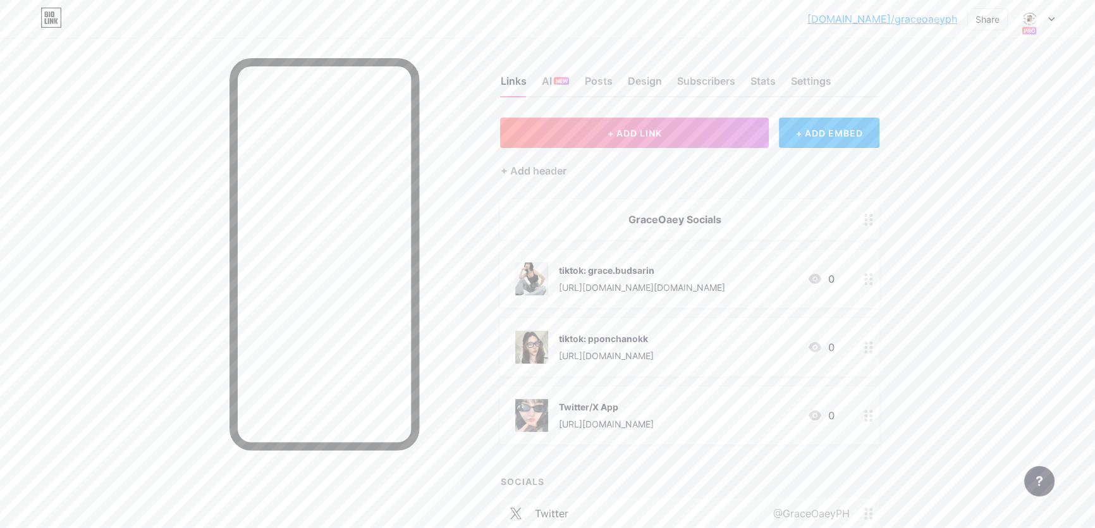
click at [674, 277] on div "tiktok: grace.budsarin https://www.tiktok.com/@grace.budsarin" at bounding box center [641, 278] width 166 height 33
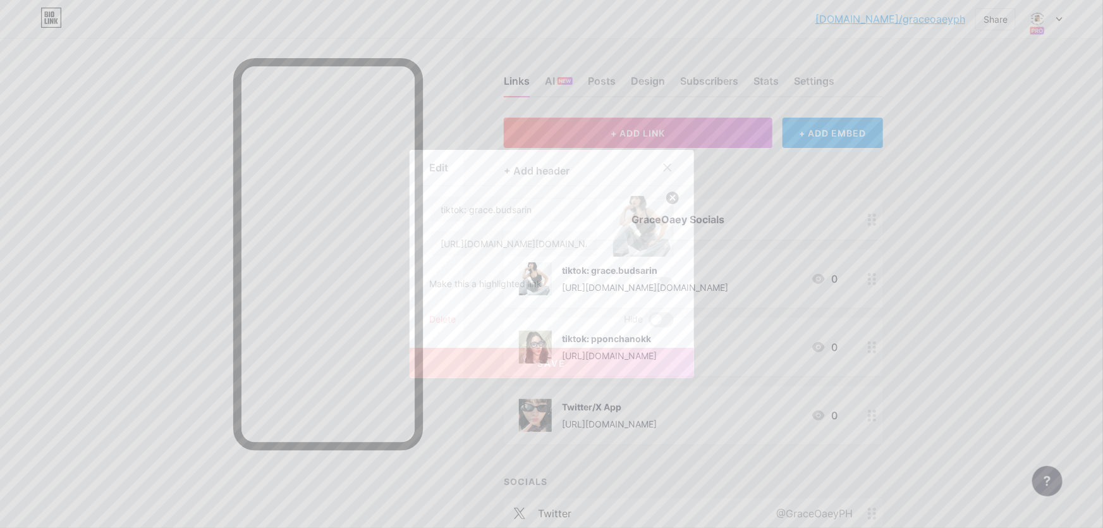
drag, startPoint x: 647, startPoint y: 220, endPoint x: 673, endPoint y: 201, distance: 32.1
click at [647, 221] on img at bounding box center [643, 226] width 61 height 61
click at [674, 199] on icon at bounding box center [672, 197] width 4 height 4
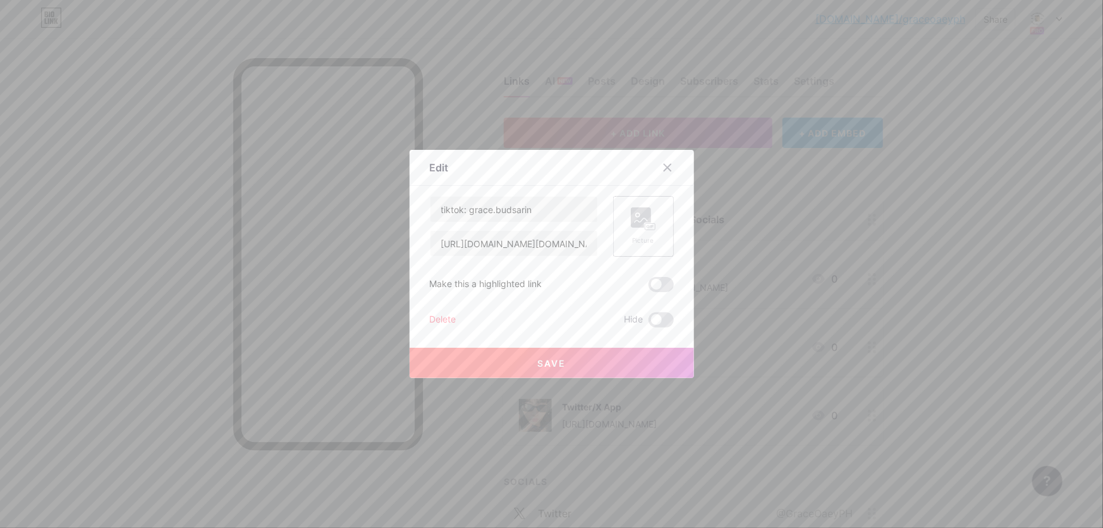
click at [647, 233] on div "Picture" at bounding box center [643, 226] width 25 height 38
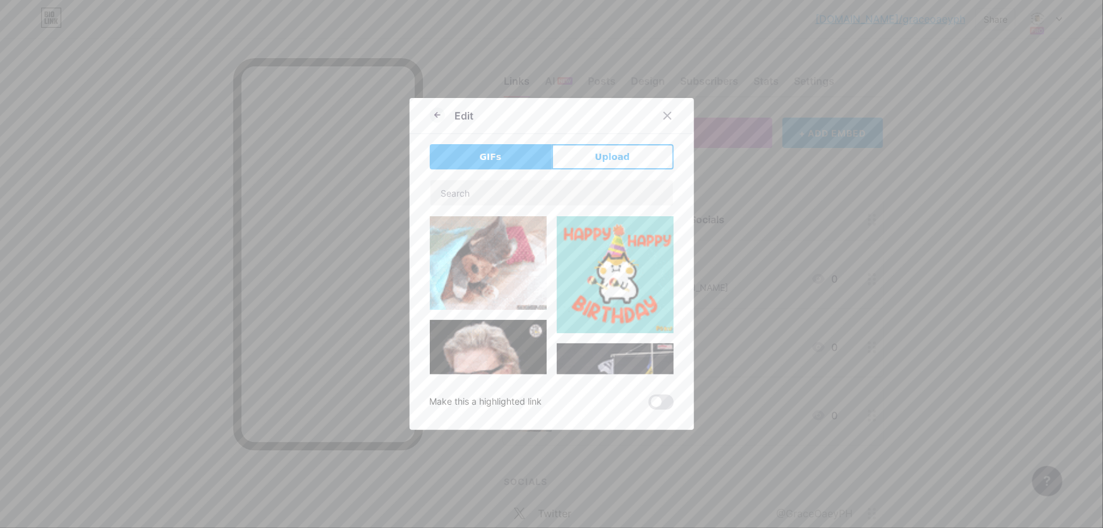
click at [597, 157] on button "Upload" at bounding box center [613, 156] width 122 height 25
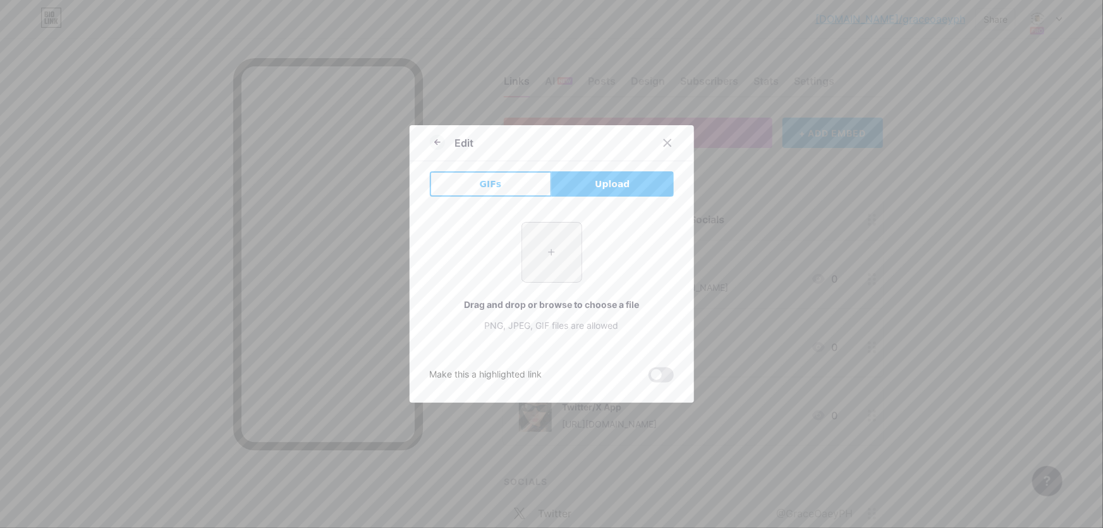
click at [538, 247] on input "file" at bounding box center [551, 251] width 59 height 59
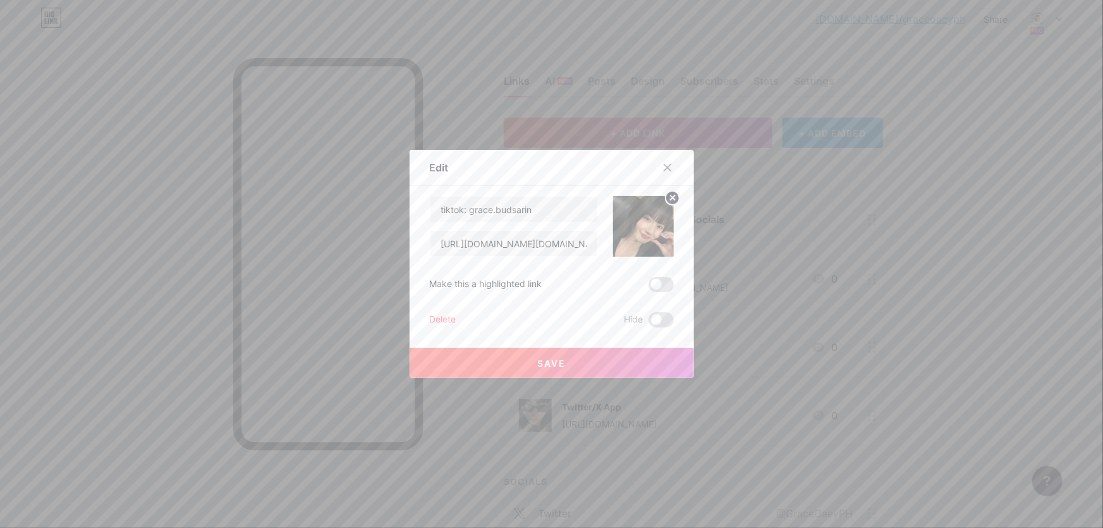
click at [606, 348] on button "Save" at bounding box center [552, 363] width 284 height 30
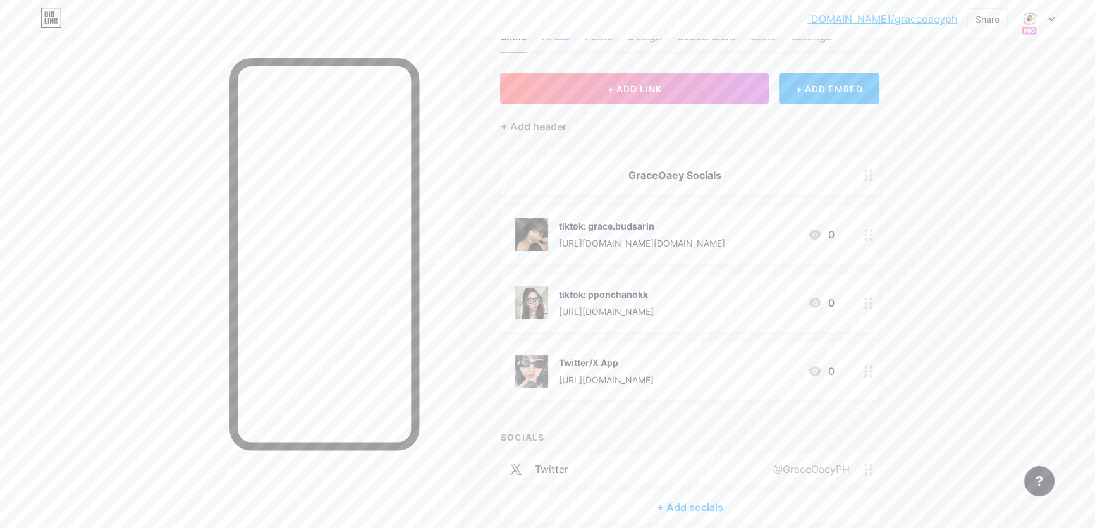
scroll to position [101, 0]
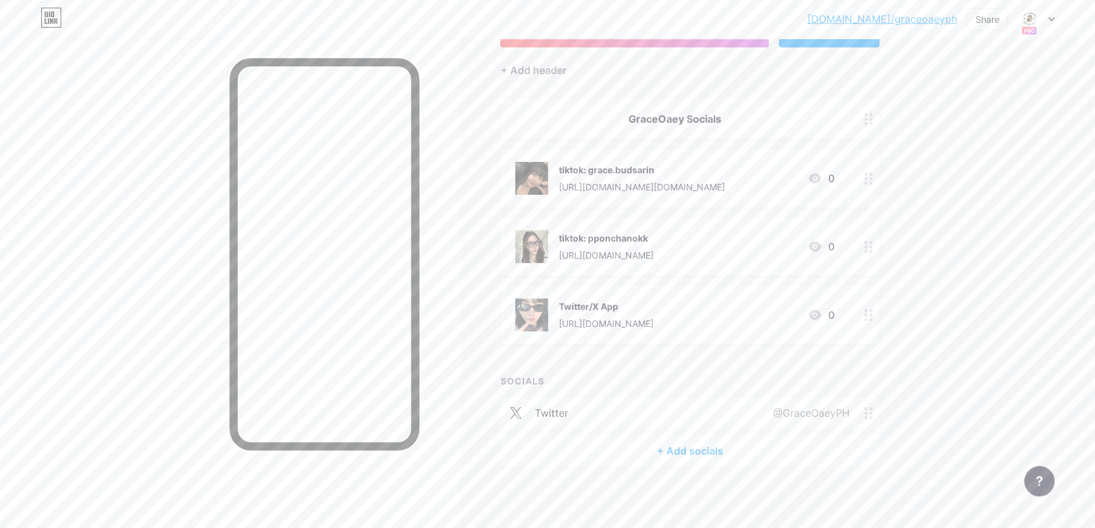
click at [716, 310] on div "Twitter/X App https://x.com/gracebudsarin23 0" at bounding box center [674, 314] width 319 height 33
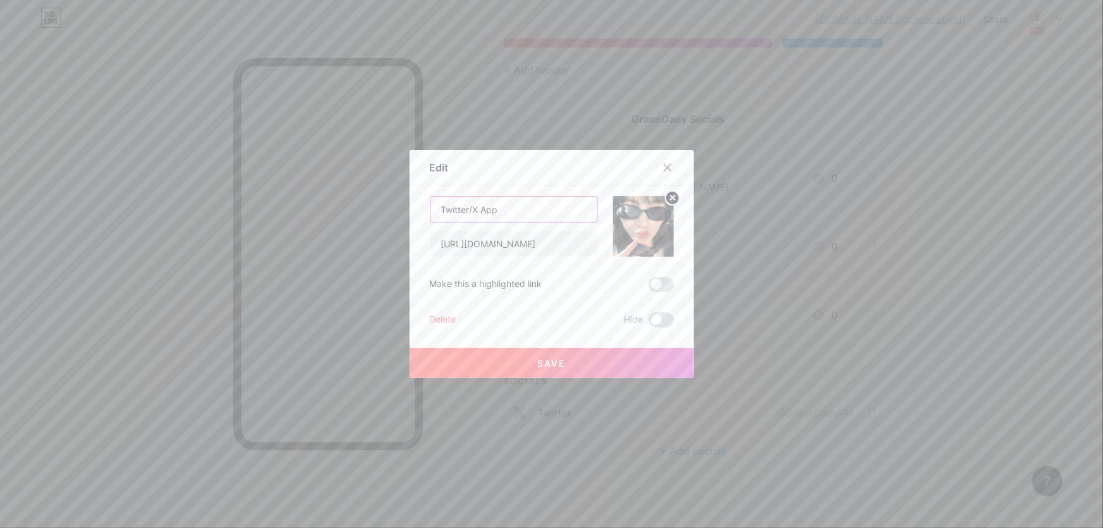
drag, startPoint x: 532, startPoint y: 213, endPoint x: 177, endPoint y: 164, distance: 358.6
click at [177, 164] on div "Edit Content YouTube Play YouTube video without leaving your page. ADD Vimeo Pl…" at bounding box center [551, 264] width 1103 height 528
click at [561, 201] on input "Twitter/X App" at bounding box center [513, 209] width 167 height 25
drag, startPoint x: 537, startPoint y: 214, endPoint x: 404, endPoint y: 211, distance: 133.4
click at [404, 211] on div "Edit Content YouTube Play YouTube video without leaving your page. ADD Vimeo Pl…" at bounding box center [551, 264] width 1103 height 528
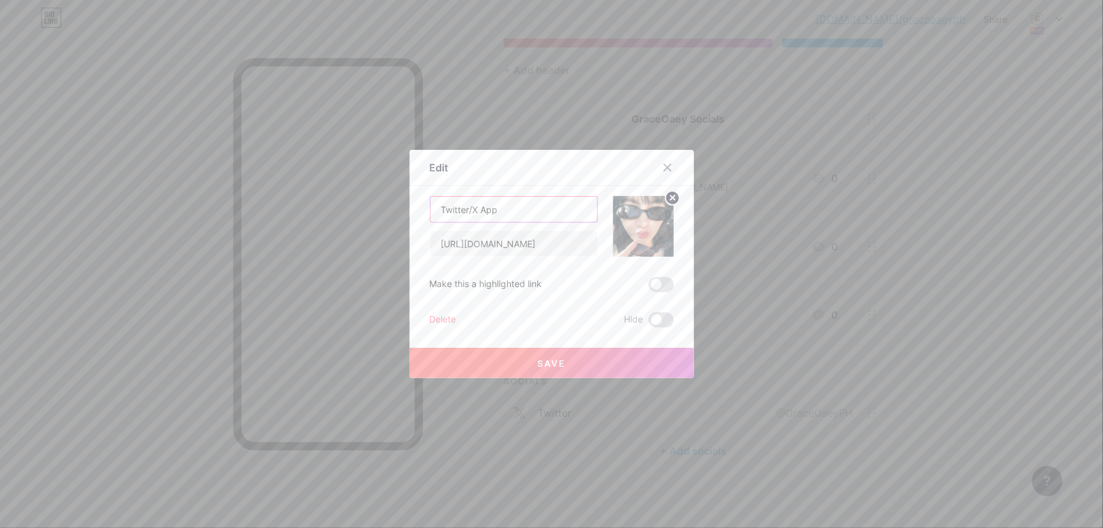
click at [520, 208] on input "Twitter/X App" at bounding box center [513, 209] width 167 height 25
click at [442, 205] on input "Twitter/X App" at bounding box center [513, 209] width 167 height 25
click at [509, 205] on input "Twitter/X App" at bounding box center [513, 209] width 167 height 25
paste input "gracebudsarin"
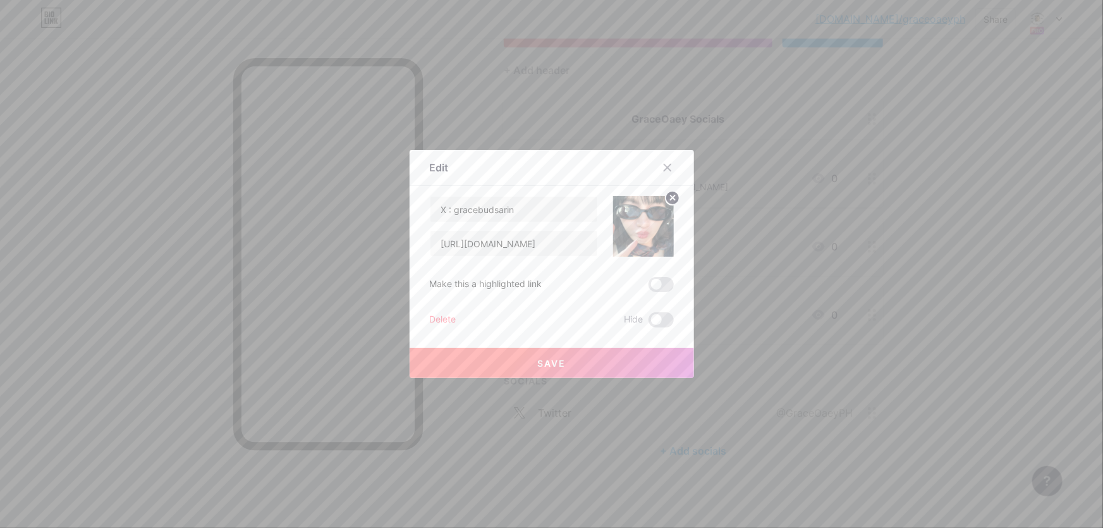
click at [606, 364] on button "Save" at bounding box center [552, 363] width 284 height 30
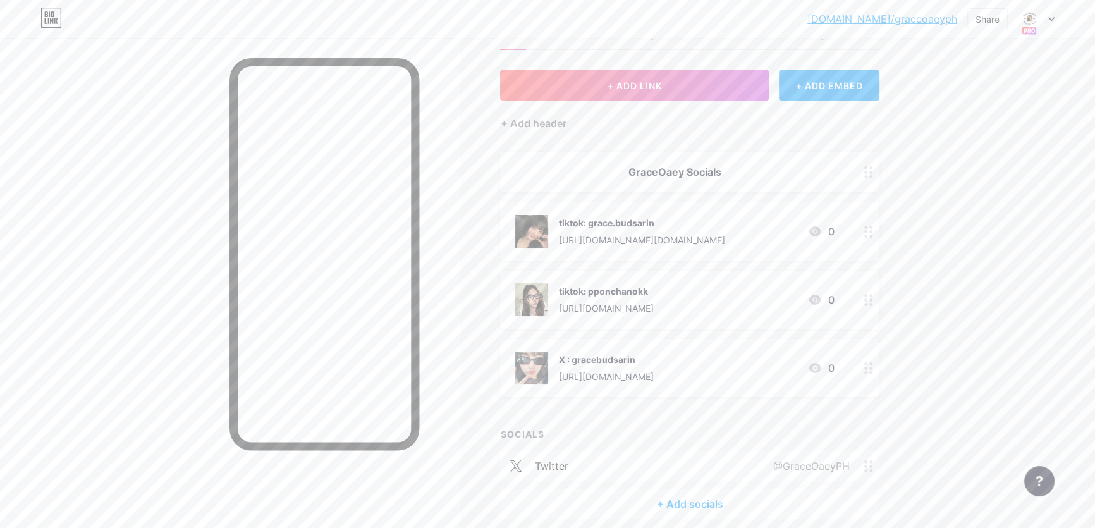
scroll to position [0, 0]
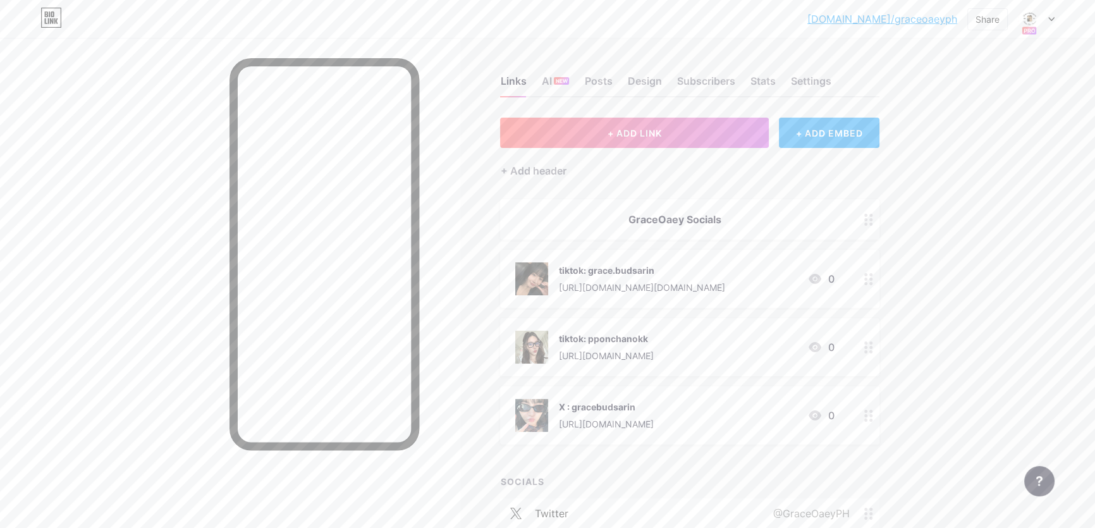
click at [620, 131] on span "+ ADD LINK" at bounding box center [634, 133] width 54 height 11
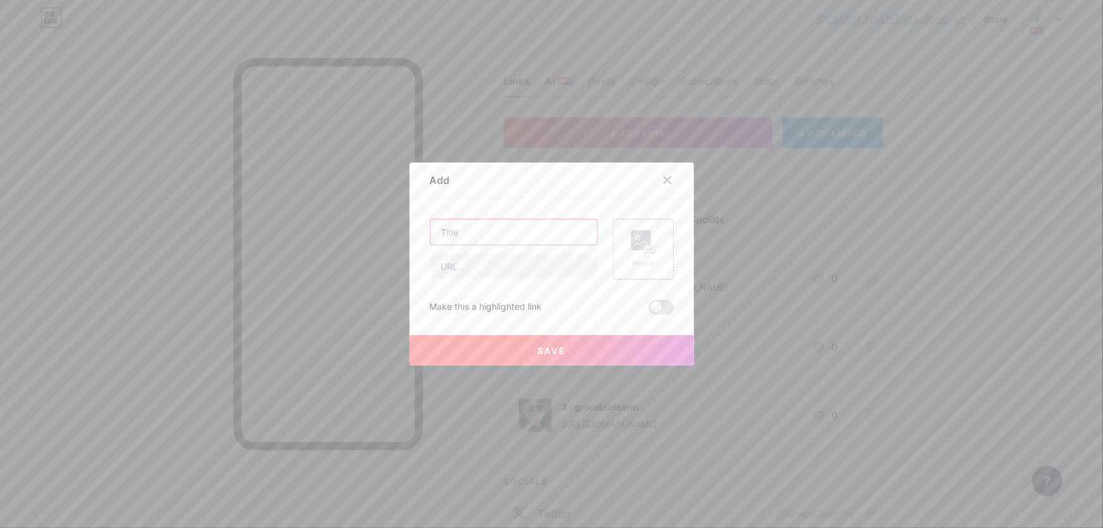
click at [530, 240] on input "text" at bounding box center [513, 231] width 167 height 25
paste input "o-aey⊹🌭🧀𓍼🧺"
click at [511, 277] on input "text" at bounding box center [513, 265] width 167 height 25
paste input "[URL][DOMAIN_NAME]"
click at [647, 231] on rect at bounding box center [641, 240] width 20 height 20
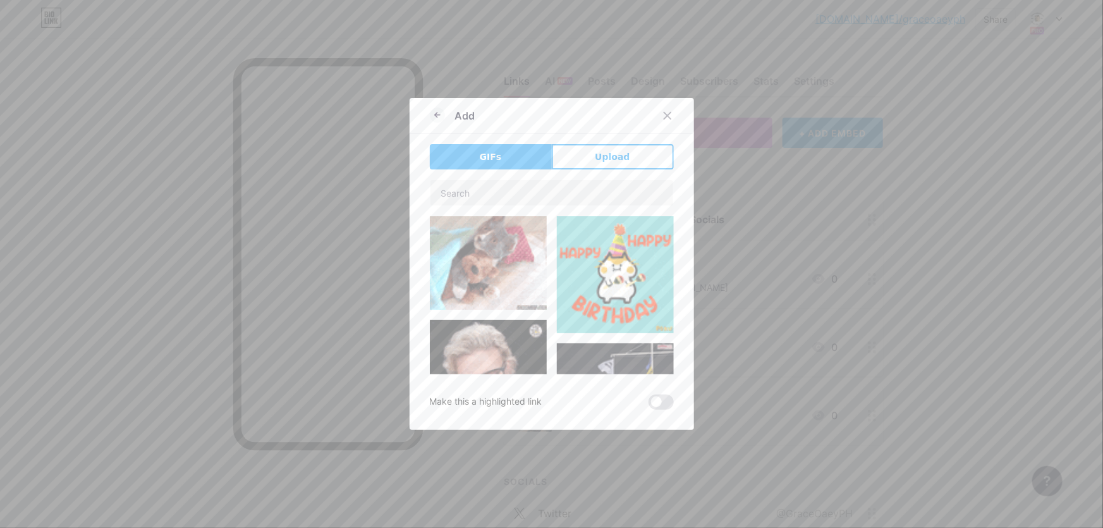
click at [605, 140] on div "Add GIFs Upload Content YouTube Play YouTube video without leaving your page. A…" at bounding box center [552, 264] width 284 height 332
click at [606, 153] on span "Upload" at bounding box center [612, 156] width 35 height 13
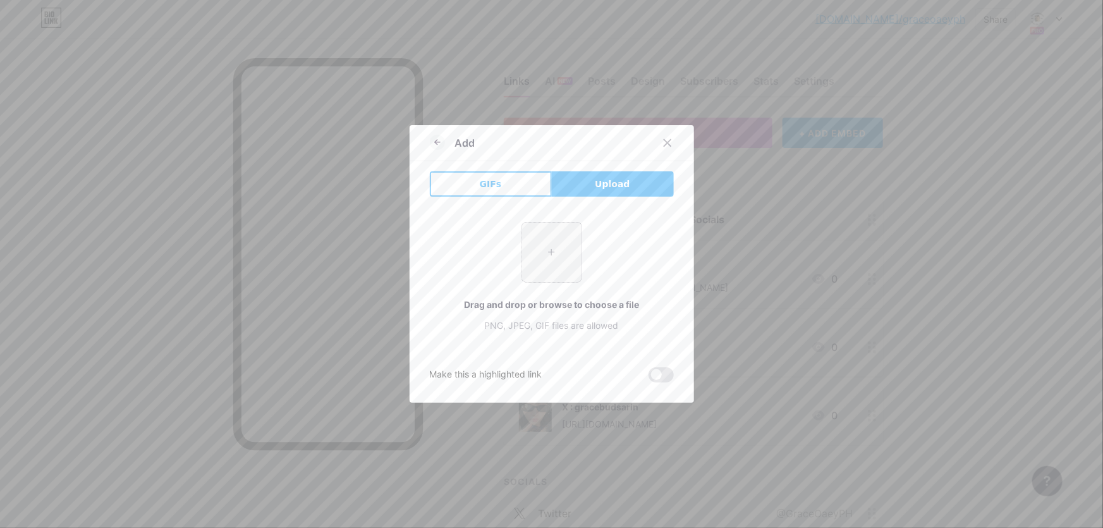
click at [556, 241] on input "file" at bounding box center [551, 251] width 59 height 59
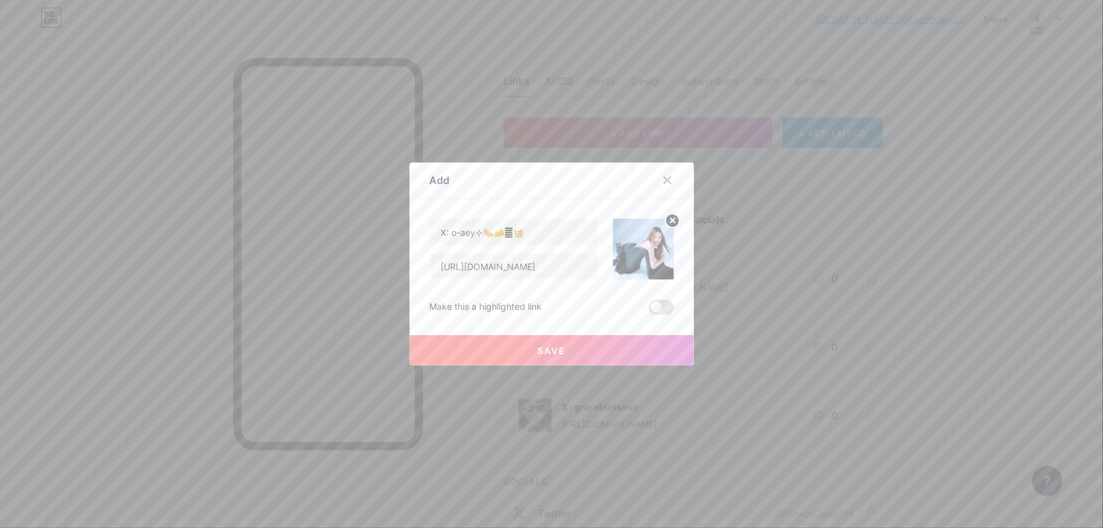
click at [606, 355] on button "Save" at bounding box center [552, 350] width 284 height 30
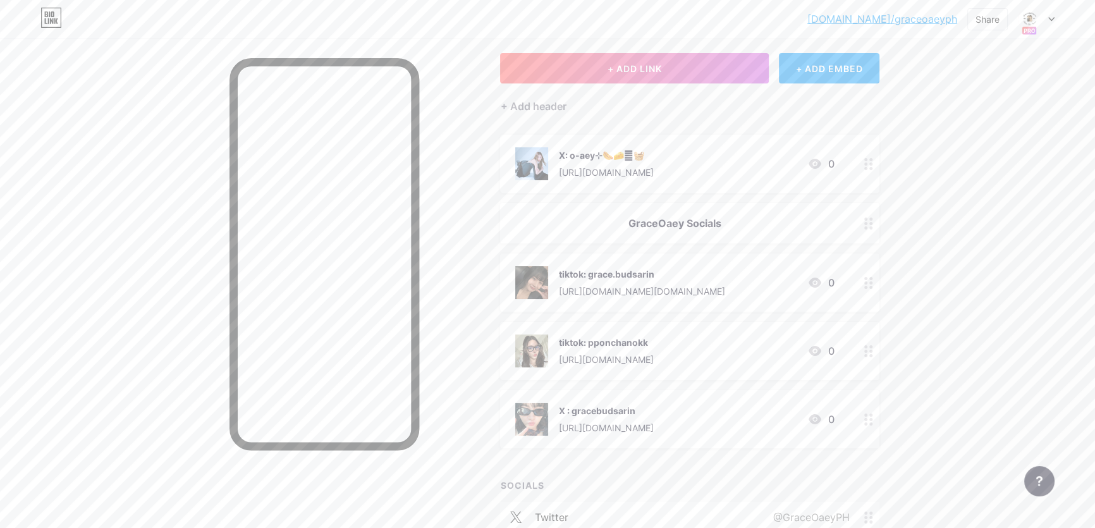
scroll to position [114, 0]
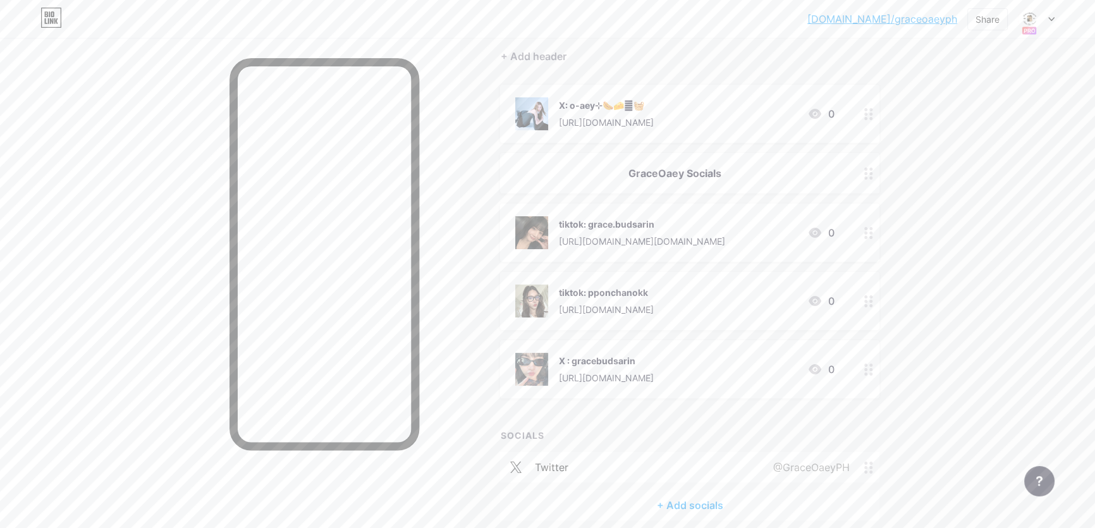
drag, startPoint x: 695, startPoint y: 109, endPoint x: 663, endPoint y: 300, distance: 193.6
click at [663, 300] on span "X: o-aey⊹🌭🧀𓍼🧺 https://x.com/oaeyyeuei 0 GraceOaey Socials tiktok: grace.budsari…" at bounding box center [689, 242] width 379 height 314
click at [1047, 147] on div "bio.link/graceo... bio.link/graceoaeyph Share Switch accounts GraceOaeyPh bio.l…" at bounding box center [547, 235] width 1095 height 698
click at [947, 195] on div "bio.link/graceo... bio.link/graceoaeyph Share Switch accounts GraceOaeyPh bio.l…" at bounding box center [547, 235] width 1095 height 698
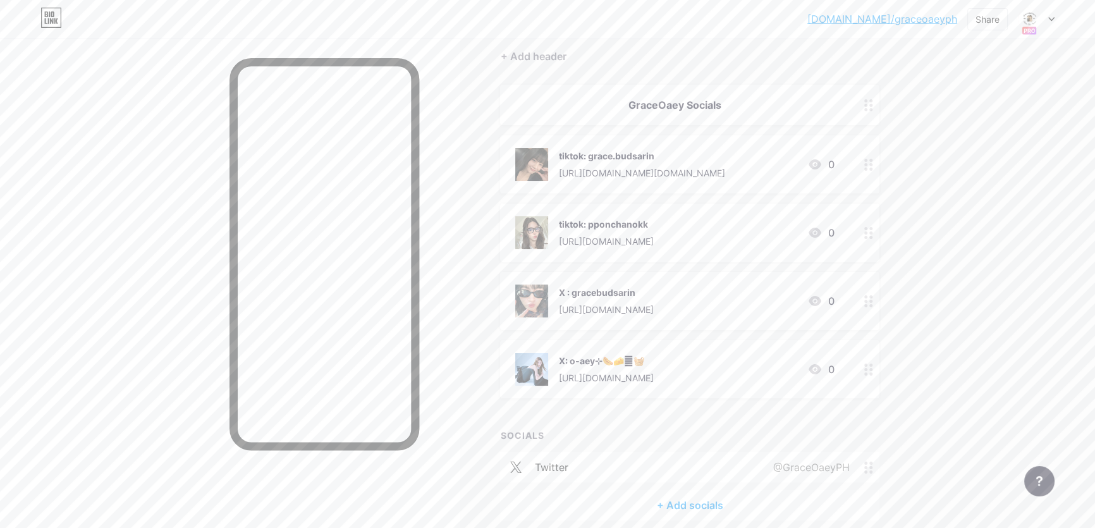
click at [942, 343] on div "bio.link/graceo... bio.link/graceoaeyph Share Switch accounts GraceOaeyPh bio.l…" at bounding box center [547, 235] width 1095 height 698
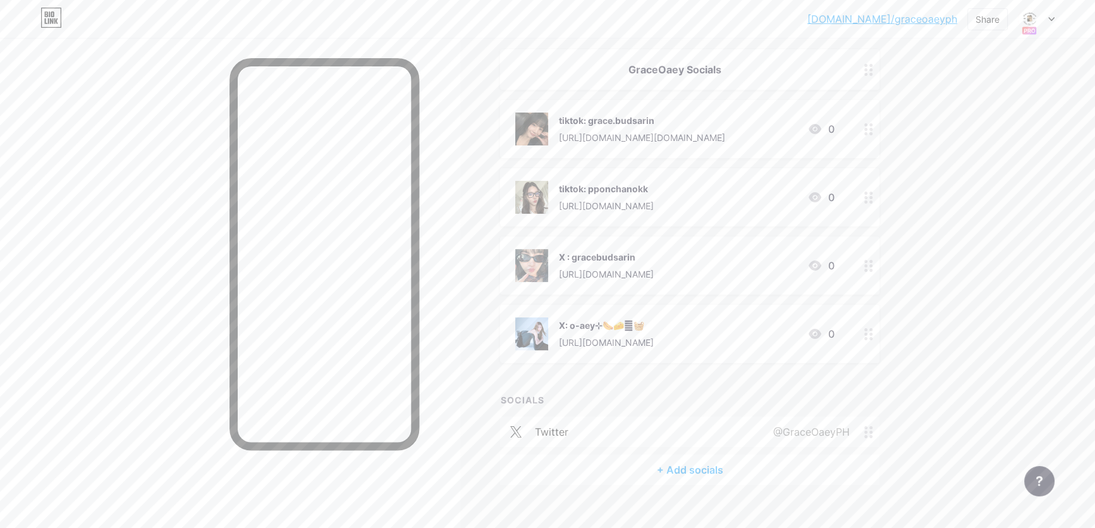
scroll to position [169, 0]
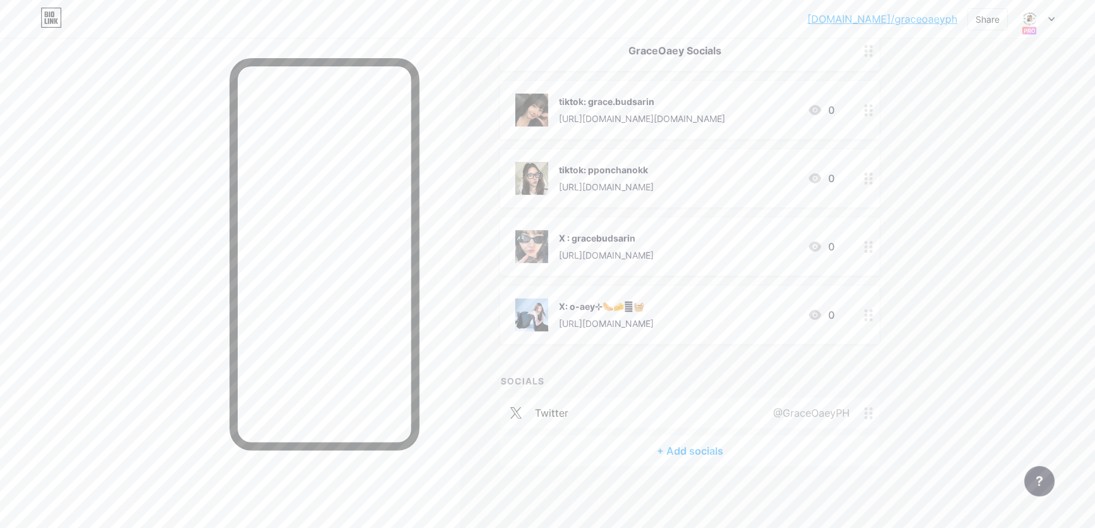
click at [732, 334] on div "X: o-aey⊹🌭🧀𓍼🧺 https://x.com/oaeyyeuei 0" at bounding box center [689, 315] width 379 height 58
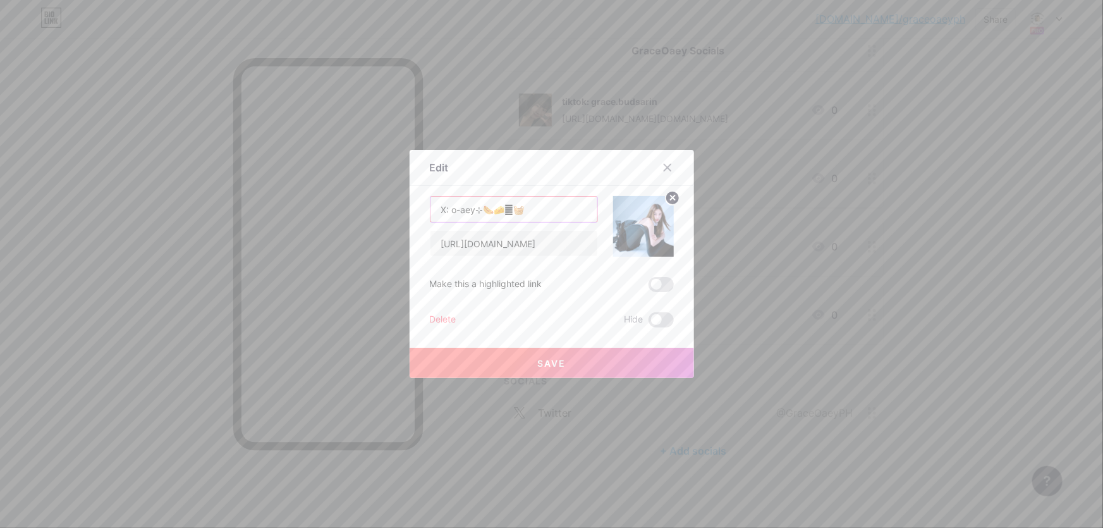
click at [570, 211] on input "X: o-aey⊹🌭🧀𓍼🧺" at bounding box center [513, 209] width 167 height 25
click at [553, 363] on span "Save" at bounding box center [551, 363] width 28 height 11
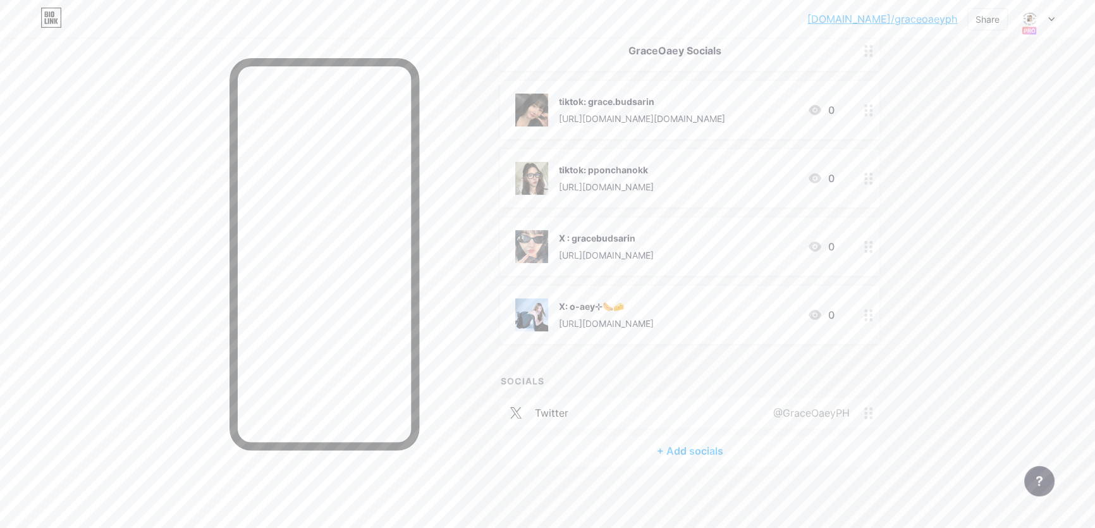
click at [999, 317] on div "bio.link/graceo... bio.link/graceoaeyph Share Switch accounts GraceOaeyPh bio.l…" at bounding box center [547, 180] width 1095 height 698
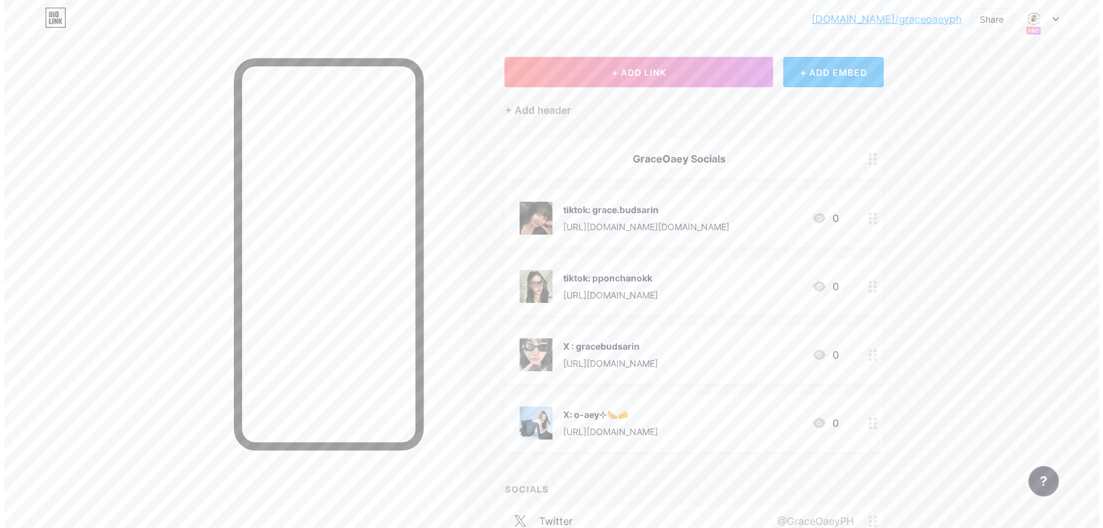
scroll to position [0, 0]
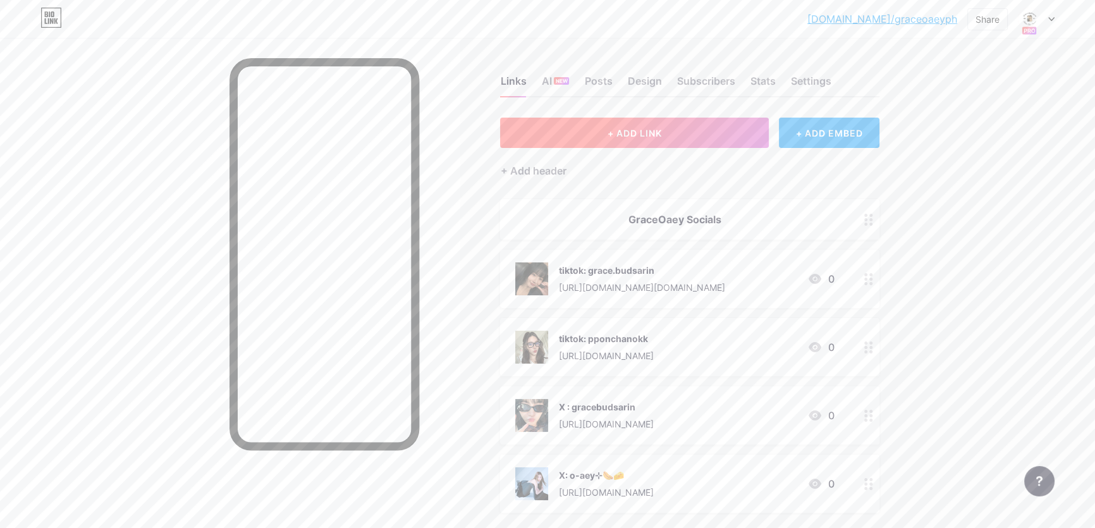
click at [667, 126] on button "+ ADD LINK" at bounding box center [634, 133] width 269 height 30
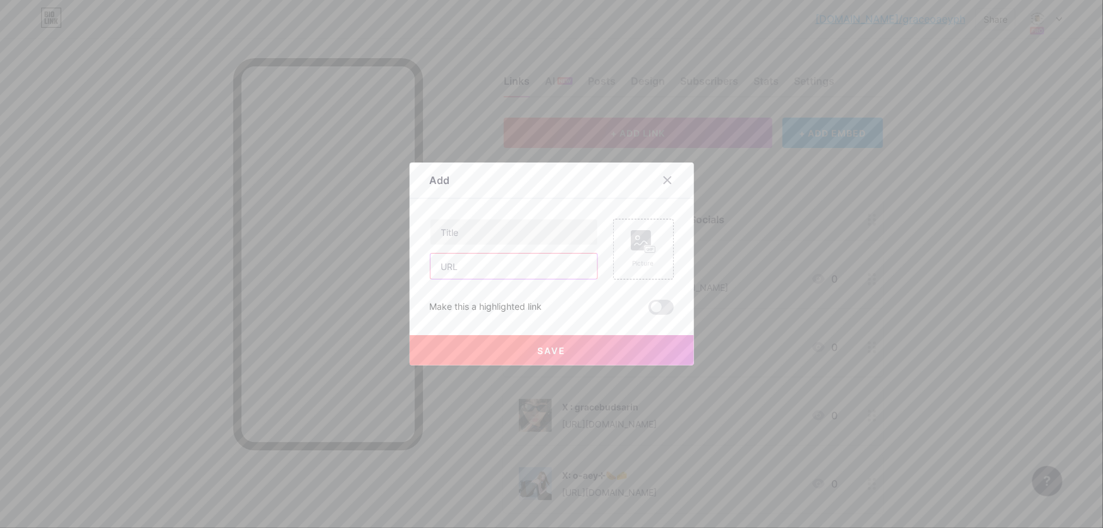
click at [503, 265] on input "text" at bounding box center [513, 265] width 167 height 25
paste input "[URL][DOMAIN_NAME]"
click at [494, 231] on input "text" at bounding box center [513, 231] width 167 height 25
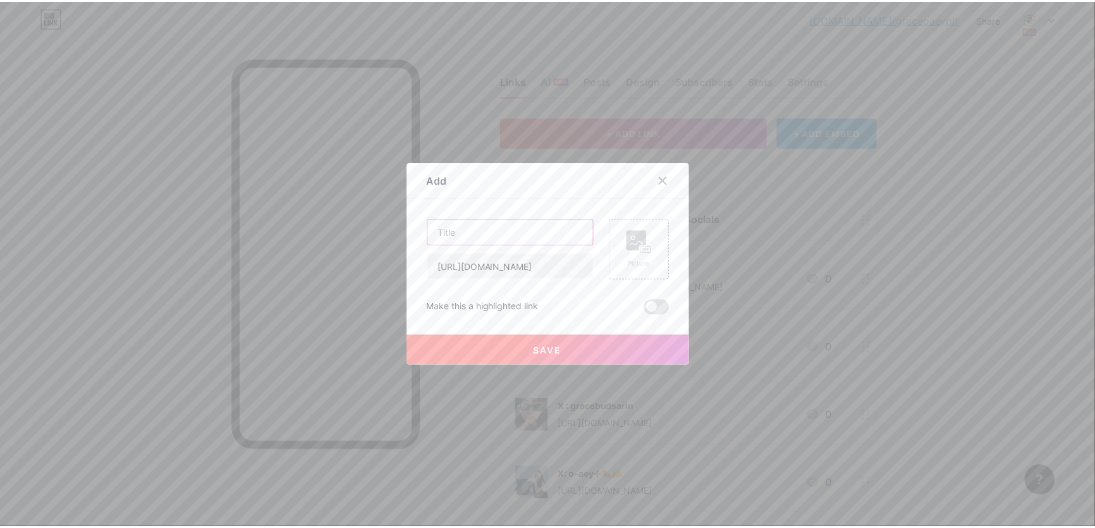
scroll to position [0, 0]
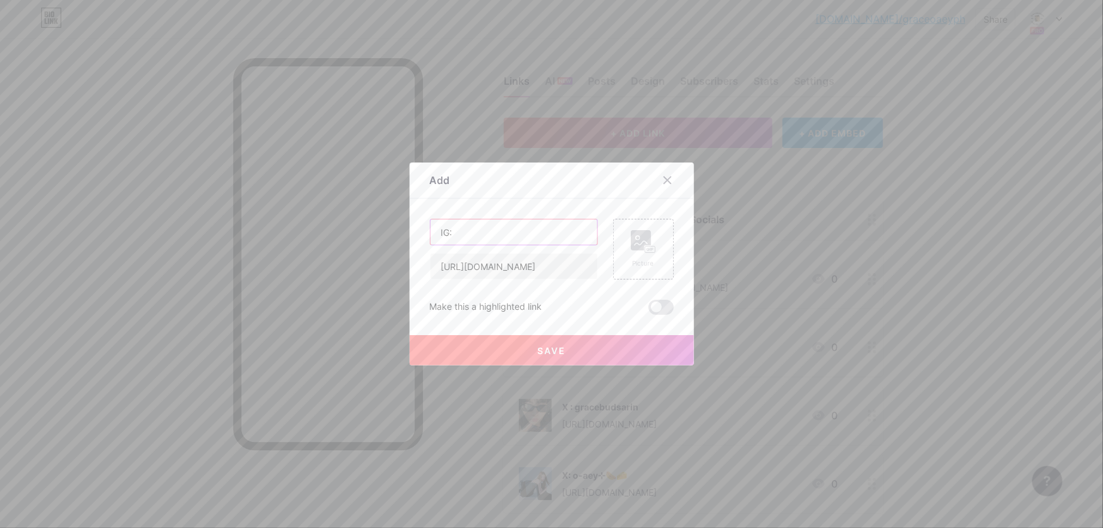
paste input "gracebudsarin"
click at [654, 247] on rect at bounding box center [650, 250] width 10 height 6
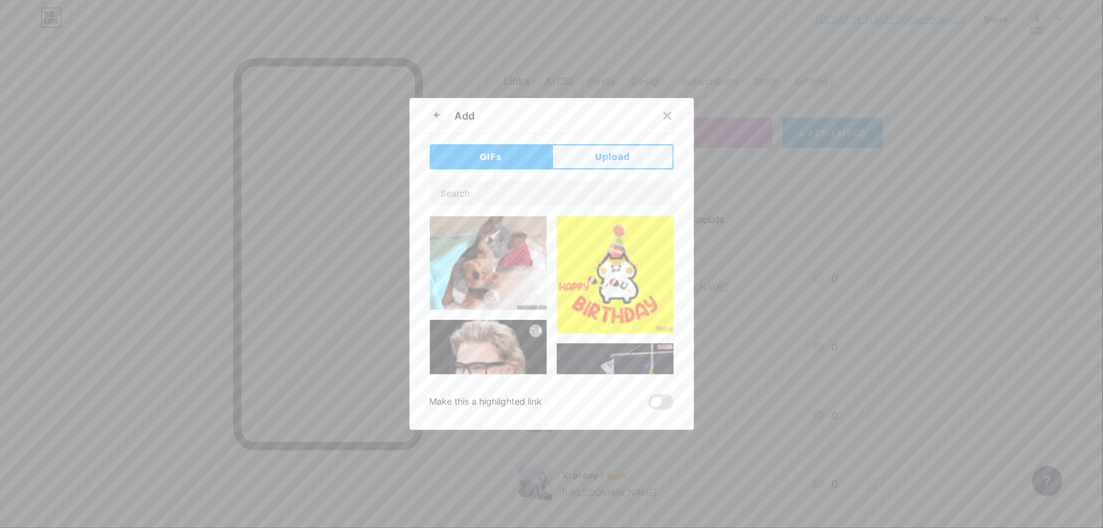
click at [611, 164] on button "Upload" at bounding box center [613, 156] width 122 height 25
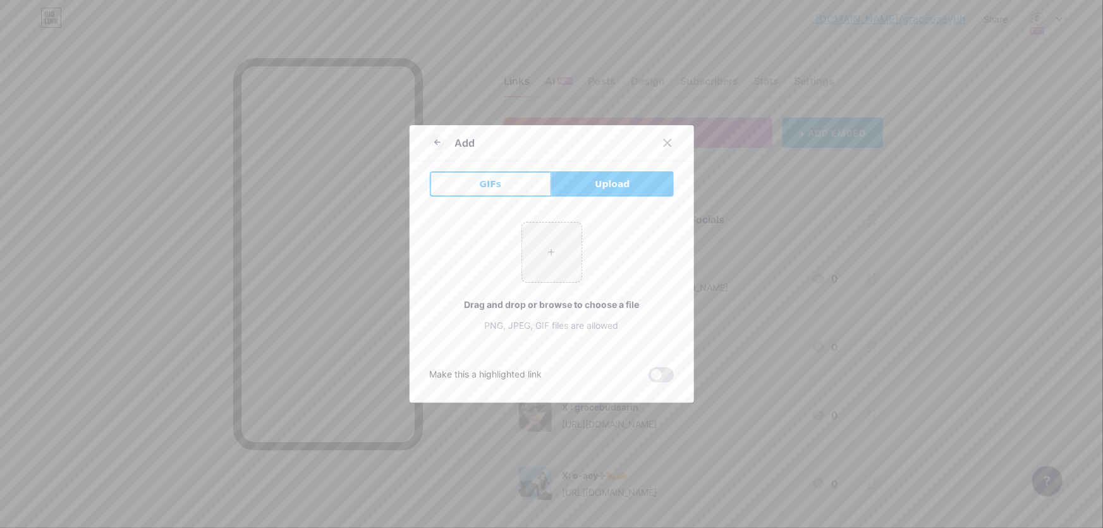
click at [602, 221] on div "+ Drag and drop or browse to choose a file PNG, JPEG, GIF files are allowed" at bounding box center [552, 277] width 244 height 140
click at [564, 248] on input "file" at bounding box center [551, 251] width 59 height 59
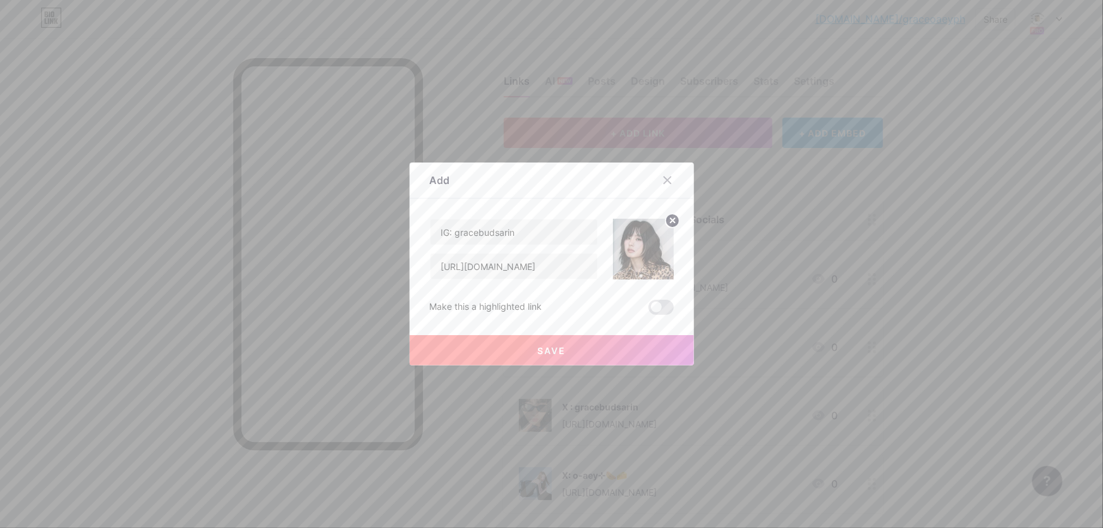
click at [577, 348] on button "Save" at bounding box center [552, 350] width 284 height 30
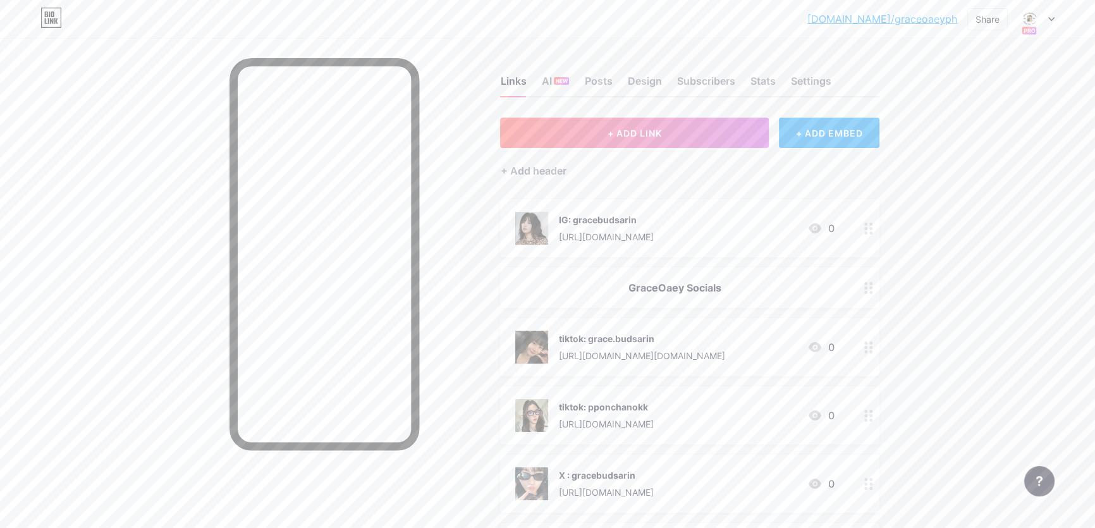
click at [731, 282] on div "GraceOaey Socials" at bounding box center [674, 287] width 319 height 15
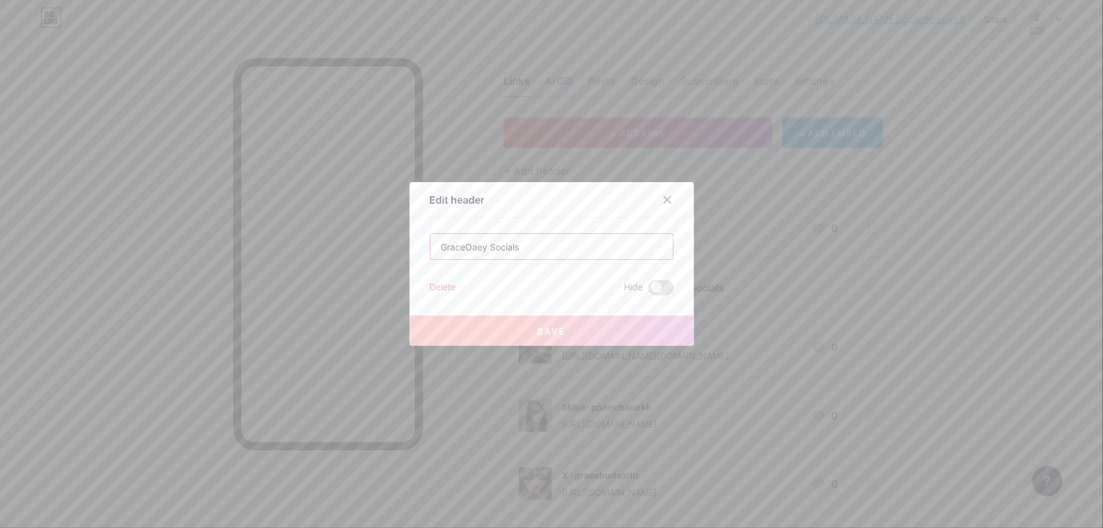
drag, startPoint x: 537, startPoint y: 248, endPoint x: 217, endPoint y: 212, distance: 322.4
click at [217, 212] on div "Edit header GraceOaey Socials Delete Hide Save" at bounding box center [551, 264] width 1103 height 528
click at [542, 253] on input "GraceOaey Socials" at bounding box center [551, 246] width 243 height 25
drag, startPoint x: 545, startPoint y: 249, endPoint x: 319, endPoint y: 239, distance: 226.5
click at [319, 239] on div "Edit header GraceOaey Socials Delete Hide Save" at bounding box center [551, 264] width 1103 height 528
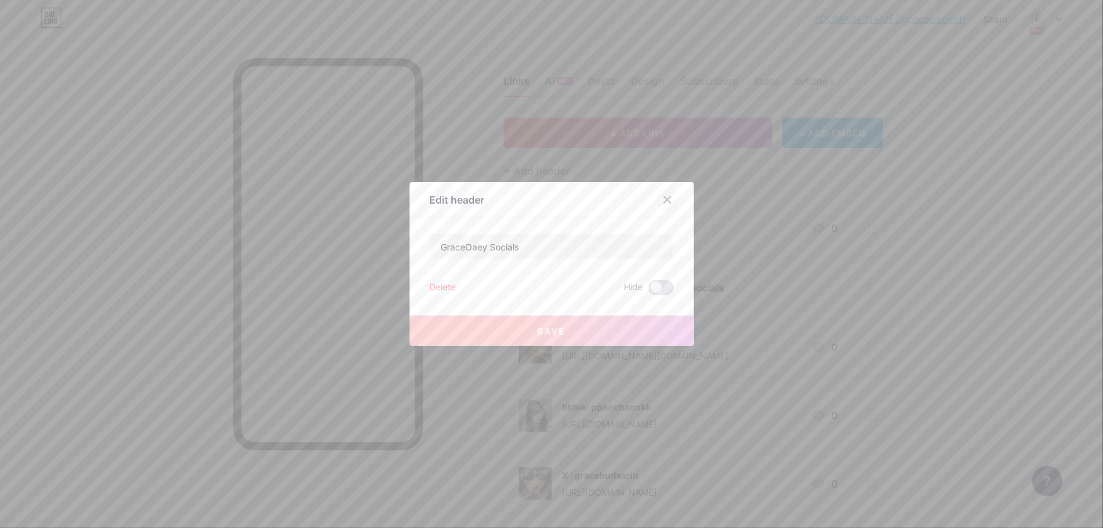
click at [666, 199] on icon at bounding box center [667, 200] width 7 height 7
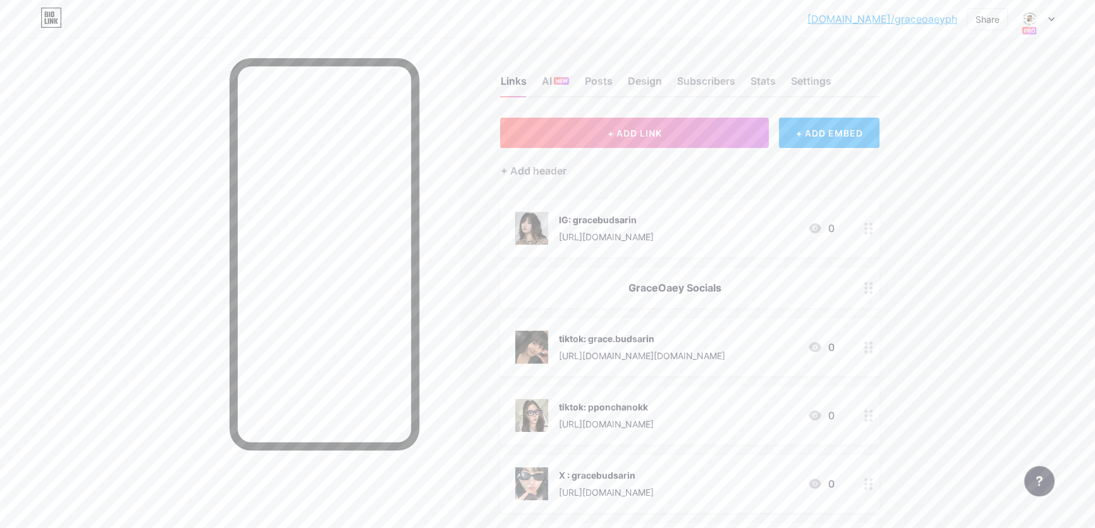
drag, startPoint x: 759, startPoint y: 294, endPoint x: 771, endPoint y: 228, distance: 67.4
click at [771, 228] on span "IG: gracebudsarin https://www.instagram.com/gracebudsarin/ 0 GraceOaey Socials …" at bounding box center [689, 390] width 379 height 382
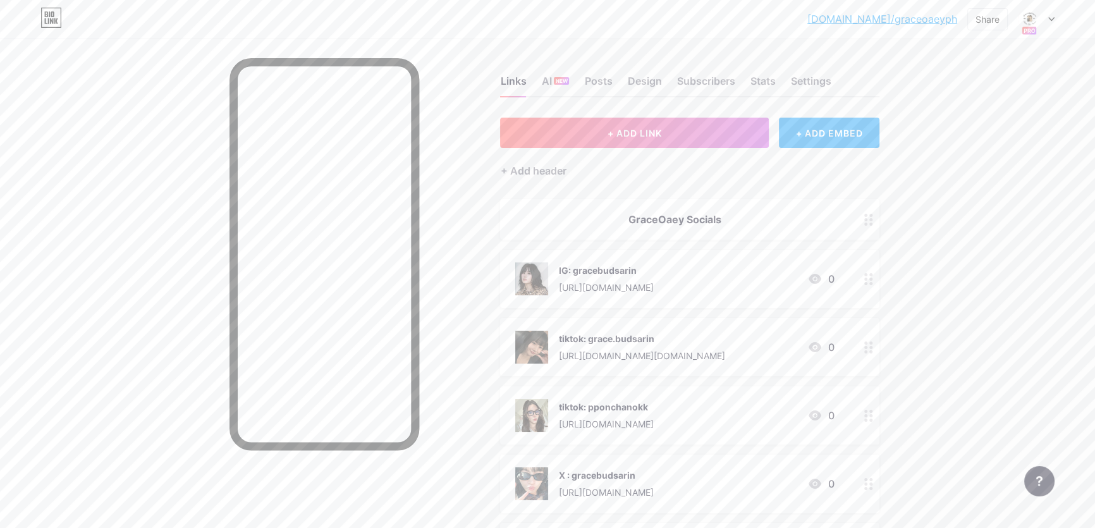
click at [932, 266] on div "Links AI NEW Posts Design Subscribers Stats Settings + ADD LINK + ADD EMBED + A…" at bounding box center [466, 402] width 932 height 728
click at [700, 134] on button "+ ADD LINK" at bounding box center [634, 133] width 269 height 30
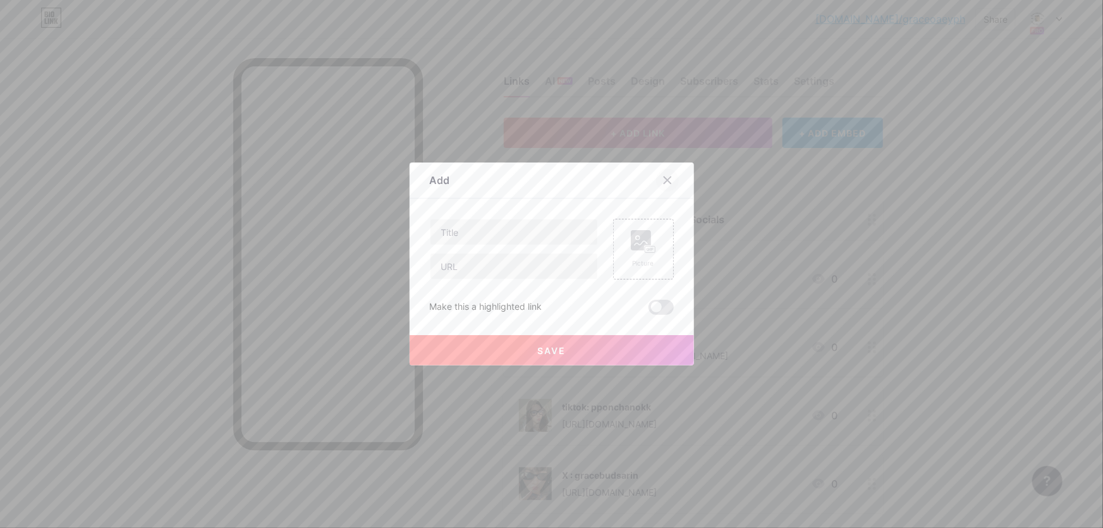
click at [669, 180] on icon at bounding box center [667, 180] width 10 height 10
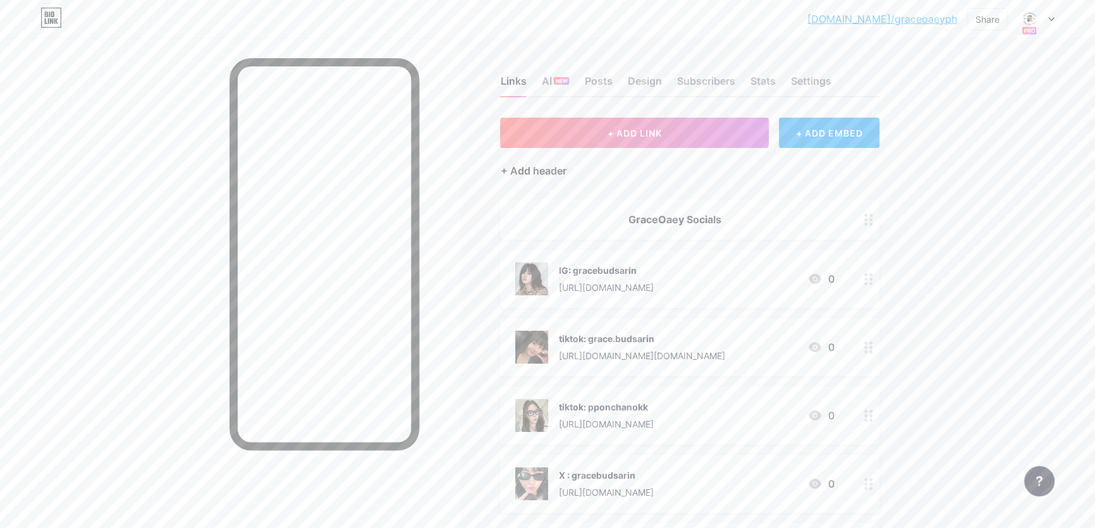
click at [540, 177] on div "+ Add header" at bounding box center [533, 170] width 66 height 15
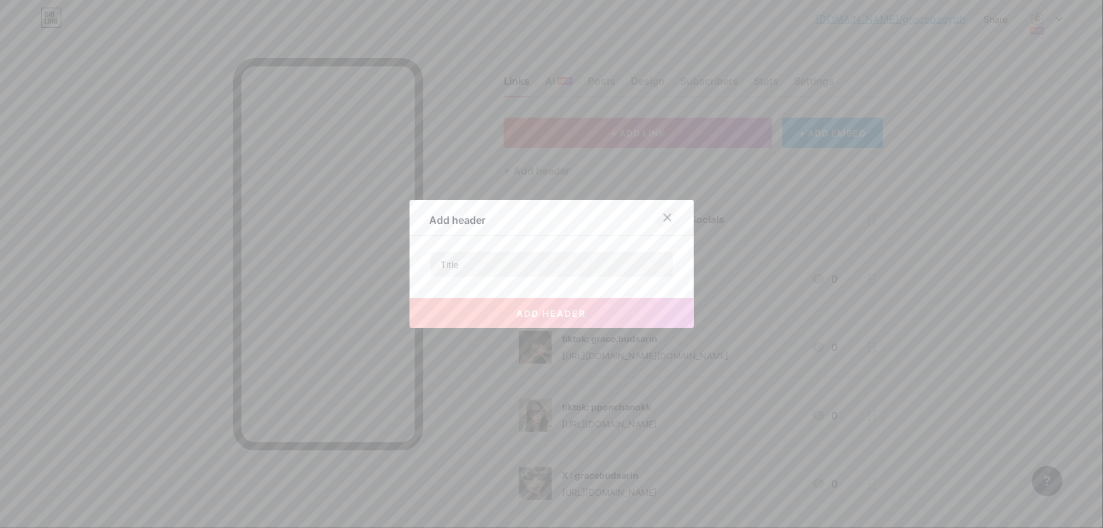
click at [664, 210] on div at bounding box center [667, 217] width 23 height 23
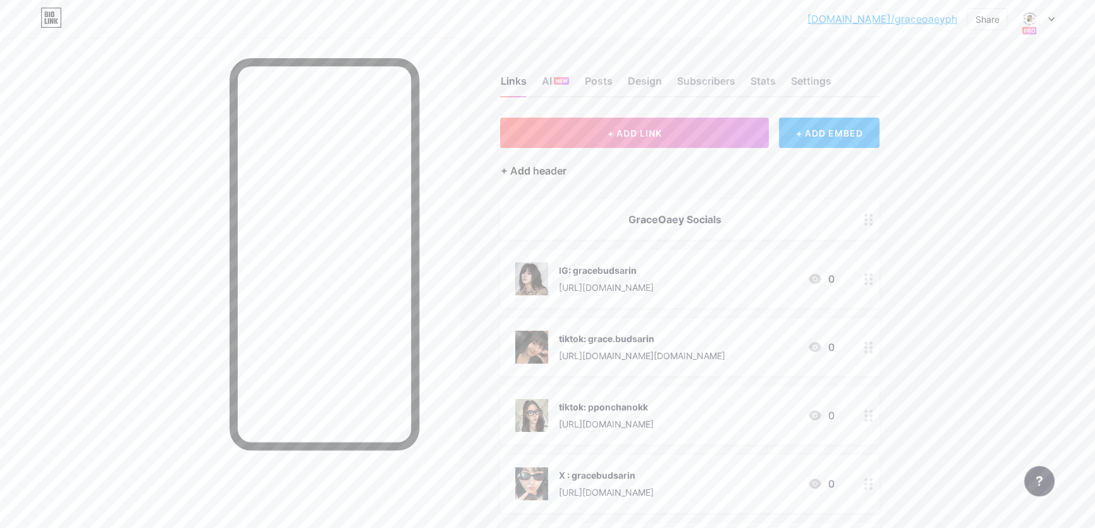
click at [537, 164] on div "+ Add header" at bounding box center [533, 170] width 66 height 15
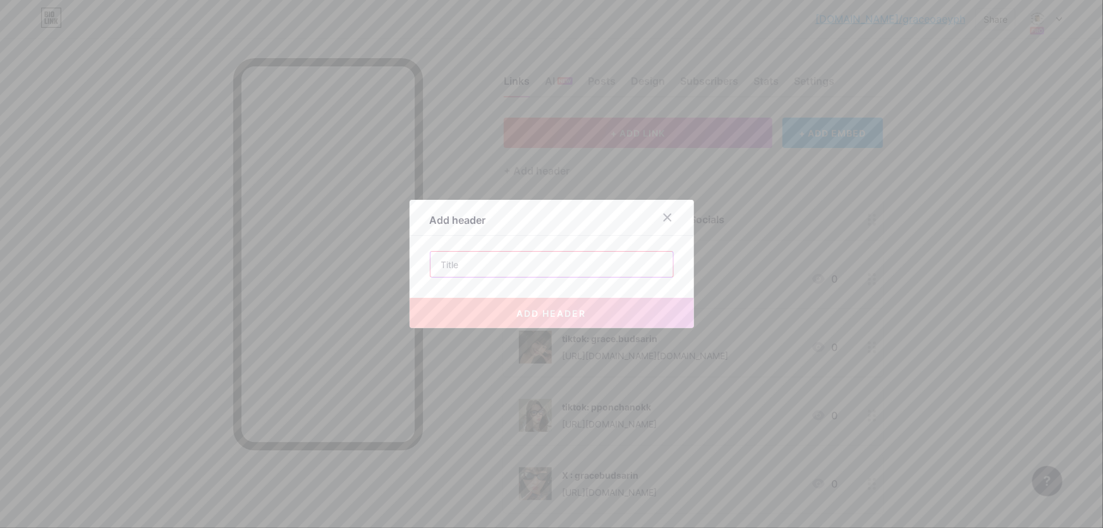
click at [521, 261] on input "text" at bounding box center [551, 264] width 243 height 25
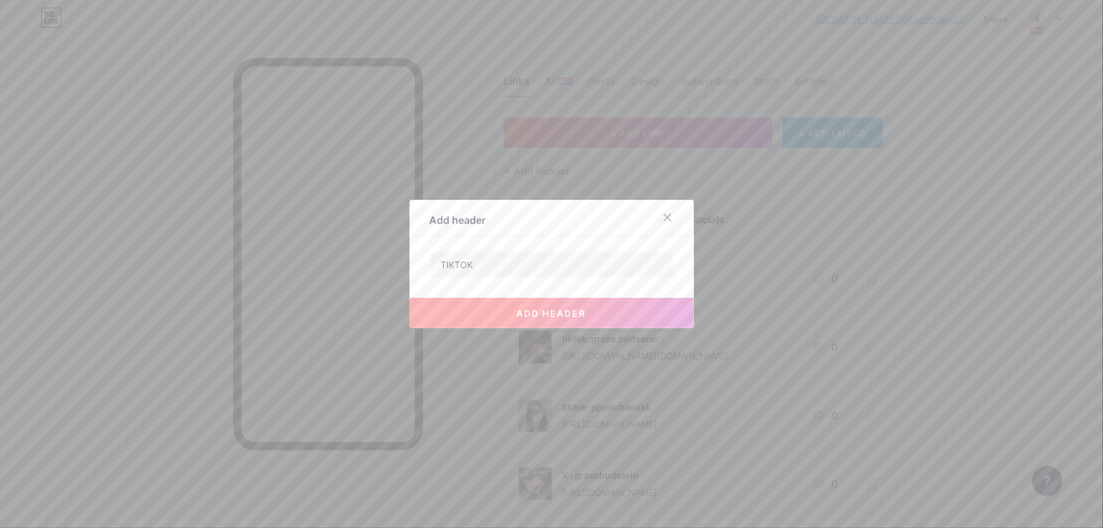
click at [525, 309] on span "add header" at bounding box center [552, 313] width 70 height 11
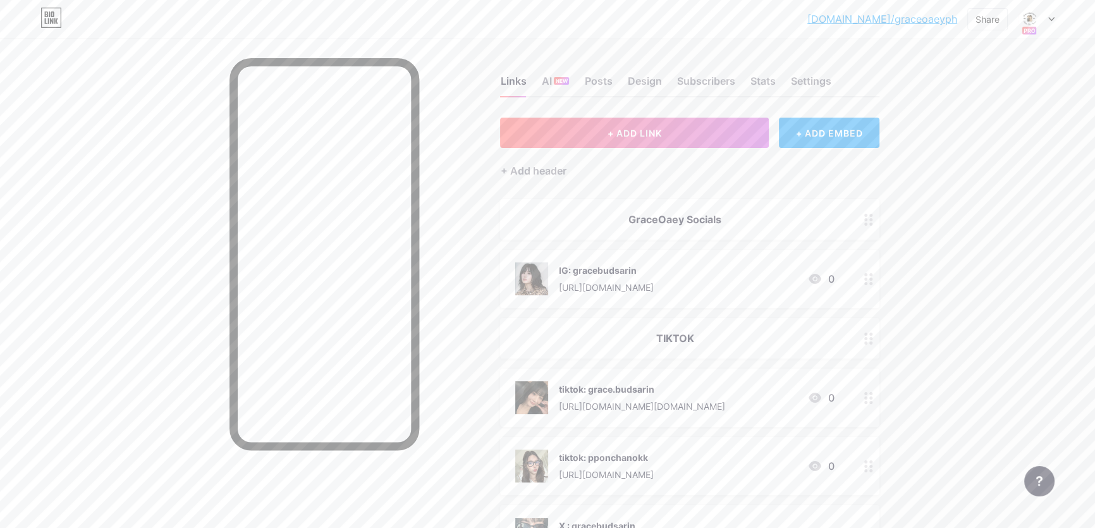
click at [1016, 326] on div "bio.link/graceo... bio.link/graceoaeyph Share Switch accounts GraceOaeyPh bio.l…" at bounding box center [547, 408] width 1095 height 817
click at [540, 166] on div "+ Add header" at bounding box center [533, 170] width 66 height 15
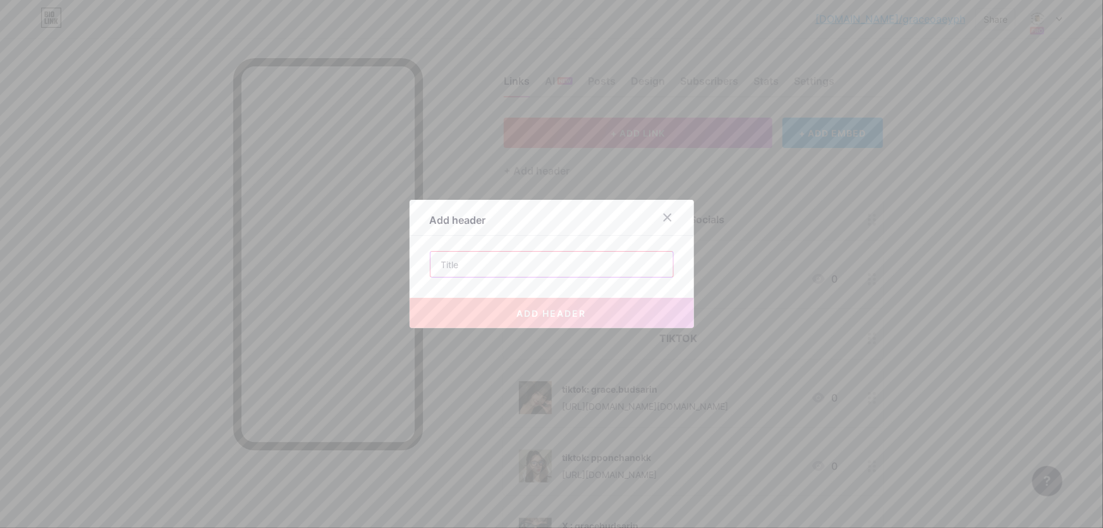
click at [537, 268] on input "text" at bounding box center [551, 264] width 243 height 25
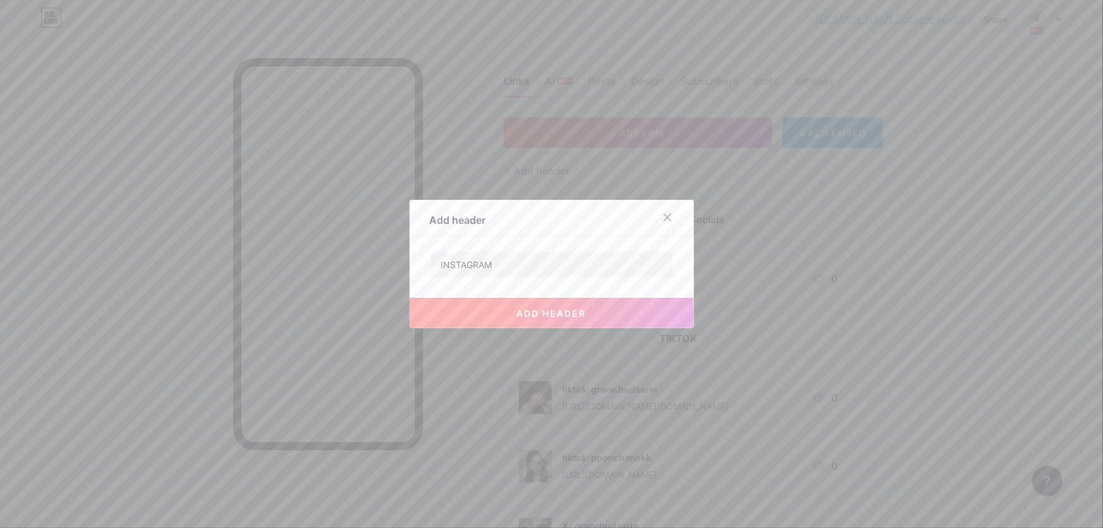
click at [530, 309] on span "add header" at bounding box center [552, 313] width 70 height 11
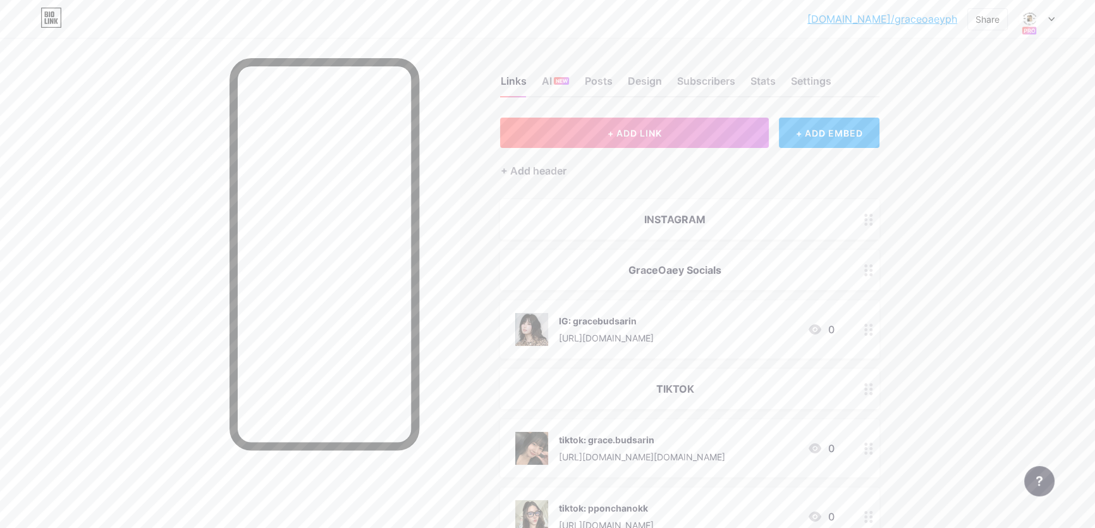
drag, startPoint x: 703, startPoint y: 216, endPoint x: 700, endPoint y: 284, distance: 68.3
click at [700, 284] on span "INSTAGRAM GraceOaey Socials IG: gracebudsarin https://www.instagram.com/gracebu…" at bounding box center [689, 440] width 379 height 483
click at [953, 279] on div "bio.link/graceo... bio.link/graceoaeyph Share Switch accounts GraceOaeyPh bio.l…" at bounding box center [547, 433] width 1095 height 867
click at [531, 163] on div "+ Add header" at bounding box center [533, 170] width 66 height 15
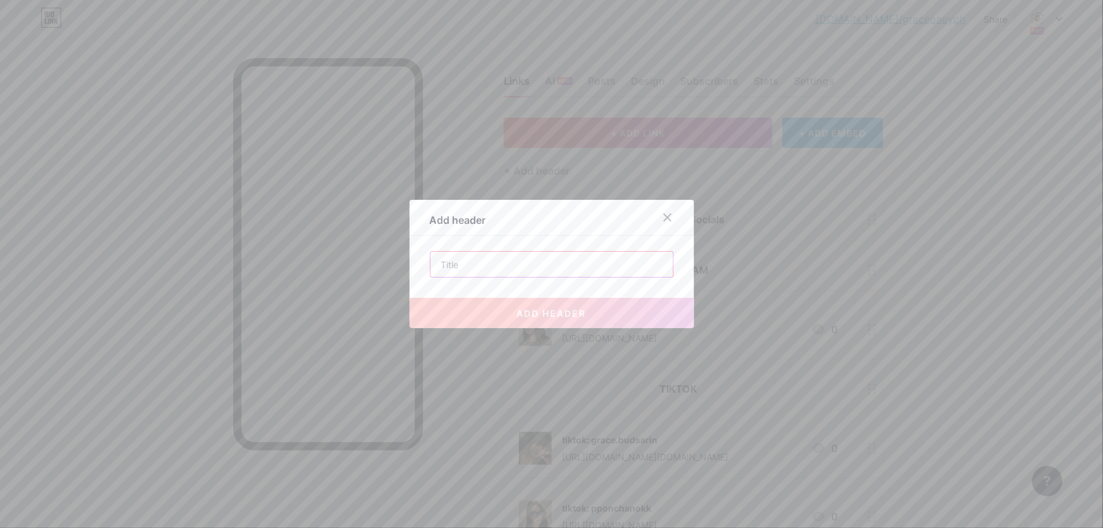
click at [530, 254] on input "text" at bounding box center [551, 264] width 243 height 25
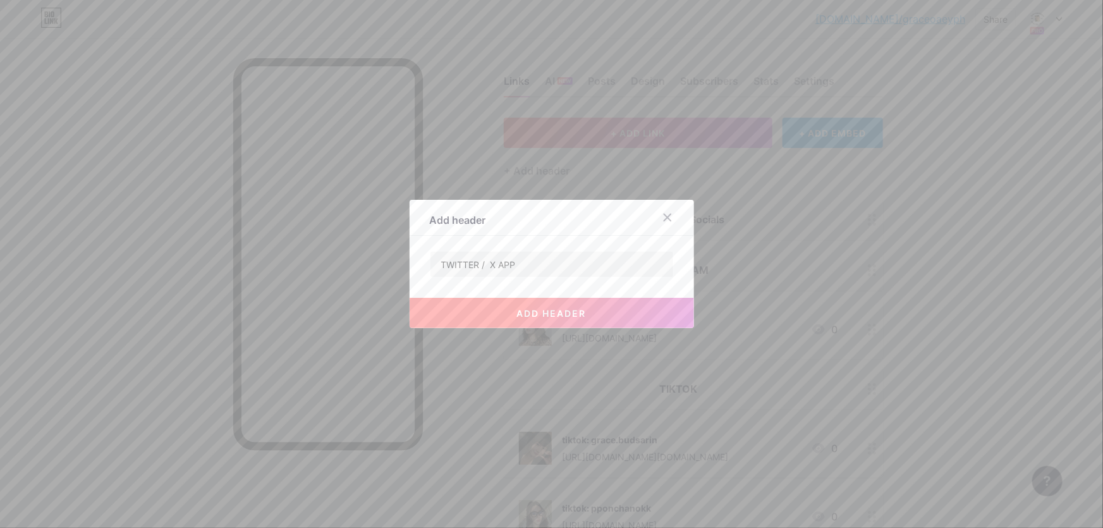
click at [510, 310] on button "add header" at bounding box center [552, 313] width 284 height 30
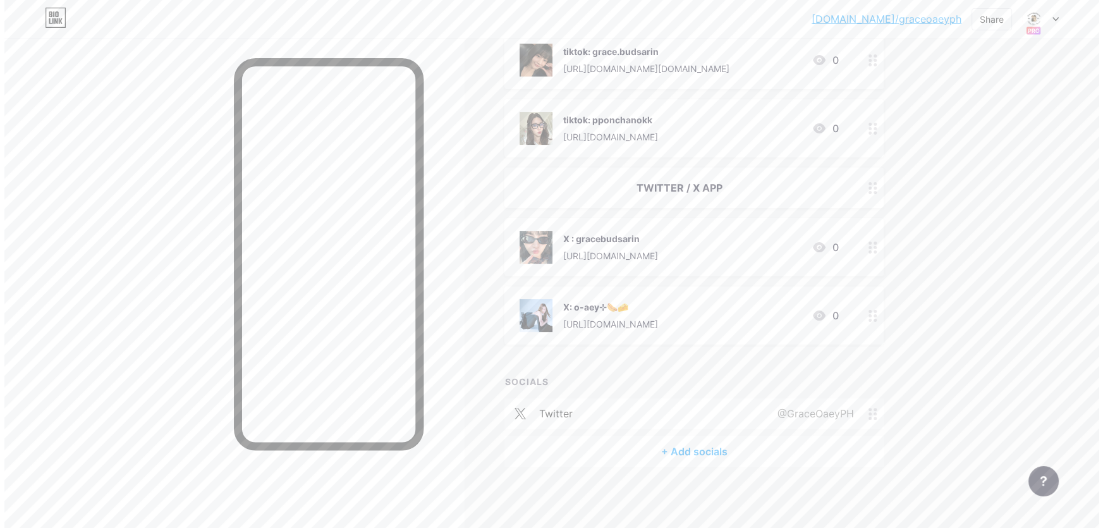
scroll to position [389, 0]
click at [639, 235] on div "X : gracebudsarin" at bounding box center [605, 237] width 95 height 13
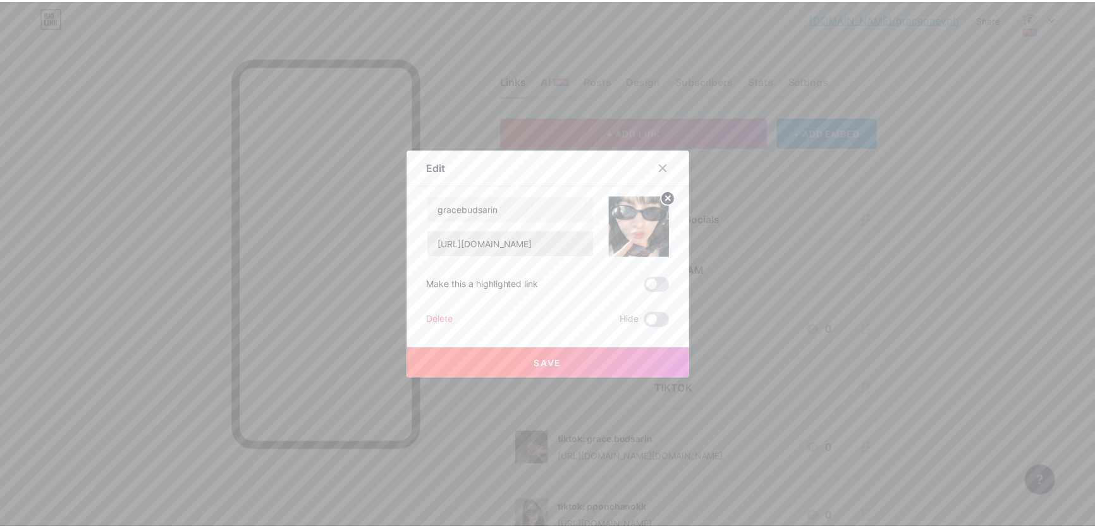
scroll to position [389, 0]
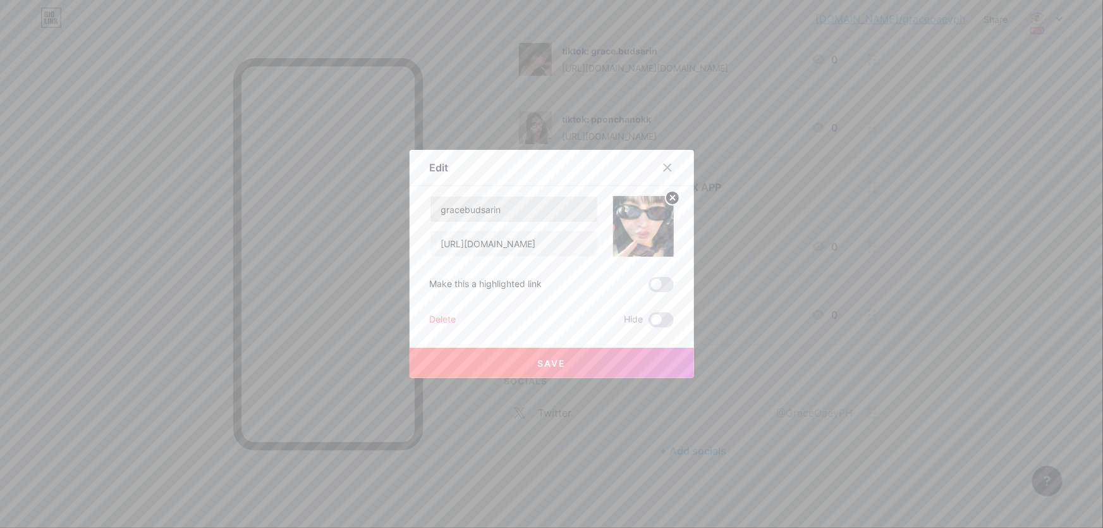
click at [444, 209] on input "gracebudsarin" at bounding box center [513, 209] width 167 height 25
type input "gracebudsarin"
click at [618, 357] on button "Save" at bounding box center [552, 363] width 284 height 30
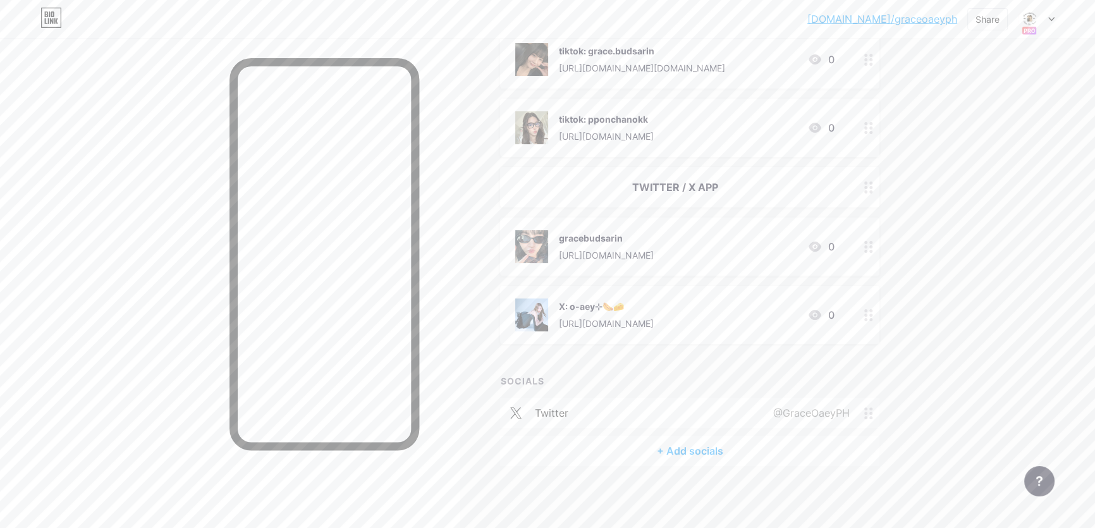
click at [695, 325] on div "X: o-aey⊹🌭🧀 https://x.com/oaeyyeuei 0" at bounding box center [674, 314] width 319 height 33
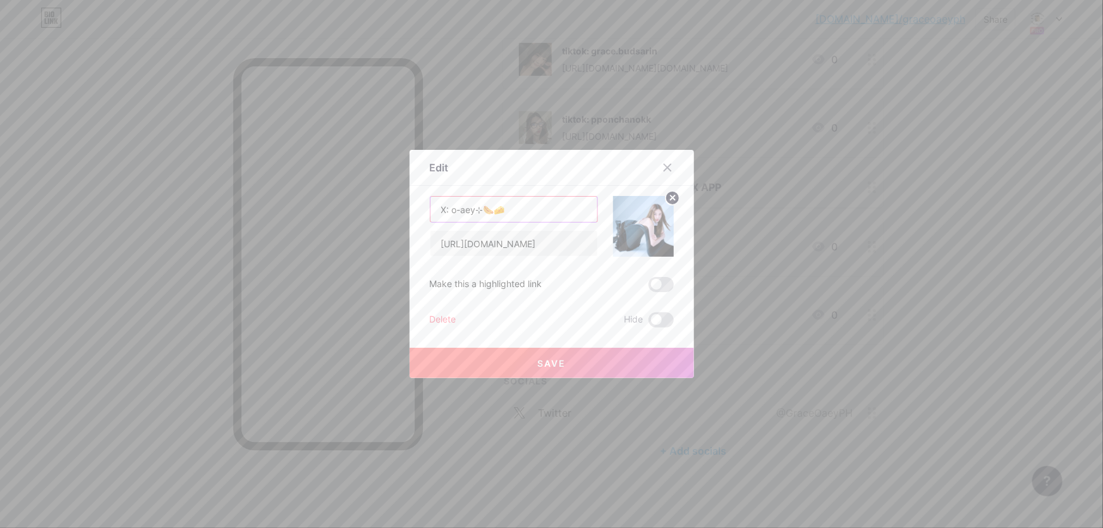
drag, startPoint x: 451, startPoint y: 209, endPoint x: 417, endPoint y: 200, distance: 35.3
click at [417, 200] on div "Edit Content YouTube Play YouTube video without leaving your page. ADD Vimeo Pl…" at bounding box center [552, 264] width 284 height 228
drag, startPoint x: 550, startPoint y: 212, endPoint x: 239, endPoint y: 191, distance: 311.7
click at [241, 191] on div "Edit Content YouTube Play YouTube video without leaving your page. ADD Vimeo Pl…" at bounding box center [551, 264] width 1103 height 528
paste input "𓍼🧺"
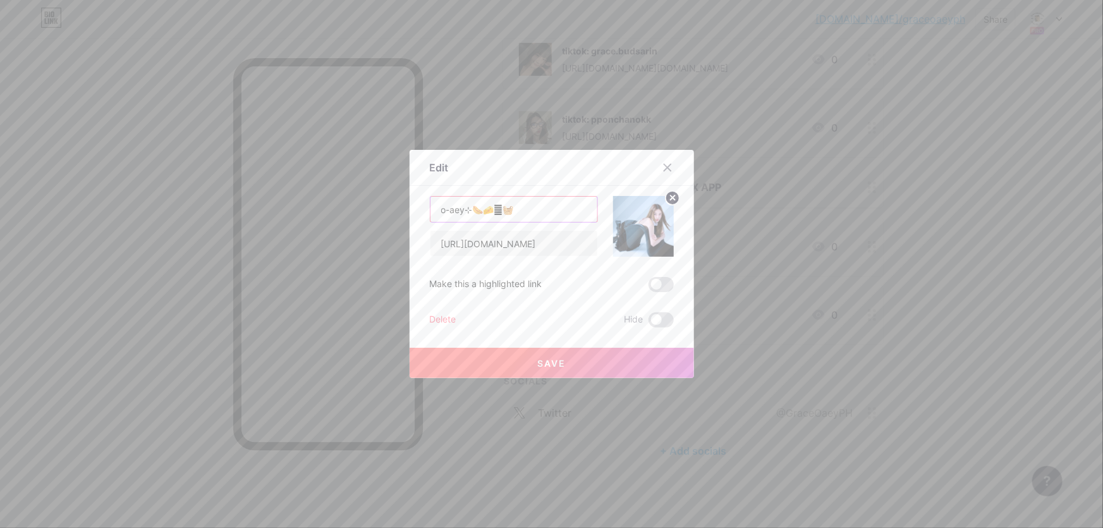
type input "o-aey⊹🌭🧀𓍼🧺"
click at [566, 358] on button "Save" at bounding box center [552, 363] width 284 height 30
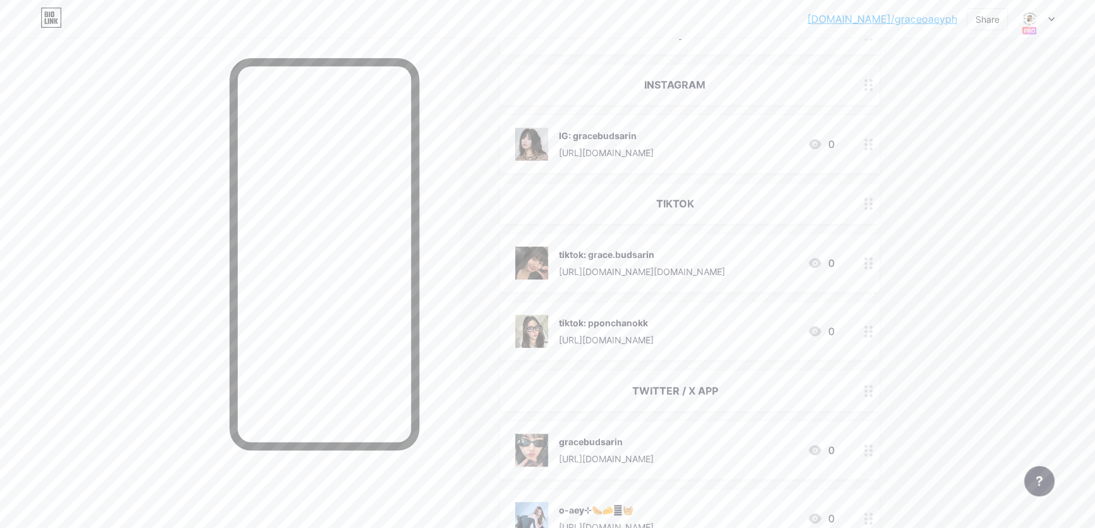
scroll to position [159, 0]
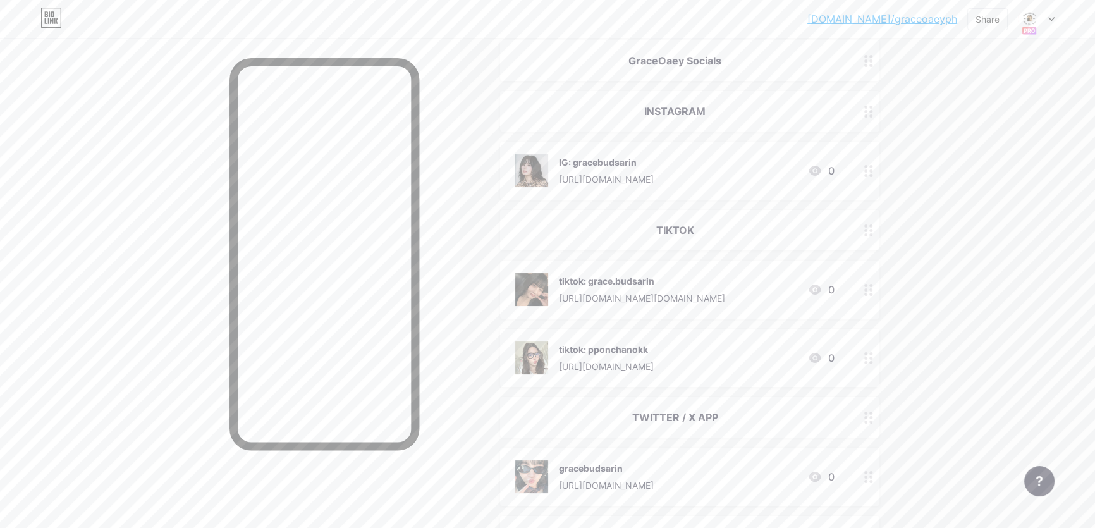
click at [671, 291] on div "[URL][DOMAIN_NAME][DOMAIN_NAME]" at bounding box center [641, 297] width 166 height 13
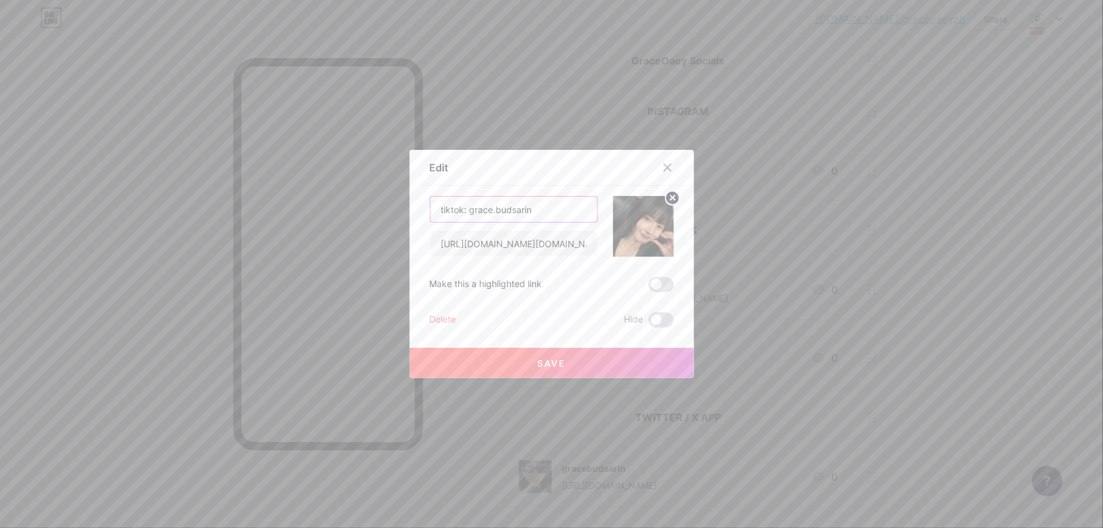
drag, startPoint x: 469, startPoint y: 212, endPoint x: 375, endPoint y: 199, distance: 95.0
click at [379, 202] on div "Edit Content YouTube Play YouTube video without leaving your page. ADD Vimeo Pl…" at bounding box center [551, 264] width 1103 height 528
type input "grace.budsarin"
click at [537, 362] on span "Save" at bounding box center [551, 363] width 28 height 11
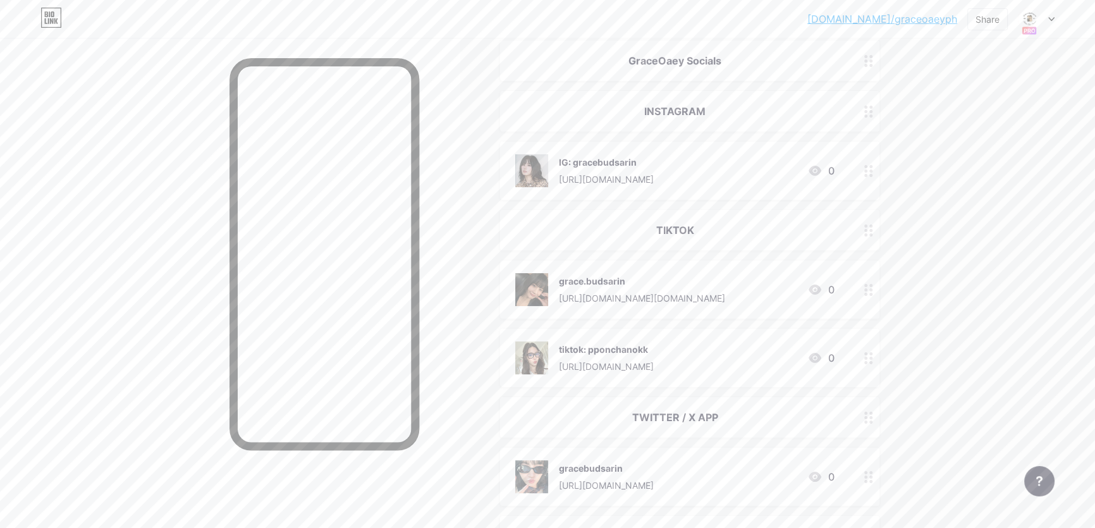
click at [649, 361] on div "[URL][DOMAIN_NAME]" at bounding box center [605, 366] width 95 height 13
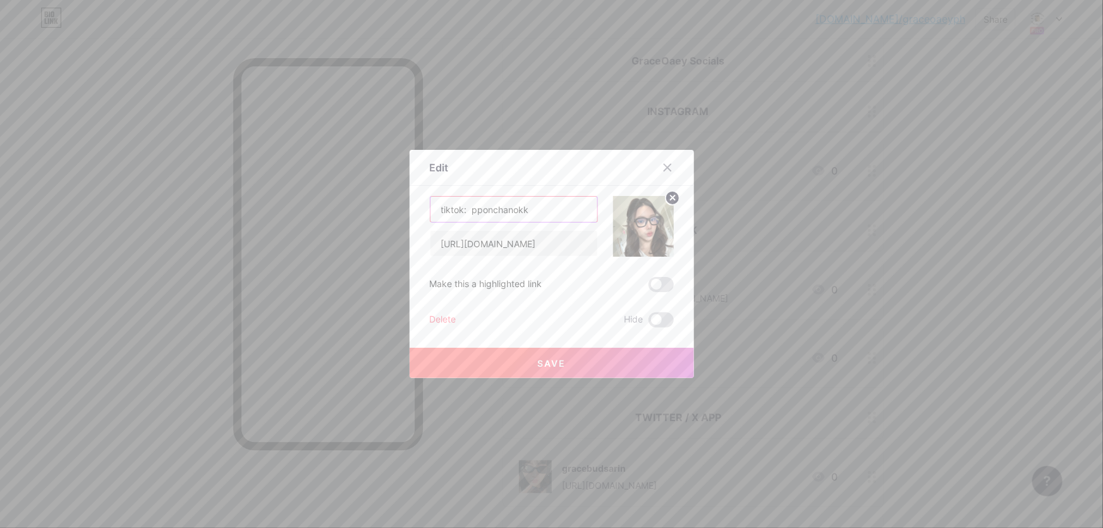
drag, startPoint x: 472, startPoint y: 209, endPoint x: 317, endPoint y: 213, distance: 155.5
click at [315, 212] on div "Edit Content YouTube Play YouTube video without leaving your page. ADD Vimeo Pl…" at bounding box center [551, 264] width 1103 height 528
type input "pponchanokk"
click at [566, 358] on button "Save" at bounding box center [552, 363] width 284 height 30
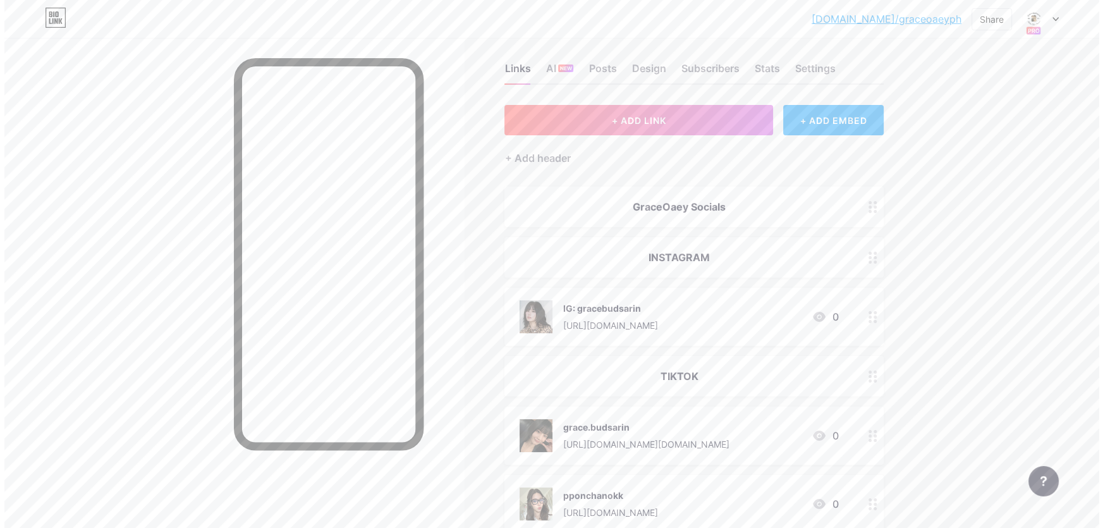
scroll to position [0, 0]
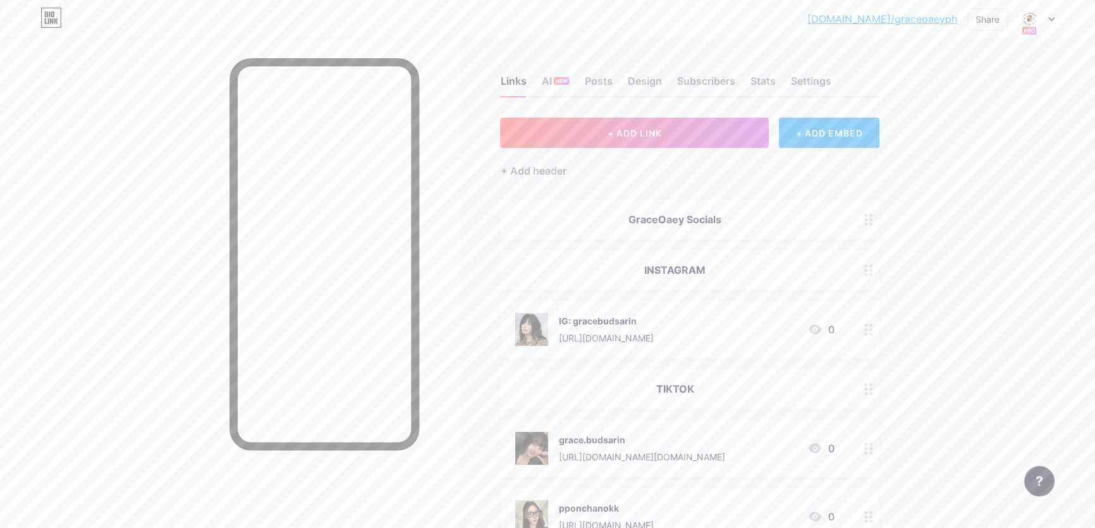
click at [613, 322] on div "IG: gracebudsarin" at bounding box center [605, 320] width 95 height 13
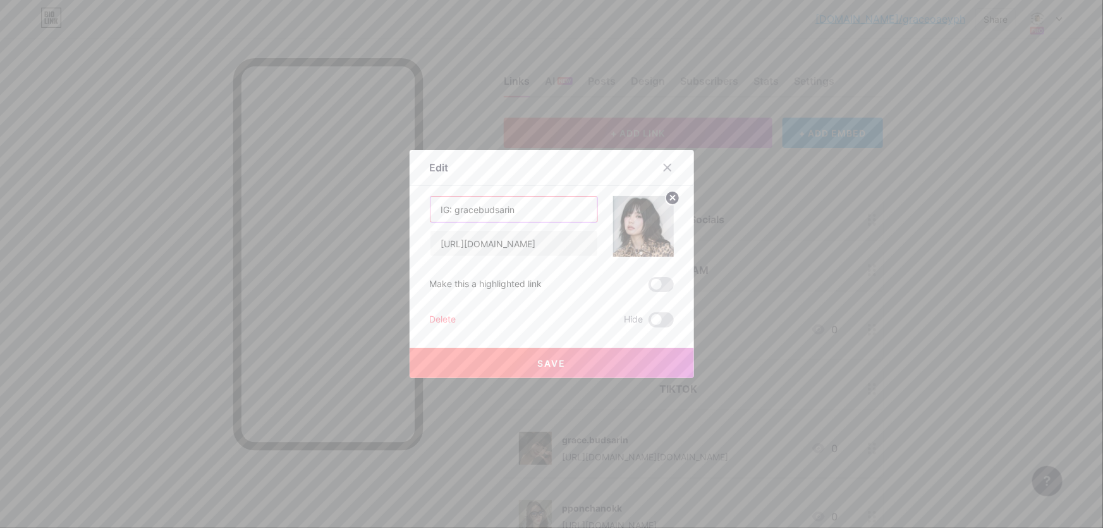
drag, startPoint x: 455, startPoint y: 210, endPoint x: 396, endPoint y: 206, distance: 58.9
click at [396, 208] on div "Edit Content YouTube Play YouTube video without leaving your page. ADD Vimeo Pl…" at bounding box center [551, 264] width 1103 height 528
type input "gracebudsarin"
click at [561, 371] on button "Save" at bounding box center [552, 363] width 284 height 30
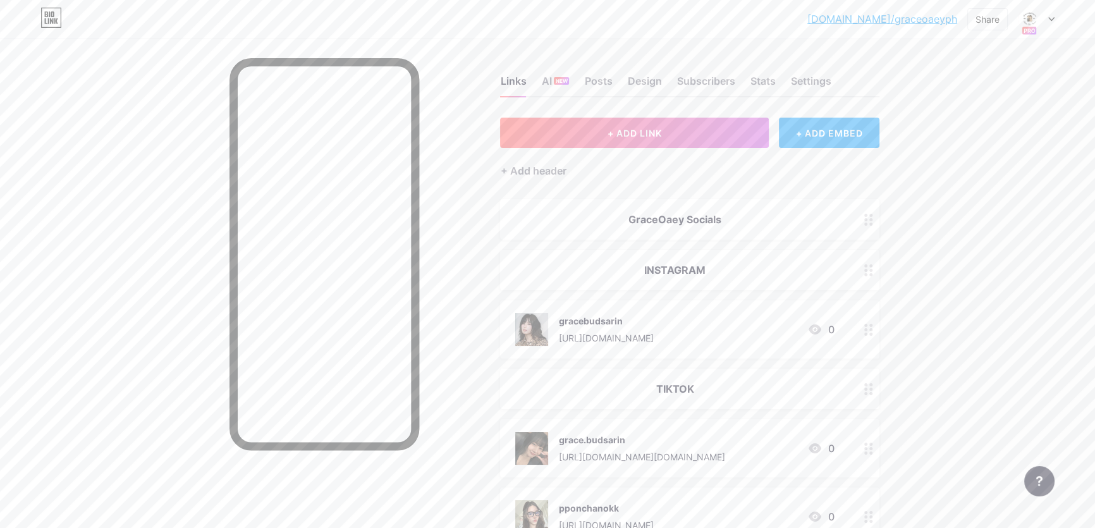
click at [975, 313] on div "bio.link/graceo... bio.link/graceoaeyph Share Switch accounts GraceOaeyPh bio.l…" at bounding box center [547, 459] width 1095 height 918
click at [647, 133] on span "+ ADD LINK" at bounding box center [634, 133] width 54 height 11
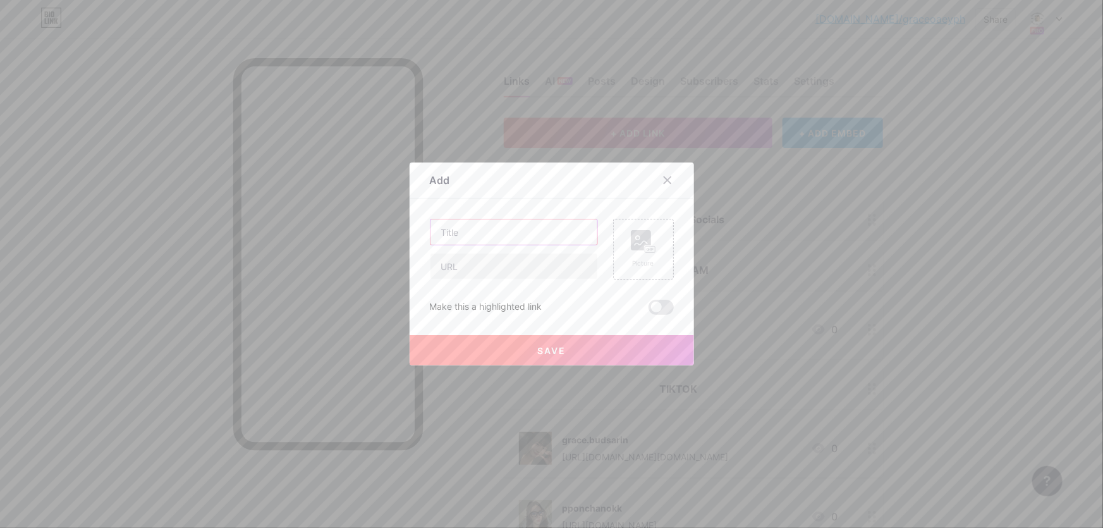
click at [520, 241] on input "text" at bounding box center [513, 231] width 167 height 25
paste input "oaey.ponchanok"
type input "oaey.ponchanok"
drag, startPoint x: 505, startPoint y: 265, endPoint x: 504, endPoint y: 238, distance: 27.2
click at [505, 265] on input "text" at bounding box center [513, 265] width 167 height 25
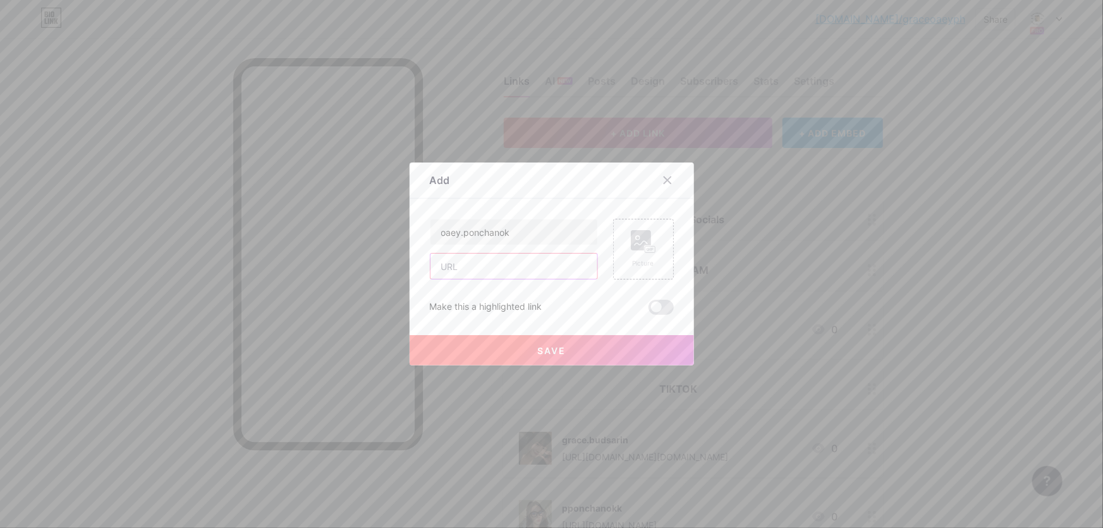
paste input "[URL][DOMAIN_NAME][DOMAIN_NAME]"
type input "[URL][DOMAIN_NAME][DOMAIN_NAME]"
click at [659, 305] on span at bounding box center [661, 307] width 25 height 15
click at [649, 310] on input "checkbox" at bounding box center [649, 310] width 0 height 0
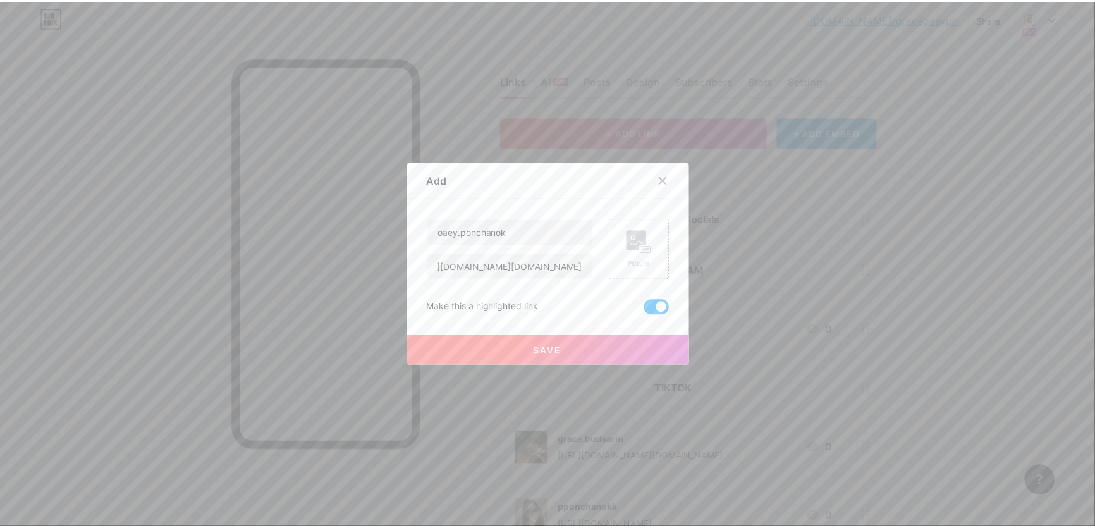
scroll to position [0, 0]
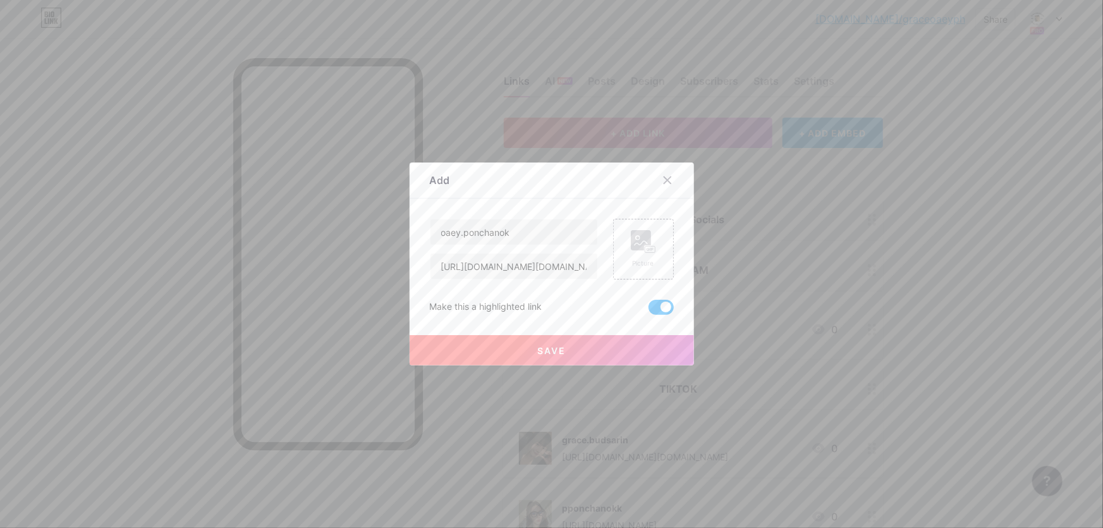
click at [659, 305] on span at bounding box center [661, 307] width 25 height 15
click at [649, 310] on input "checkbox" at bounding box center [649, 310] width 0 height 0
click at [650, 253] on rect at bounding box center [650, 250] width 10 height 6
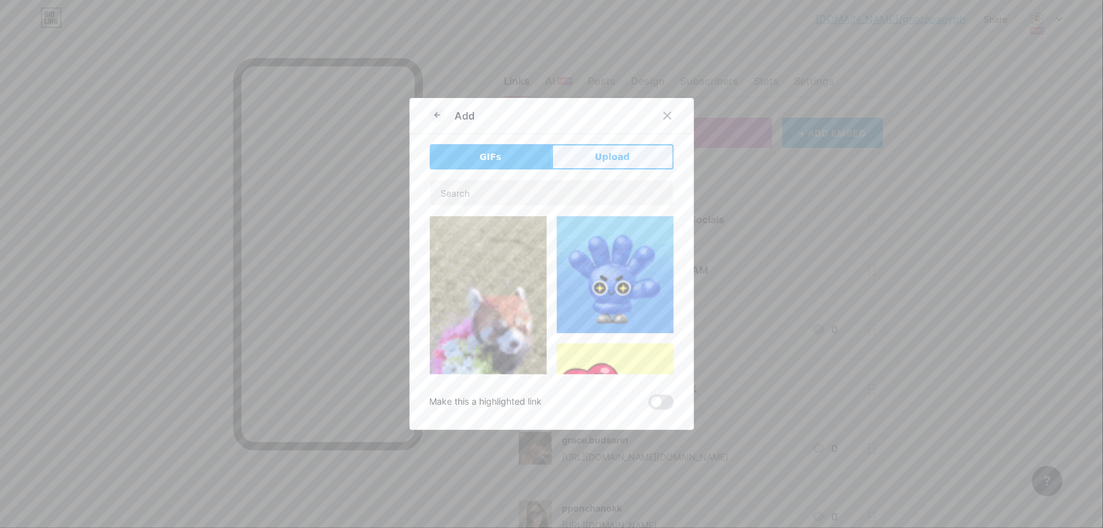
click at [612, 162] on span "Upload" at bounding box center [612, 156] width 35 height 13
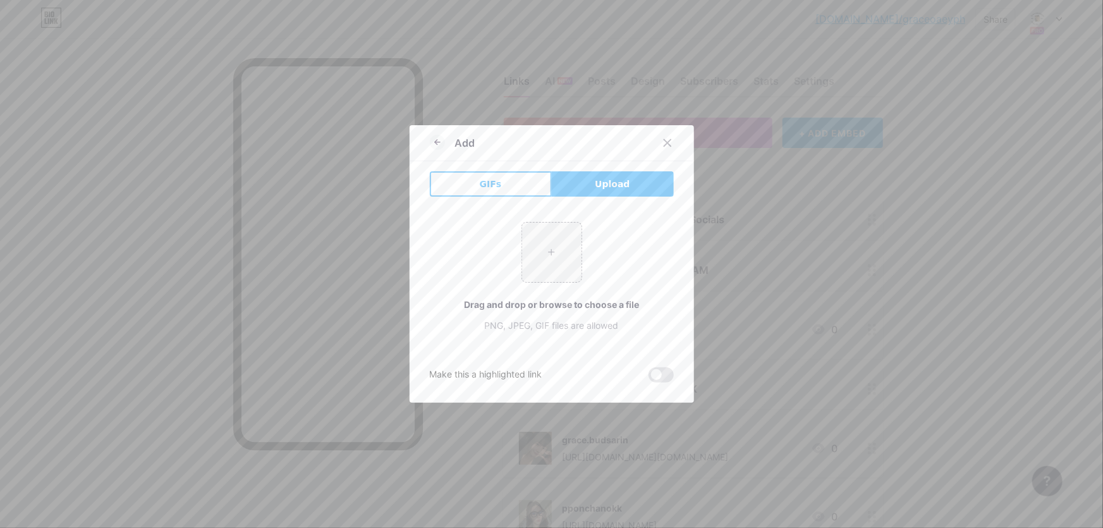
click at [614, 197] on div "GIFs Upload Content YouTube Play YouTube video without leaving your page. ADD V…" at bounding box center [552, 276] width 244 height 211
click at [535, 265] on input "file" at bounding box center [551, 251] width 59 height 59
type input "C:\fakepath\524827671_18536257624022776_1073950180323620744_n.jpg"
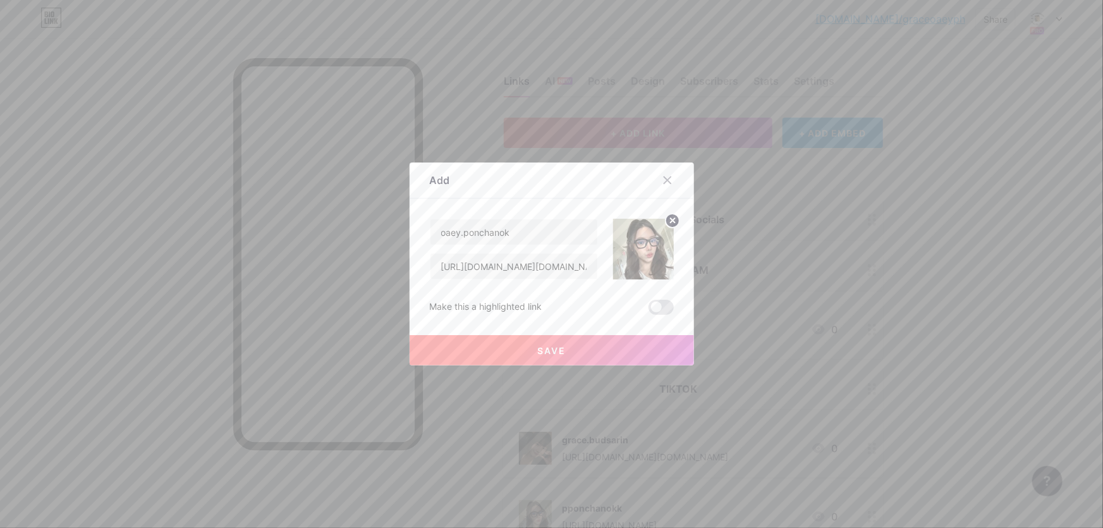
click at [644, 357] on button "Save" at bounding box center [552, 350] width 284 height 30
click at [965, 259] on div at bounding box center [551, 264] width 1103 height 528
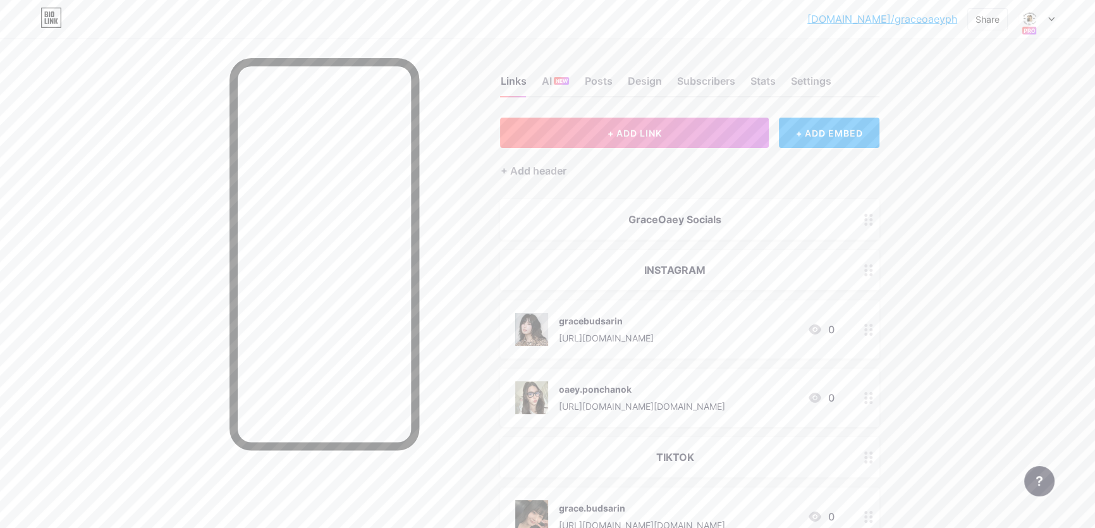
click at [1050, 386] on div "bio.link/graceo... bio.link/graceoaeyph Share Switch accounts GraceOaeyPh bio.l…" at bounding box center [547, 493] width 1095 height 986
click at [851, 134] on div "+ ADD EMBED" at bounding box center [829, 133] width 101 height 30
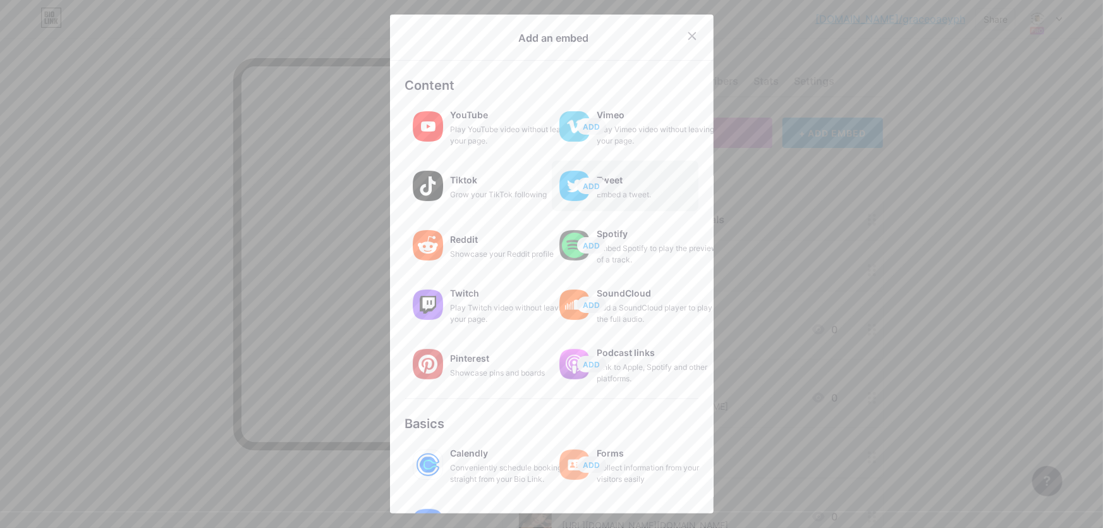
click at [664, 180] on div "Tweet" at bounding box center [660, 180] width 126 height 18
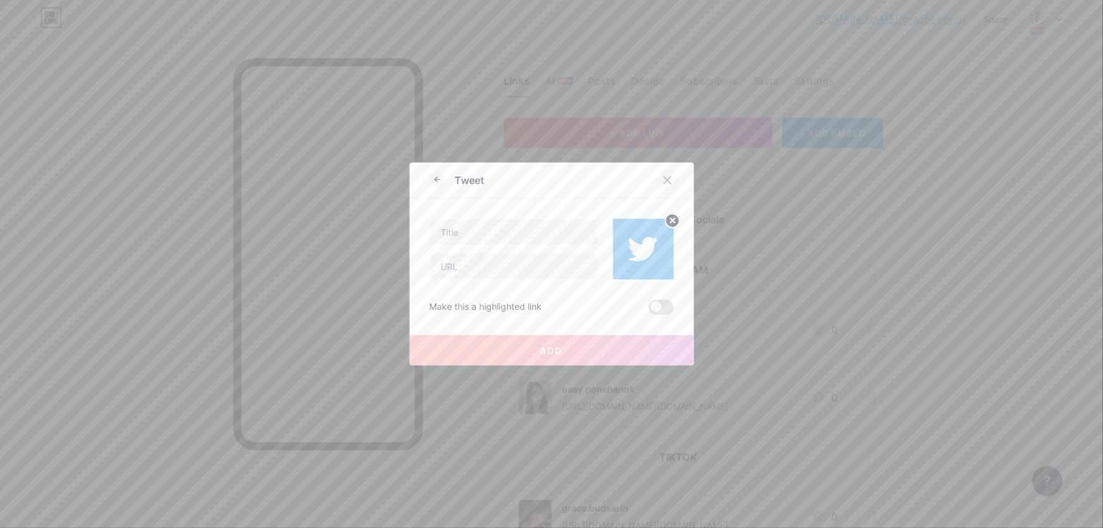
click at [666, 179] on icon at bounding box center [667, 180] width 7 height 7
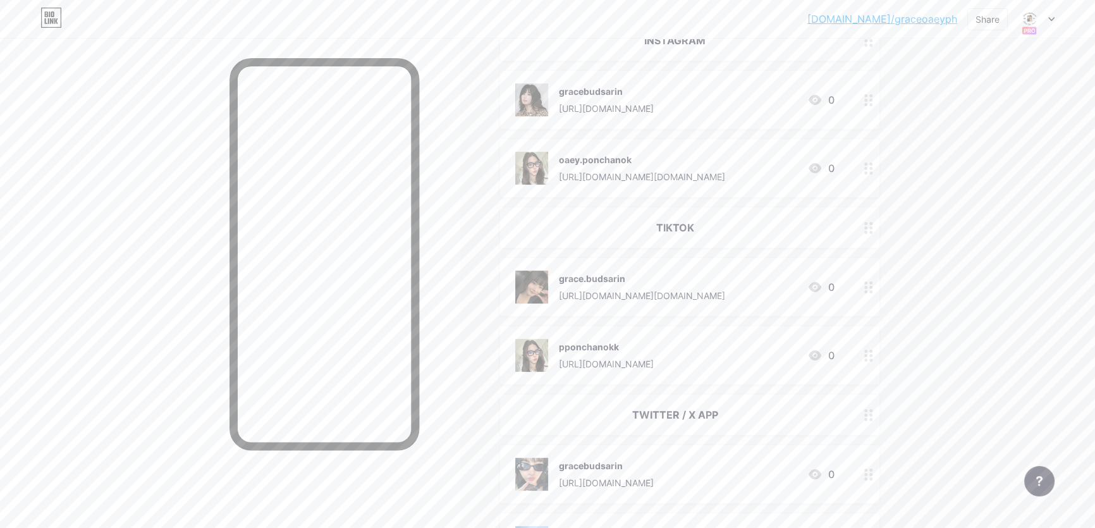
scroll to position [402, 0]
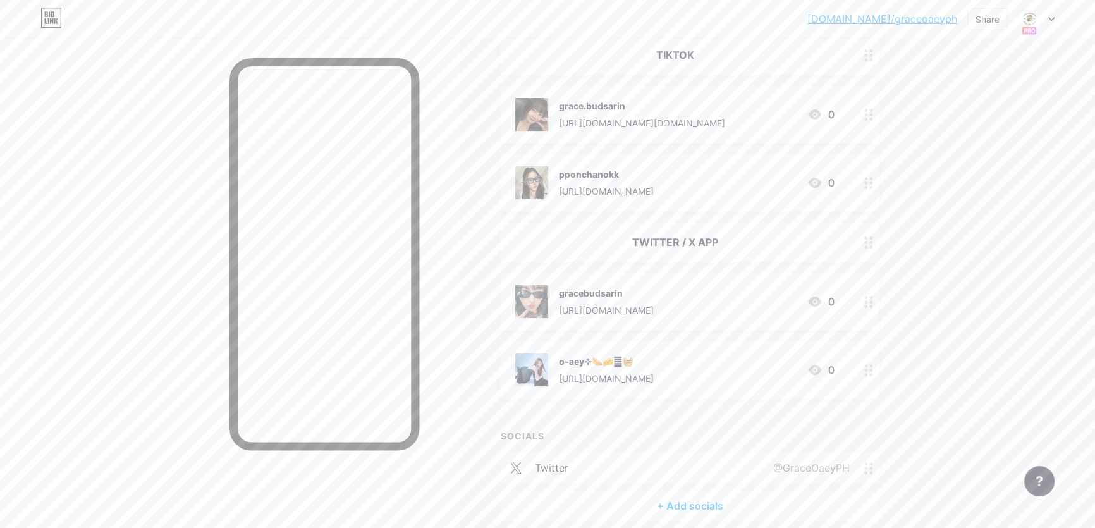
click at [913, 18] on link "[DOMAIN_NAME]/graceoaeyph" at bounding box center [882, 18] width 150 height 15
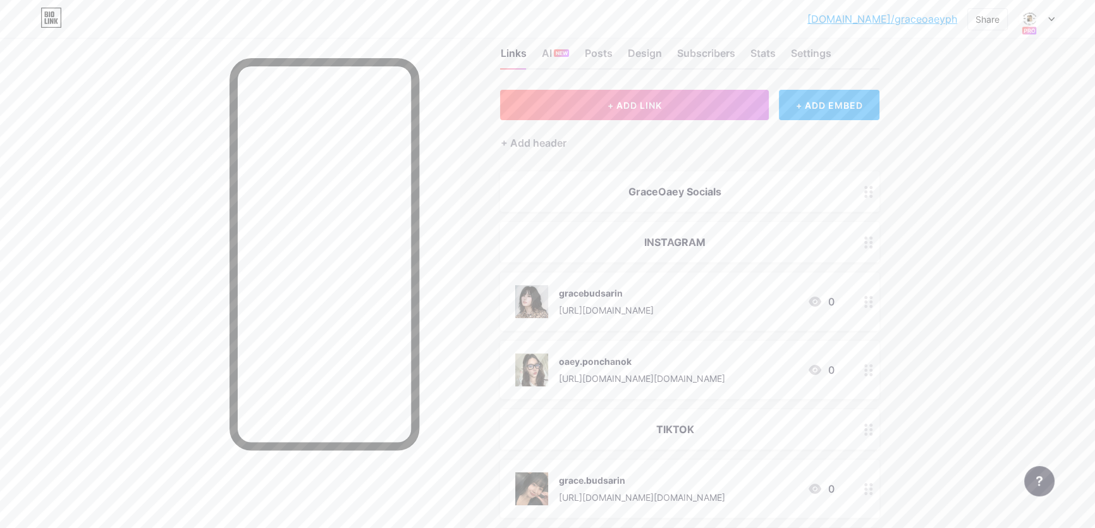
scroll to position [0, 0]
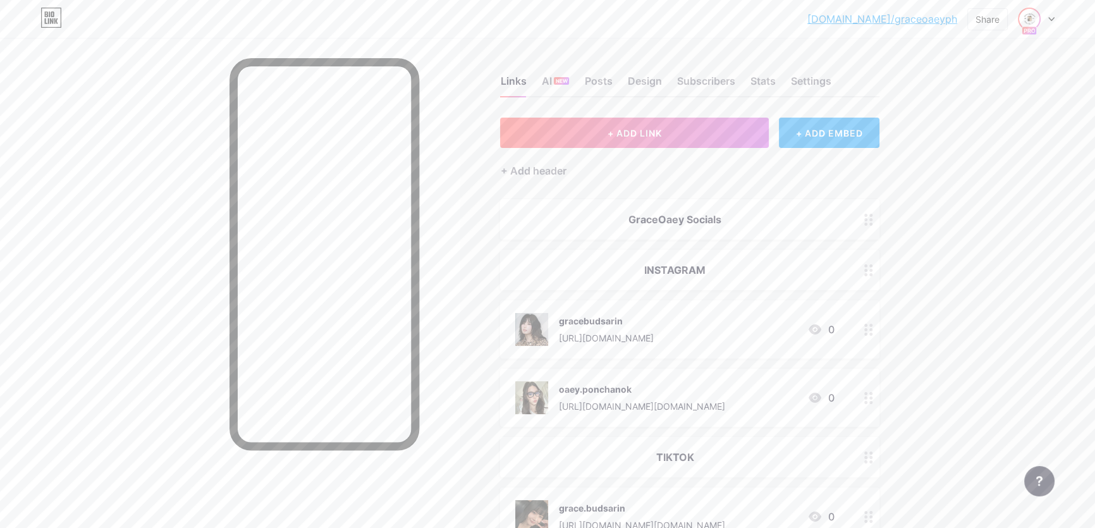
click at [1028, 18] on img at bounding box center [1029, 19] width 20 height 20
click at [968, 75] on div "GraceOaeyPh" at bounding box center [982, 76] width 97 height 10
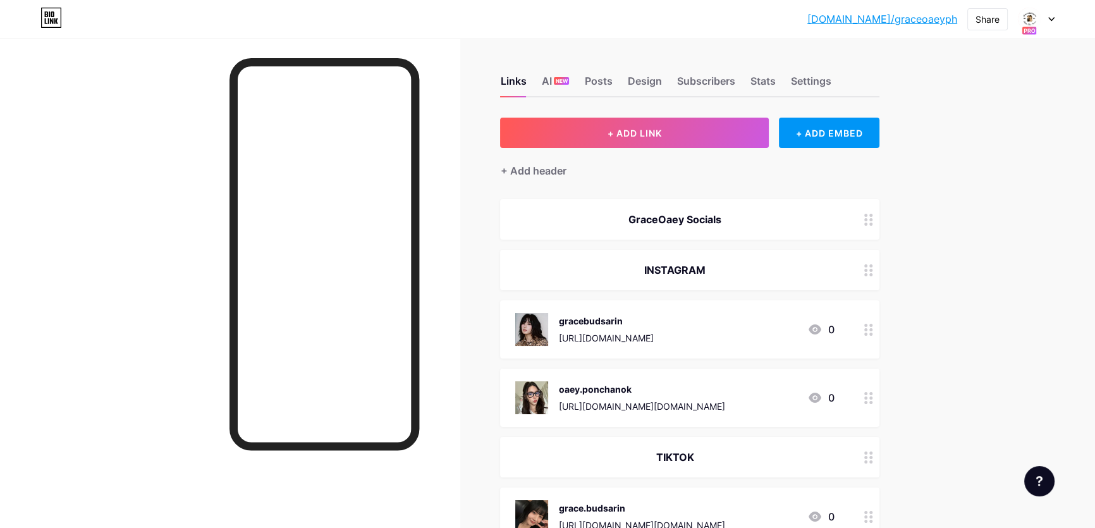
click at [797, 70] on div "Links AI NEW Posts Design Subscribers Stats Settings" at bounding box center [689, 75] width 379 height 44
click at [803, 79] on div "Settings" at bounding box center [810, 84] width 40 height 23
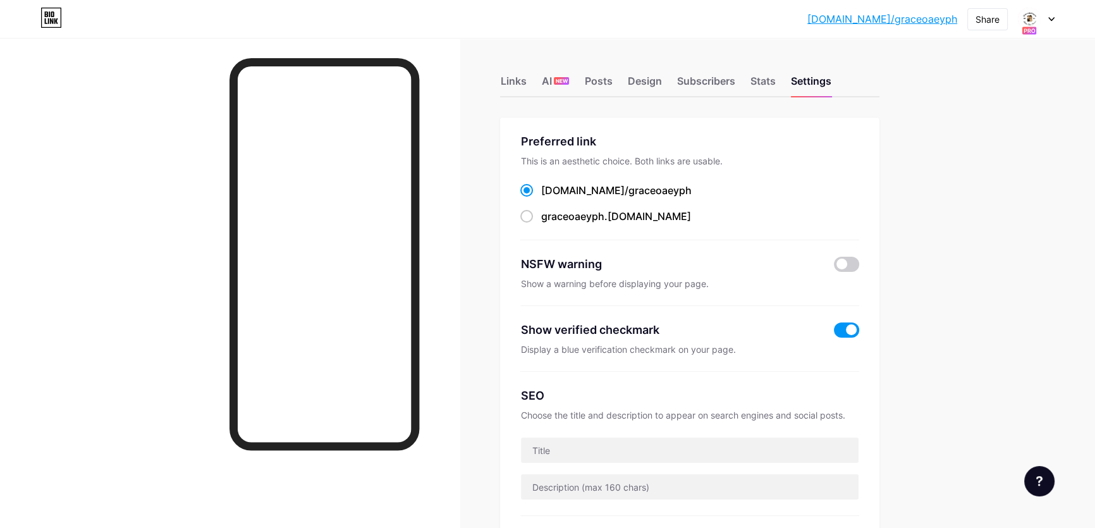
click at [1046, 17] on div at bounding box center [1036, 19] width 37 height 23
click at [1053, 18] on icon at bounding box center [1051, 19] width 5 height 3
click at [996, 138] on link "Account settings" at bounding box center [975, 143] width 157 height 34
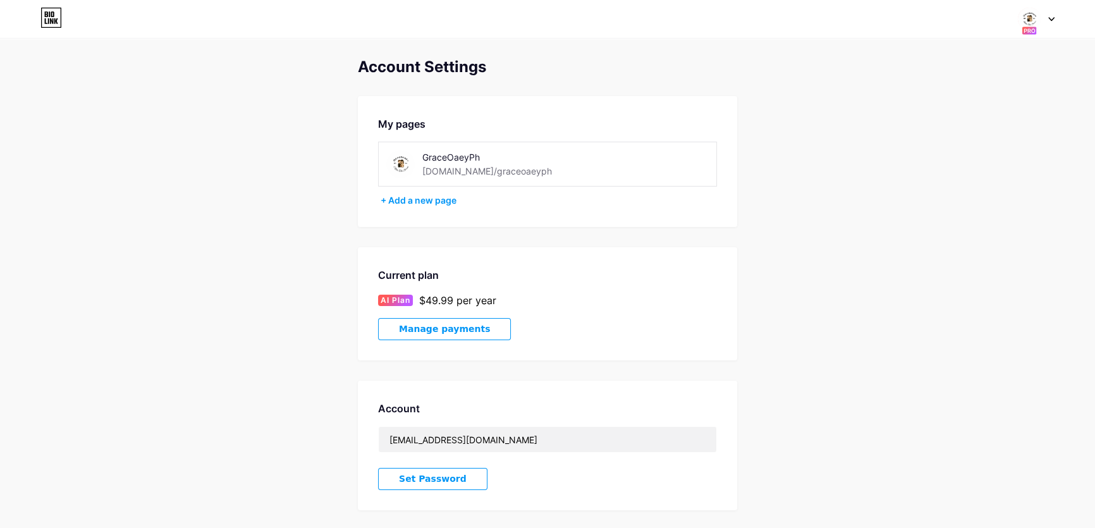
click at [475, 159] on div "GraceOaeyPh" at bounding box center [511, 156] width 179 height 13
click at [363, 163] on div "My pages GraceOaeyPh bio.link/graceoaeyph + Add a new page" at bounding box center [547, 161] width 379 height 131
click at [408, 161] on img at bounding box center [400, 164] width 28 height 28
click at [399, 163] on img at bounding box center [400, 164] width 28 height 28
click at [439, 202] on div "+ Add a new page" at bounding box center [549, 200] width 336 height 13
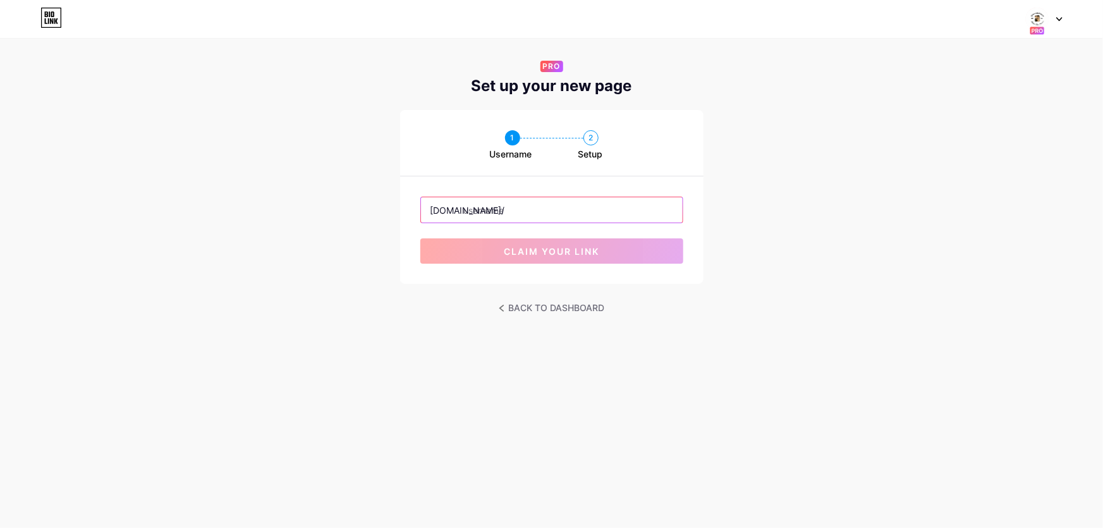
click at [575, 209] on input "text" at bounding box center [552, 209] width 262 height 25
click at [571, 312] on link "BACK TO DASHBOARD" at bounding box center [552, 308] width 106 height 18
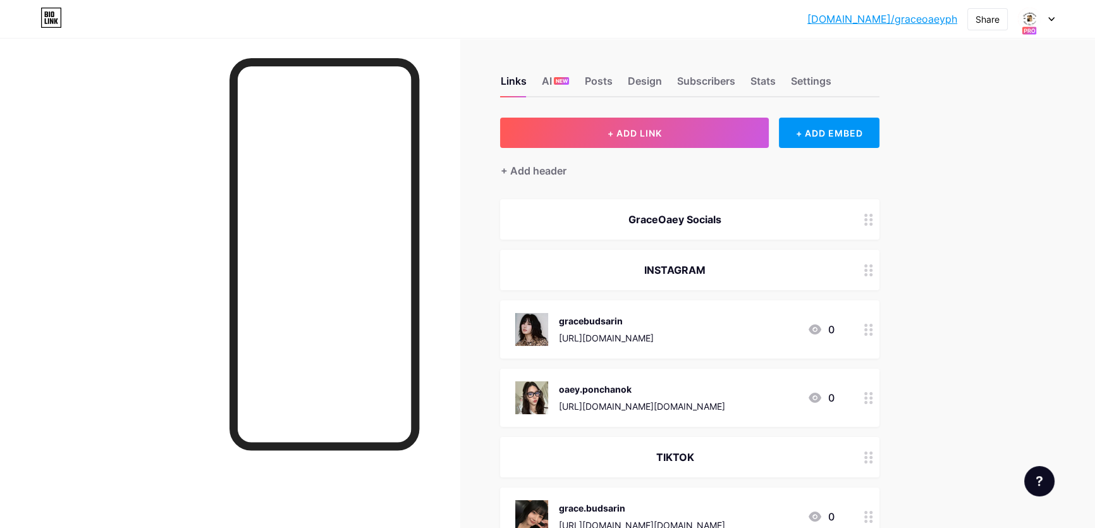
click at [1049, 8] on div at bounding box center [1036, 19] width 37 height 23
click at [973, 145] on link "Account settings" at bounding box center [975, 143] width 157 height 34
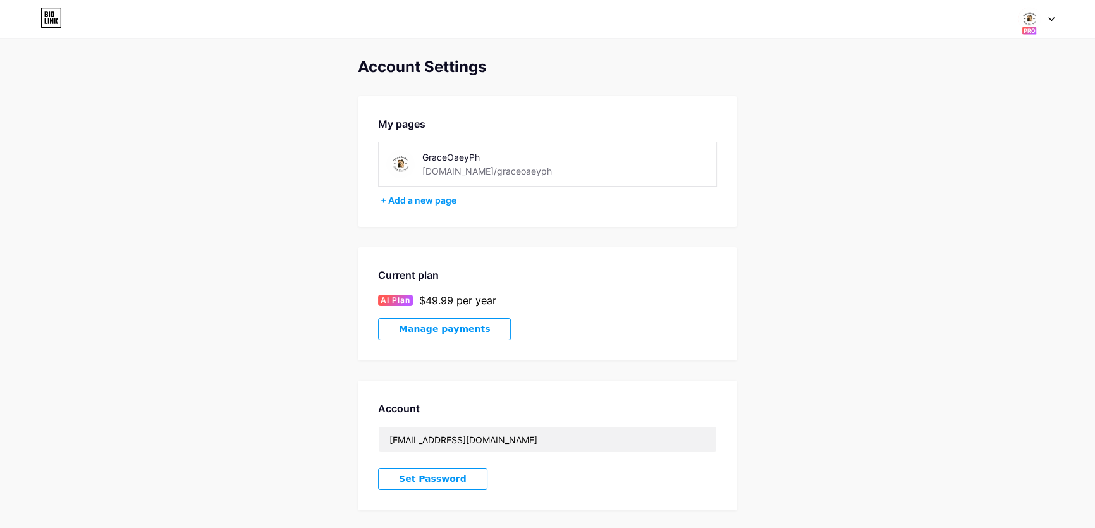
click at [1051, 18] on icon at bounding box center [1051, 19] width 6 height 4
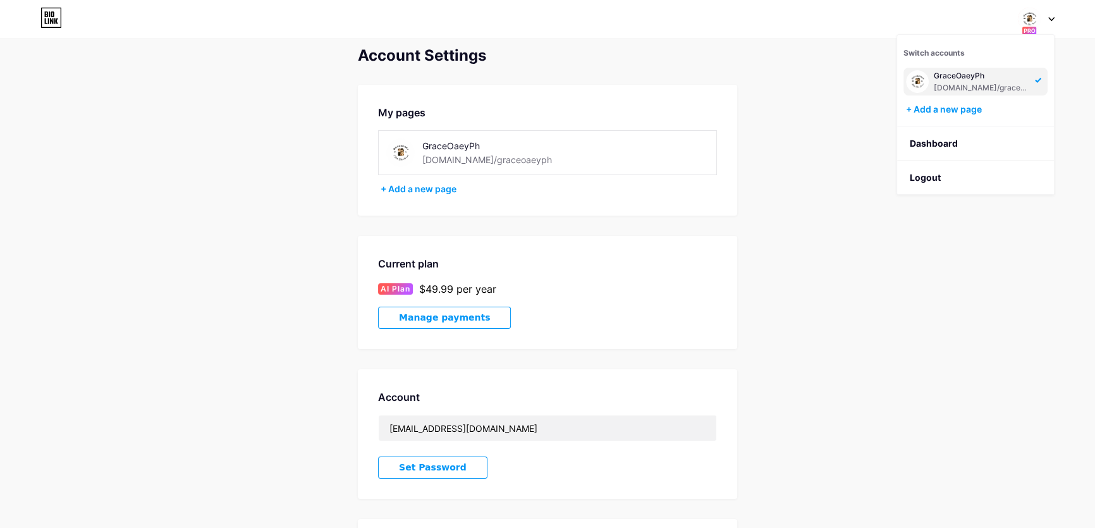
scroll to position [172, 0]
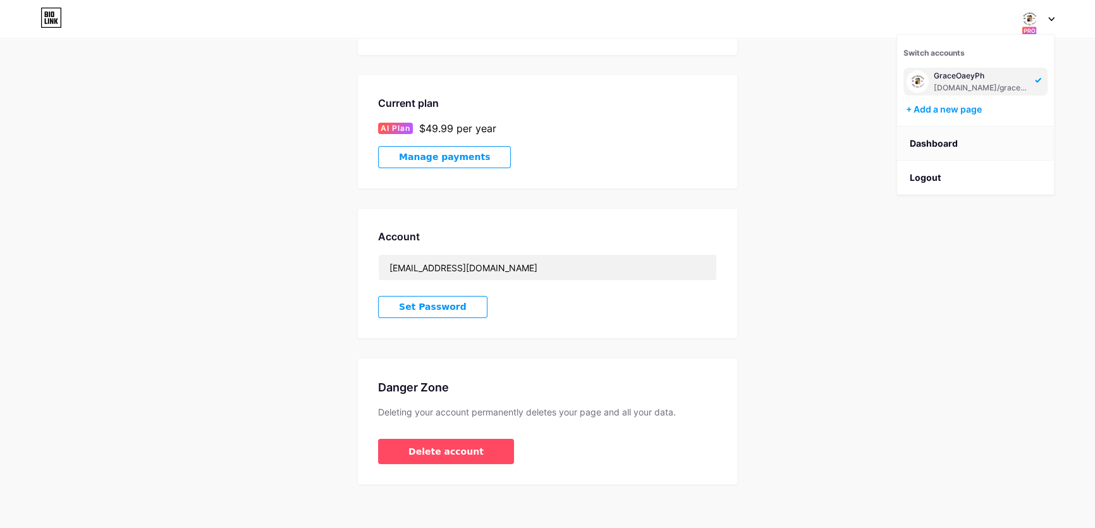
click at [946, 145] on link "Dashboard" at bounding box center [975, 143] width 157 height 34
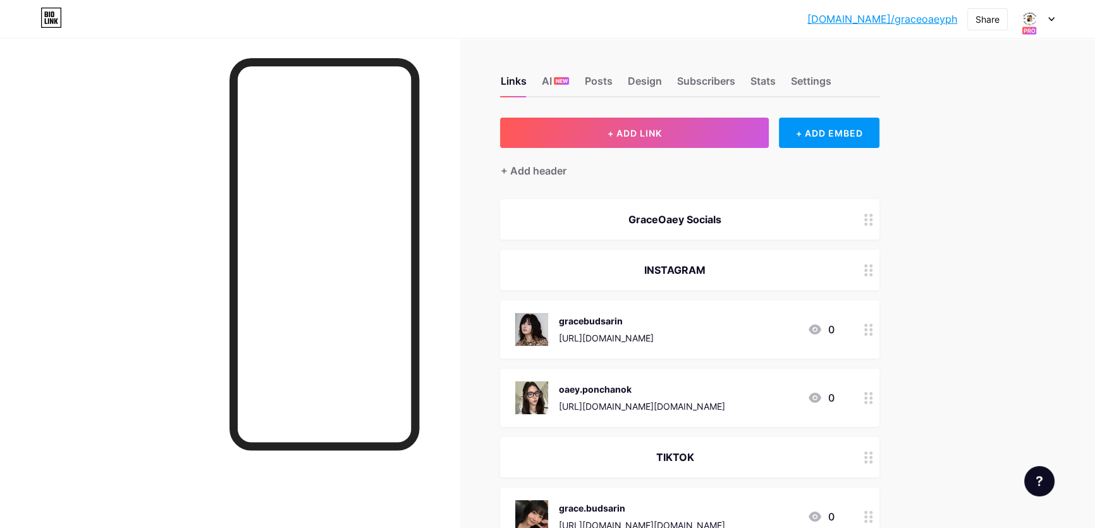
click at [546, 180] on div "+ ADD LINK + ADD EMBED + Add header GraceOaey Socials INSTAGRAM gracebudsarin h…" at bounding box center [689, 520] width 379 height 805
click at [578, 172] on div "+ Add header" at bounding box center [689, 163] width 379 height 31
click at [544, 171] on div "+ Add header" at bounding box center [533, 170] width 66 height 15
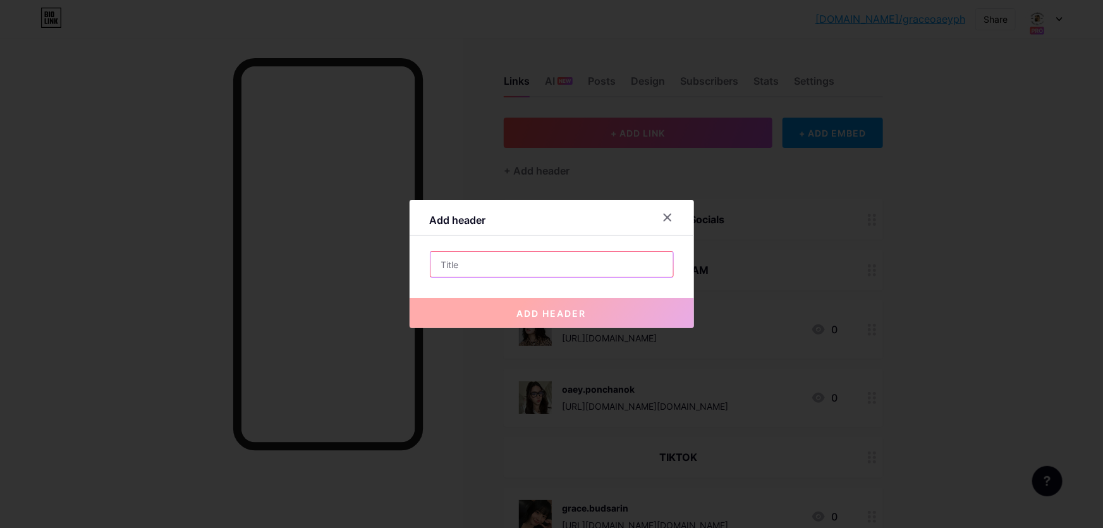
click at [521, 260] on input "text" at bounding box center [551, 264] width 243 height 25
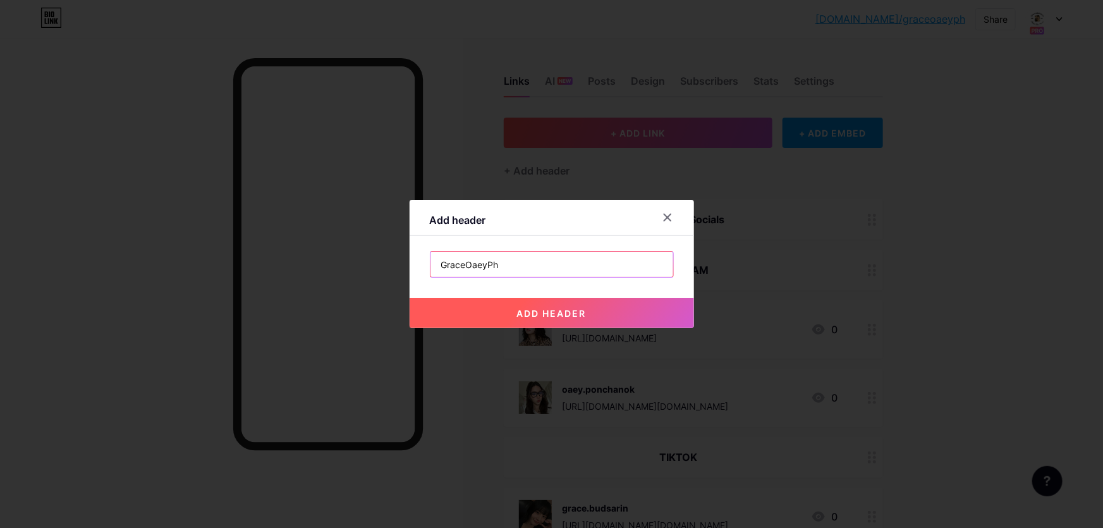
type input "GraceOaeyPh Socials"
click at [600, 317] on button "add header" at bounding box center [552, 313] width 284 height 30
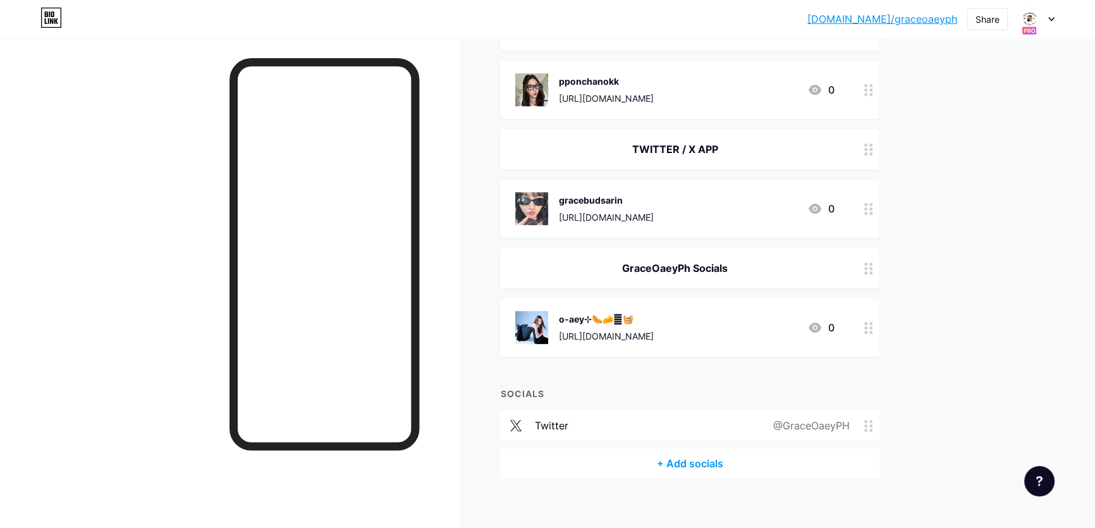
scroll to position [507, 0]
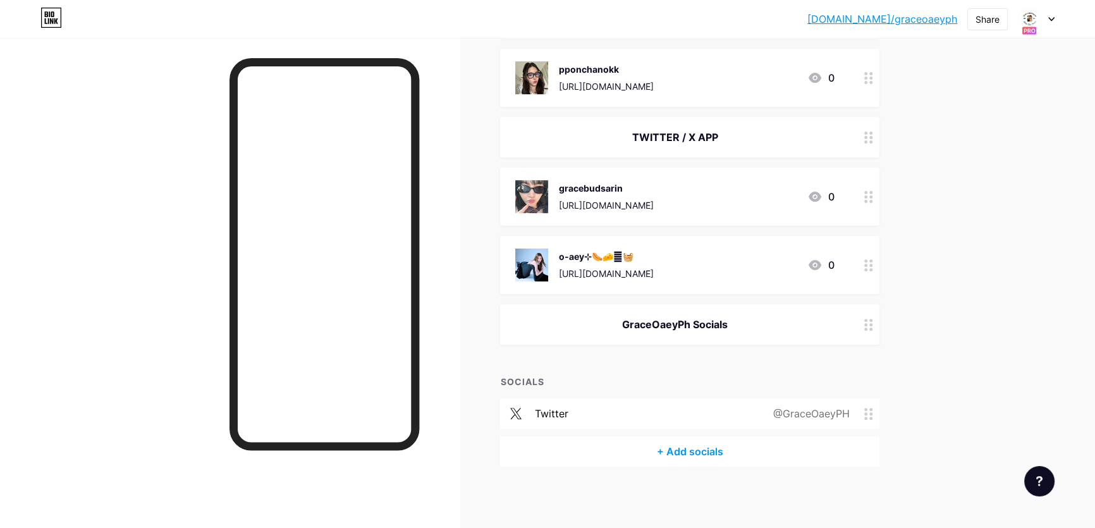
click at [989, 354] on div "bio.link/graceo... bio.link/graceoaeyph Share Switch accounts GraceOaeyPh bio.l…" at bounding box center [547, 11] width 1095 height 1037
click at [706, 454] on div "+ Add socials" at bounding box center [689, 451] width 379 height 30
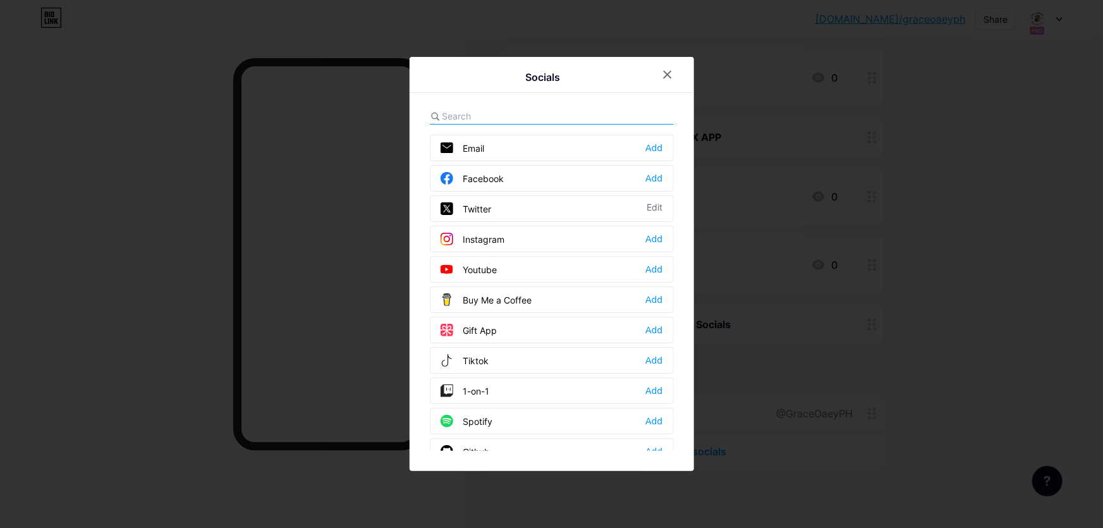
click at [485, 240] on div "Instagram" at bounding box center [473, 239] width 64 height 13
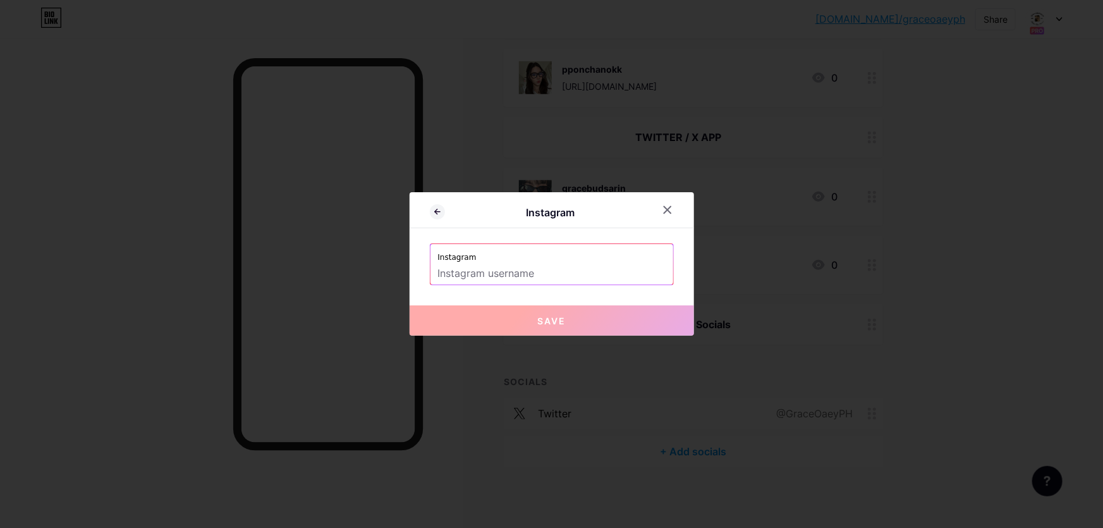
click at [549, 259] on label "Instagram" at bounding box center [552, 253] width 228 height 19
click at [556, 267] on input "text" at bounding box center [552, 273] width 228 height 21
paste input "graceoaeyph.official"
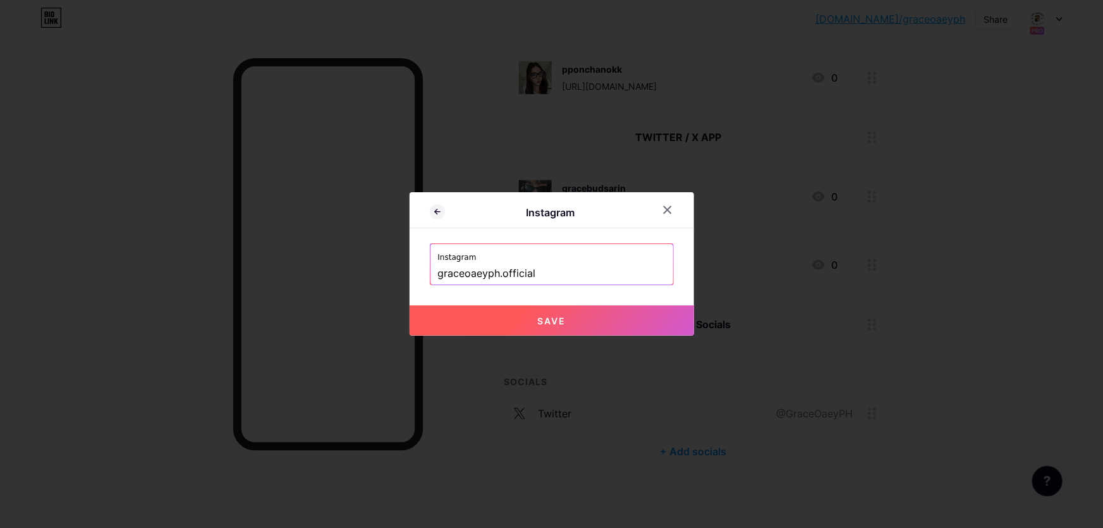
click at [544, 315] on span "Save" at bounding box center [551, 320] width 28 height 11
type input "https://instagram.com/graceoaeyph.official"
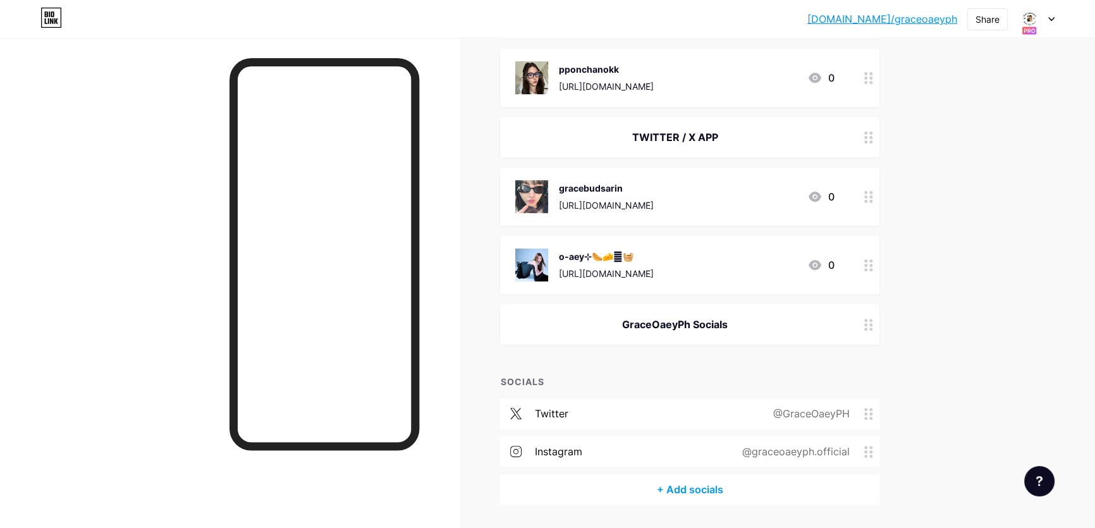
scroll to position [545, 0]
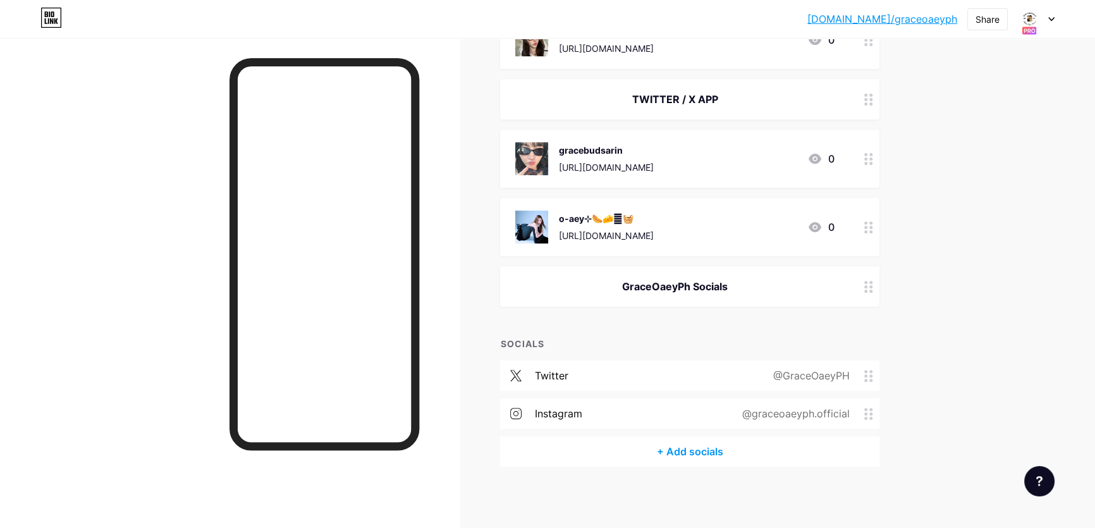
click at [925, 15] on link "[DOMAIN_NAME]/graceoaeyph" at bounding box center [882, 18] width 150 height 15
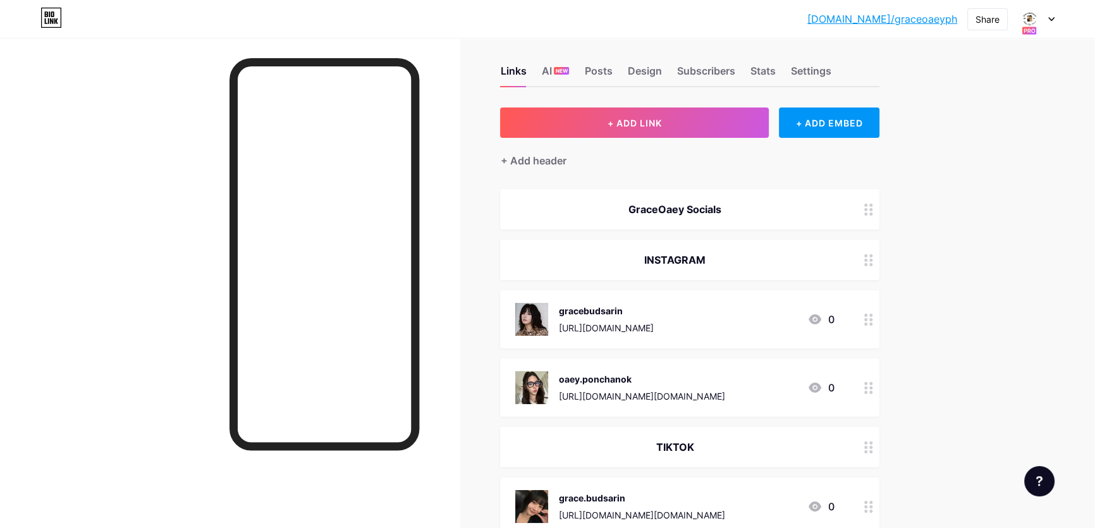
scroll to position [0, 0]
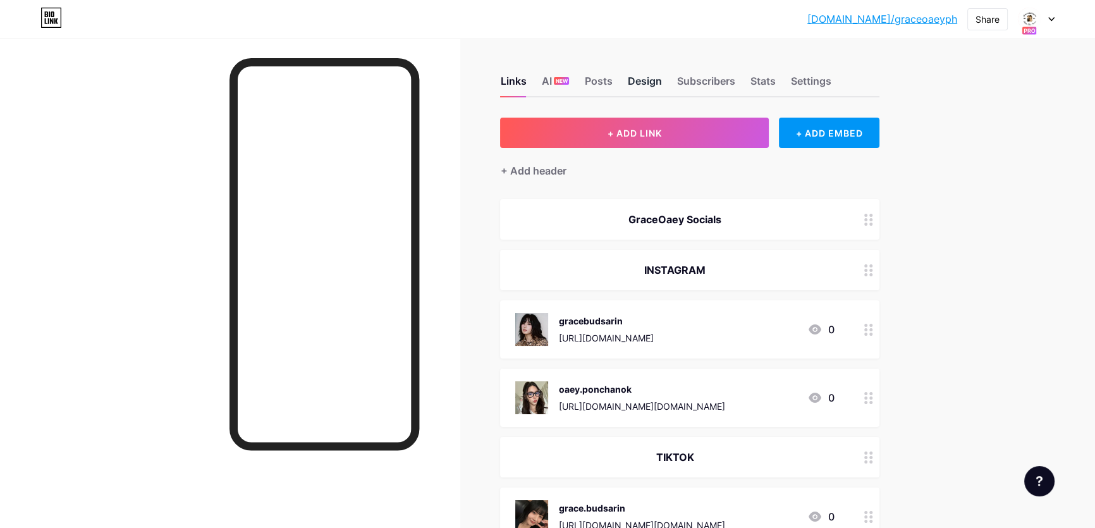
click at [640, 77] on div "Design" at bounding box center [644, 84] width 34 height 23
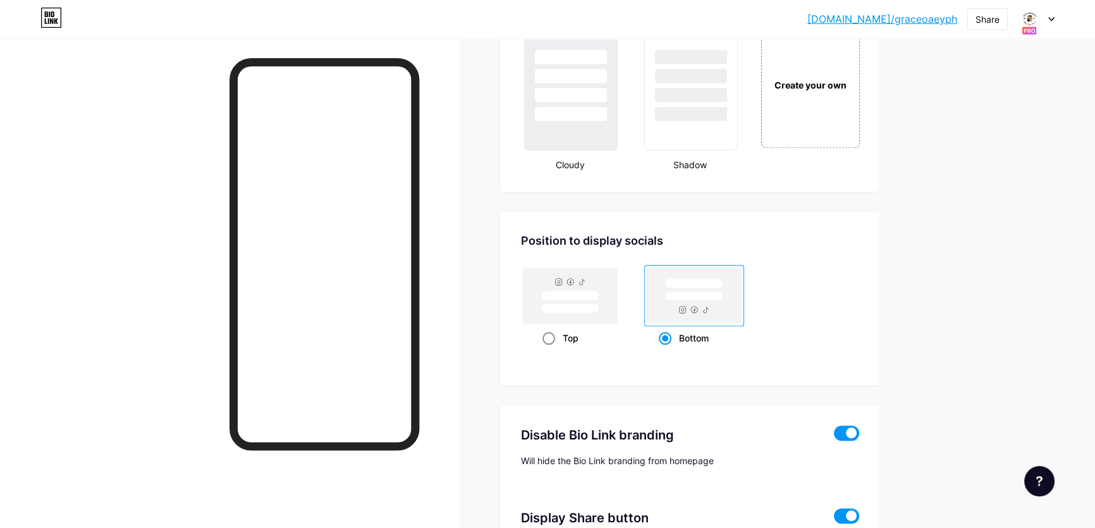
scroll to position [1551, 0]
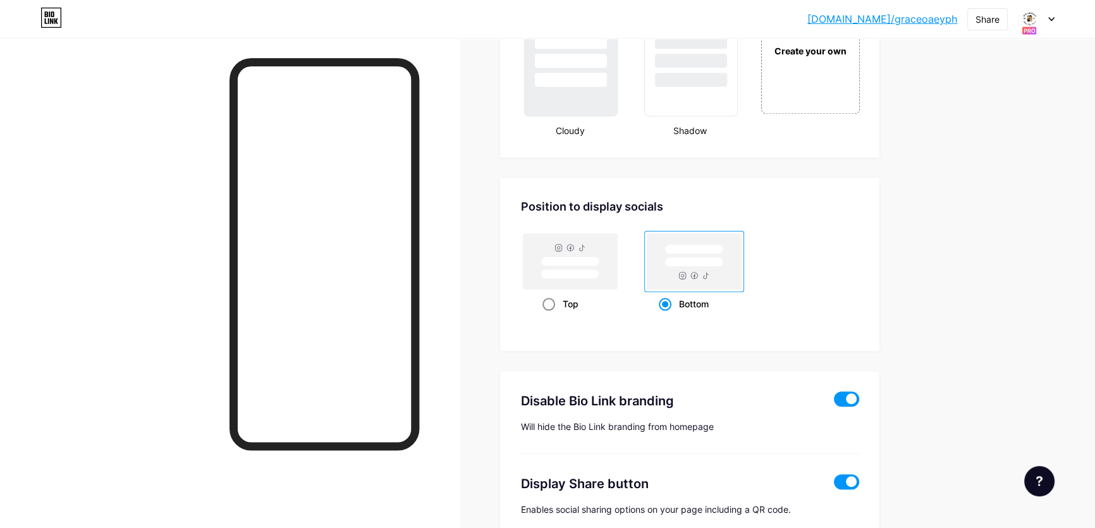
click at [587, 249] on rect at bounding box center [570, 261] width 94 height 56
click at [551, 315] on input "Top" at bounding box center [546, 319] width 8 height 8
radio input "true"
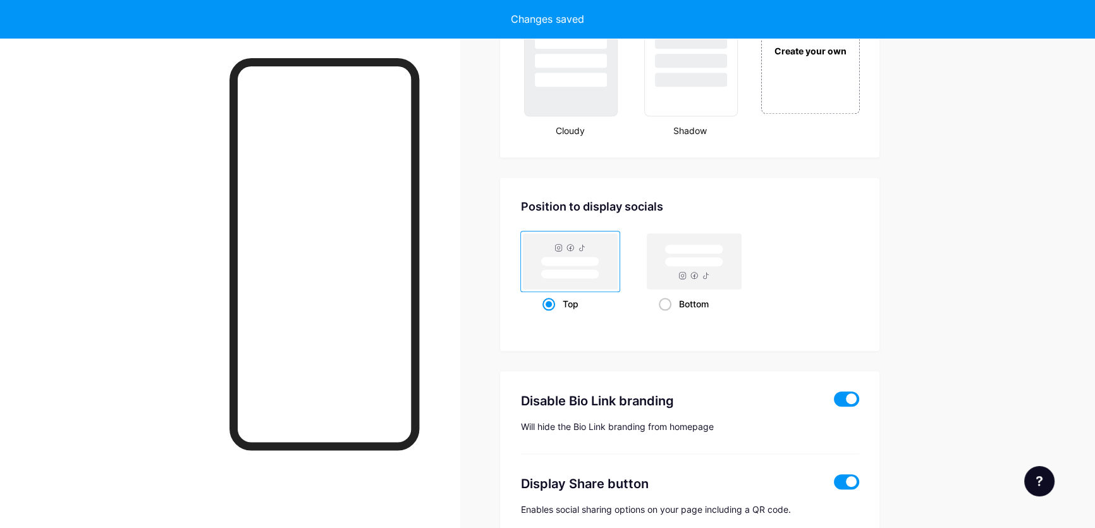
type input "GO PH Fanclub since 2024 🇵🇭 | 𝗦𝘂𝗽𝗽𝗼𝗿𝘁 @gracebudsarin23 & @oaeyyeuei | #Gracebud…"
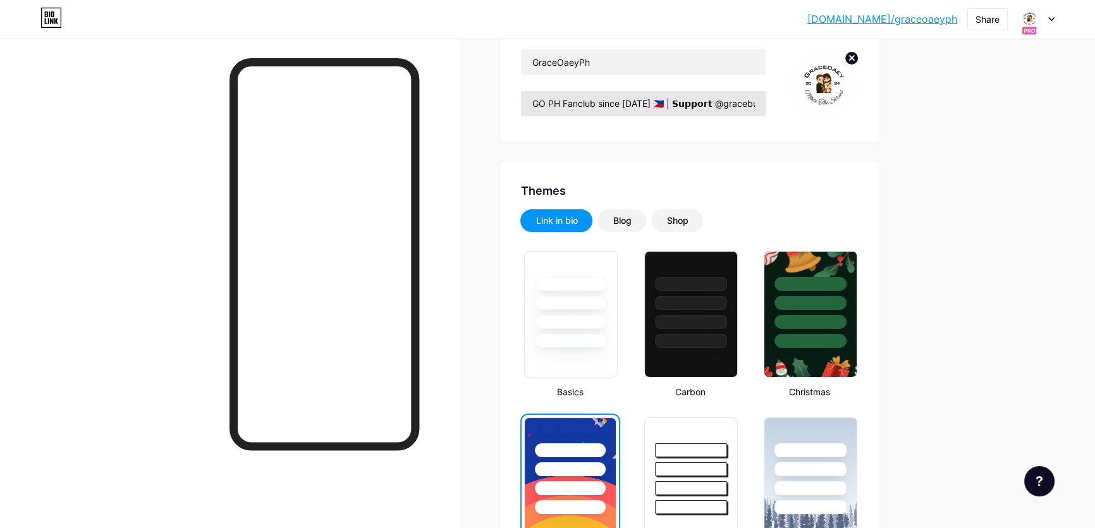
scroll to position [0, 0]
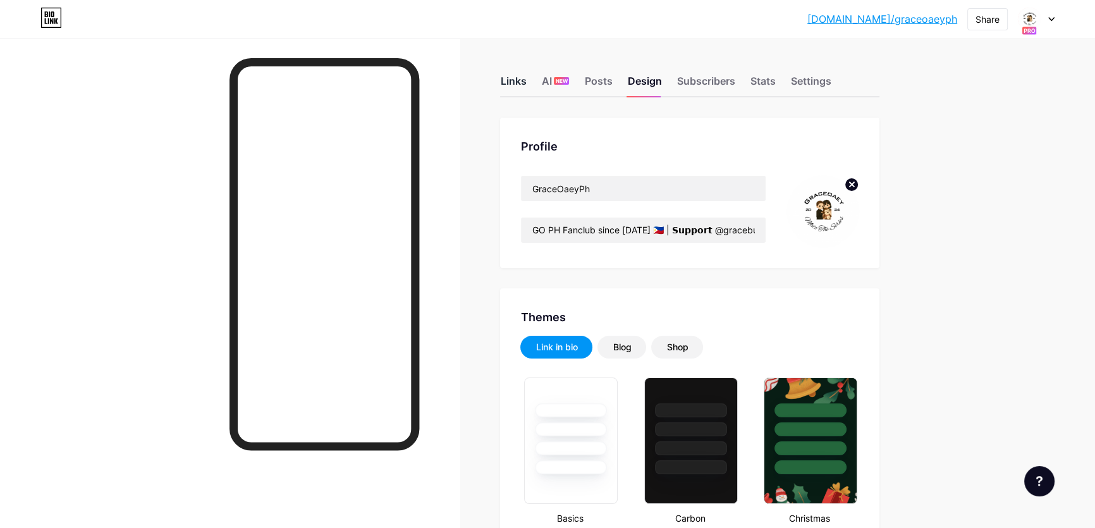
drag, startPoint x: 518, startPoint y: 70, endPoint x: 511, endPoint y: 85, distance: 16.1
click at [515, 70] on div "Links AI NEW Posts Design Subscribers Stats Settings" at bounding box center [689, 75] width 379 height 44
click at [511, 85] on div "Links" at bounding box center [513, 84] width 26 height 23
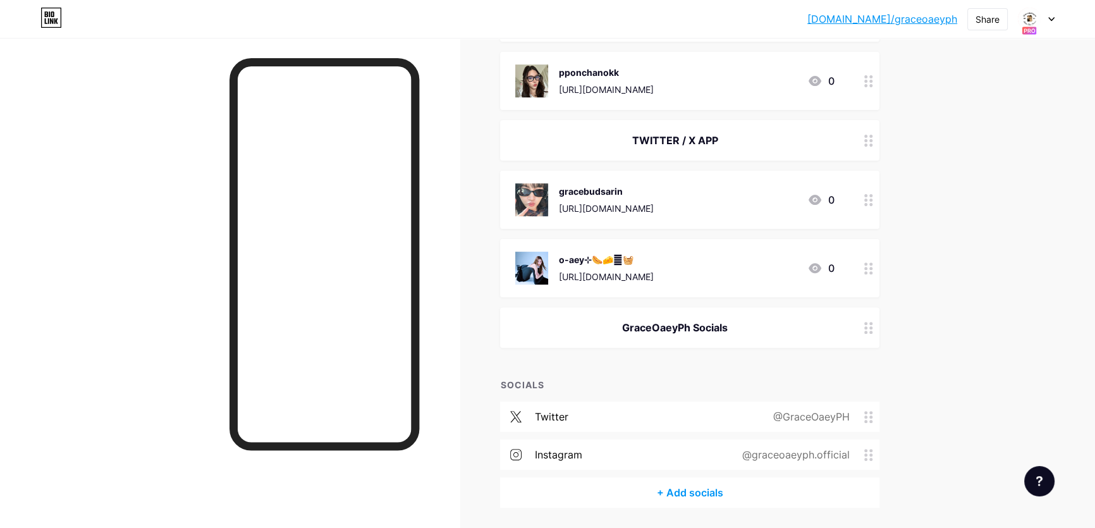
scroll to position [545, 0]
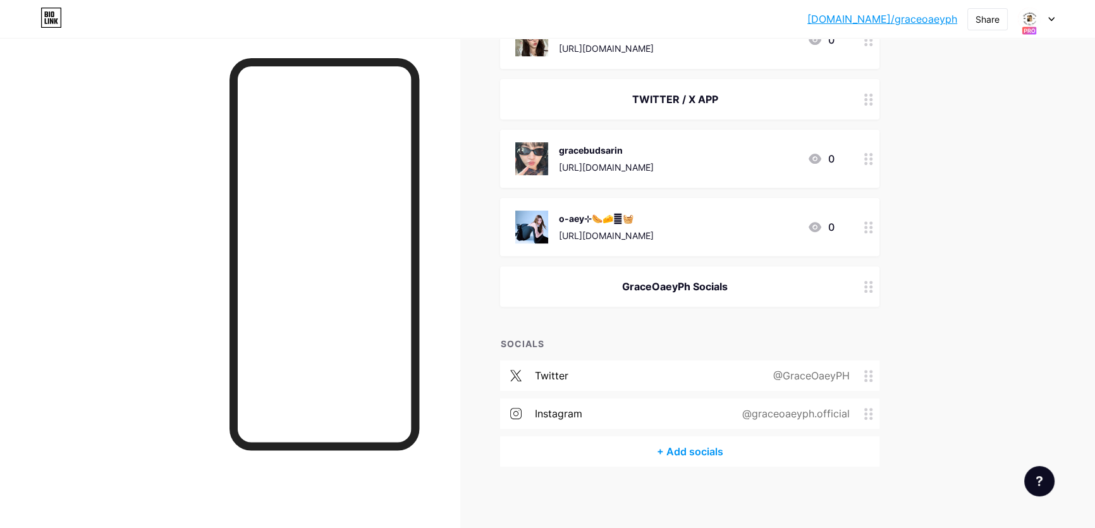
click at [877, 289] on div at bounding box center [868, 286] width 21 height 40
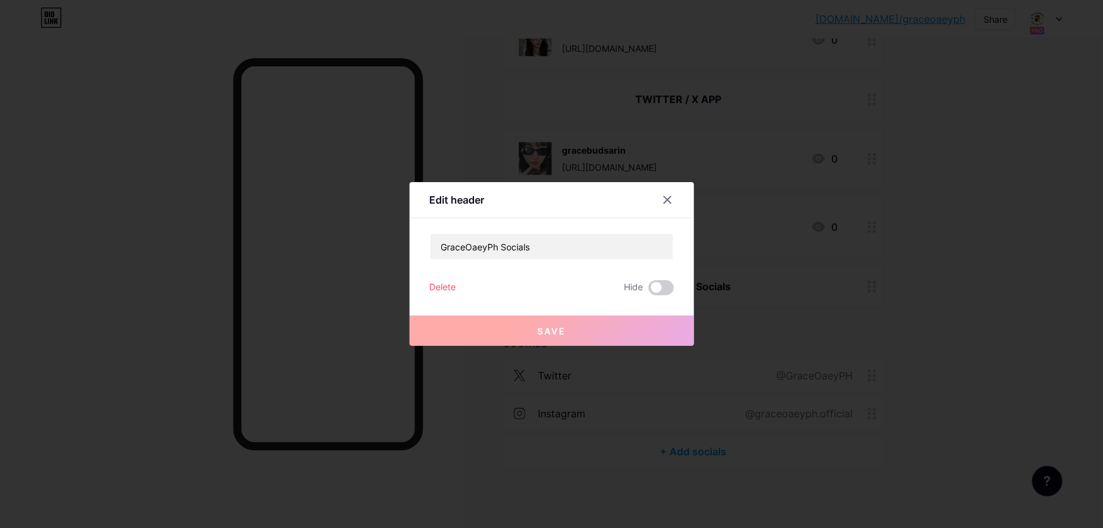
click at [442, 284] on div "Delete" at bounding box center [443, 287] width 27 height 15
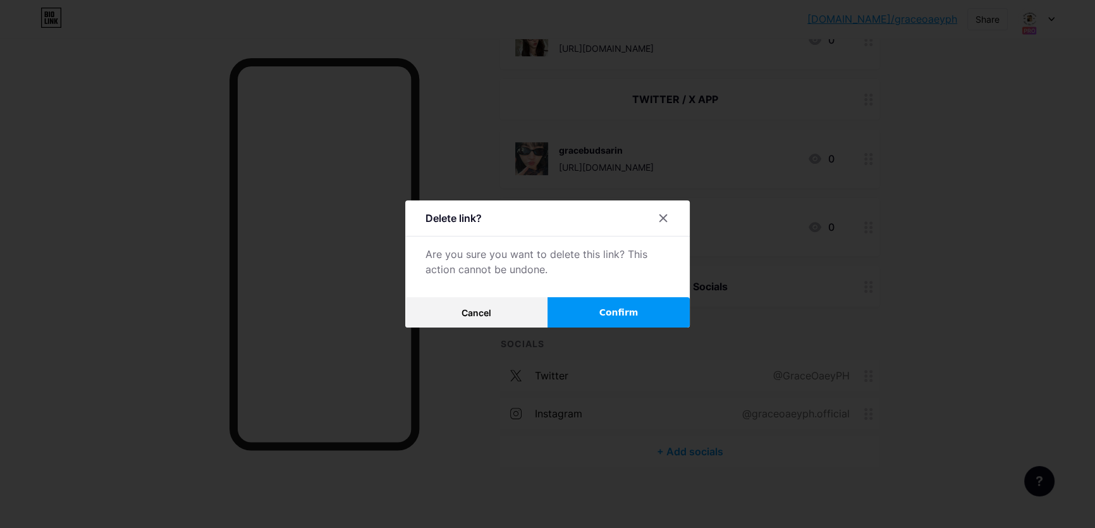
click at [603, 311] on button "Confirm" at bounding box center [618, 312] width 142 height 30
click at [1037, 277] on div at bounding box center [547, 264] width 1095 height 528
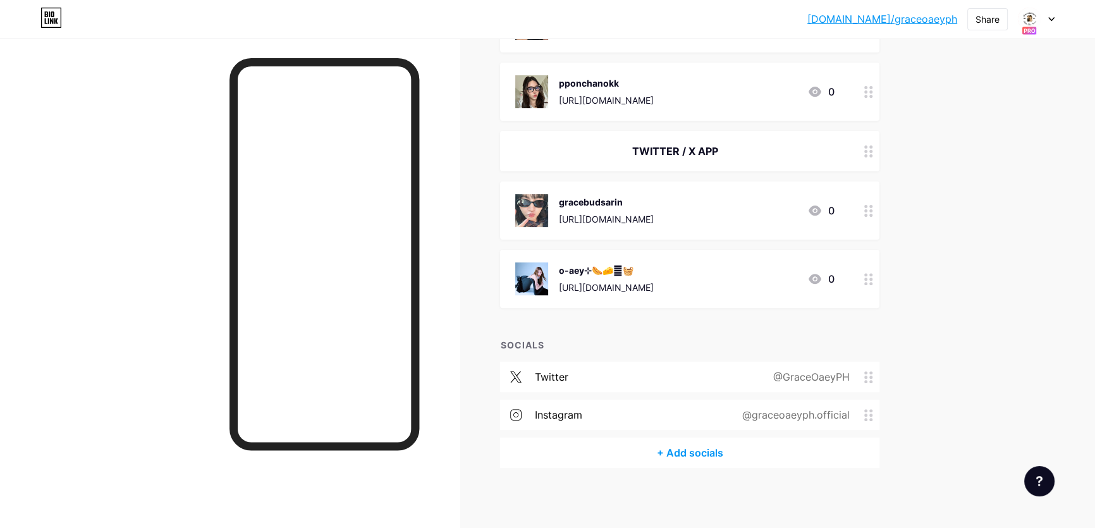
scroll to position [494, 0]
click at [685, 451] on div "+ Add socials" at bounding box center [689, 451] width 379 height 30
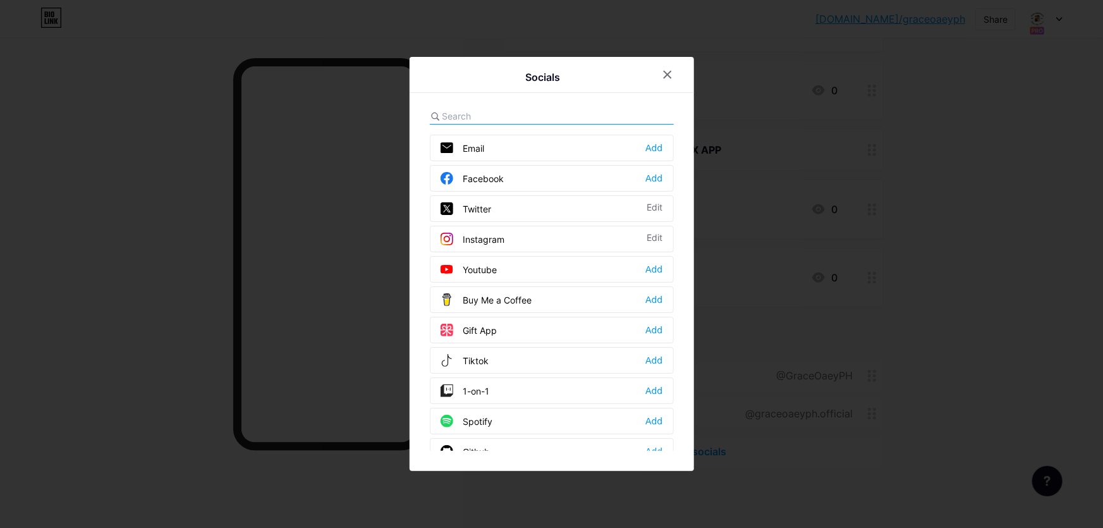
click at [491, 365] on div "Tiktok Add" at bounding box center [552, 360] width 244 height 27
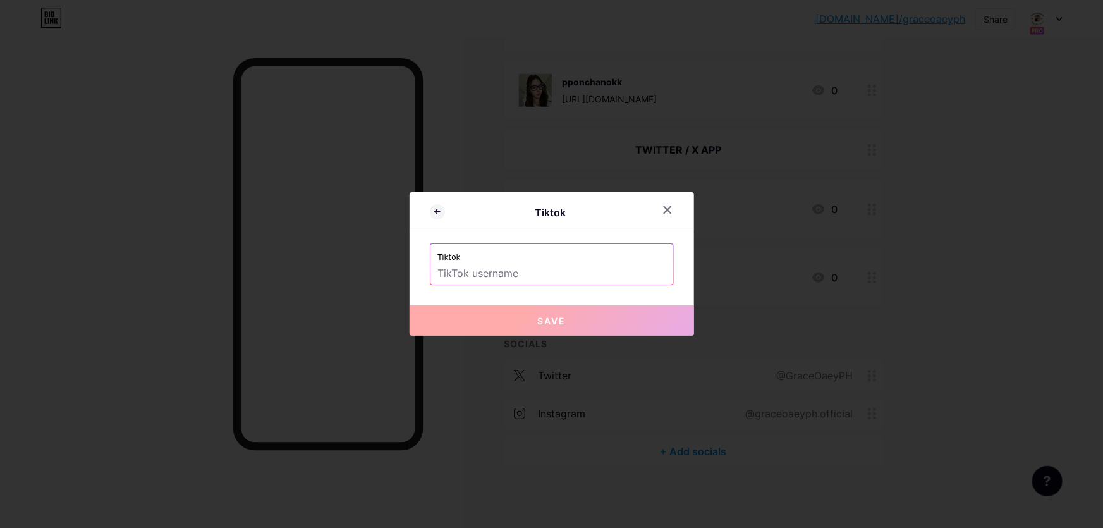
click at [508, 268] on input "text" at bounding box center [552, 273] width 228 height 21
paste input "https://www.tiktok.com/@graceoaeyofficial.ph"
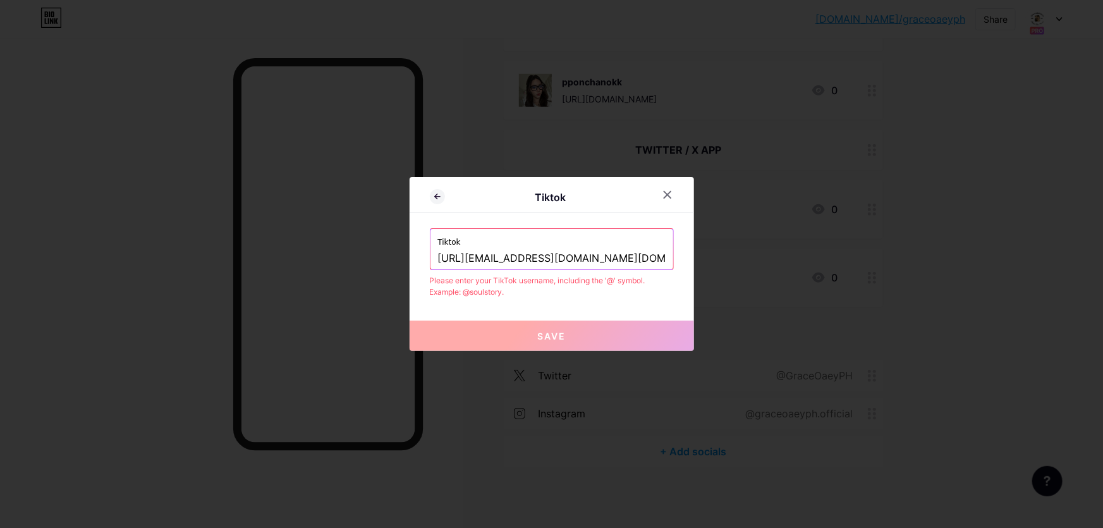
type input "https://www.tiktok.com/@graceoaeyofficial.ph"
drag, startPoint x: 667, startPoint y: 256, endPoint x: 204, endPoint y: 242, distance: 463.5
click at [204, 242] on div "Tiktok Tiktok https://www.tiktok.com/@graceoaeyofficial.ph Please enter your Ti…" at bounding box center [551, 264] width 1103 height 528
drag, startPoint x: 664, startPoint y: 273, endPoint x: 664, endPoint y: 264, distance: 8.8
click at [664, 274] on div "Tiktok https://www.tiktok.com/@graceoaeyofficial.ph Please enter your TikTok us…" at bounding box center [552, 263] width 244 height 70
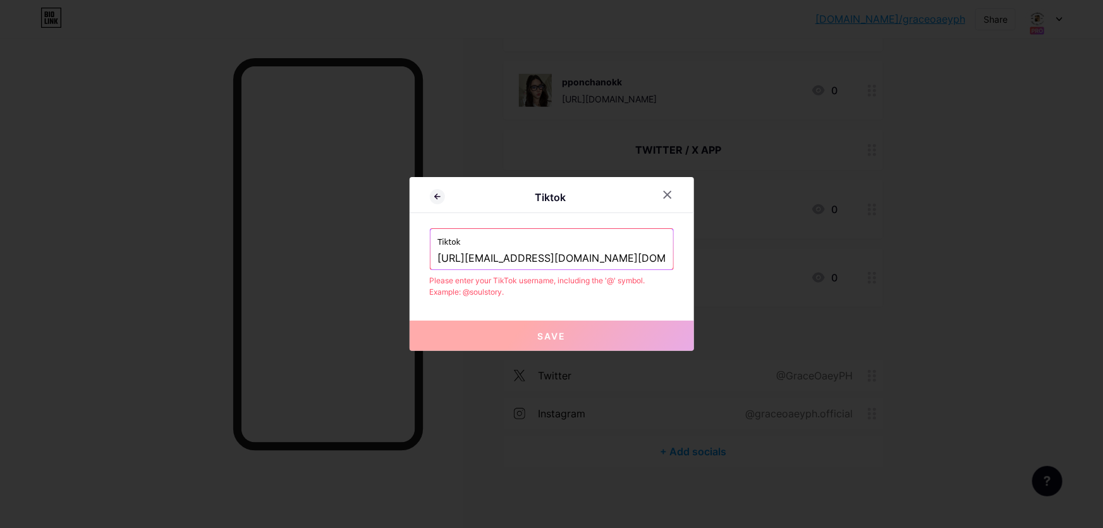
click at [662, 252] on input "https://www.tiktok.com/@graceoaeyofficial.ph" at bounding box center [552, 258] width 228 height 21
paste input "graceoaeyofficial.ph"
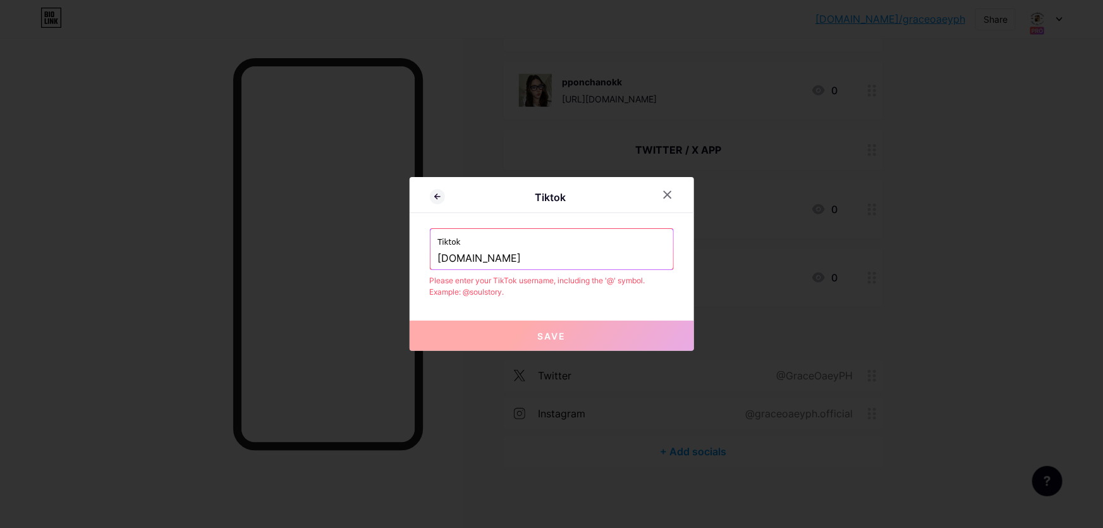
type input "graceoaeyofficial.ph"
click at [521, 338] on button "Save" at bounding box center [552, 335] width 284 height 30
click at [571, 258] on input "graceoaeyofficial.ph" at bounding box center [552, 258] width 228 height 21
drag, startPoint x: 568, startPoint y: 255, endPoint x: 264, endPoint y: 244, distance: 304.9
click at [264, 244] on div "Tiktok Tiktok graceoaeyofficial.ph Please enter your TikTok username, including…" at bounding box center [551, 264] width 1103 height 528
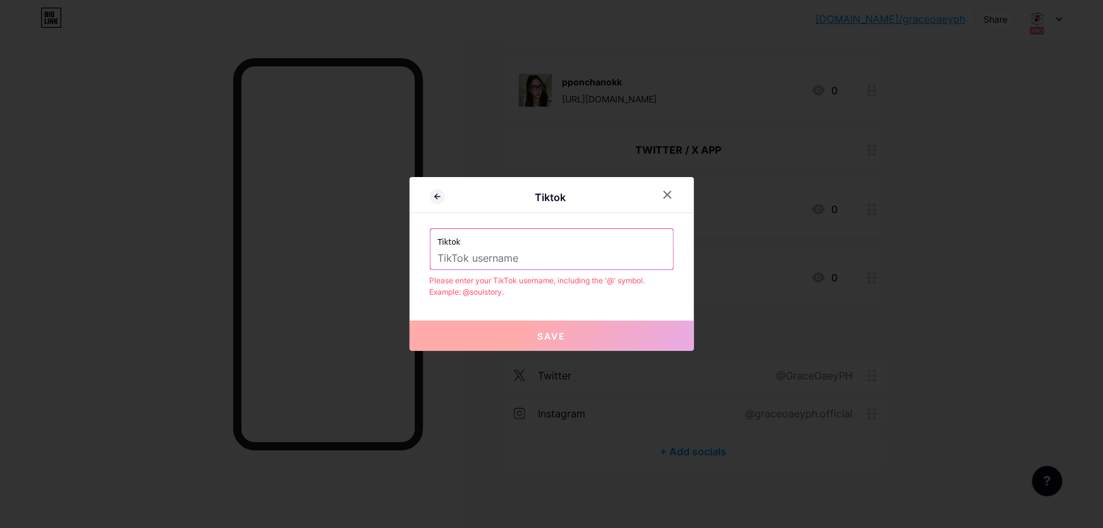
paste input "@[DOMAIN_NAME]"
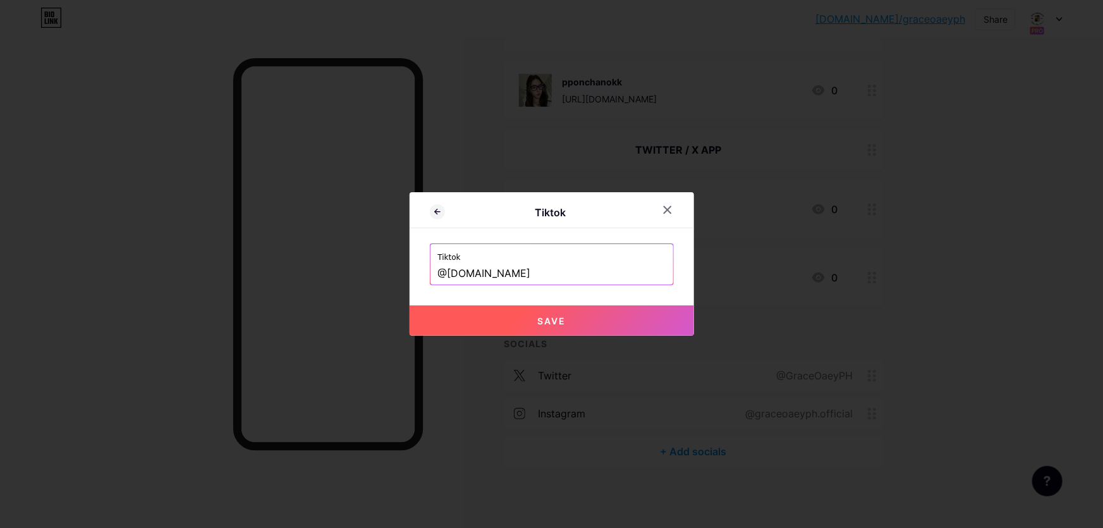
click at [520, 334] on button "Save" at bounding box center [552, 320] width 284 height 30
type input "https://tiktok.com/@graceoaeyofficial.ph"
click at [526, 320] on button "Save" at bounding box center [552, 320] width 284 height 30
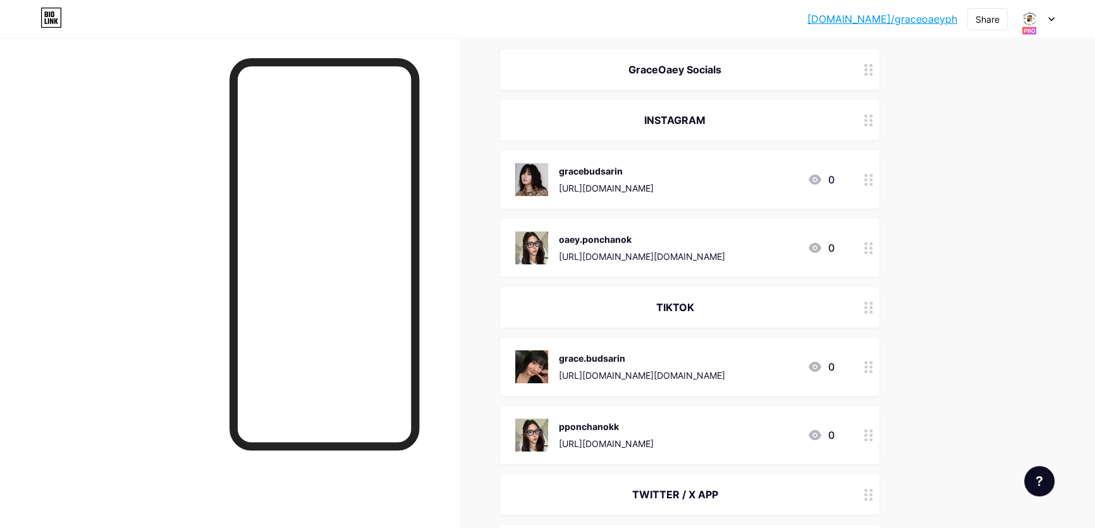
scroll to position [0, 0]
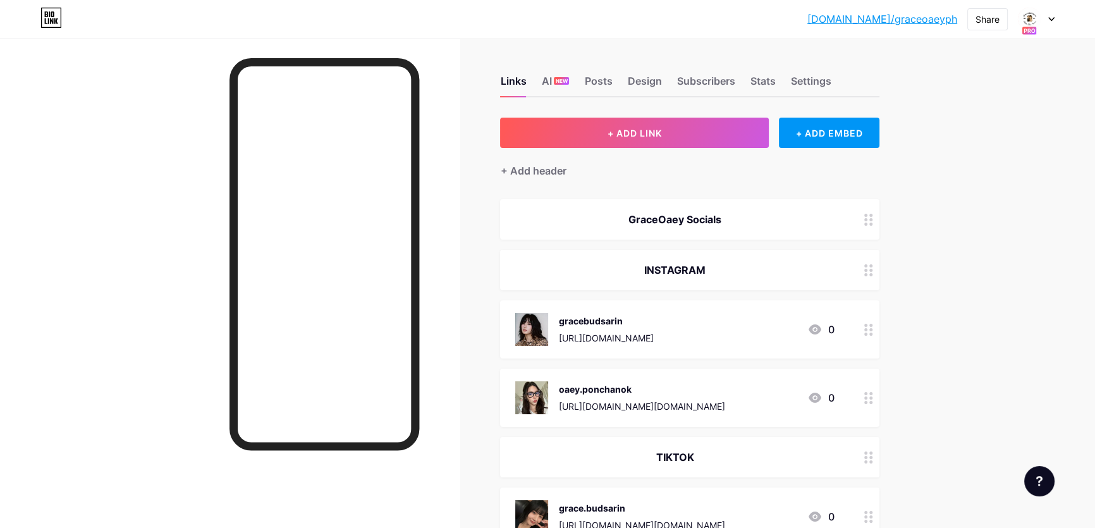
click at [898, 20] on link "[DOMAIN_NAME]/graceoaeyph" at bounding box center [882, 18] width 150 height 15
click at [638, 71] on div "Links AI NEW Posts Design Subscribers Stats Settings" at bounding box center [689, 75] width 379 height 44
click at [638, 82] on div "Design" at bounding box center [644, 84] width 34 height 23
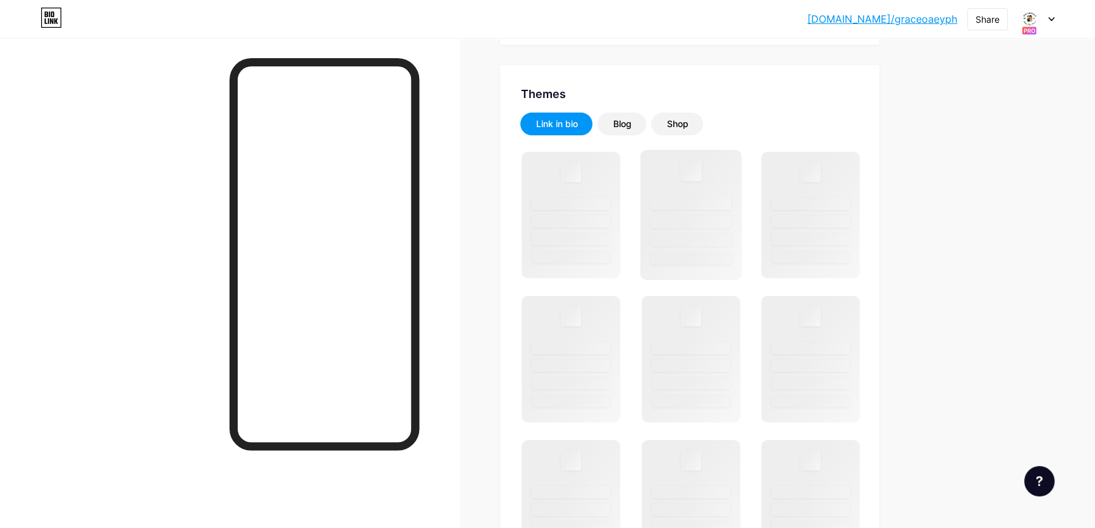
scroll to position [229, 0]
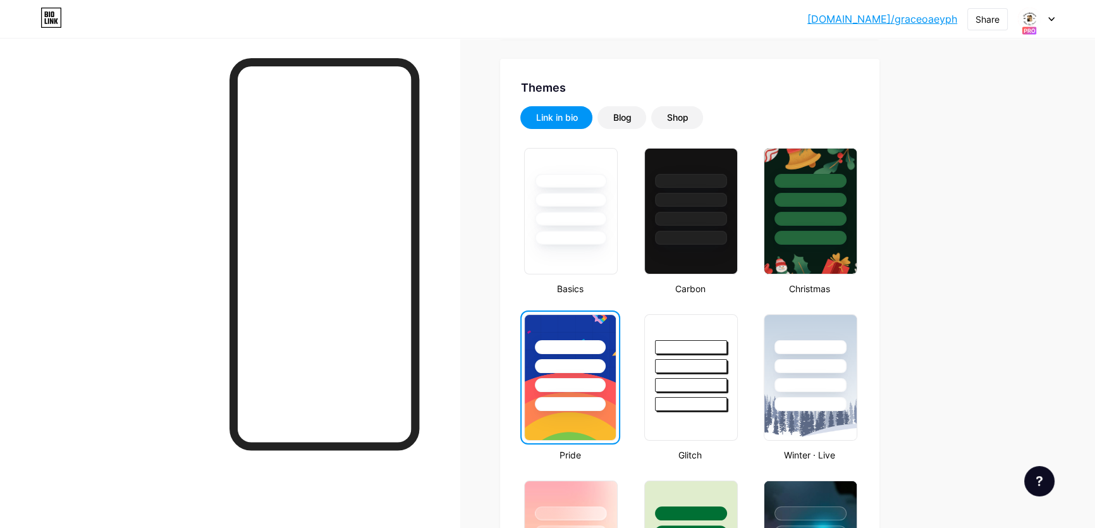
click at [534, 203] on div at bounding box center [570, 196] width 95 height 99
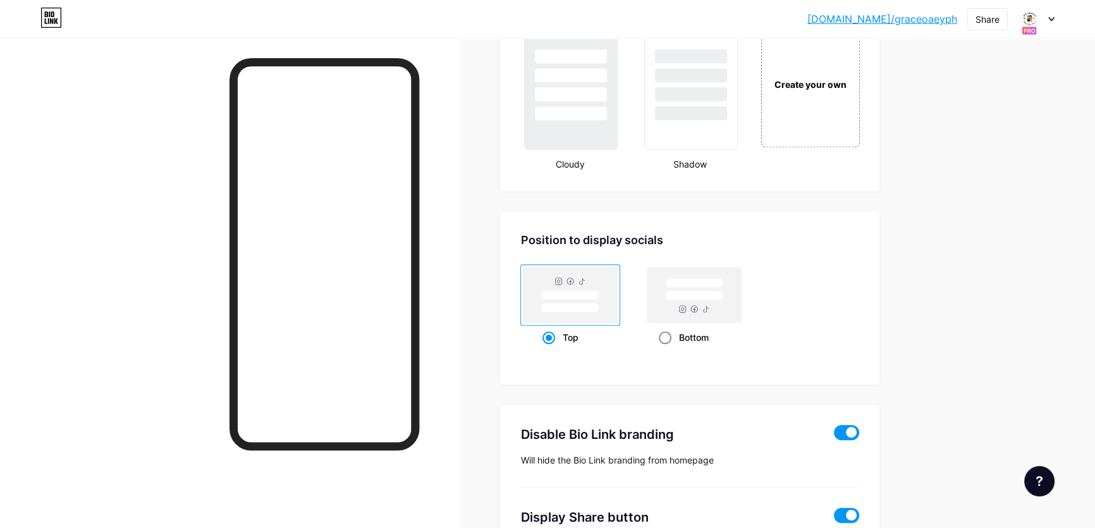
scroll to position [1620, 0]
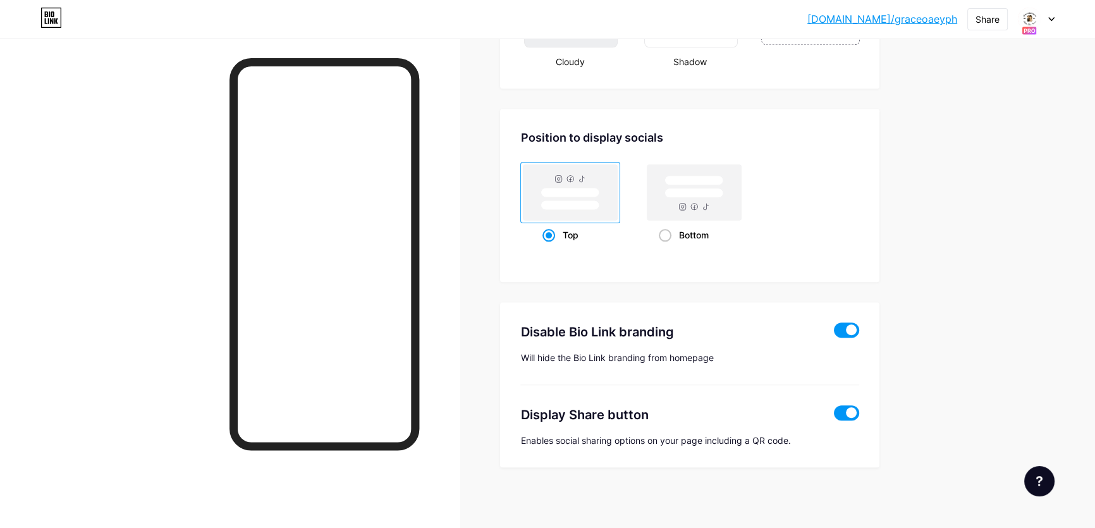
click at [854, 331] on span at bounding box center [846, 329] width 25 height 15
click at [834, 333] on input "checkbox" at bounding box center [834, 333] width 0 height 0
type input "GO PH Fanclub since 2024 🇵🇭 | 𝗦𝘂𝗽𝗽𝗼𝗿𝘁 @gracebudsarin23 & @oaeyyeuei | #Gracebud…"
click at [924, 22] on link "[DOMAIN_NAME]/graceoaeyph" at bounding box center [882, 18] width 150 height 15
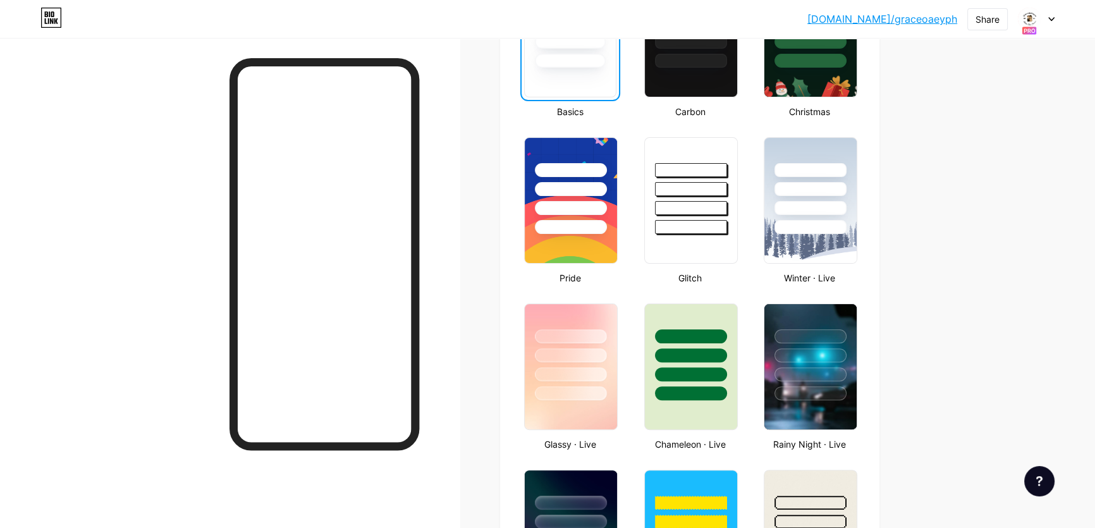
scroll to position [356, 0]
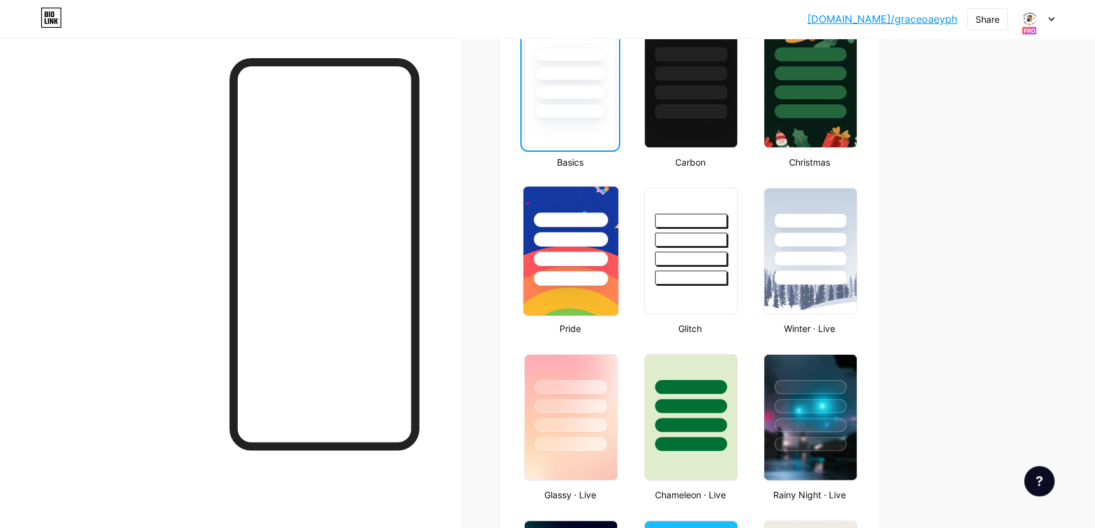
click at [580, 212] on div at bounding box center [571, 219] width 74 height 15
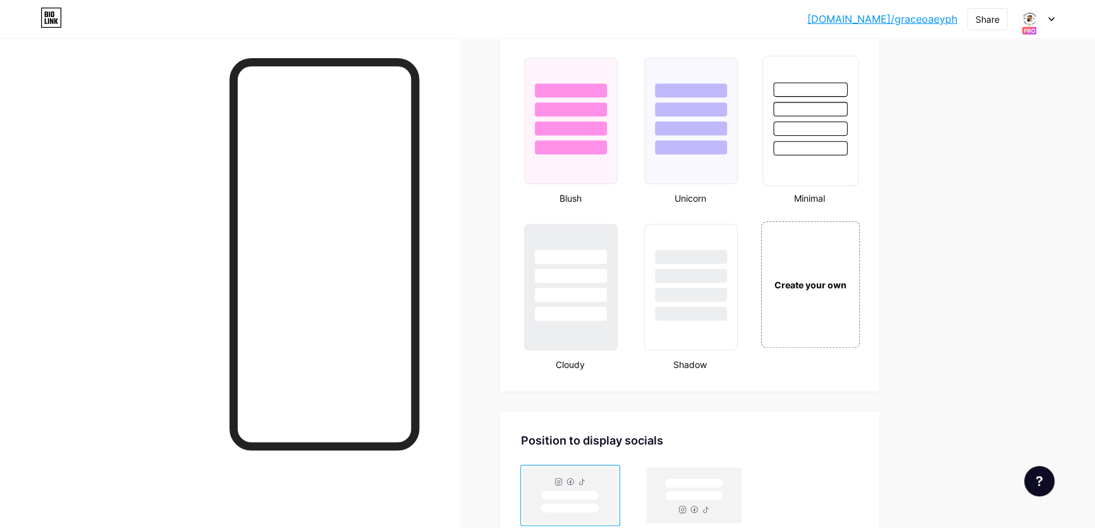
scroll to position [1391, 0]
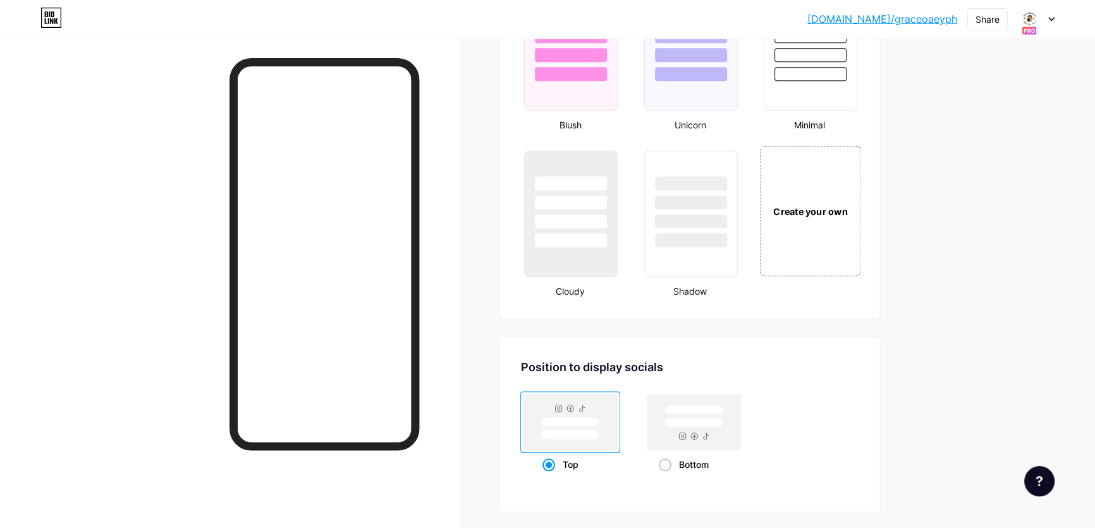
click at [824, 246] on div "Create your own" at bounding box center [811, 210] width 102 height 130
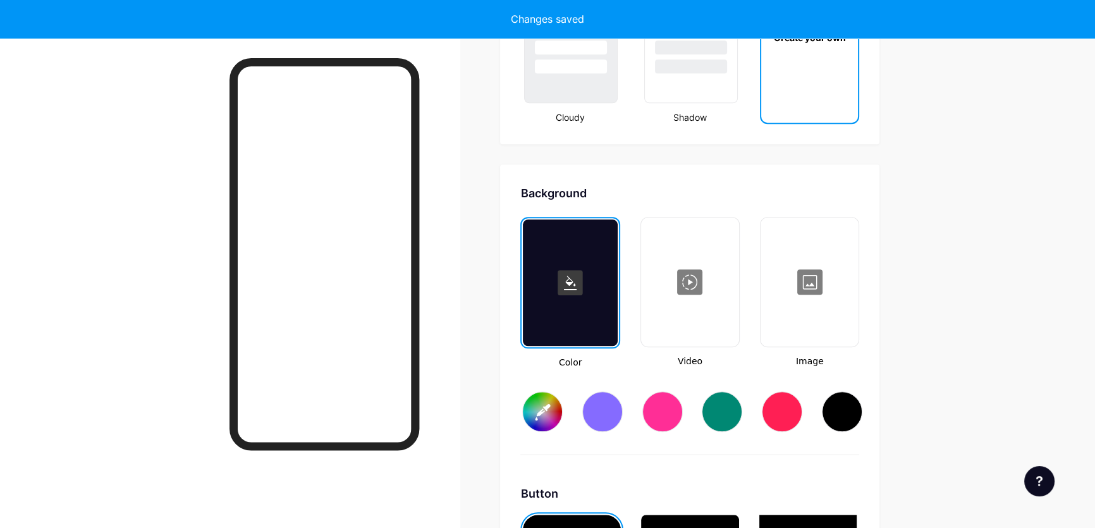
scroll to position [1676, 0]
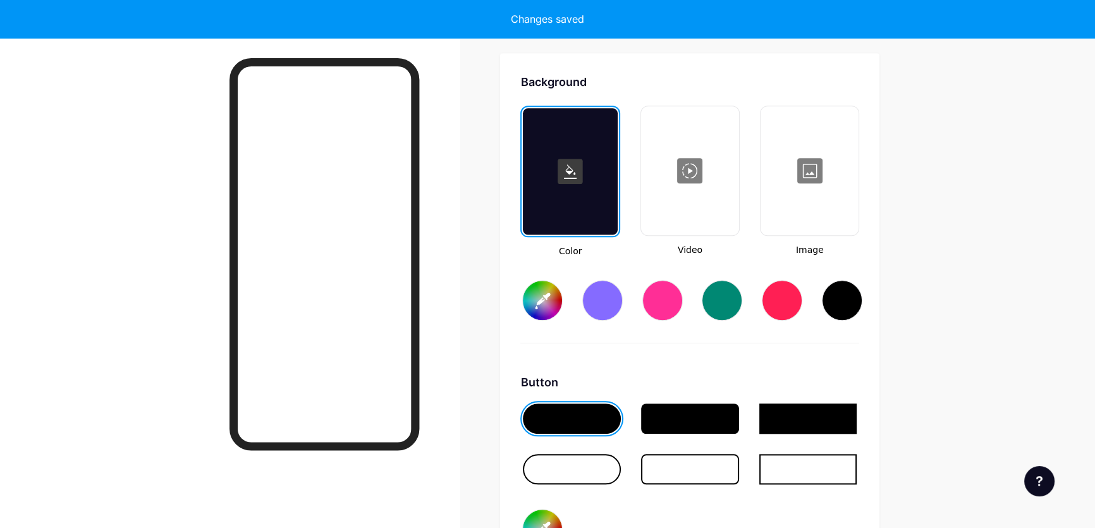
type input "#ffffff"
type input "#000000"
click at [829, 185] on div at bounding box center [809, 170] width 95 height 126
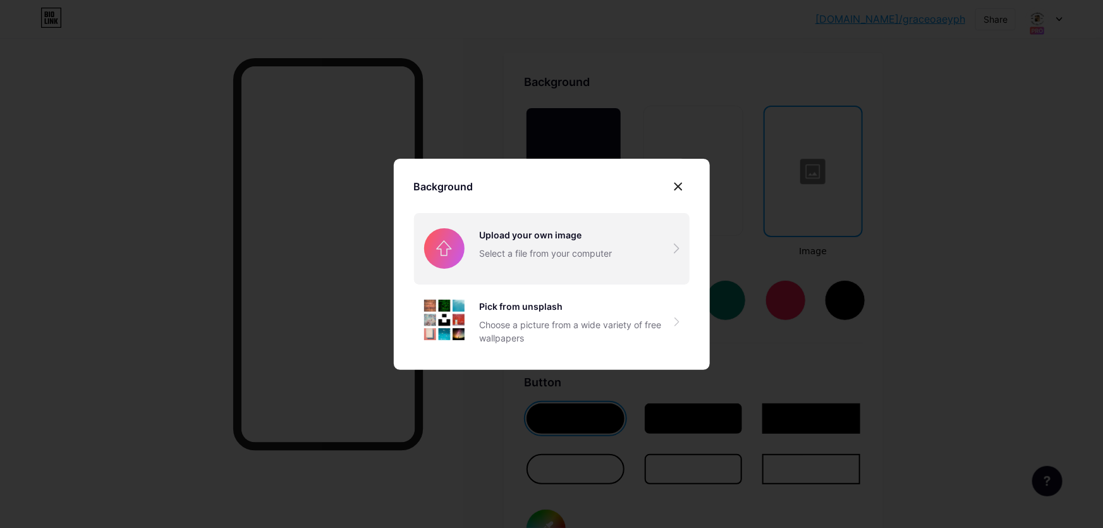
click at [558, 240] on input "file" at bounding box center [552, 248] width 276 height 71
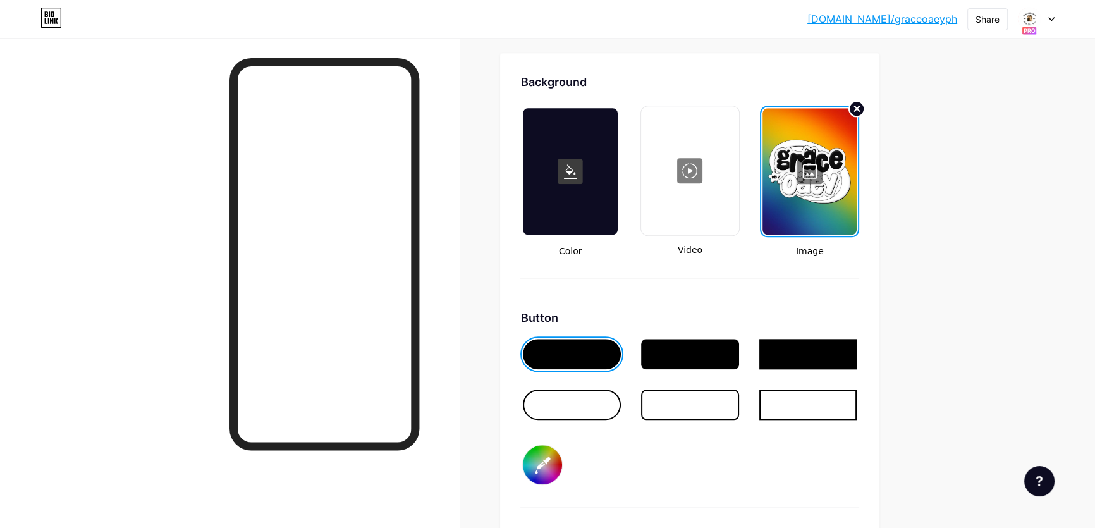
click at [855, 106] on circle at bounding box center [856, 108] width 15 height 15
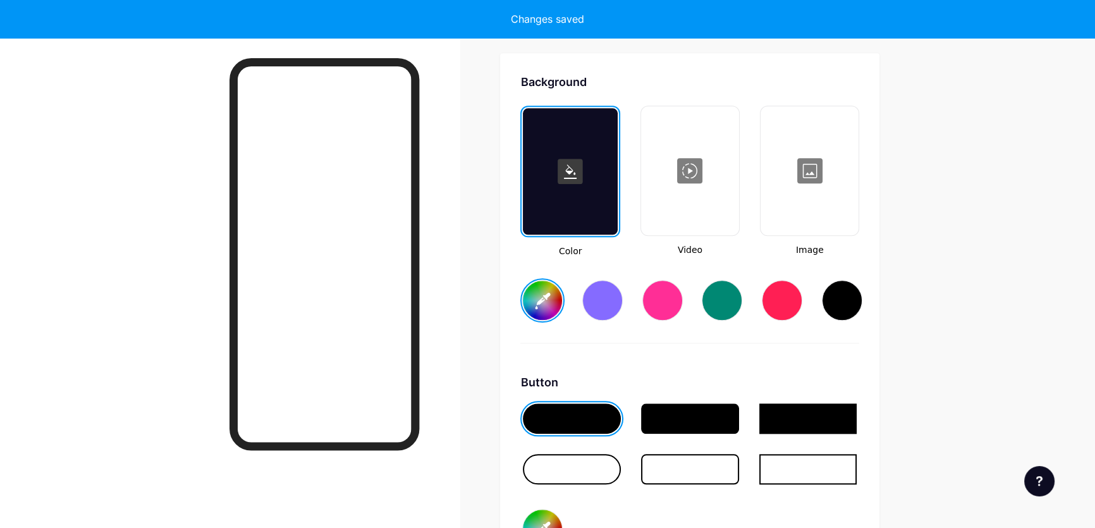
type input "#ffffff"
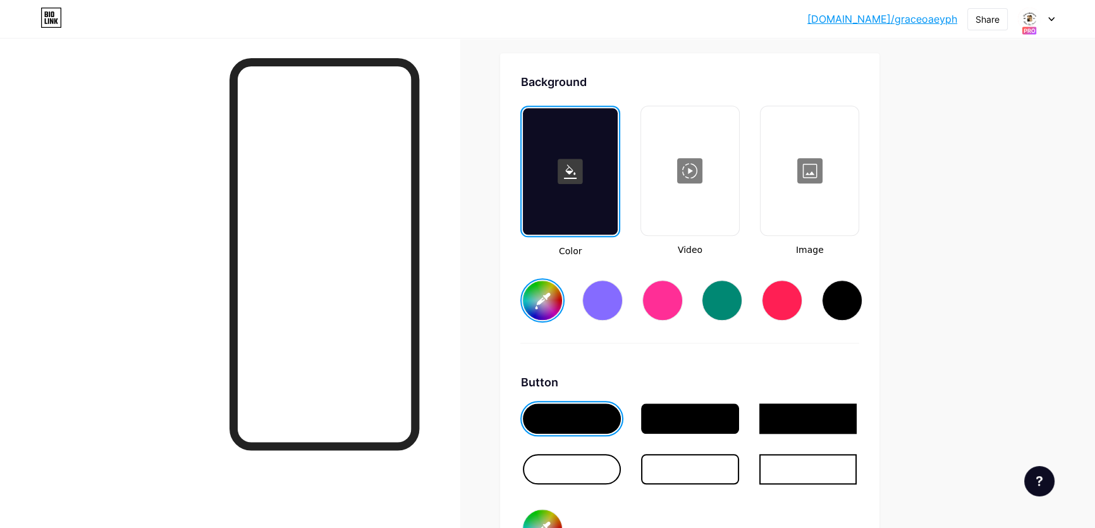
click at [800, 169] on div at bounding box center [809, 170] width 95 height 126
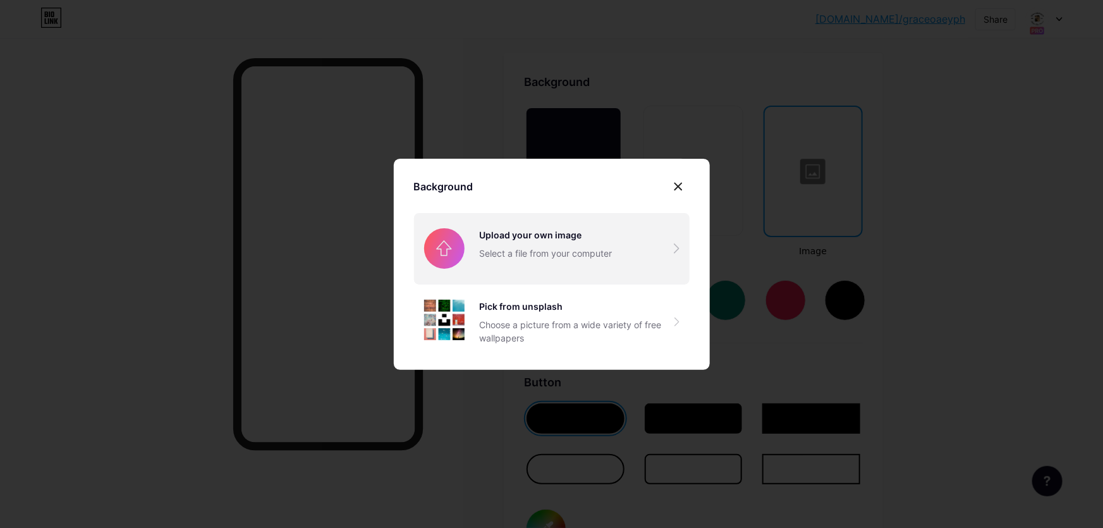
click at [508, 249] on input "file" at bounding box center [552, 248] width 276 height 71
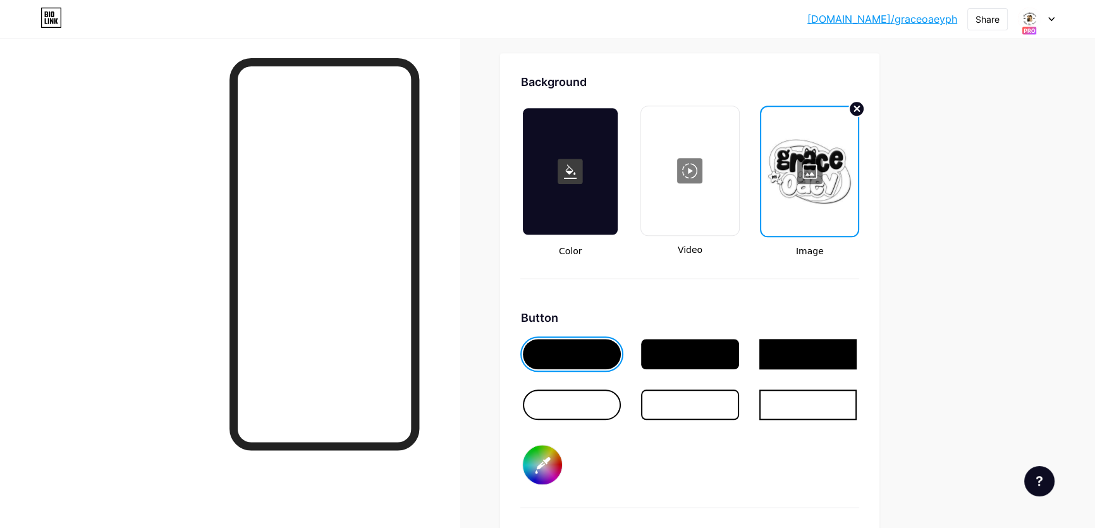
click at [864, 106] on circle at bounding box center [856, 108] width 15 height 15
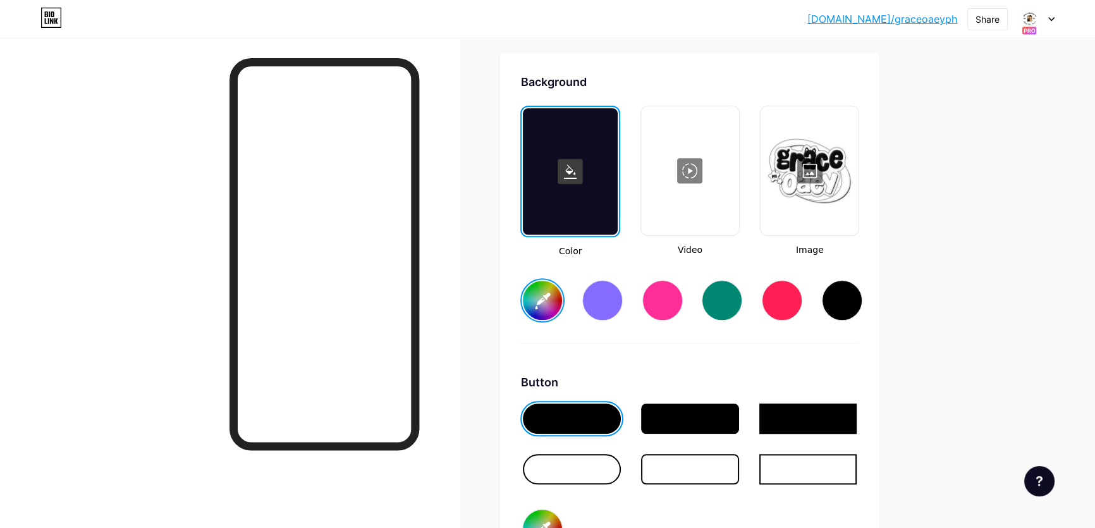
click at [831, 158] on div at bounding box center [809, 170] width 95 height 126
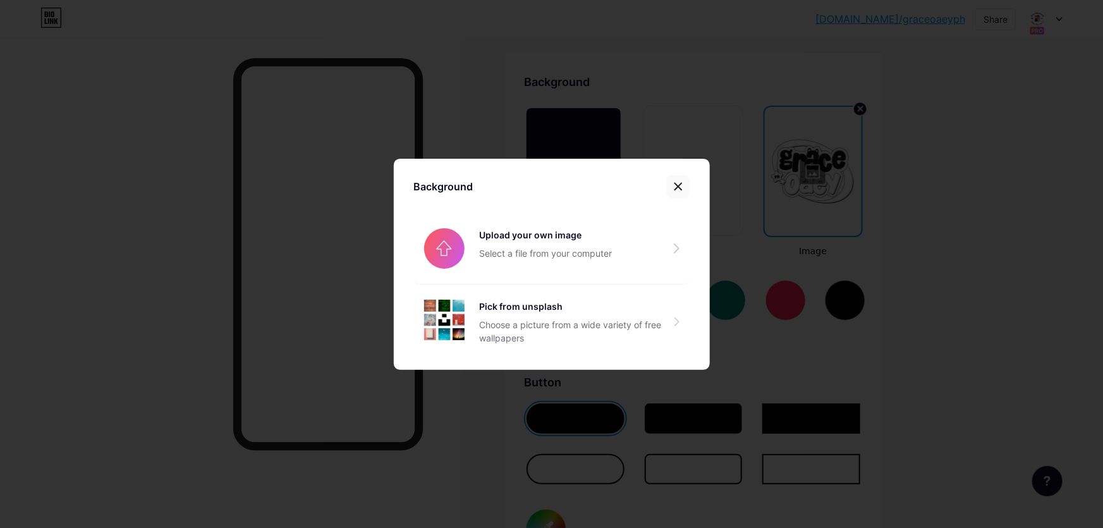
click at [678, 188] on icon at bounding box center [678, 186] width 10 height 10
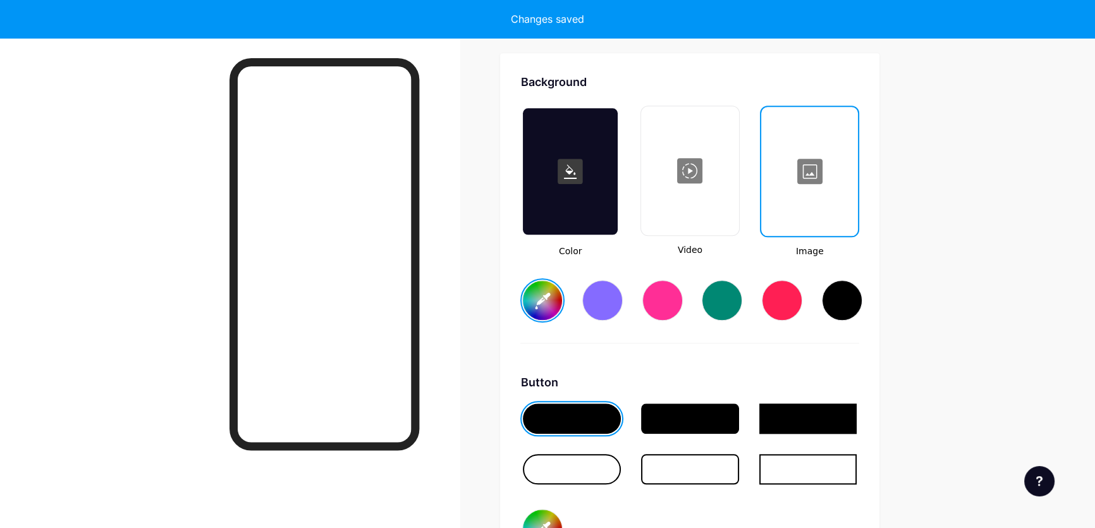
type input "#ffffff"
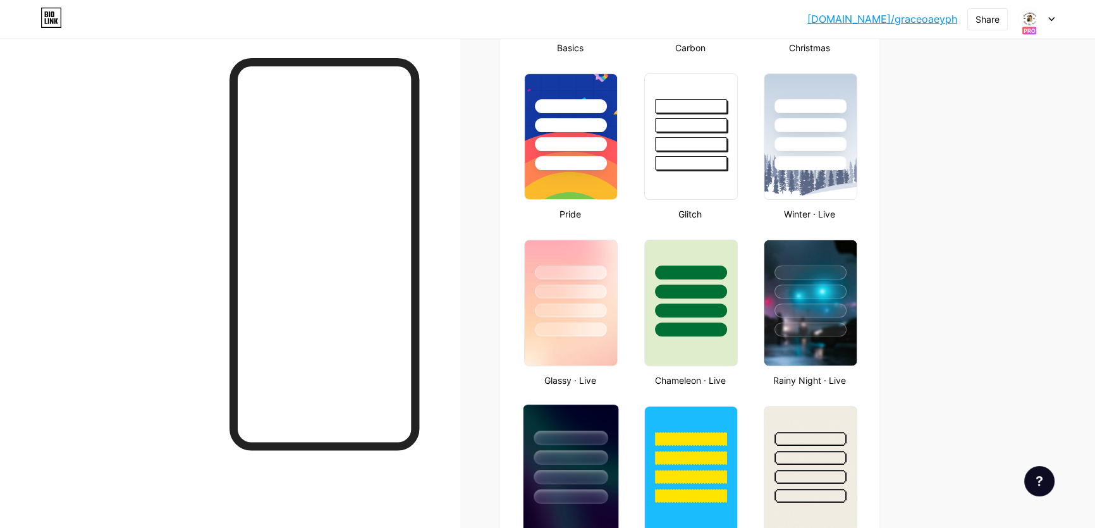
scroll to position [469, 0]
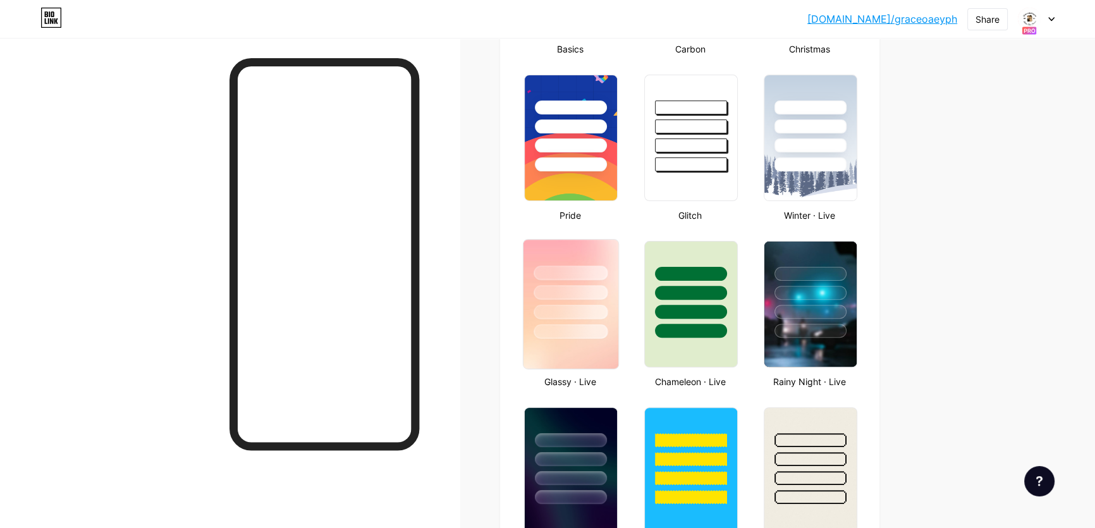
click at [563, 285] on div at bounding box center [571, 292] width 74 height 15
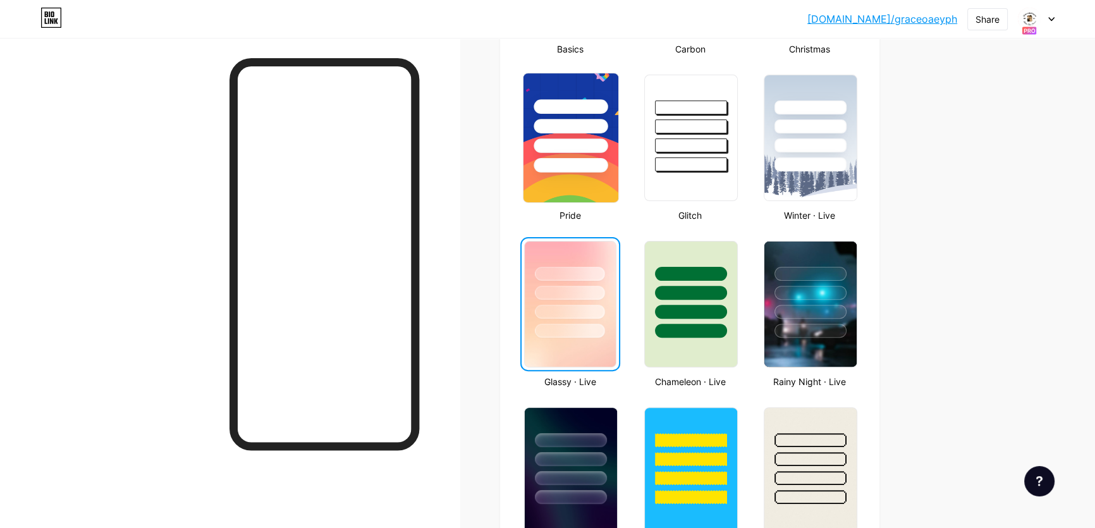
scroll to position [354, 0]
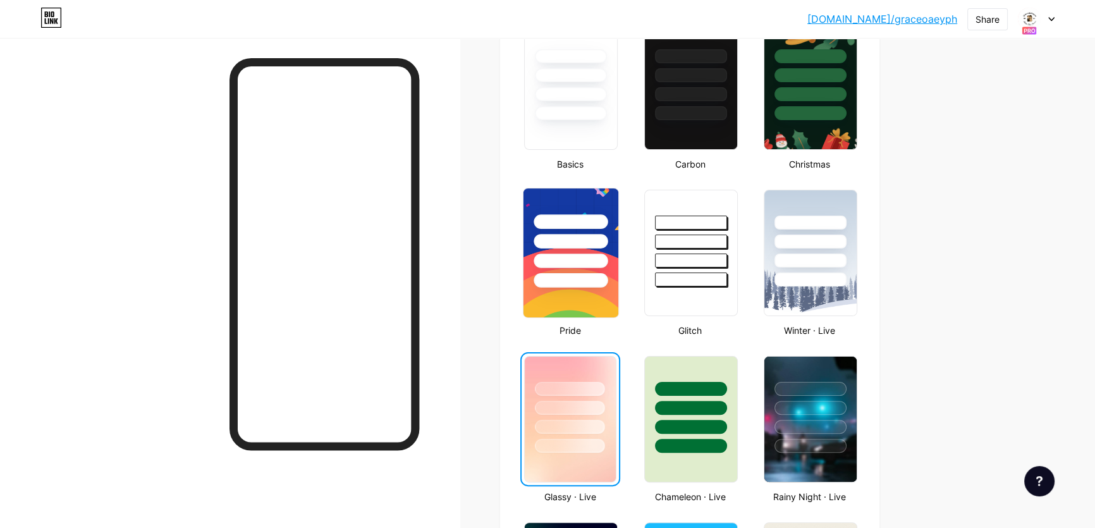
click at [551, 221] on div at bounding box center [571, 221] width 74 height 15
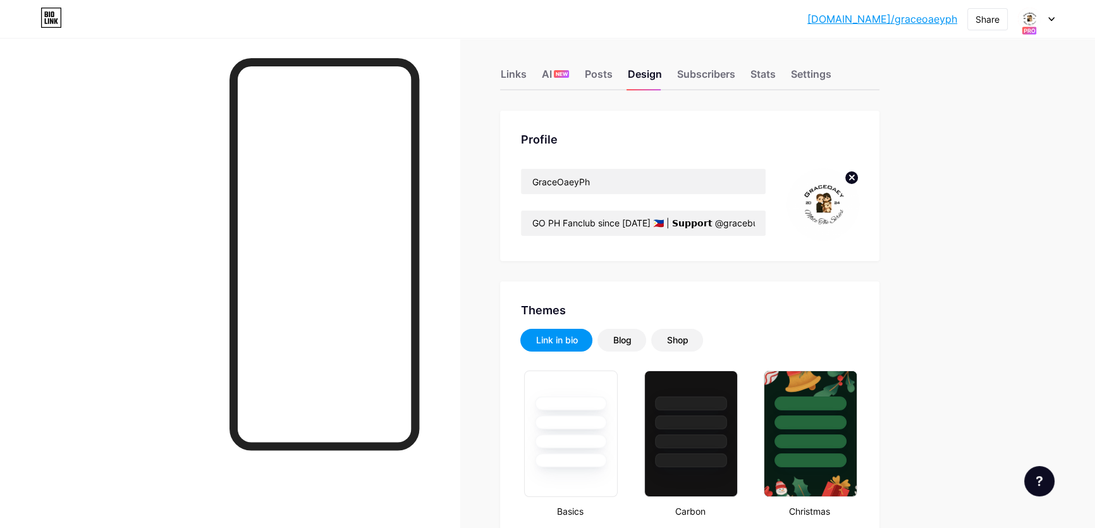
scroll to position [0, 0]
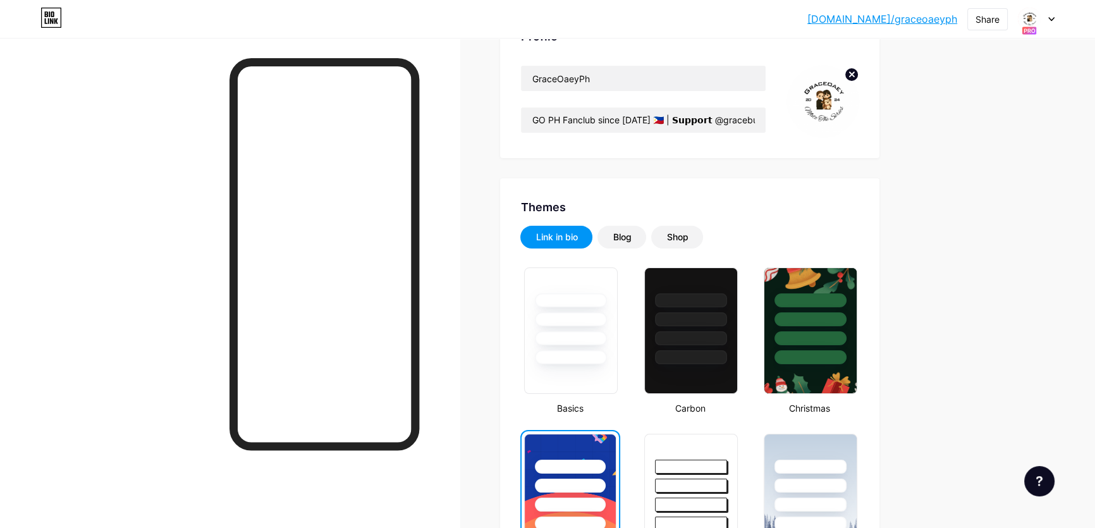
scroll to position [114, 0]
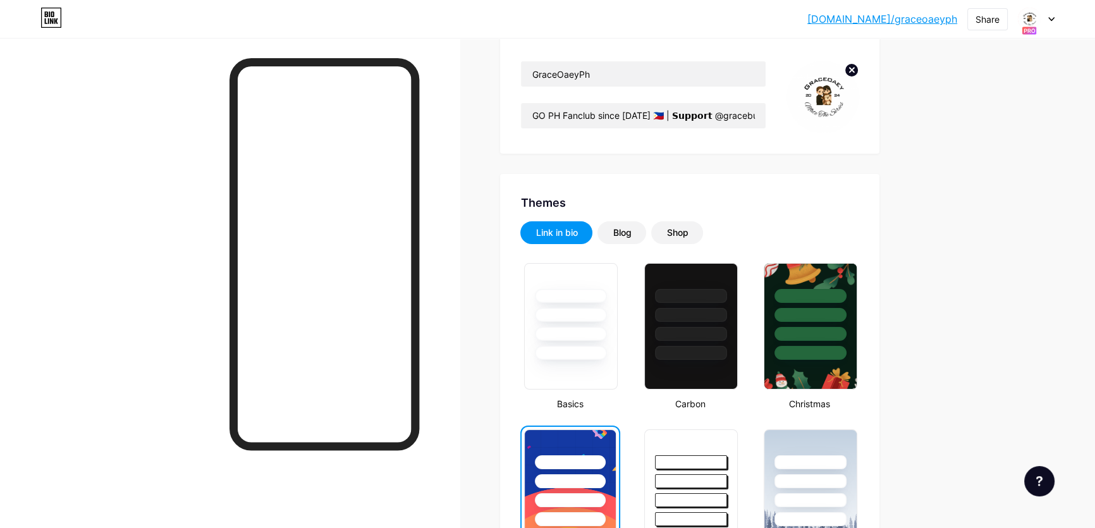
click at [1029, 18] on img at bounding box center [1029, 19] width 20 height 20
click at [966, 142] on link "Account settings" at bounding box center [975, 143] width 157 height 34
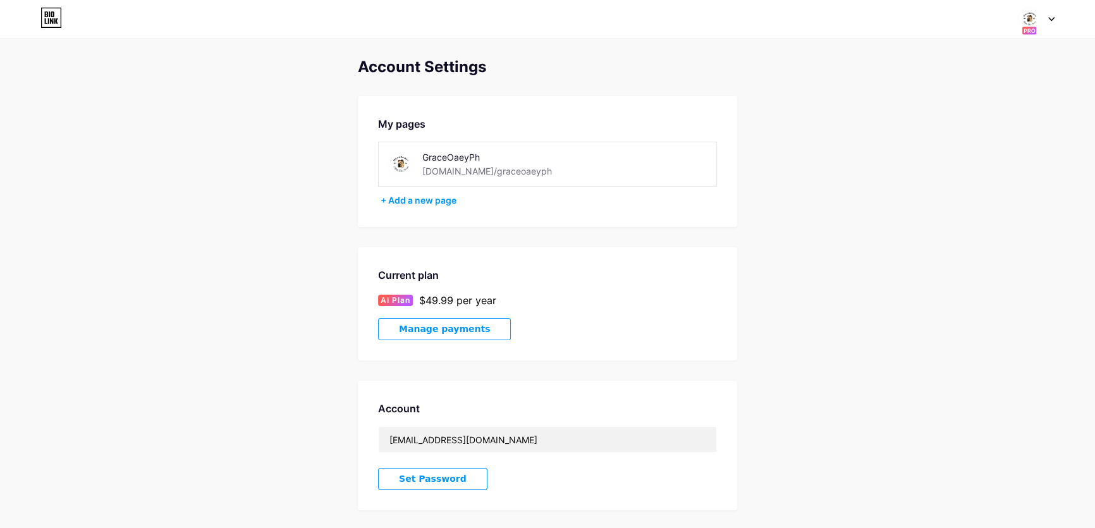
click at [1053, 20] on icon at bounding box center [1051, 19] width 6 height 4
click at [926, 140] on link "Dashboard" at bounding box center [975, 143] width 157 height 34
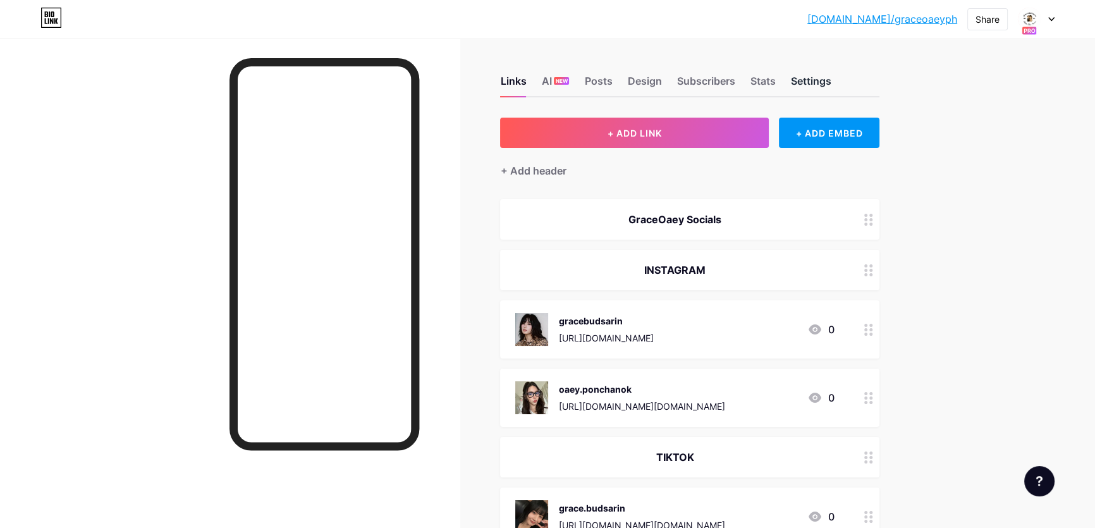
click at [805, 85] on div "Settings" at bounding box center [810, 84] width 40 height 23
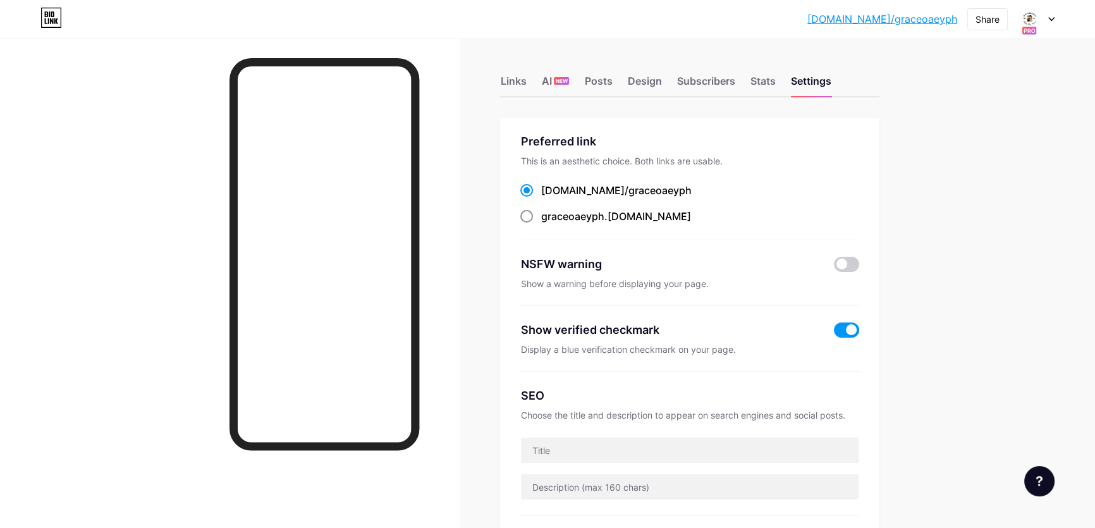
click at [610, 218] on div "graceoaeyph .bio.link" at bounding box center [615, 216] width 150 height 15
click at [549, 224] on input "graceoaeyph .bio.link" at bounding box center [544, 228] width 8 height 8
radio input "true"
click at [628, 192] on span "graceoaeyph" at bounding box center [659, 190] width 63 height 13
click at [549, 198] on input "bio.link/ graceoaeyph" at bounding box center [544, 202] width 8 height 8
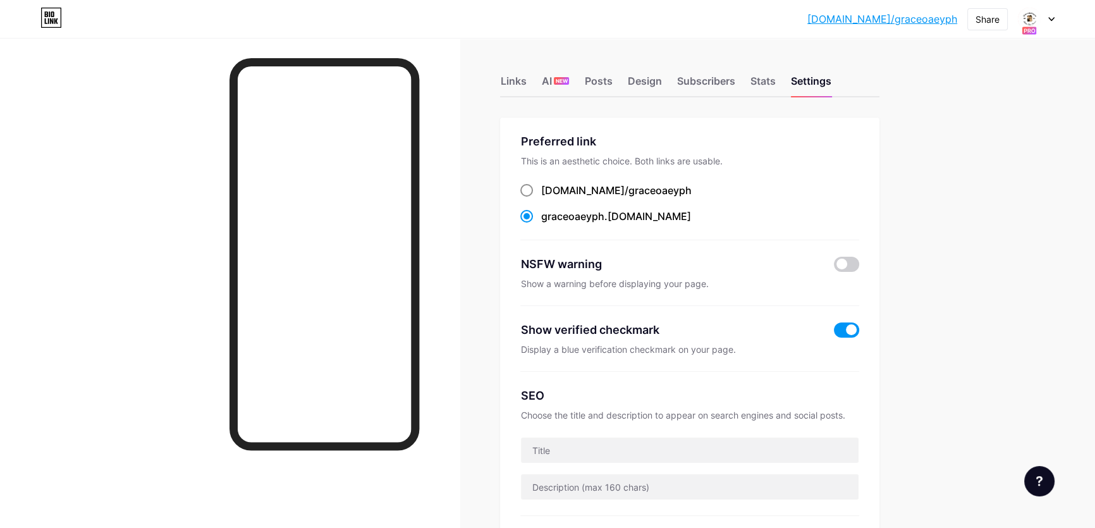
radio input "true"
click at [615, 214] on div "graceoaeyph .bio.link" at bounding box center [615, 216] width 150 height 15
click at [549, 224] on input "graceoaeyph .bio.link" at bounding box center [544, 228] width 8 height 8
radio input "true"
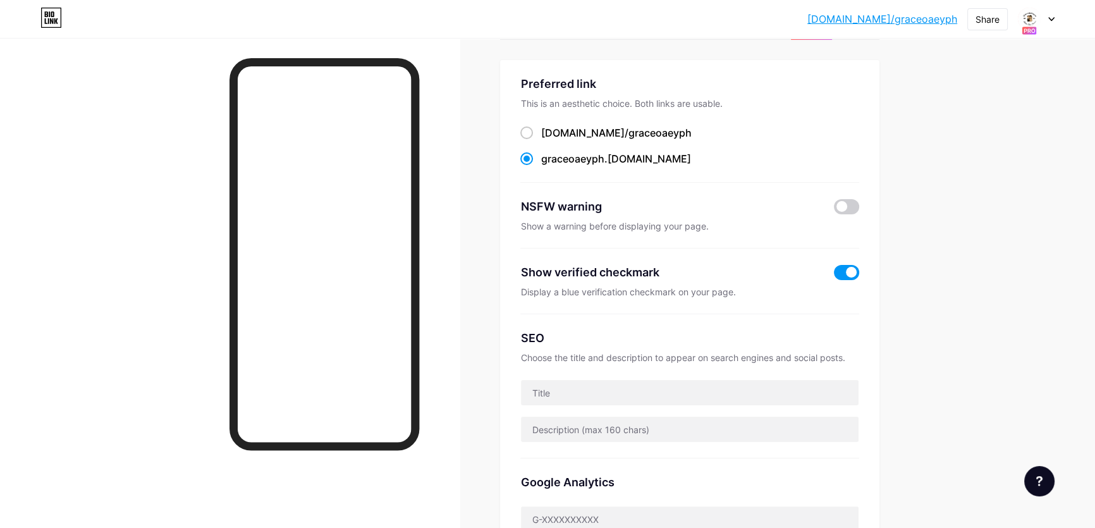
scroll to position [57, 0]
click at [638, 162] on div "graceoaeyph .bio.link" at bounding box center [615, 159] width 150 height 15
click at [549, 167] on input "graceoaeyph .bio.link" at bounding box center [544, 171] width 8 height 8
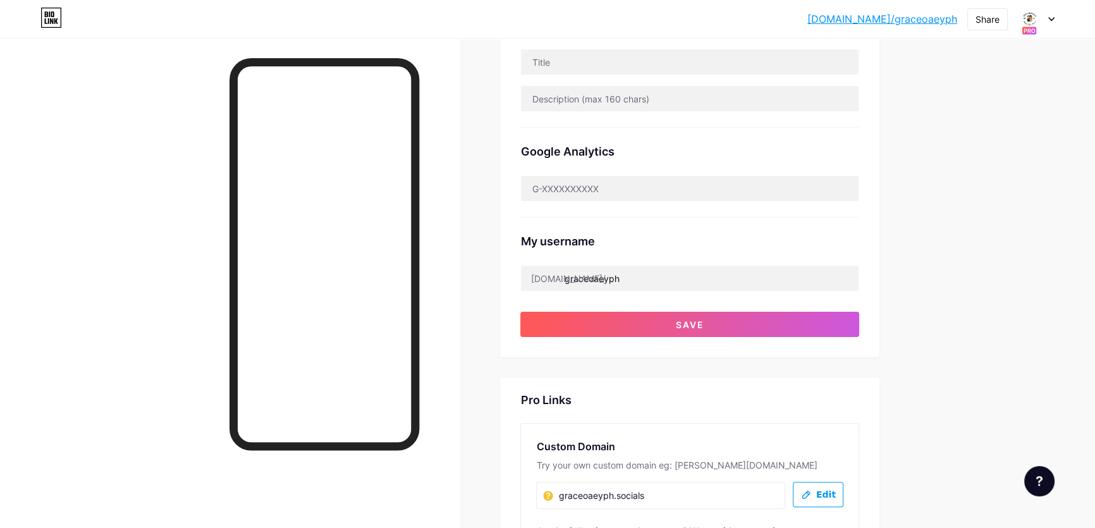
scroll to position [517, 0]
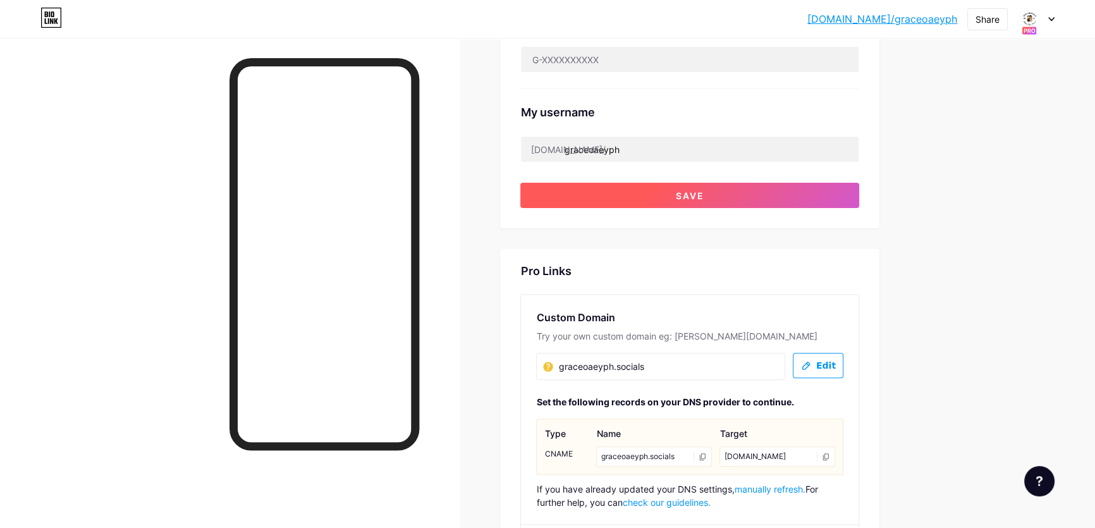
click at [729, 190] on button "Save" at bounding box center [689, 195] width 339 height 25
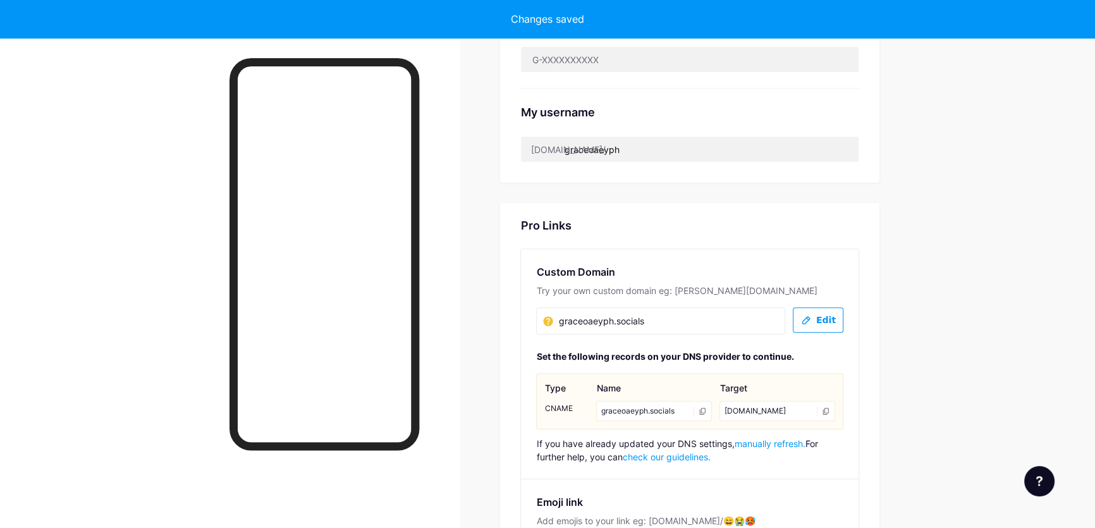
click at [566, 149] on div "bio.link/" at bounding box center [567, 149] width 75 height 13
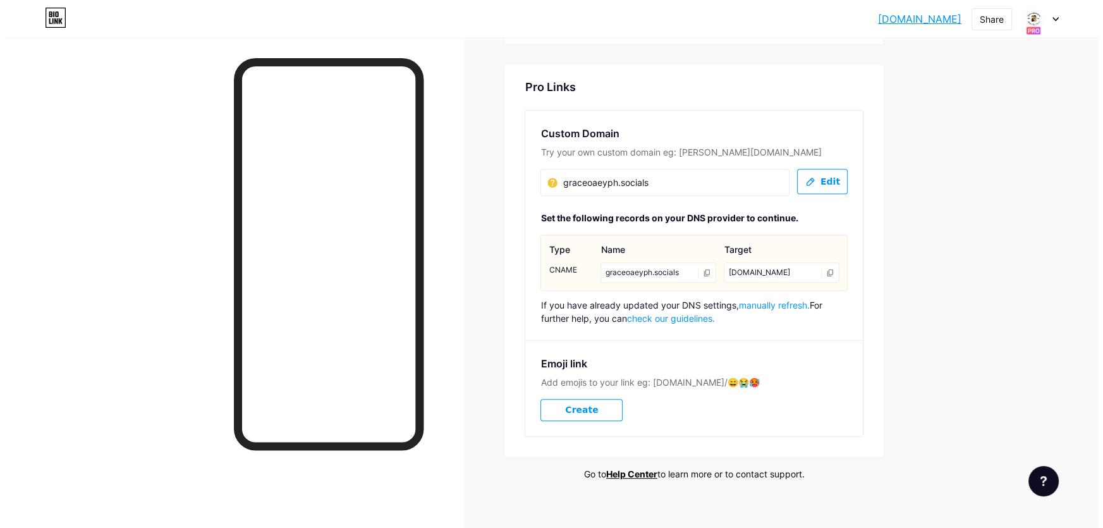
scroll to position [669, 0]
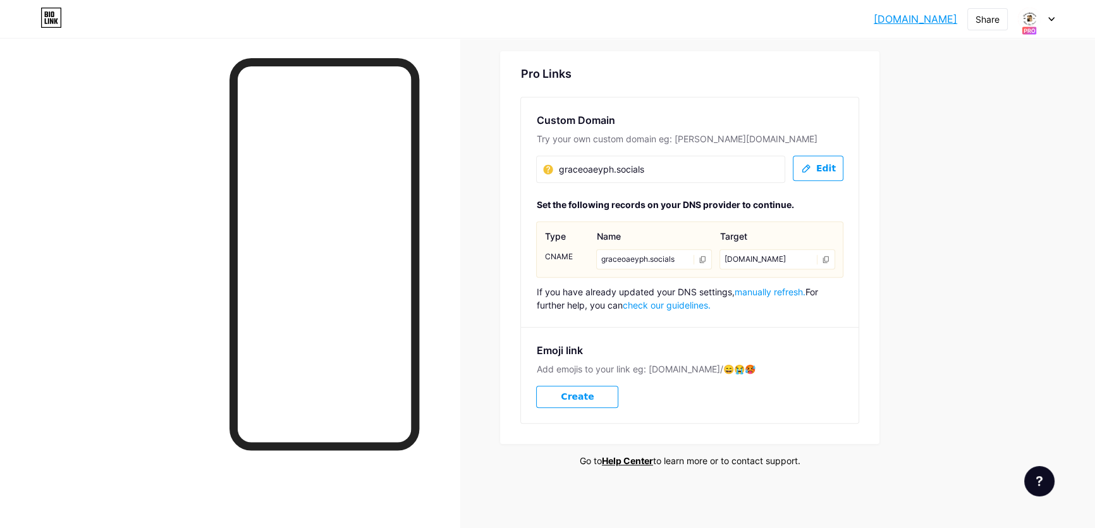
click at [650, 255] on div "graceoaeyph.socials" at bounding box center [654, 259] width 116 height 20
click at [695, 255] on div "graceoaeyph.socials" at bounding box center [654, 259] width 116 height 20
click at [784, 168] on div "graceoaeyph.socials graceoaeyph.socials" at bounding box center [660, 168] width 249 height 27
click at [819, 163] on span "Edit" at bounding box center [818, 168] width 35 height 11
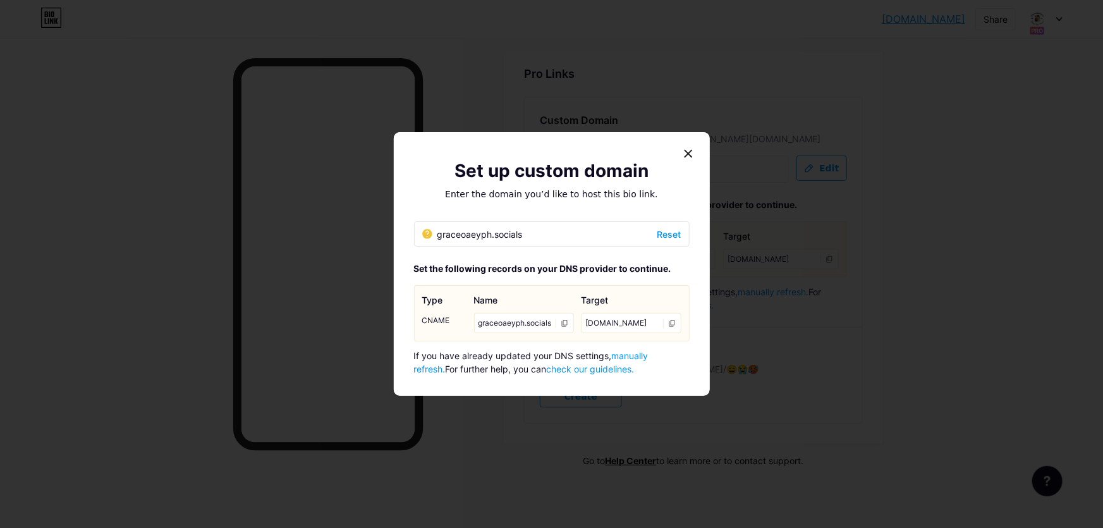
click at [676, 228] on span "Reset" at bounding box center [669, 234] width 24 height 13
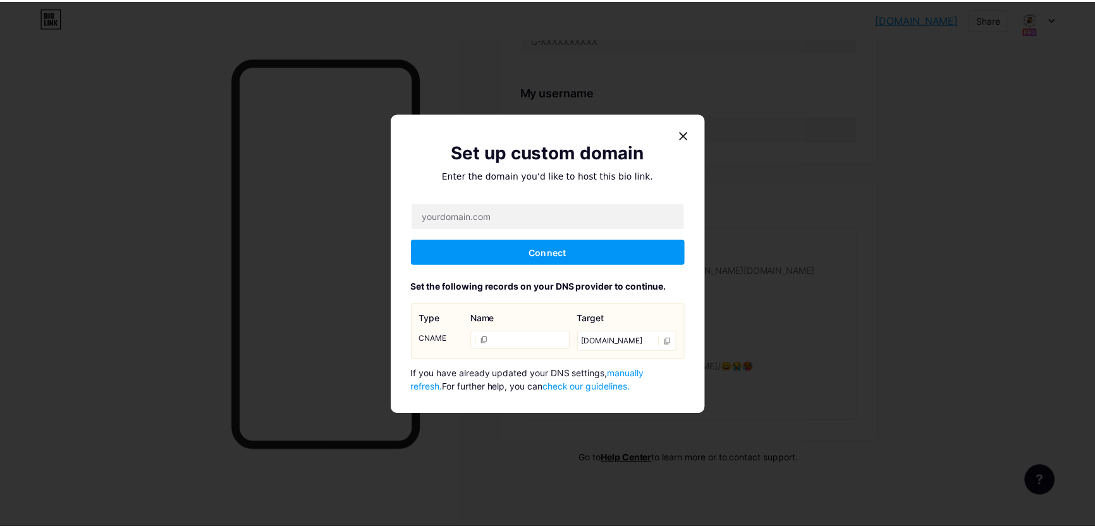
scroll to position [535, 0]
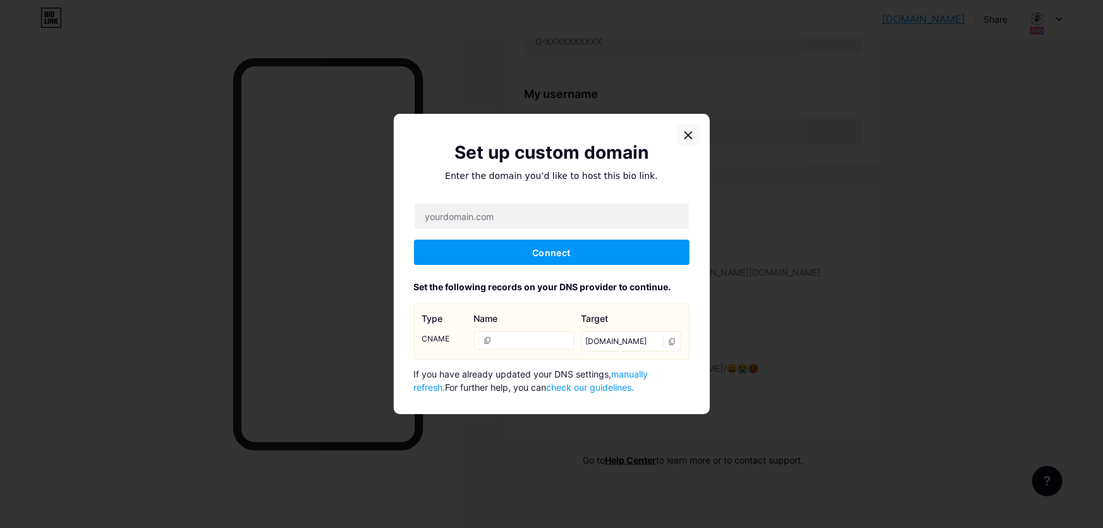
click at [683, 135] on icon at bounding box center [688, 135] width 10 height 10
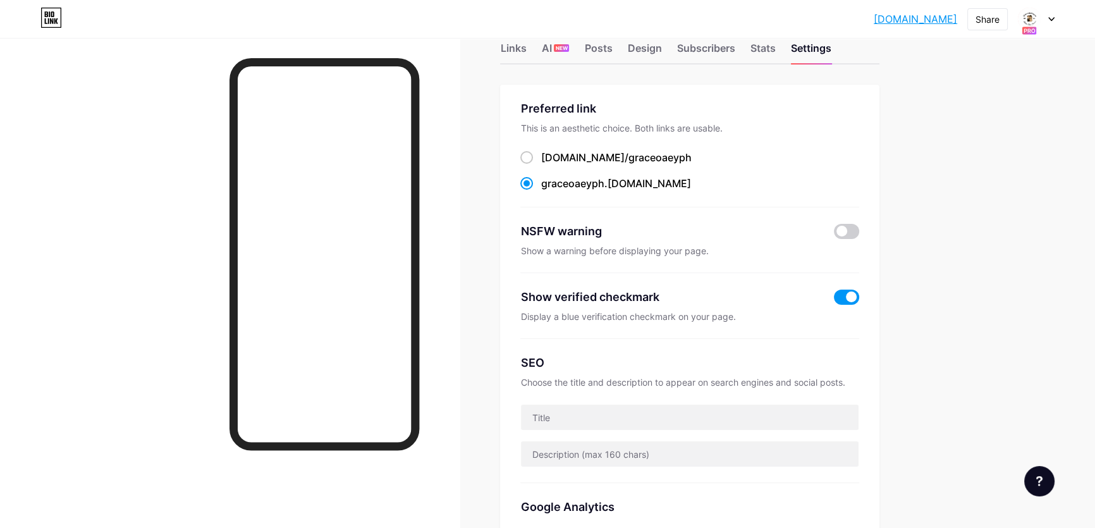
scroll to position [0, 0]
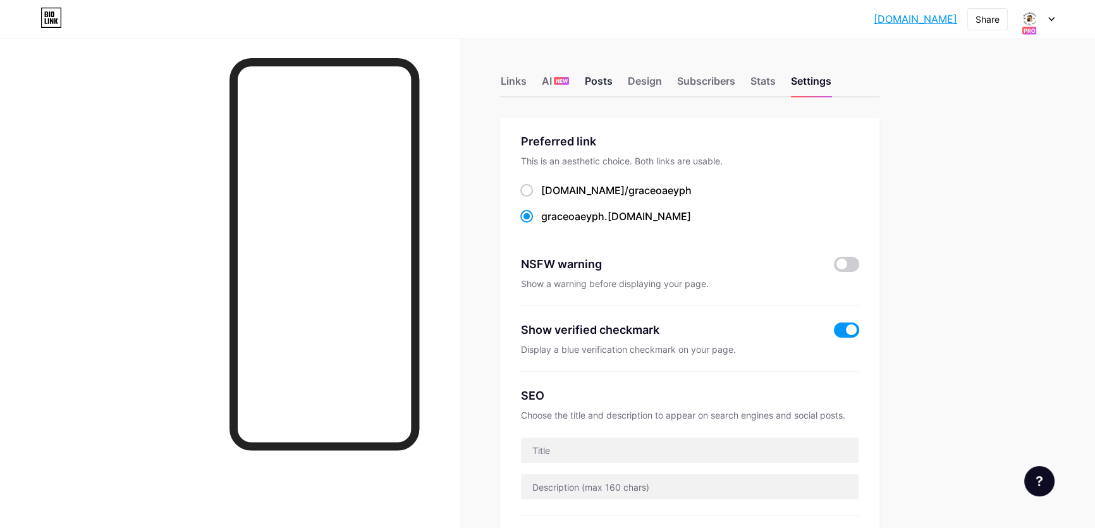
click at [604, 83] on div "Posts" at bounding box center [598, 84] width 28 height 23
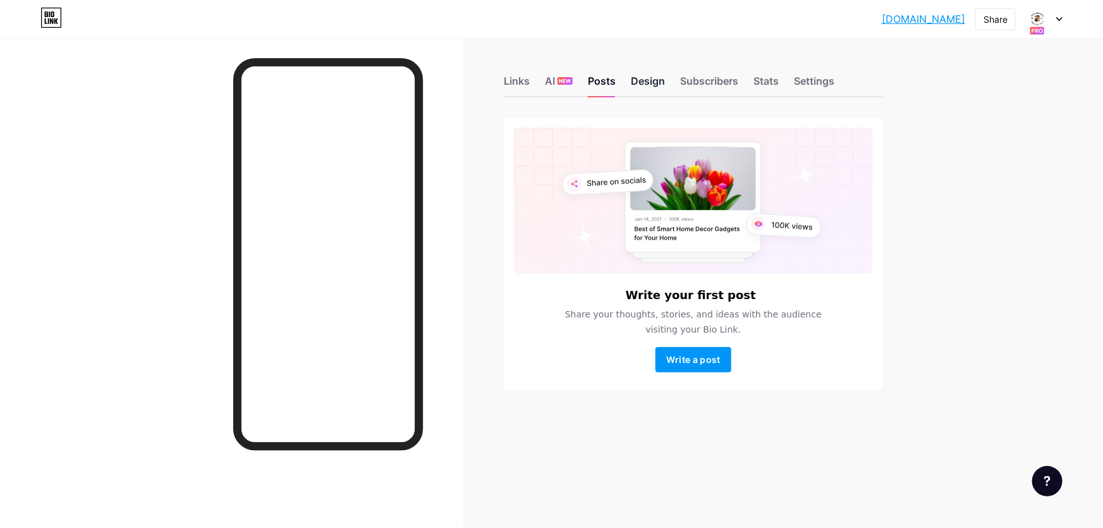
click at [643, 83] on div "Design" at bounding box center [648, 84] width 34 height 23
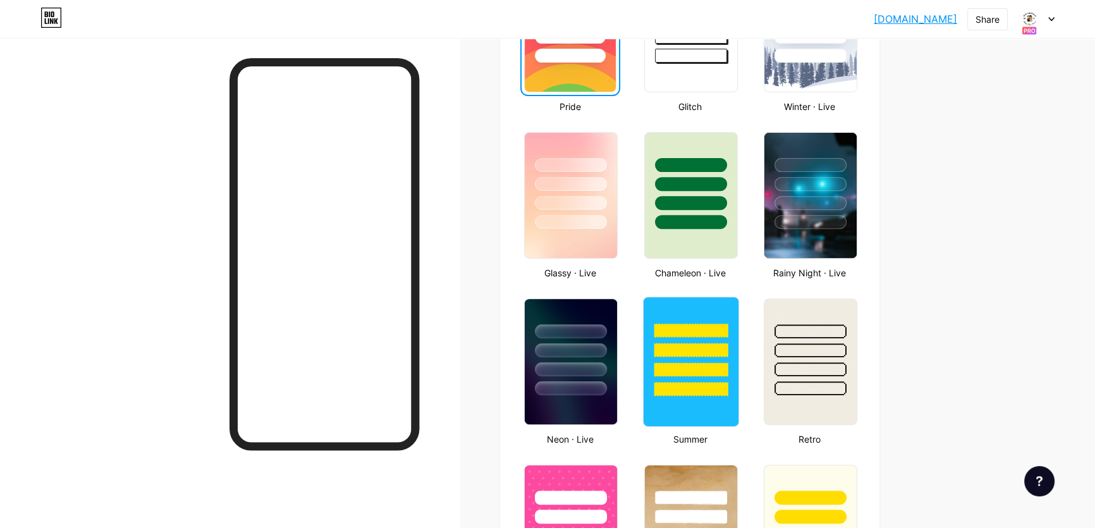
scroll to position [689, 0]
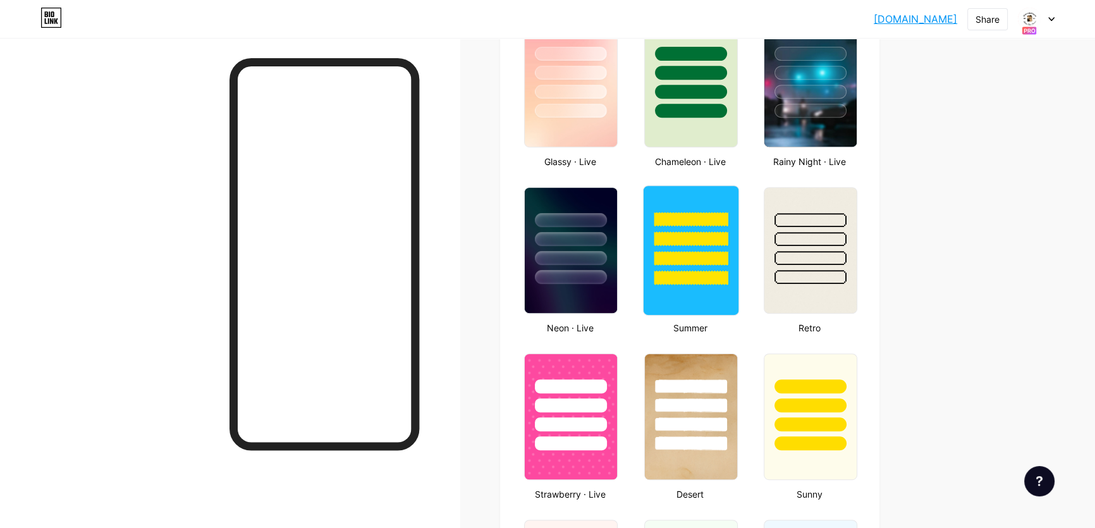
click at [710, 254] on div at bounding box center [691, 258] width 74 height 15
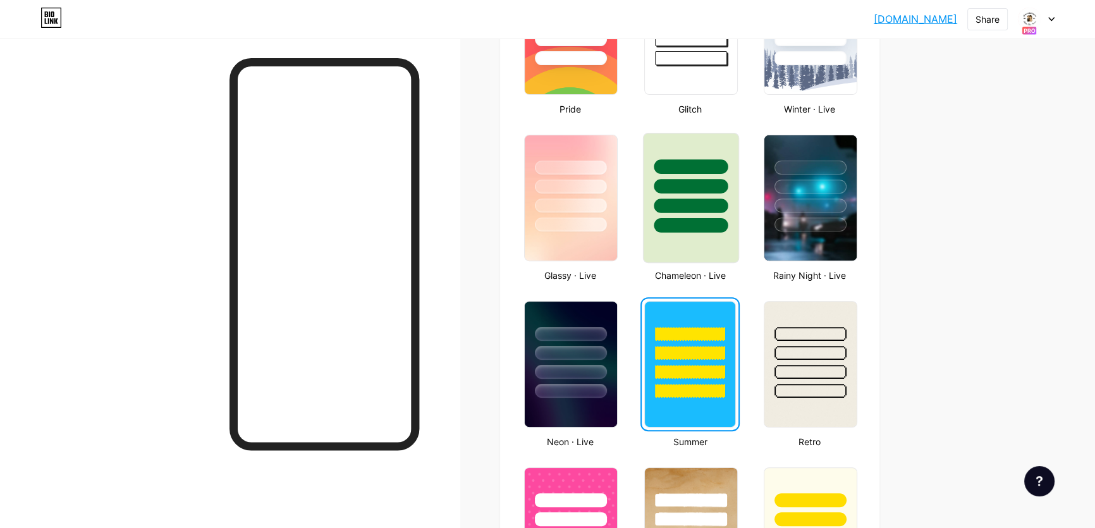
scroll to position [632, 0]
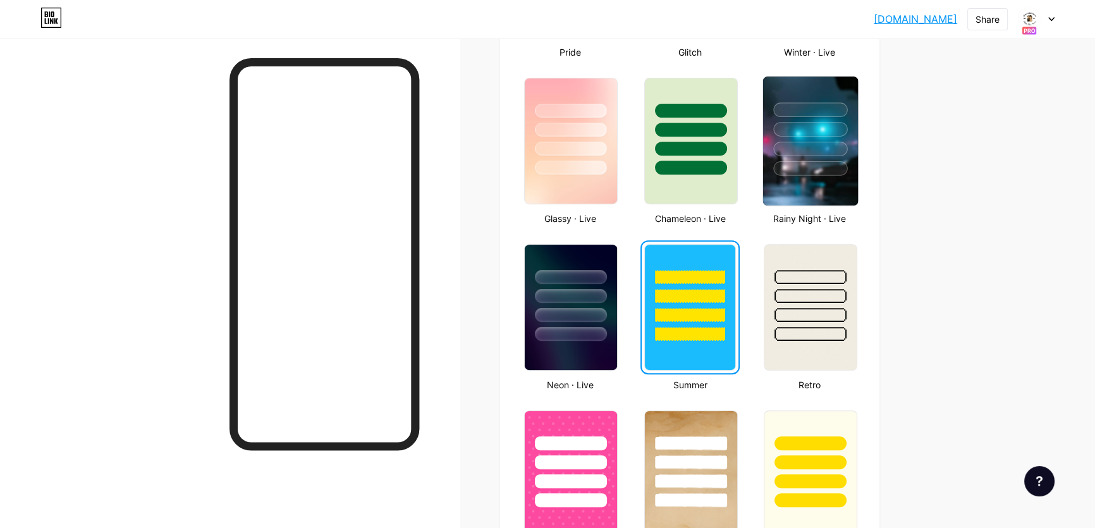
click at [843, 171] on div at bounding box center [810, 168] width 74 height 15
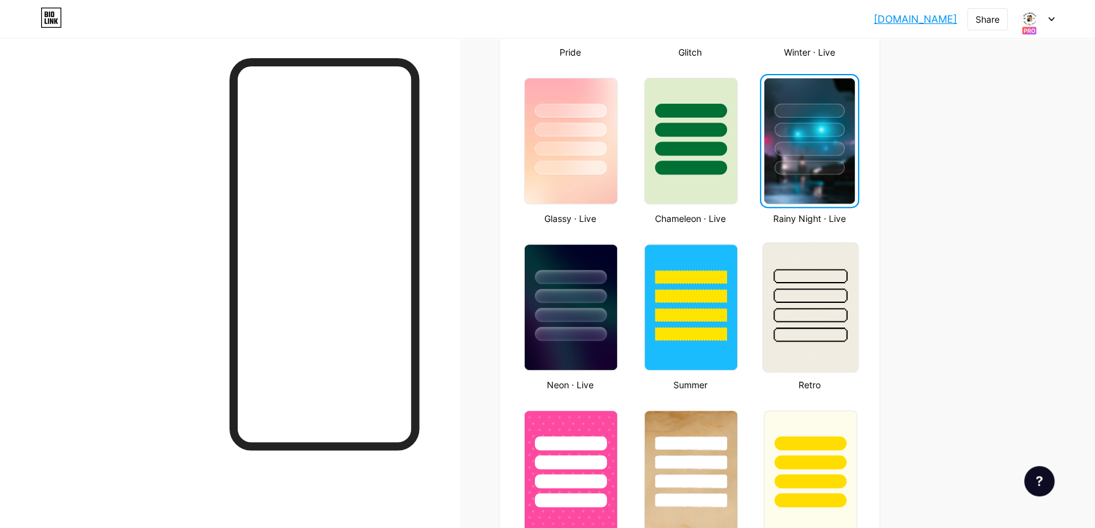
click at [793, 299] on div at bounding box center [810, 295] width 74 height 15
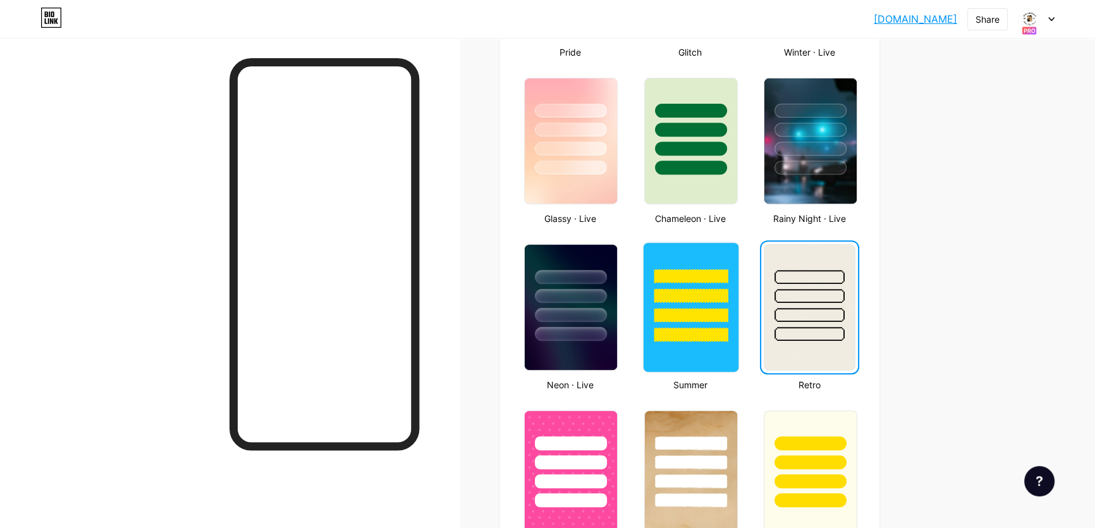
click at [675, 302] on div at bounding box center [690, 292] width 95 height 99
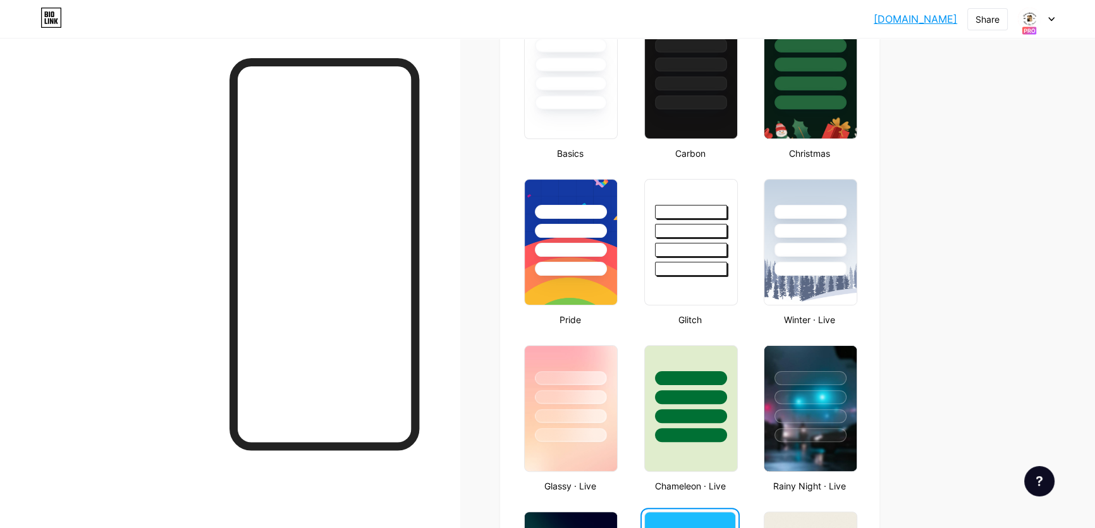
scroll to position [344, 0]
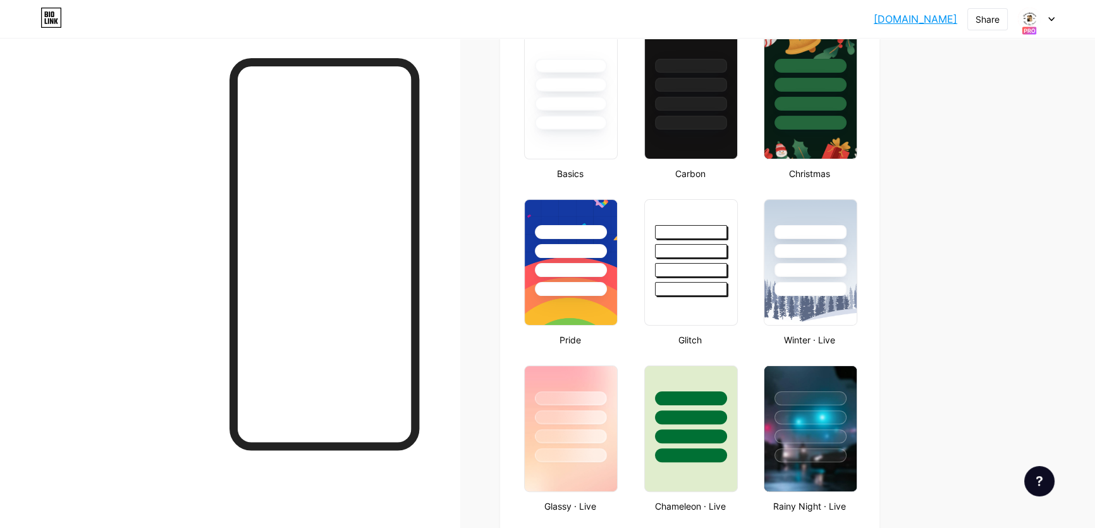
click at [920, 19] on link "[DOMAIN_NAME]" at bounding box center [915, 18] width 83 height 15
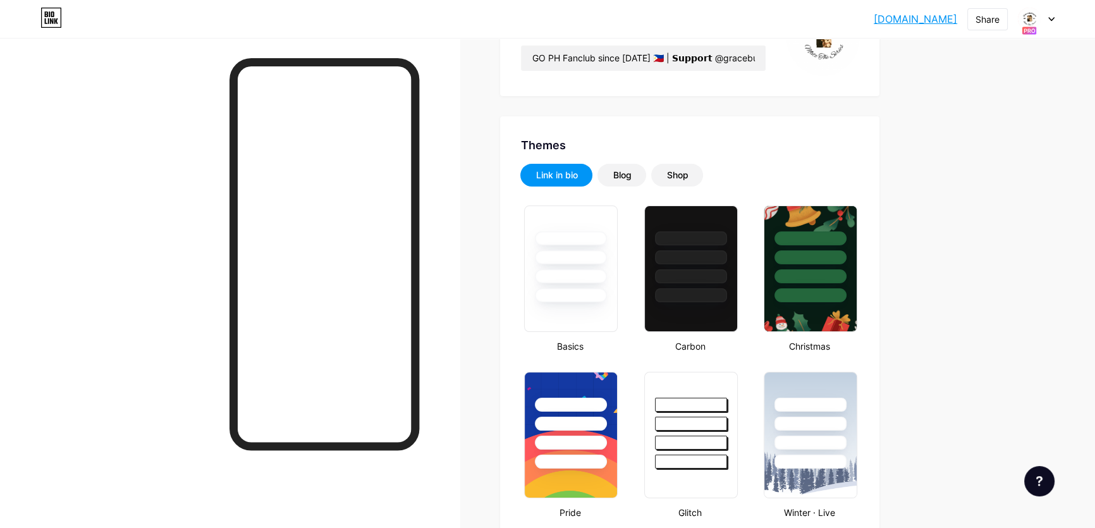
scroll to position [0, 0]
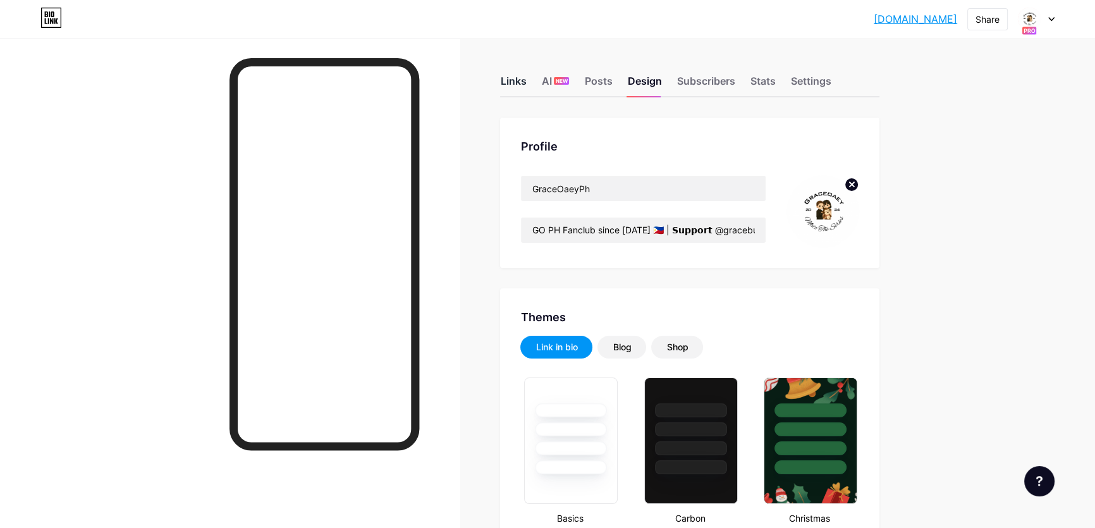
click at [507, 83] on div "Links" at bounding box center [513, 84] width 26 height 23
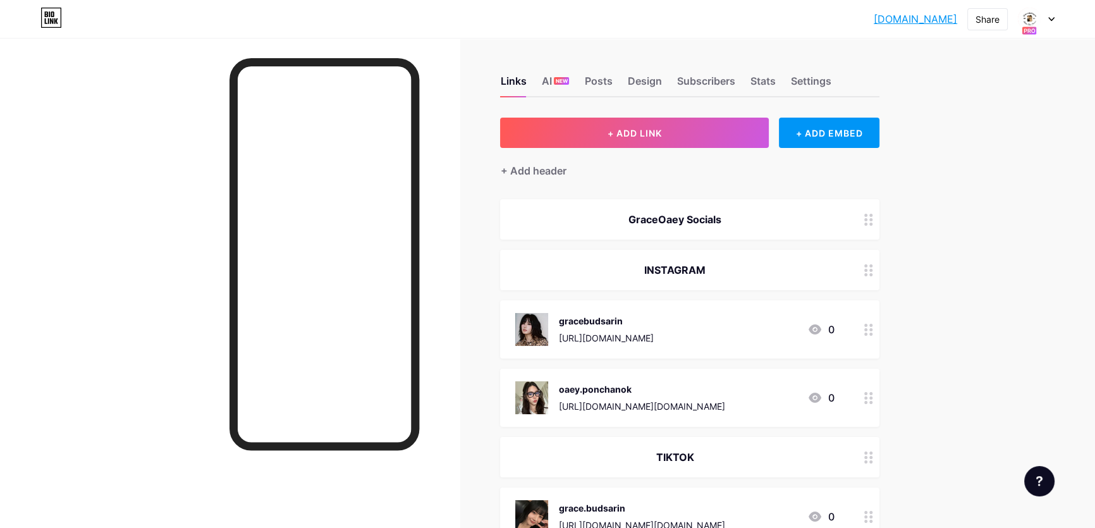
click at [890, 11] on link "[DOMAIN_NAME]" at bounding box center [915, 18] width 83 height 15
click at [895, 18] on link "[DOMAIN_NAME]" at bounding box center [915, 18] width 83 height 15
click at [535, 226] on div "GraceOaey Socials" at bounding box center [674, 219] width 319 height 15
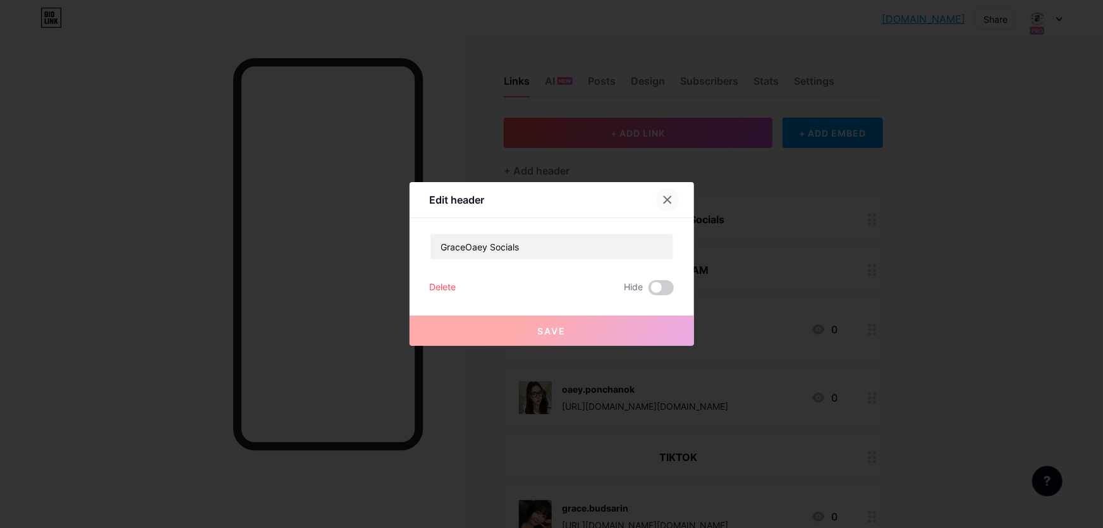
click at [666, 200] on icon at bounding box center [667, 200] width 10 height 10
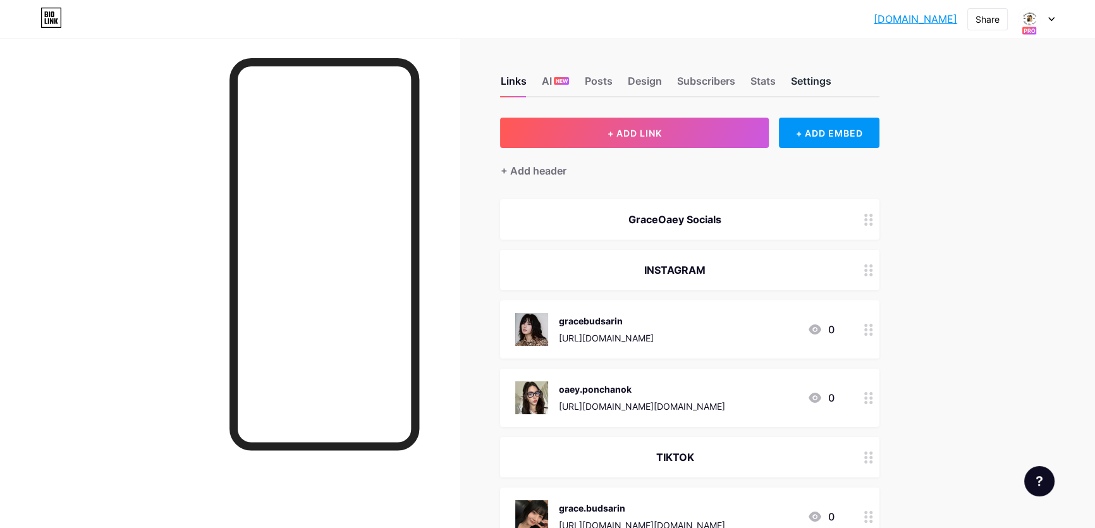
click at [814, 75] on div "Settings" at bounding box center [810, 84] width 40 height 23
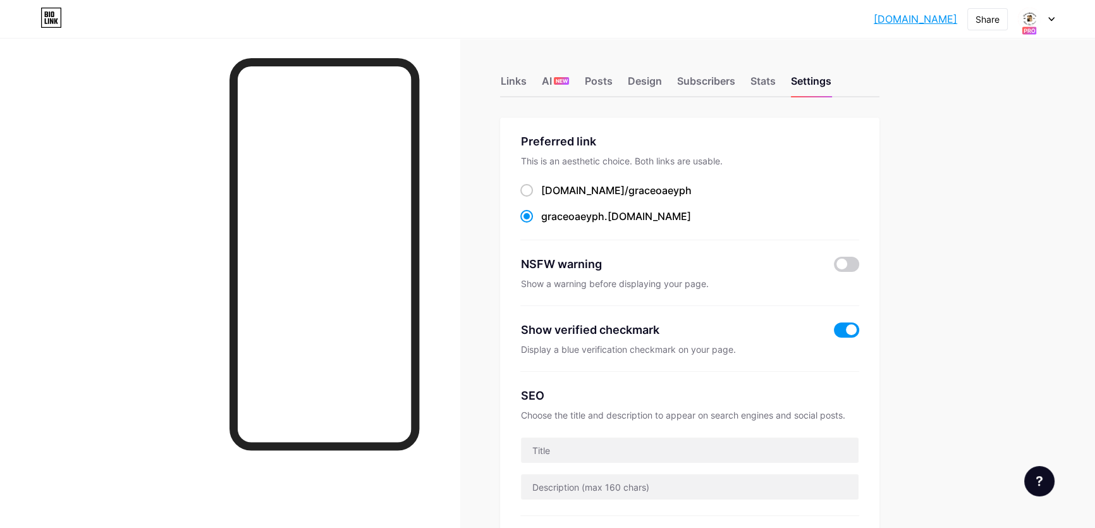
click at [437, 250] on div at bounding box center [230, 302] width 460 height 528
click at [556, 82] on div "AI NEW" at bounding box center [555, 84] width 28 height 23
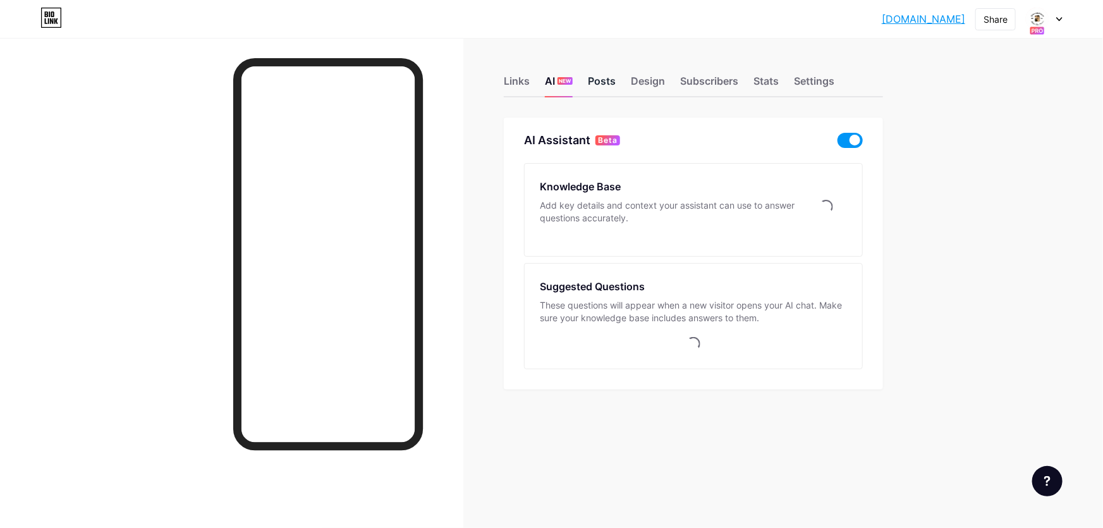
click at [608, 82] on div "Posts" at bounding box center [602, 84] width 28 height 23
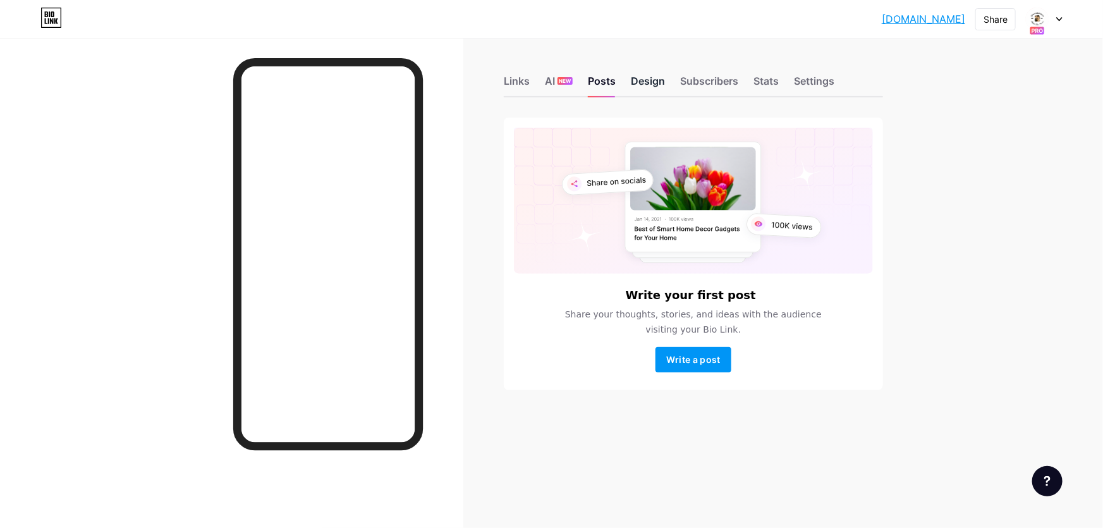
click at [637, 80] on div "Design" at bounding box center [648, 84] width 34 height 23
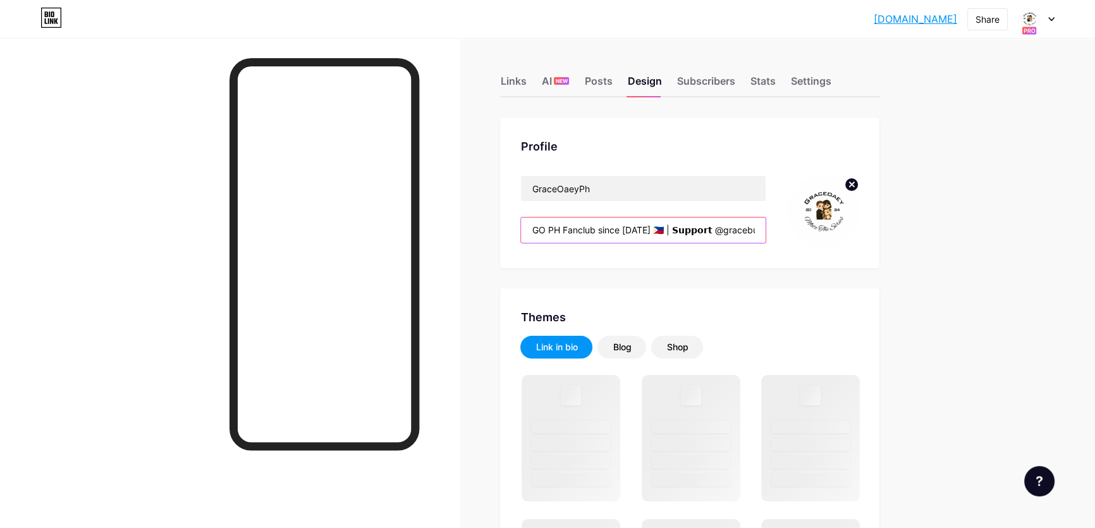
click at [682, 224] on input "GO PH Fanclub since 2024 🇵🇭 | 𝗦𝘂𝗽𝗽𝗼𝗿𝘁 @gracebudsarin23 & @oaeyyeuei | #Gracebud…" at bounding box center [643, 229] width 245 height 25
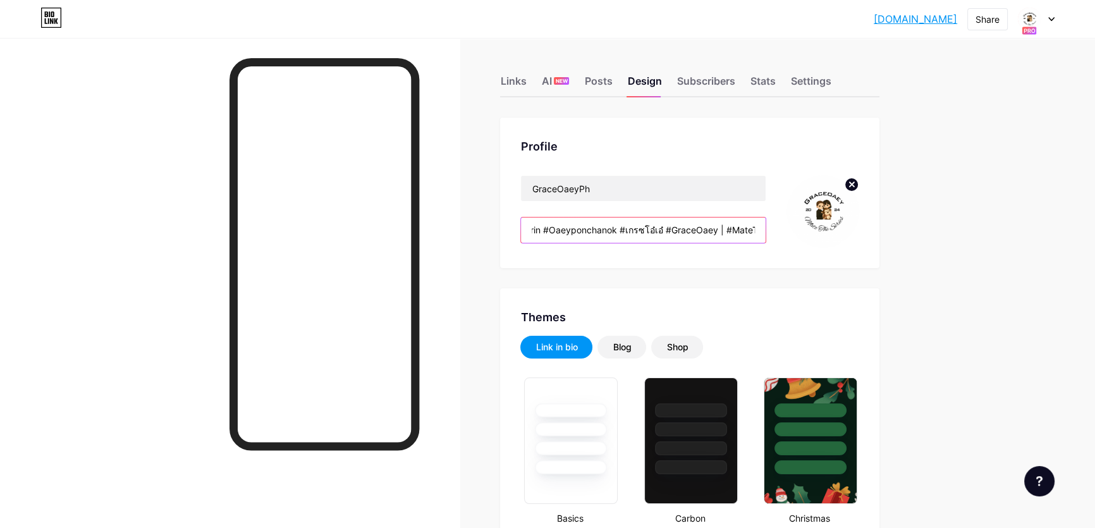
scroll to position [0, 409]
click at [841, 209] on img at bounding box center [822, 211] width 73 height 73
click at [851, 197] on img at bounding box center [822, 211] width 73 height 73
click at [853, 186] on circle at bounding box center [851, 185] width 14 height 14
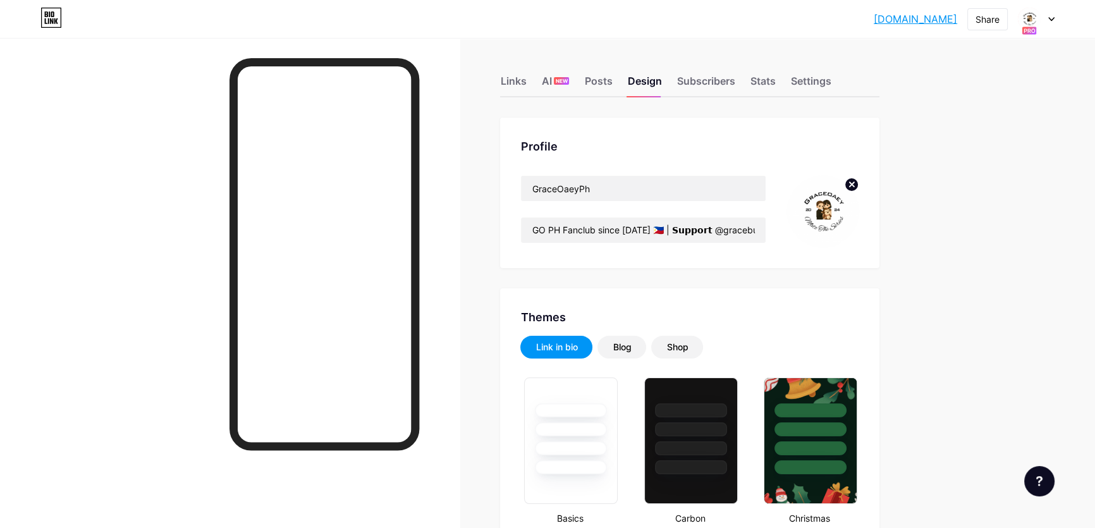
type input "GO PH Fanclub since 2024 🇵🇭 | 𝗦𝘂𝗽𝗽𝗼𝗿𝘁 @gracebudsarin23 & @oaeyyeuei | #Gracebud…"
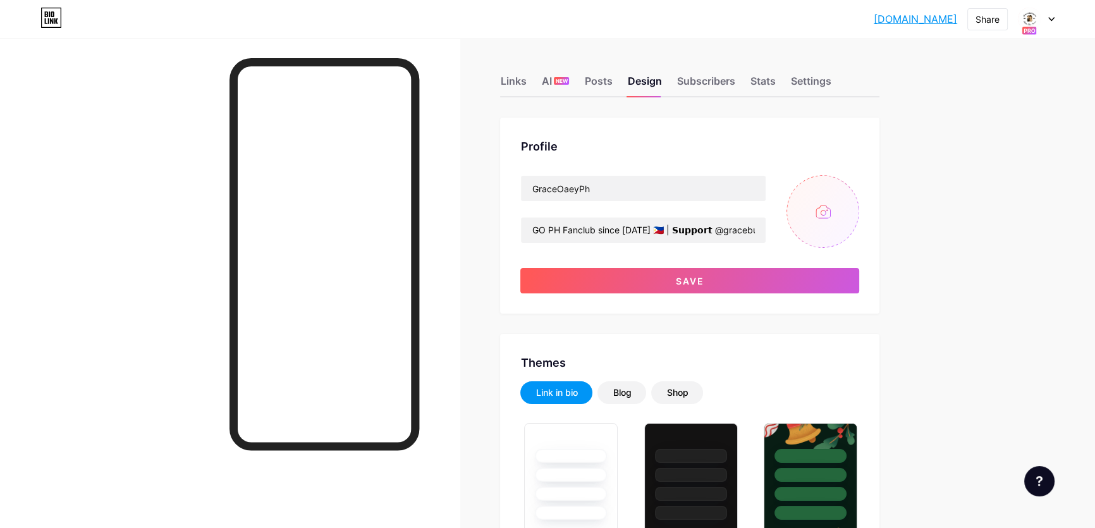
click at [818, 216] on input "file" at bounding box center [822, 211] width 73 height 73
type input "C:\fakepath\X6oxQbK0_400x400.jpg"
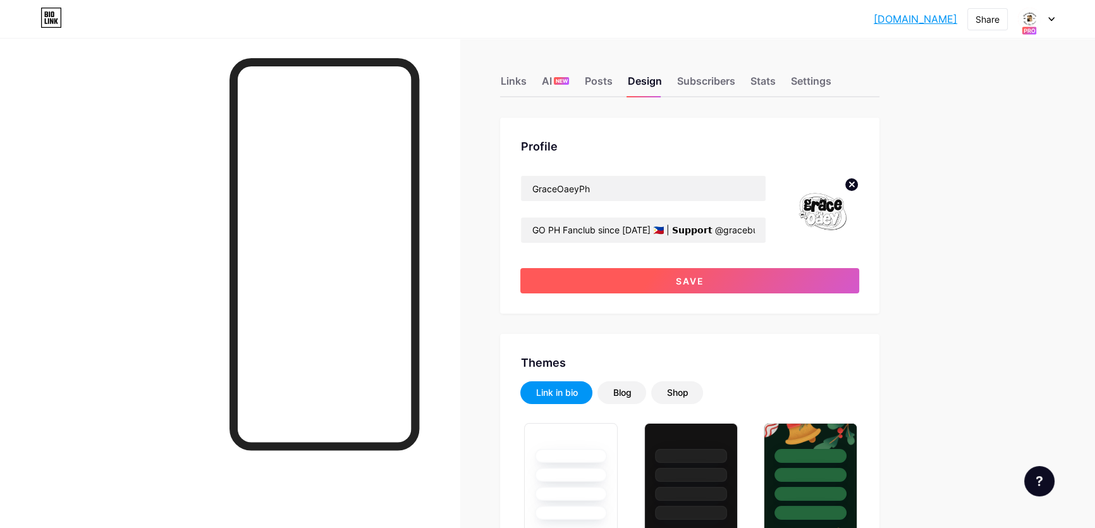
click at [784, 278] on button "Save" at bounding box center [689, 280] width 339 height 25
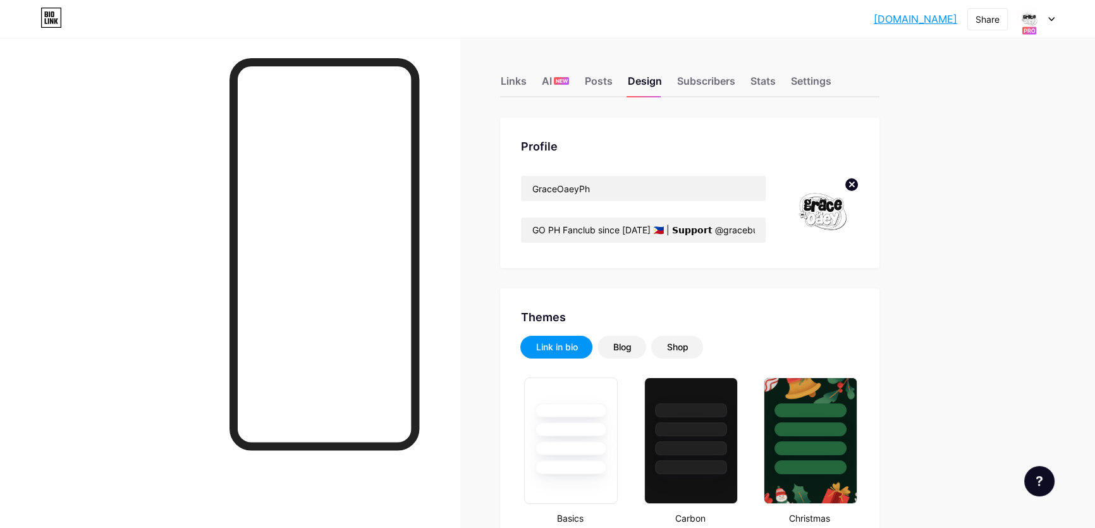
click at [757, 233] on input "GO PH Fanclub since 2024 🇵🇭 | 𝗦𝘂𝗽𝗽𝗼𝗿𝘁 @gracebudsarin23 & @oaeyyeuei | #Gracebud…" at bounding box center [643, 229] width 245 height 25
click at [743, 224] on input "GO PH Fanclub since 2024 🇵🇭 | 𝗦𝘂𝗽𝗽𝗼𝗿𝘁 @gracebudsarin23 & @oaeyyeuei | #Gracebud…" at bounding box center [643, 229] width 245 height 25
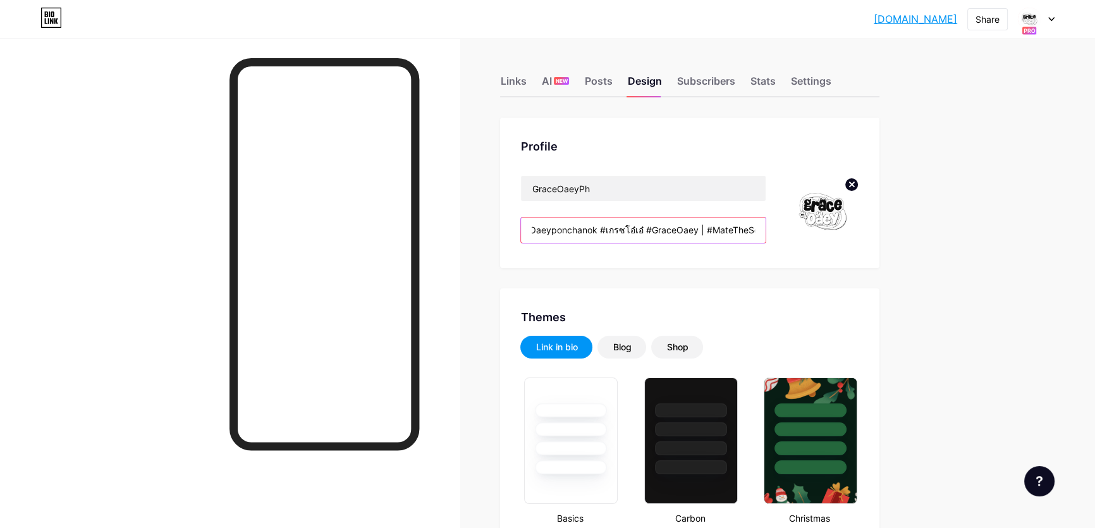
click at [762, 226] on input "GO PH Fanclub since 2024 🇵🇭 | 𝗦𝘂𝗽𝗽𝗼𝗿𝘁 @gracebudsarin23 & @oaeyyeuei | #Gracebud…" at bounding box center [643, 229] width 245 height 25
click at [763, 231] on input "GO PH Fanclub since 2024 🇵🇭 | 𝗦𝘂𝗽𝗽𝗼𝗿𝘁 @gracebudsarin23 & @oaeyyeuei | #Gracebud…" at bounding box center [643, 229] width 245 height 25
click at [745, 232] on input "GO PH Fanclub since 2024 🇵🇭 | 𝗦𝘂𝗽𝗽𝗼𝗿𝘁 @gracebudsarin23 & @oaeyyeuei | #Gracebud…" at bounding box center [643, 229] width 245 height 25
click at [760, 232] on input "GO PH Fanclub since 2024 🇵🇭 | 𝗦𝘂𝗽𝗽𝗼𝗿𝘁 @gracebudsarin23 & @oaeyyeuei | #Gracebud…" at bounding box center [643, 229] width 245 height 25
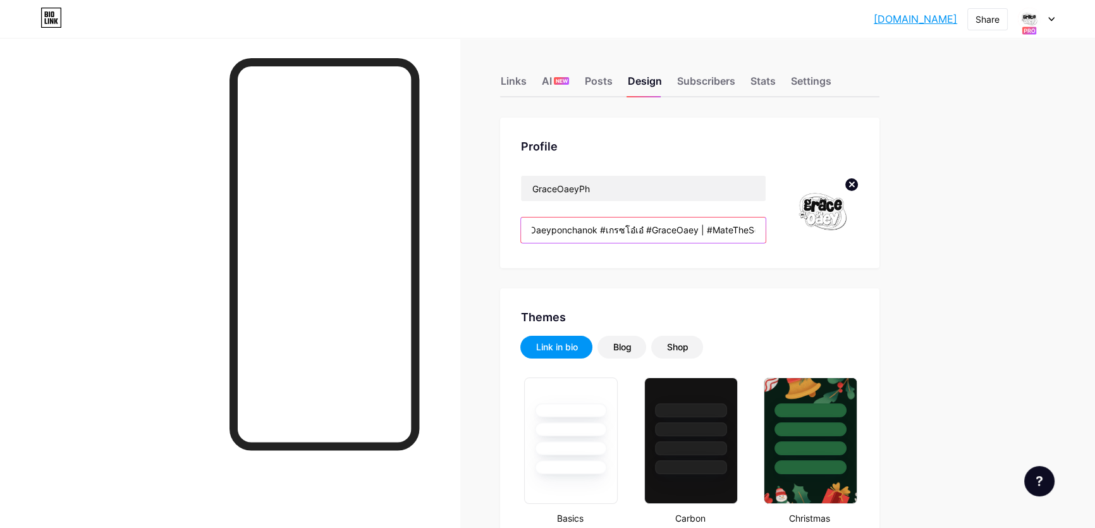
click at [755, 232] on input "GO PH Fanclub since 2024 🇵🇭 | 𝗦𝘂𝗽𝗽𝗼𝗿𝘁 @gracebudsarin23 & @oaeyyeuei | #Gracebud…" at bounding box center [643, 229] width 245 height 25
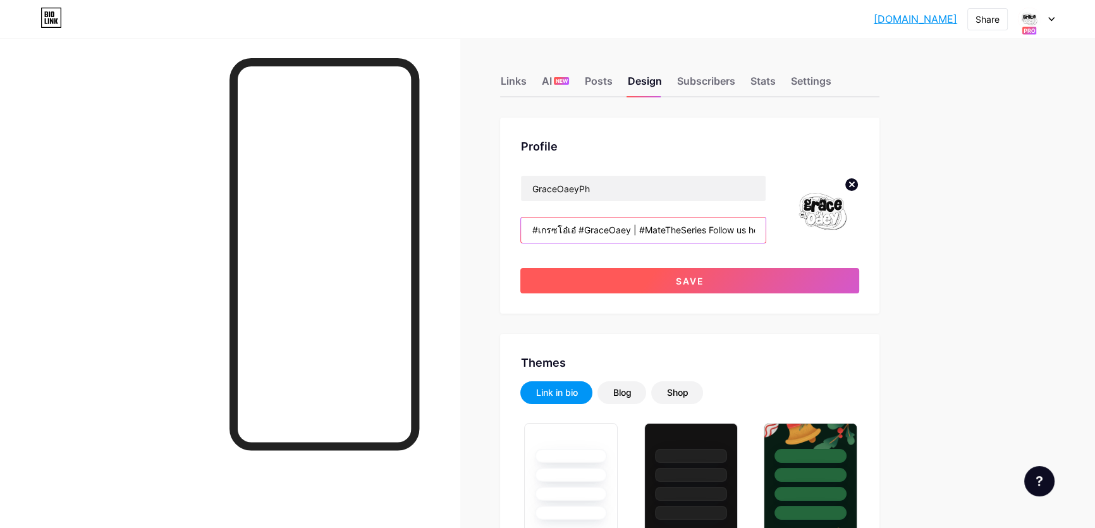
scroll to position [0, 474]
type input "GO PH Fanclub since [DATE] 🇵🇭 | 𝗦𝘂𝗽𝗽𝗼𝗿𝘁 @gracebudsarin23 & @oaeyyeuei | #Graceb…"
click at [769, 276] on button "Save" at bounding box center [689, 280] width 339 height 25
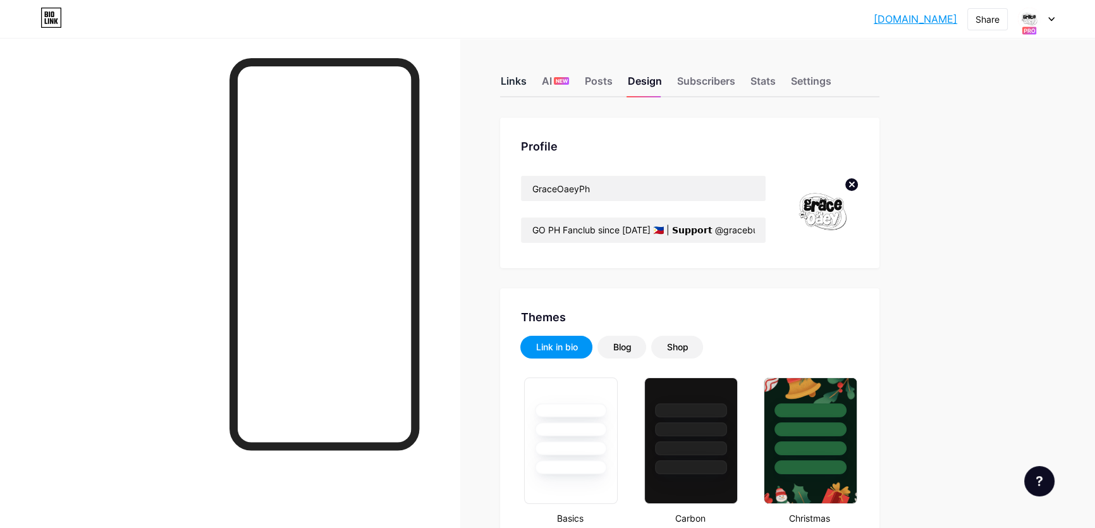
click at [509, 83] on div "Links" at bounding box center [513, 84] width 26 height 23
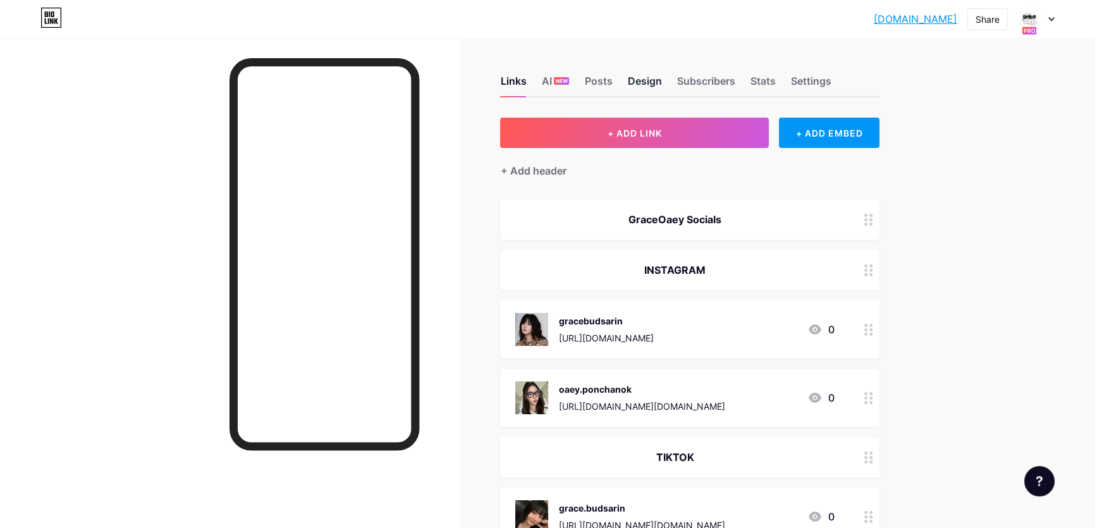
click at [654, 73] on div "Design" at bounding box center [644, 84] width 34 height 23
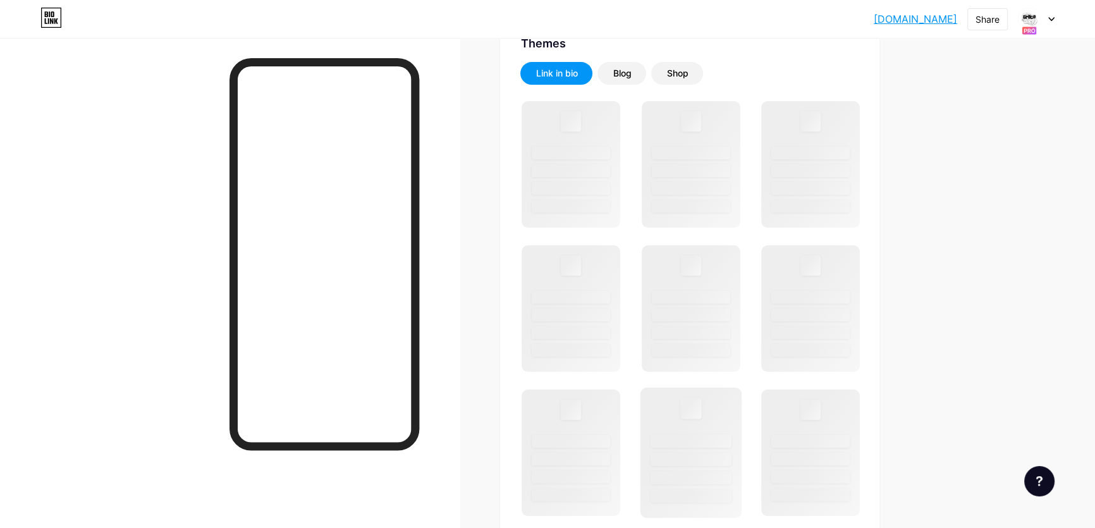
scroll to position [344, 0]
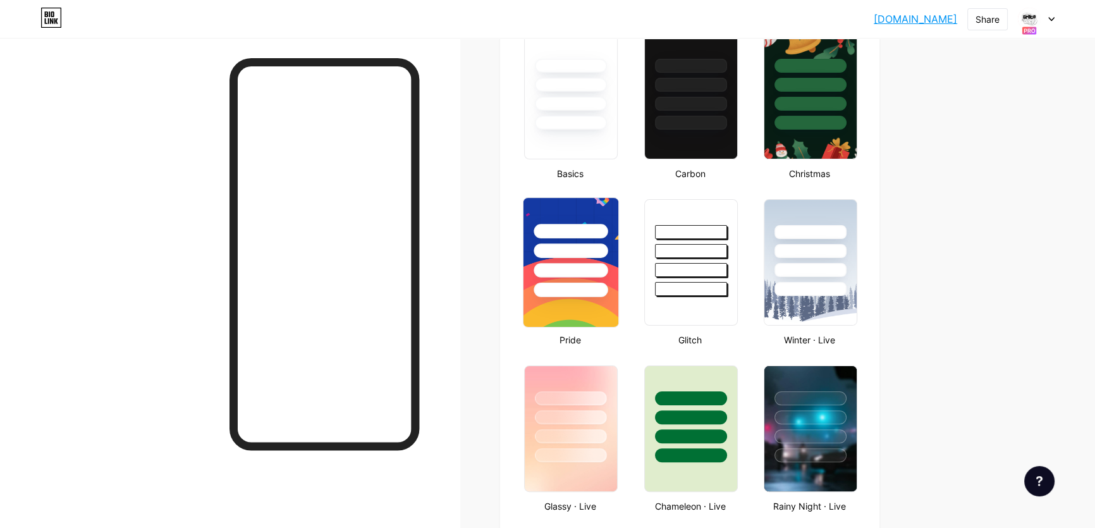
click at [566, 256] on div at bounding box center [571, 250] width 74 height 15
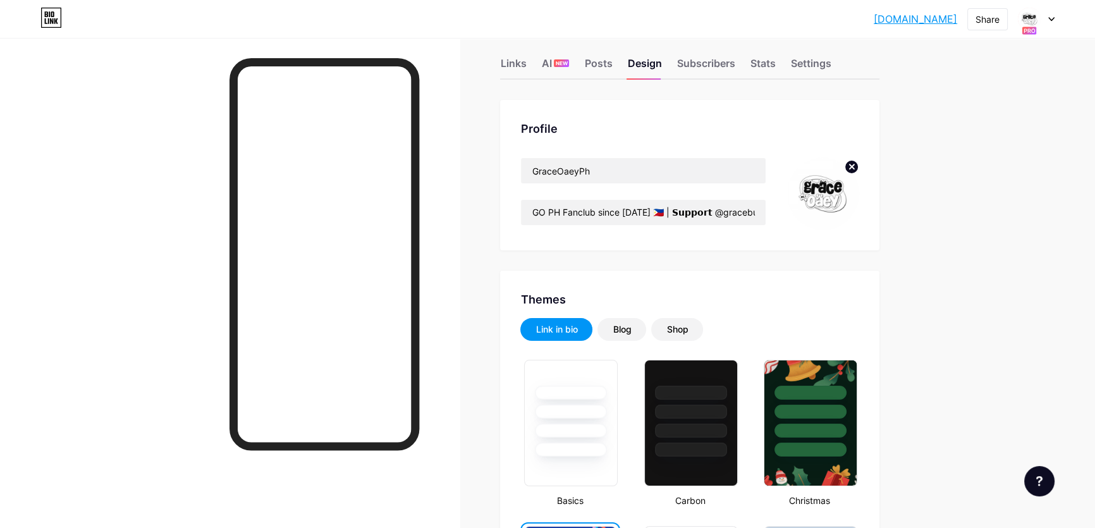
scroll to position [0, 0]
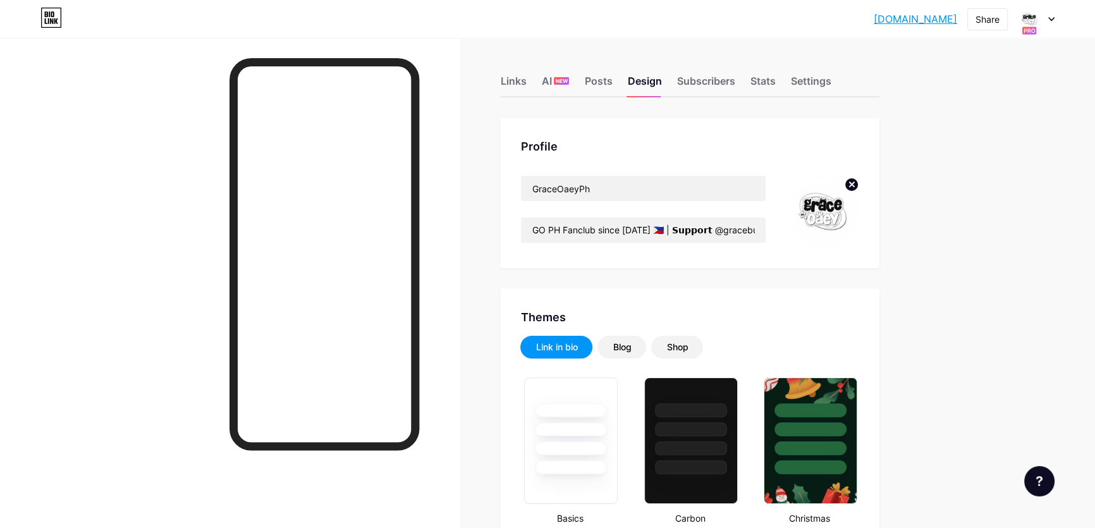
click at [853, 183] on circle at bounding box center [851, 185] width 14 height 14
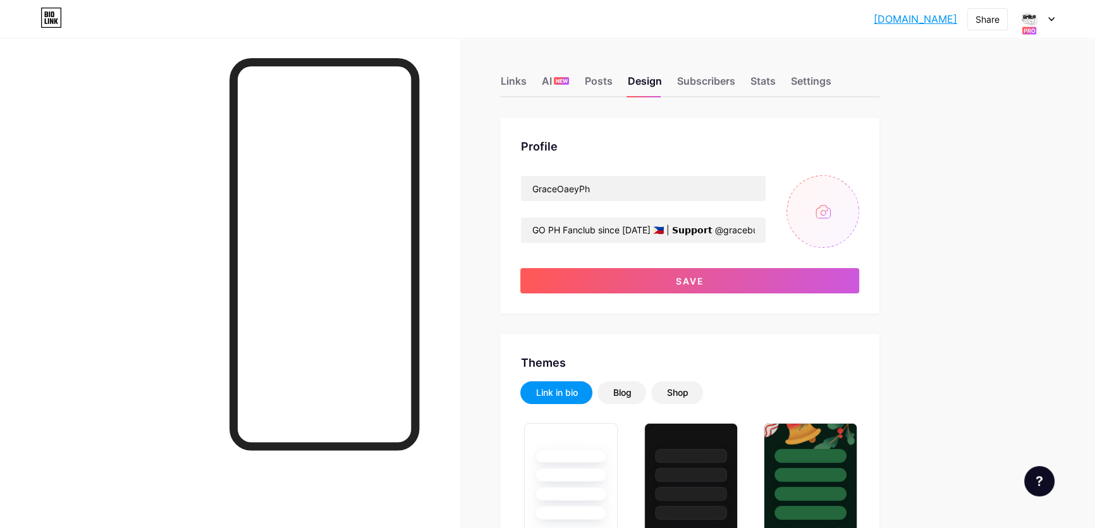
click at [832, 218] on input "file" at bounding box center [822, 211] width 73 height 73
type input "C:\fakepath\grqaceoaey.png"
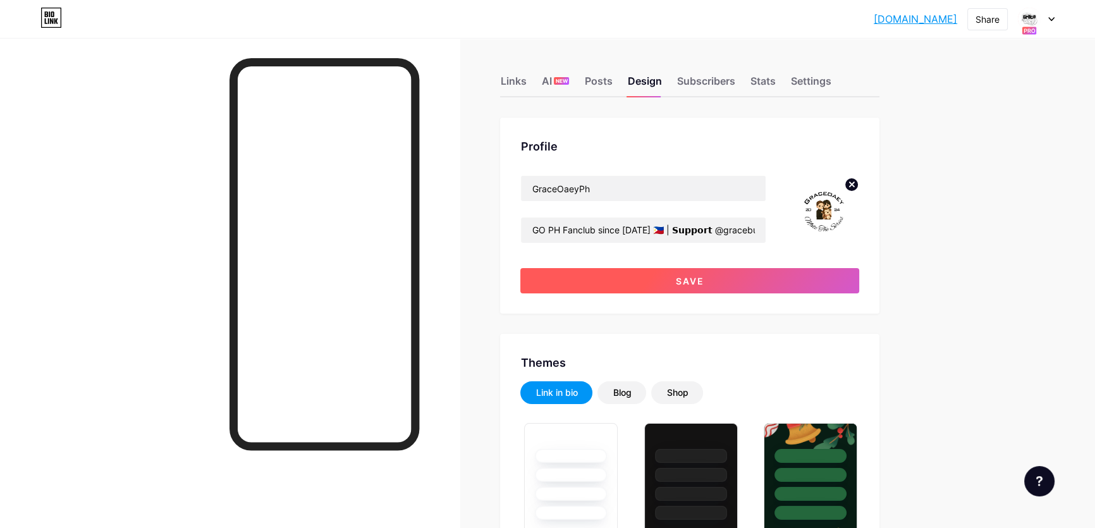
click at [714, 284] on button "Save" at bounding box center [689, 280] width 339 height 25
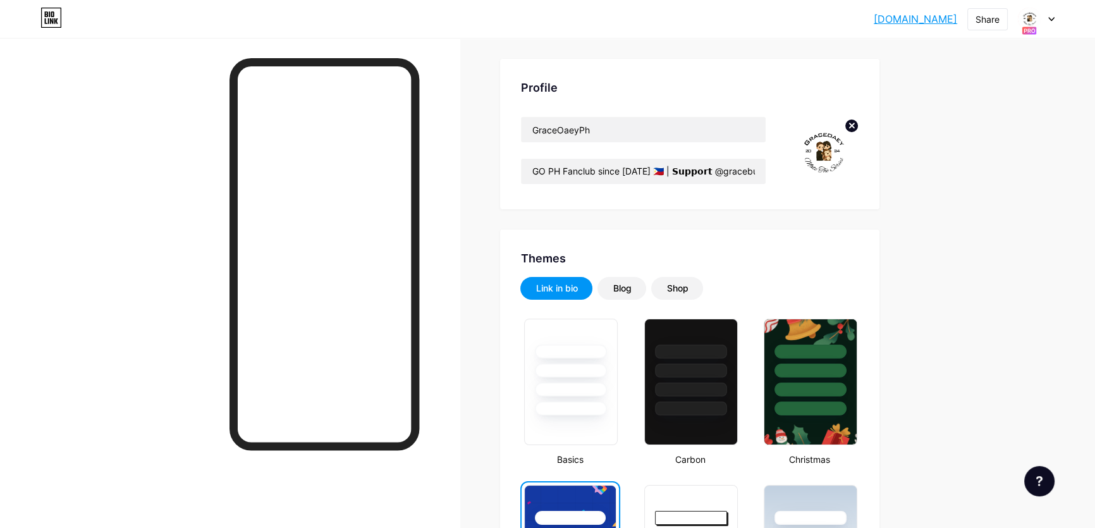
scroll to position [114, 0]
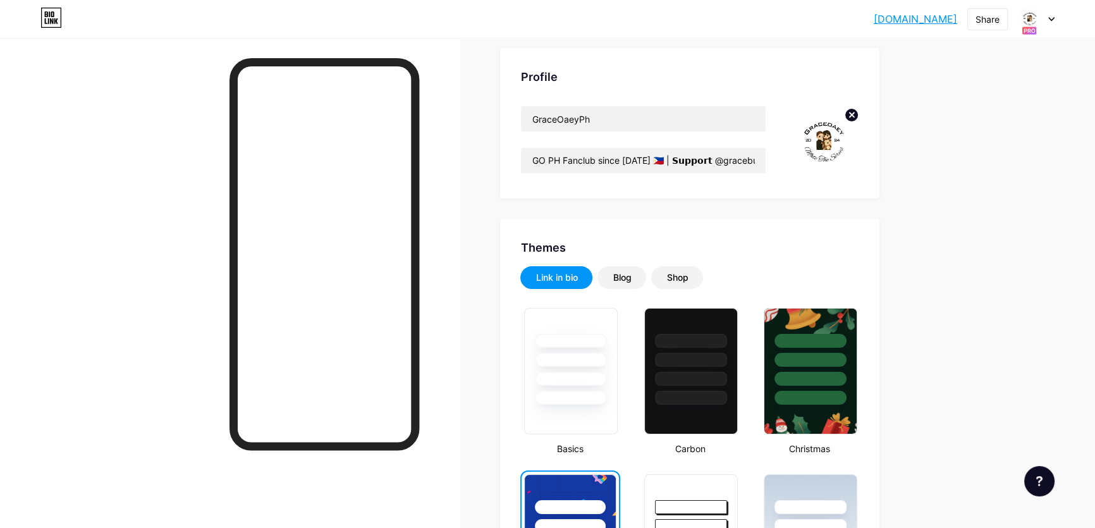
scroll to position [0, 0]
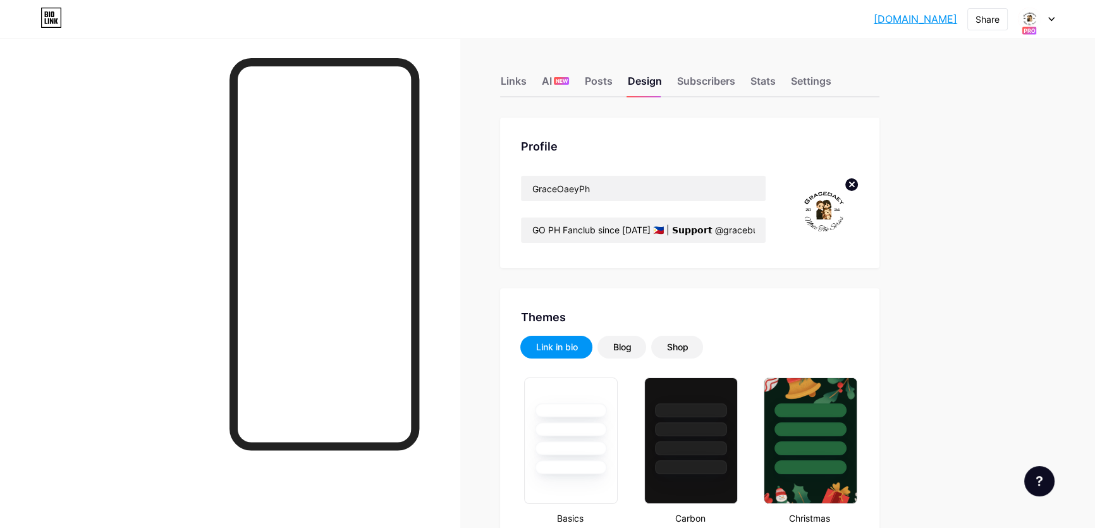
click at [844, 259] on div "Profile GraceOaeyPh GO PH Fanclub since [DATE] 🇵🇭 | 𝗦𝘂𝗽𝗽𝗼𝗿𝘁 @gracebudsarin23 & …" at bounding box center [689, 193] width 379 height 150
click at [506, 81] on div "Links" at bounding box center [513, 84] width 26 height 23
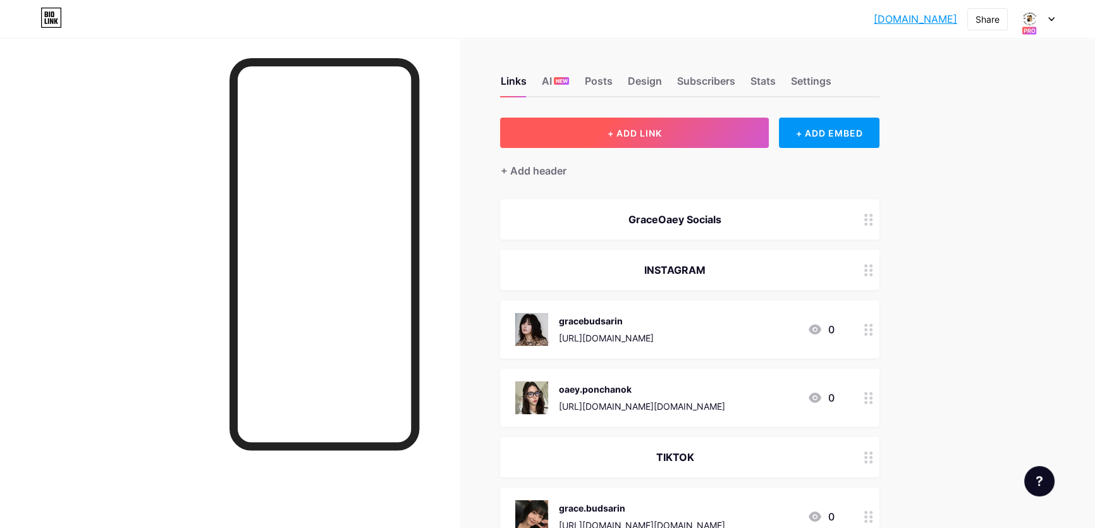
click at [648, 138] on span "+ ADD LINK" at bounding box center [634, 133] width 54 height 11
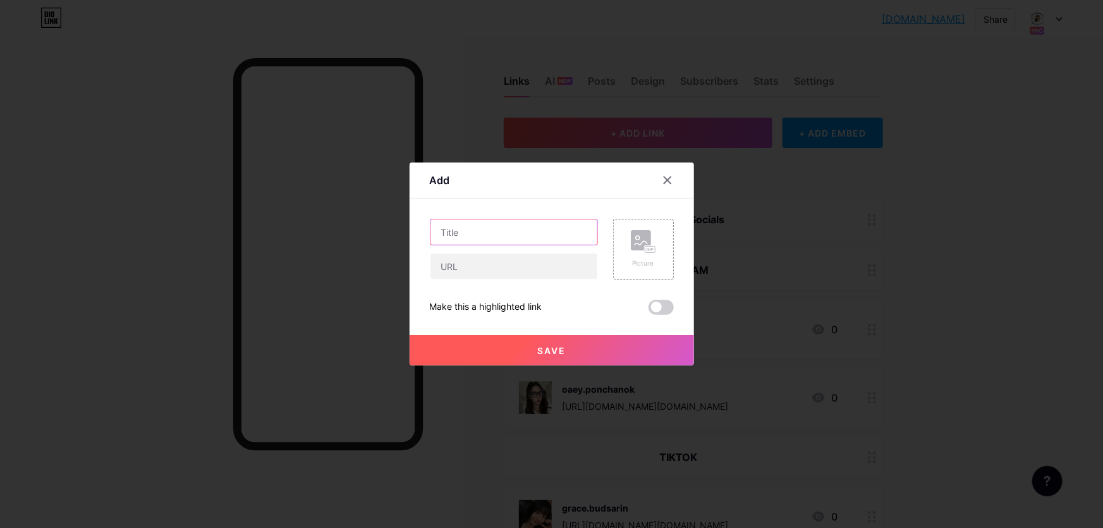
click at [523, 232] on input "text" at bounding box center [513, 231] width 167 height 25
type input "GraceOaeyPH Projects"
click at [537, 279] on div at bounding box center [514, 266] width 168 height 27
click at [541, 269] on input "text" at bounding box center [513, 265] width 167 height 25
paste input "[URL][DOMAIN_NAME]"
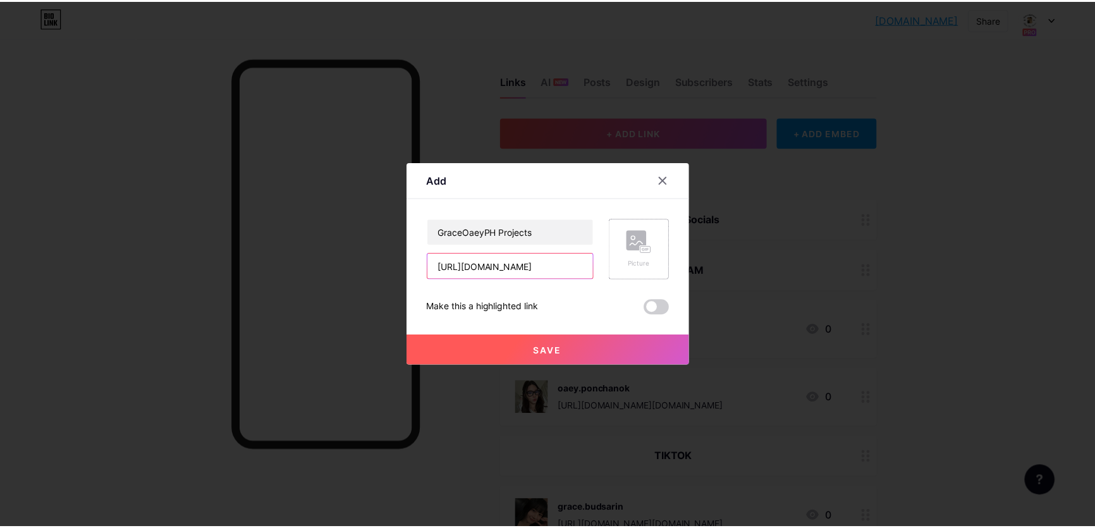
scroll to position [0, 241]
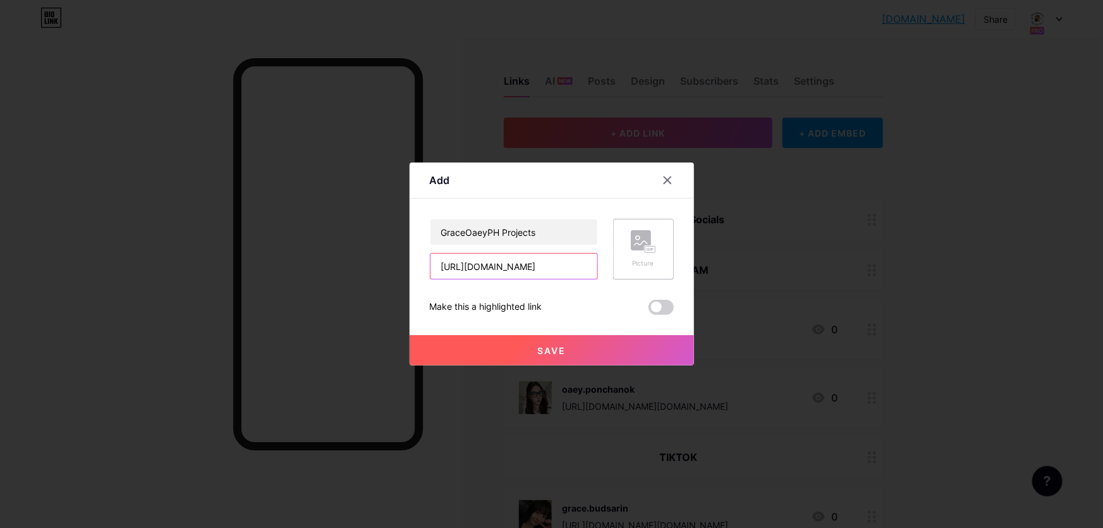
type input "[URL][DOMAIN_NAME]"
click at [643, 265] on div "Picture" at bounding box center [643, 263] width 25 height 9
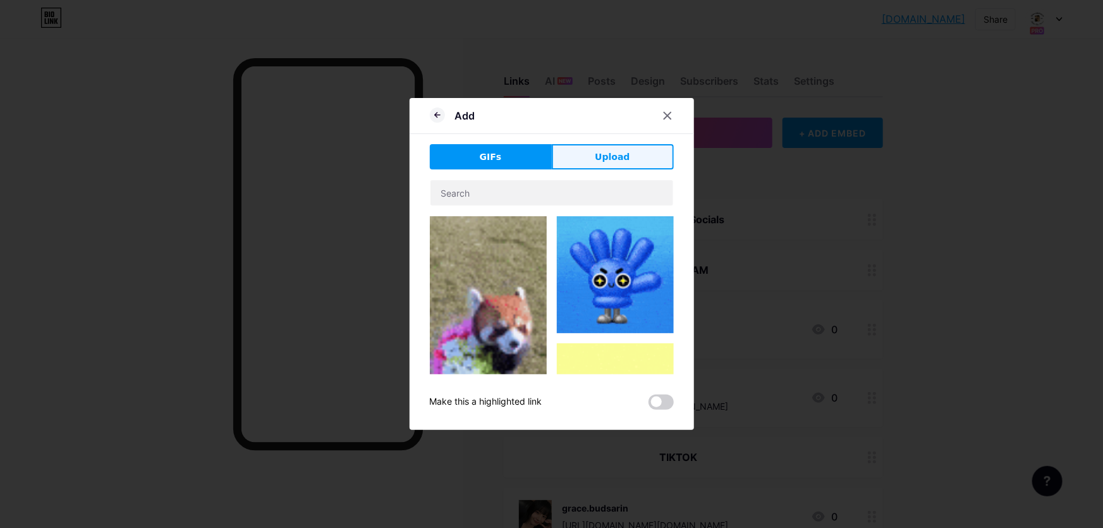
click at [609, 148] on button "Upload" at bounding box center [613, 156] width 122 height 25
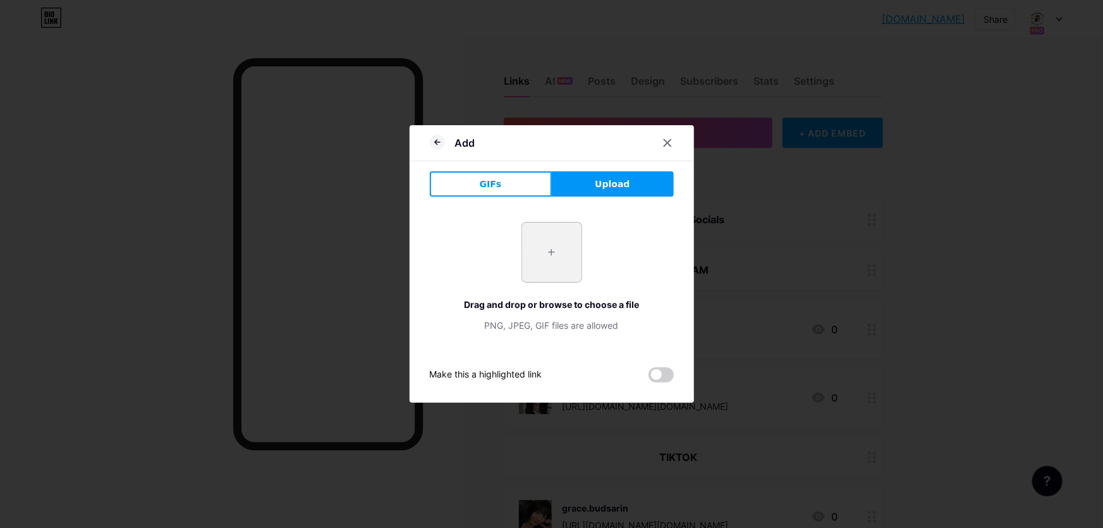
click at [564, 253] on input "file" at bounding box center [551, 251] width 59 height 59
type input "C:\fakepath\X6oxQbK0_400x400.jpg"
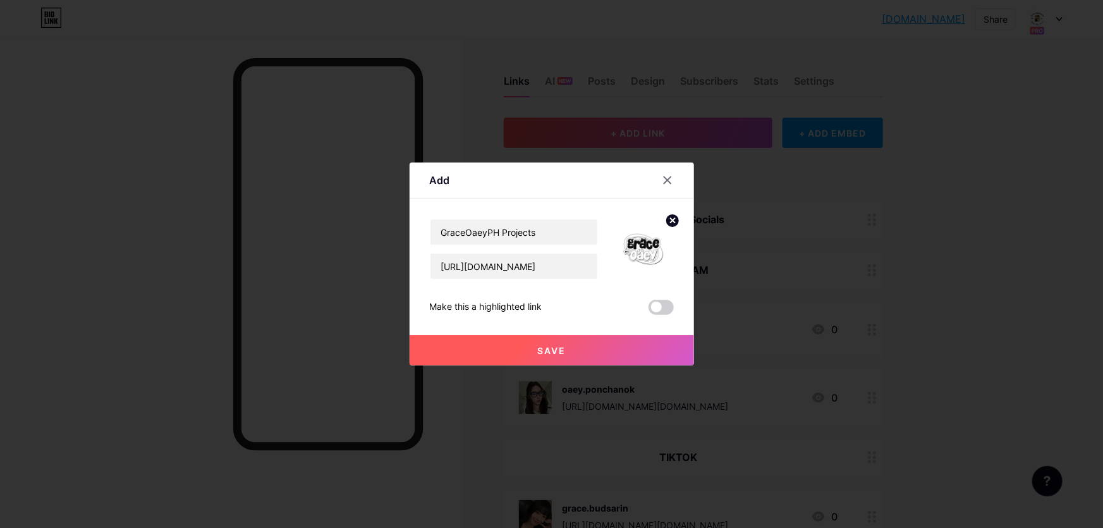
click at [575, 348] on button "Save" at bounding box center [552, 350] width 284 height 30
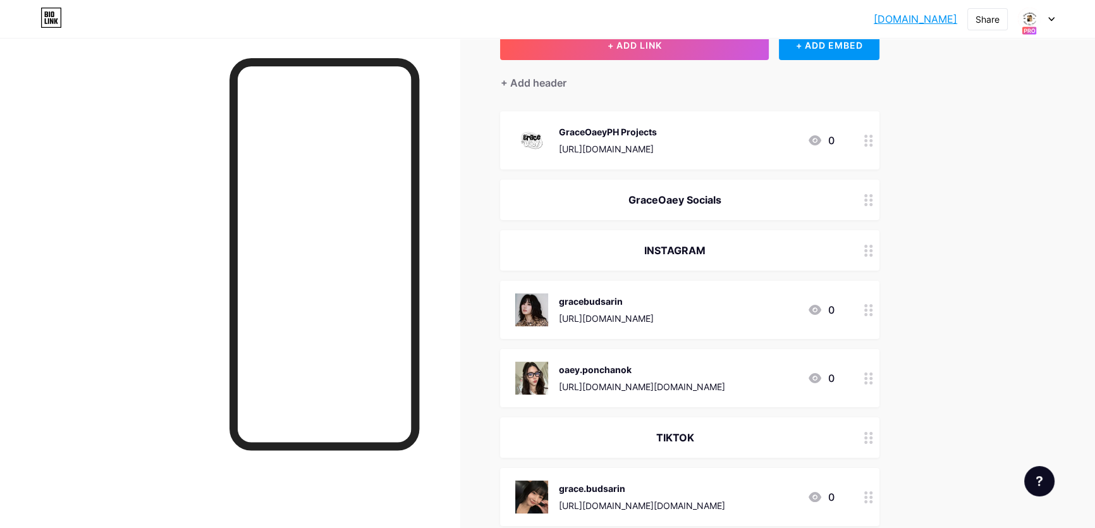
scroll to position [0, 0]
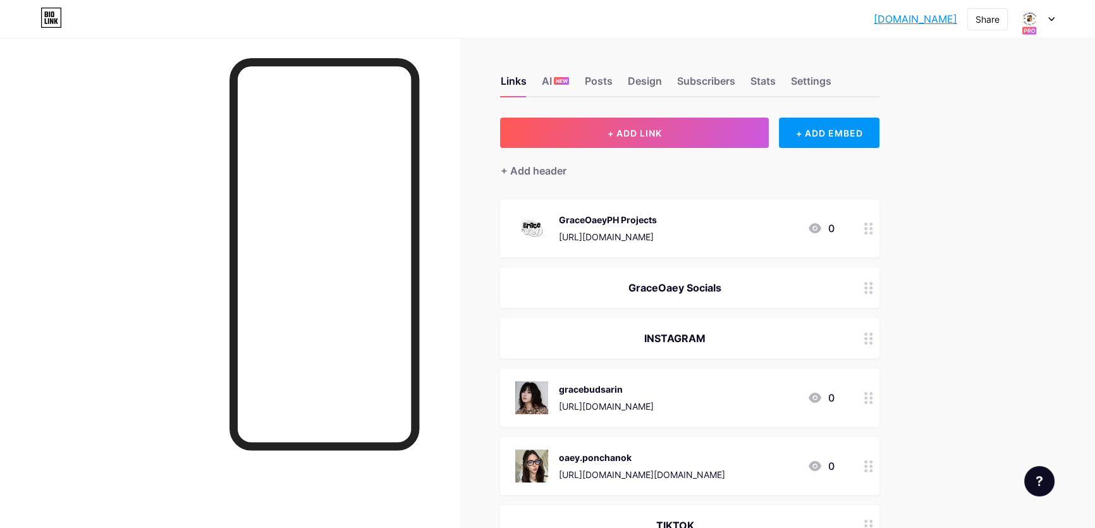
click at [649, 239] on div "[URL][DOMAIN_NAME]" at bounding box center [607, 236] width 98 height 13
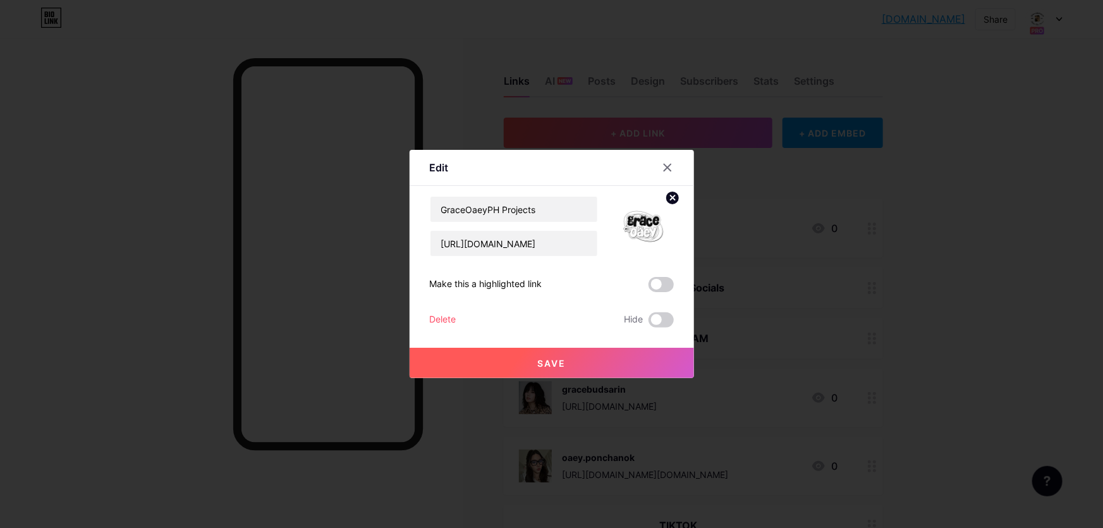
drag, startPoint x: 1028, startPoint y: 248, endPoint x: 670, endPoint y: 183, distance: 363.5
click at [1029, 248] on div at bounding box center [551, 264] width 1103 height 528
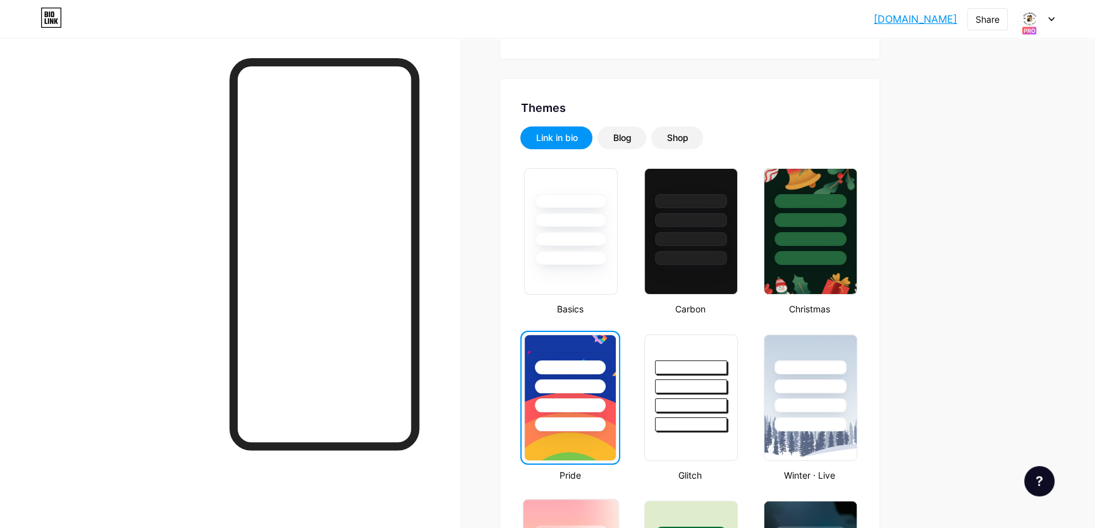
scroll to position [229, 0]
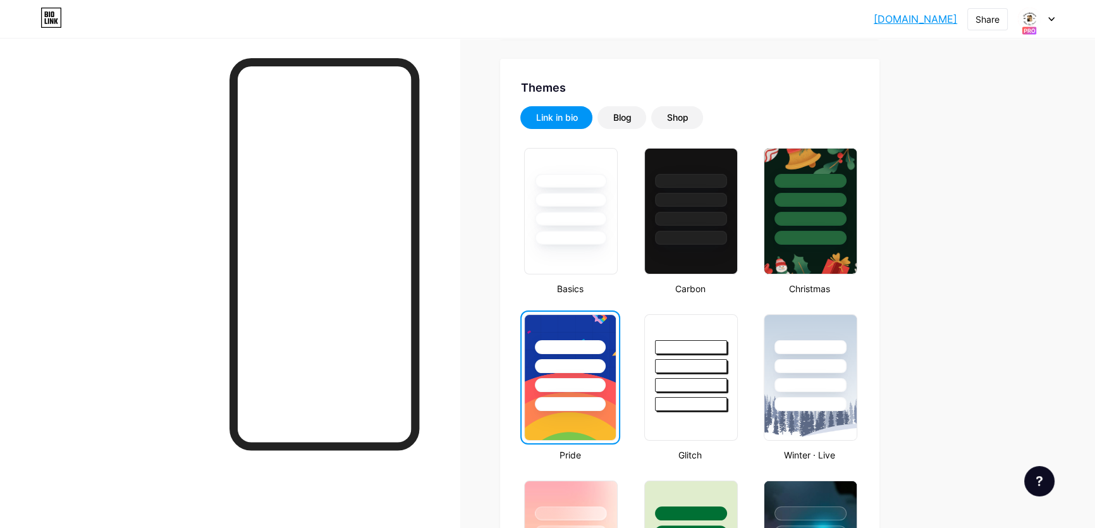
click at [874, 15] on div "graceoaeyph.bio... graceoaeyph.bio.link" at bounding box center [915, 19] width 83 height 23
click at [874, 19] on link "[DOMAIN_NAME]" at bounding box center [915, 18] width 83 height 15
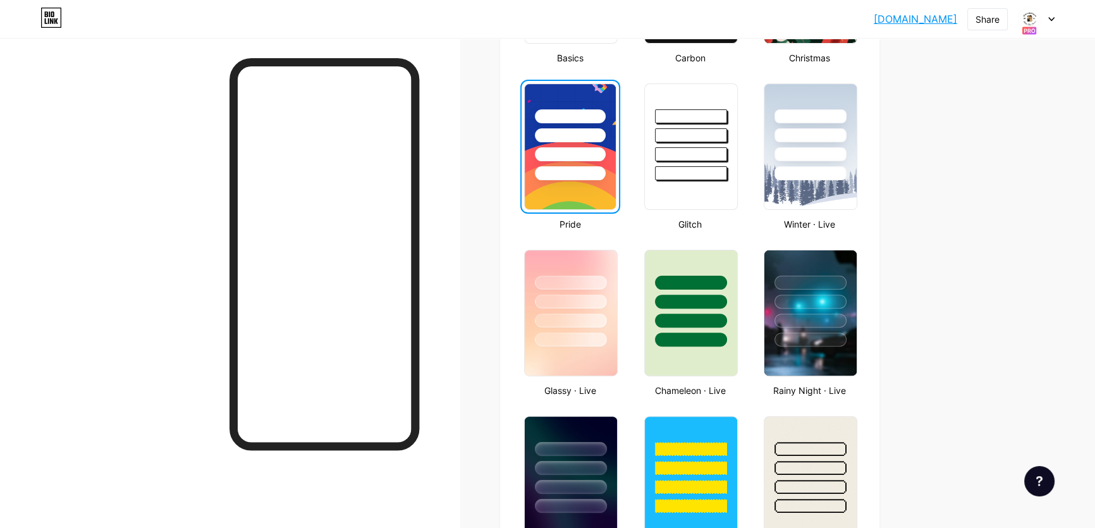
scroll to position [460, 0]
click at [587, 116] on div at bounding box center [570, 117] width 70 height 14
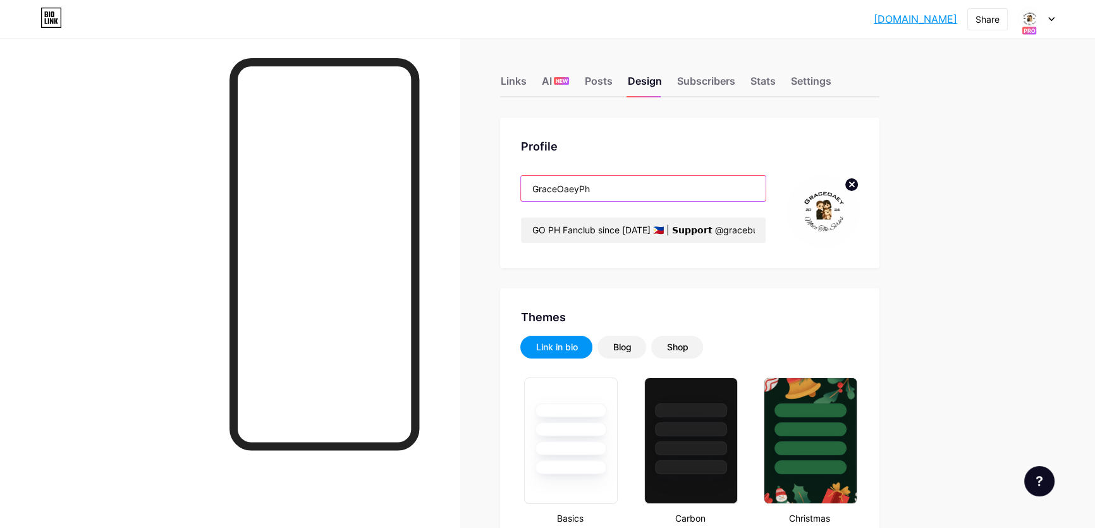
click at [753, 180] on input "GraceOaeyPh" at bounding box center [643, 188] width 245 height 25
click at [599, 154] on div "Profile" at bounding box center [689, 146] width 339 height 17
click at [616, 137] on div "Profile GraceOaeyPh GO PH Fanclub since [DATE] 🇵🇭 | 𝗦𝘂𝗽𝗽𝗼𝗿𝘁 @gracebudsarin23 & …" at bounding box center [689, 193] width 379 height 150
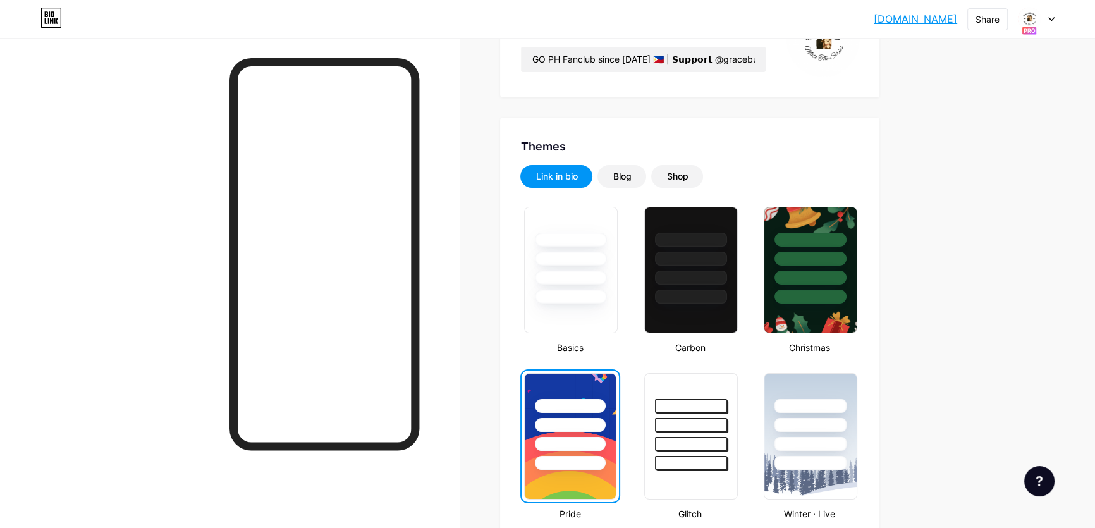
scroll to position [69, 0]
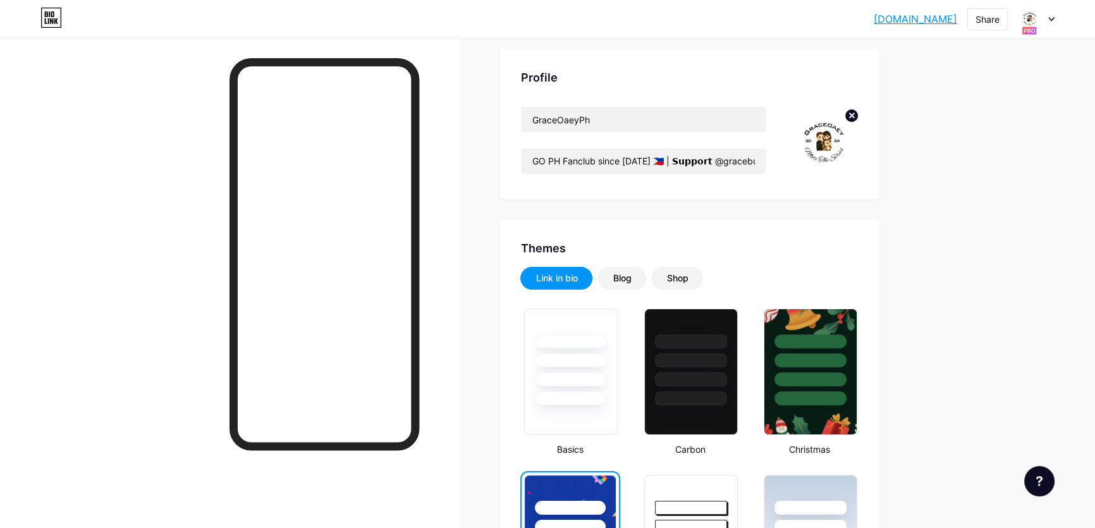
click at [918, 10] on div "[DOMAIN_NAME]... [DOMAIN_NAME]" at bounding box center [915, 19] width 83 height 23
click at [916, 16] on link "[DOMAIN_NAME]" at bounding box center [915, 18] width 83 height 15
click at [752, 159] on input "GO PH Fanclub since [DATE] 🇵🇭 | 𝗦𝘂𝗽𝗽𝗼𝗿𝘁 @gracebudsarin23 & @oaeyyeuei | #Graceb…" at bounding box center [643, 161] width 245 height 25
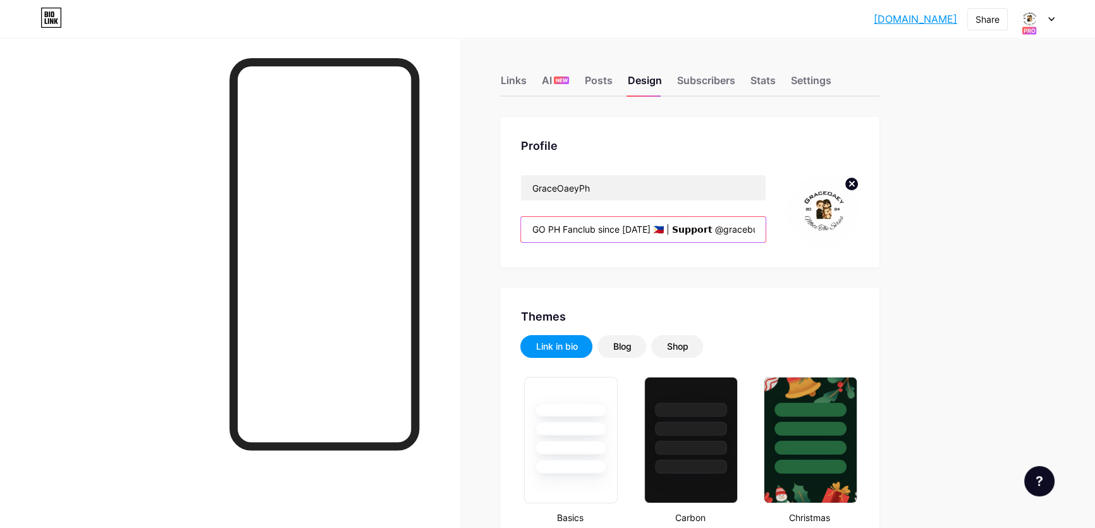
scroll to position [0, 0]
click at [521, 83] on div "Links" at bounding box center [513, 84] width 26 height 23
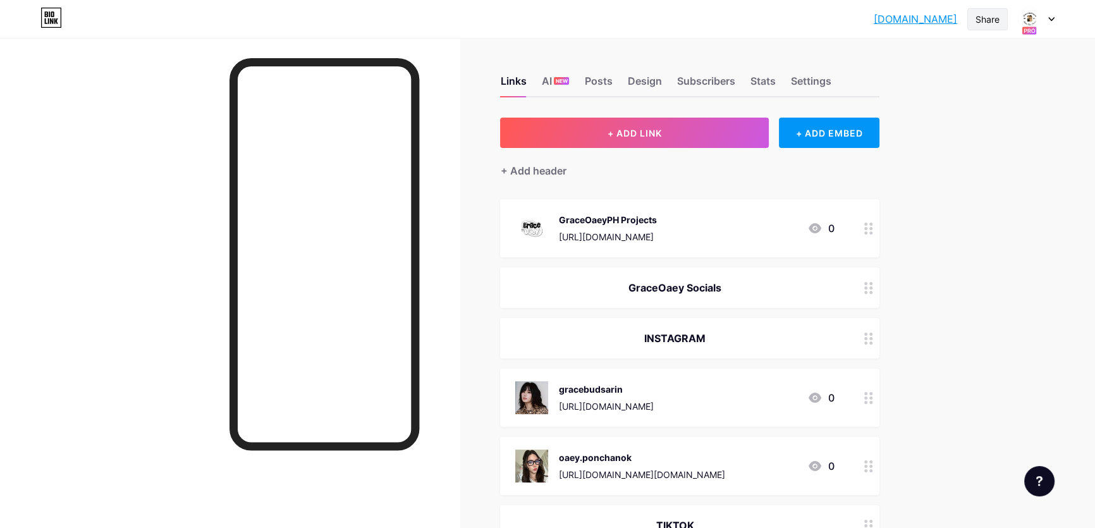
click at [990, 19] on div "Share" at bounding box center [987, 19] width 24 height 13
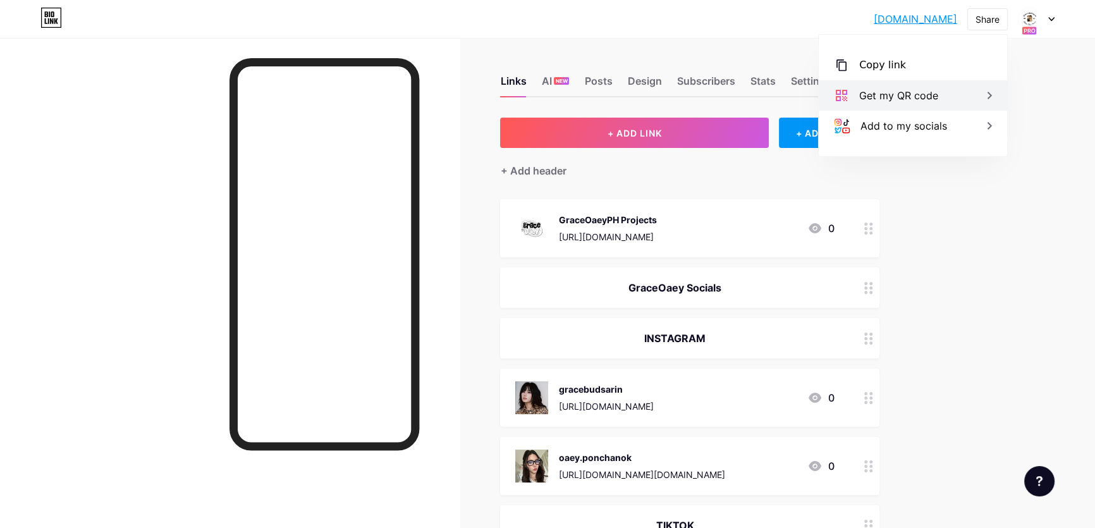
click at [938, 92] on div "Get my QR code" at bounding box center [913, 95] width 188 height 30
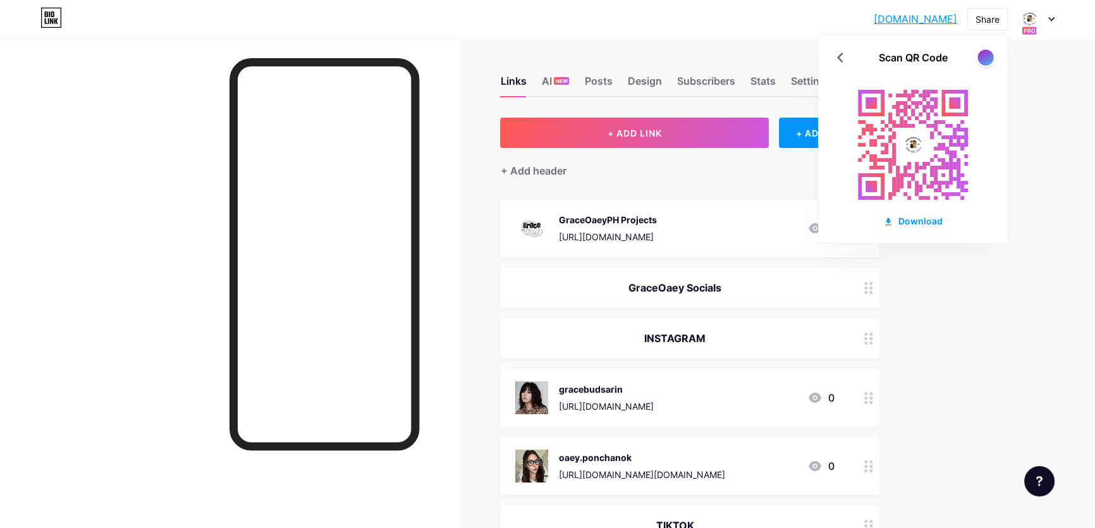
click at [980, 58] on div at bounding box center [985, 57] width 16 height 16
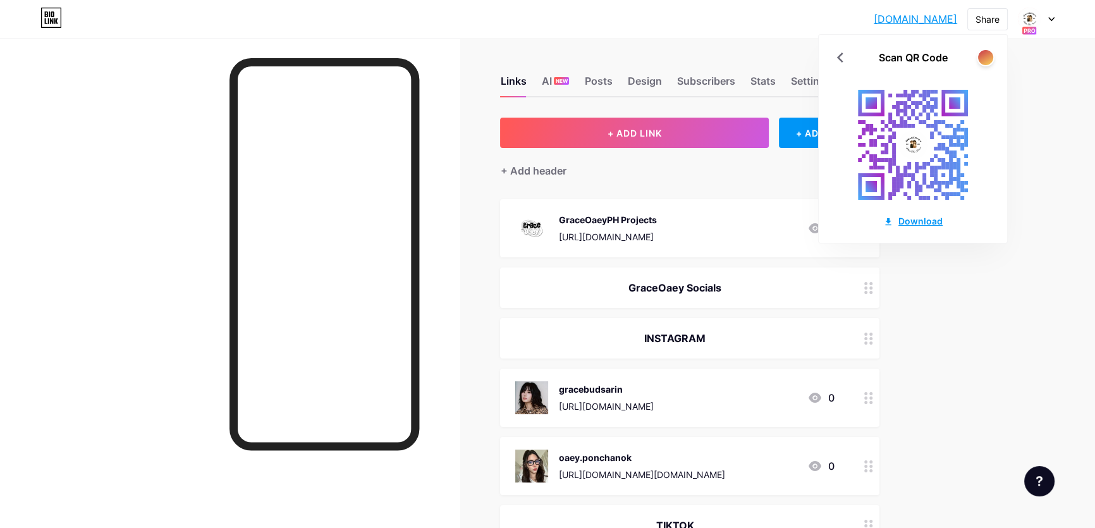
click at [920, 214] on div "Download" at bounding box center [912, 220] width 59 height 13
click at [980, 63] on div at bounding box center [985, 57] width 16 height 16
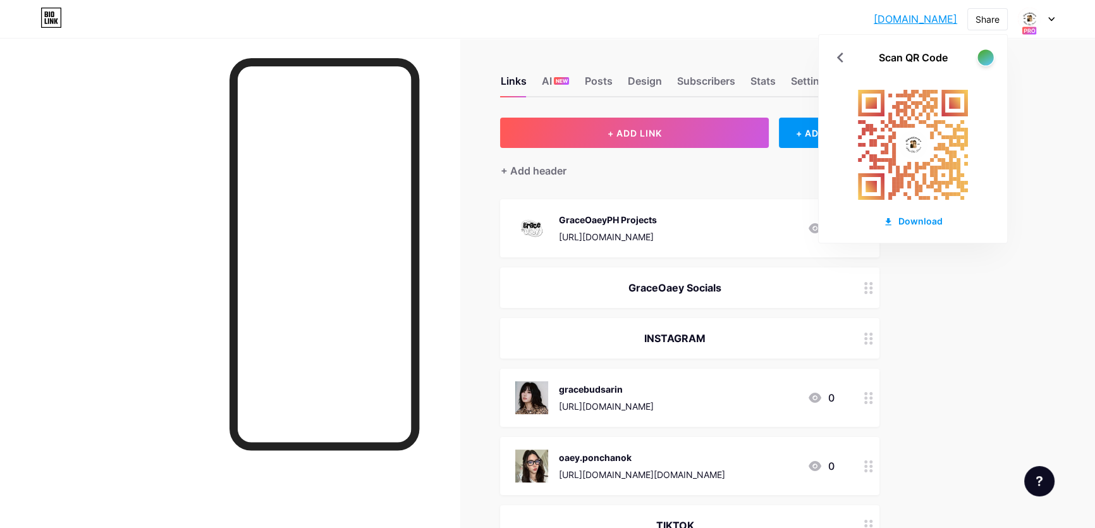
click at [980, 63] on div at bounding box center [985, 57] width 16 height 16
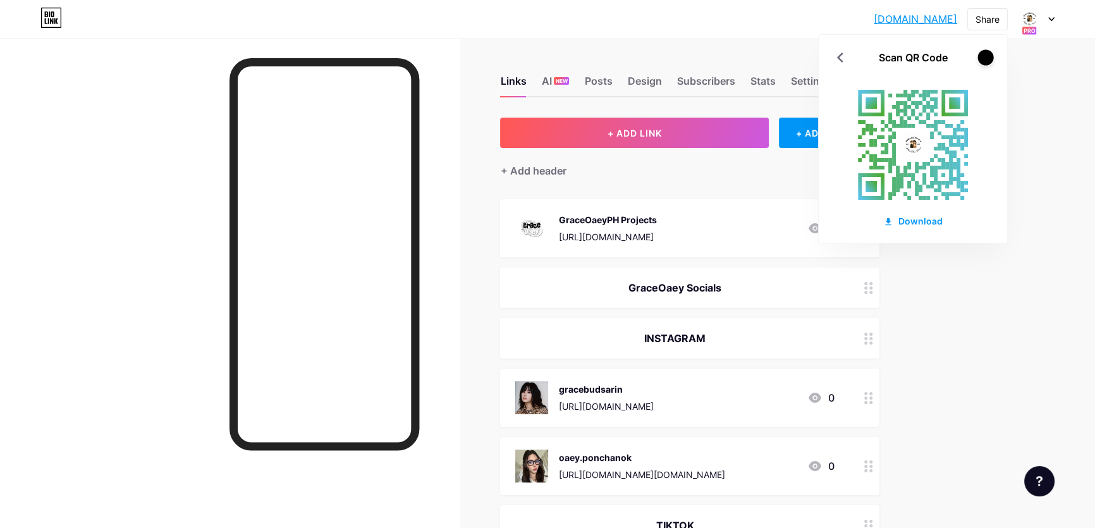
click at [980, 63] on div at bounding box center [985, 57] width 16 height 16
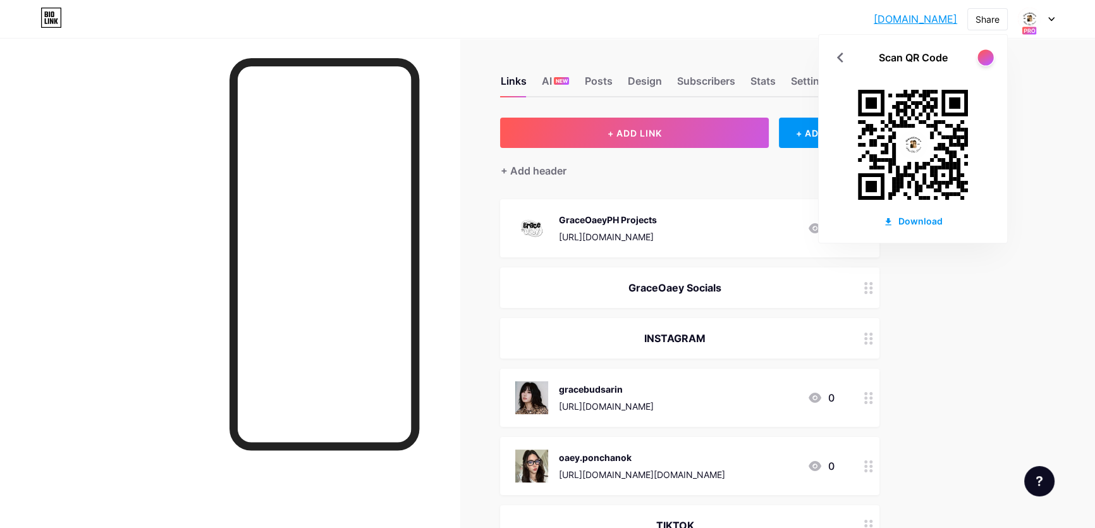
click at [980, 63] on div at bounding box center [985, 57] width 16 height 16
